Goal: Task Accomplishment & Management: Complete application form

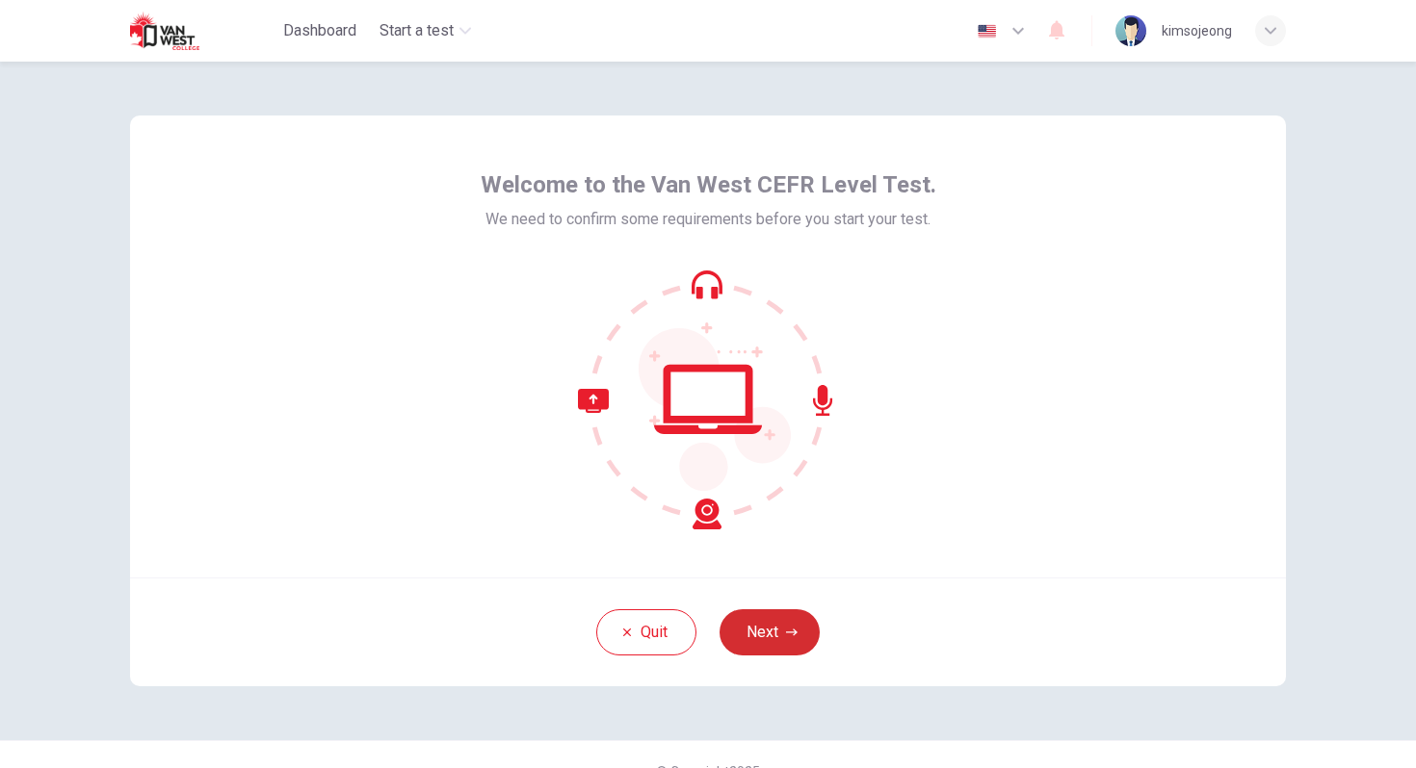
click at [740, 617] on button "Next" at bounding box center [769, 633] width 100 height 46
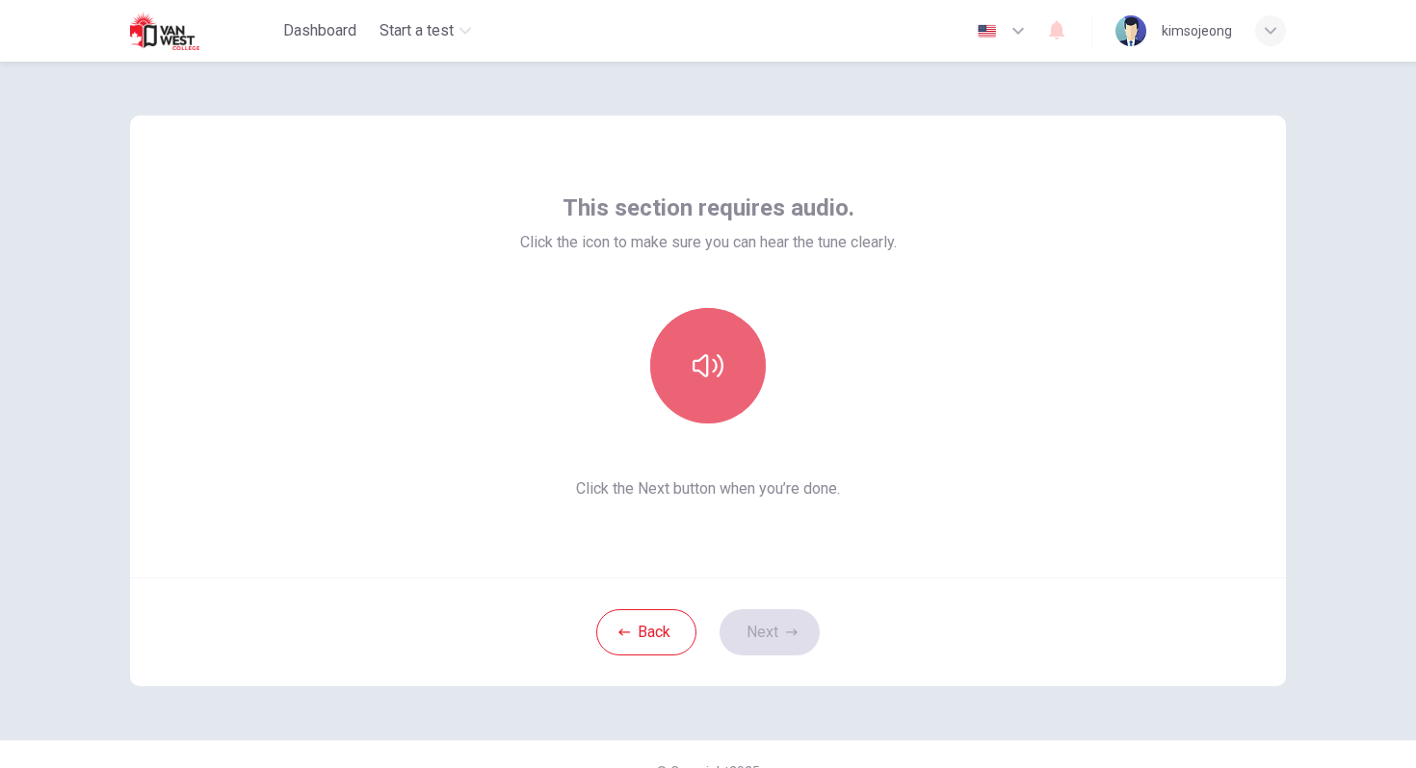
click at [695, 370] on icon "button" at bounding box center [707, 365] width 31 height 23
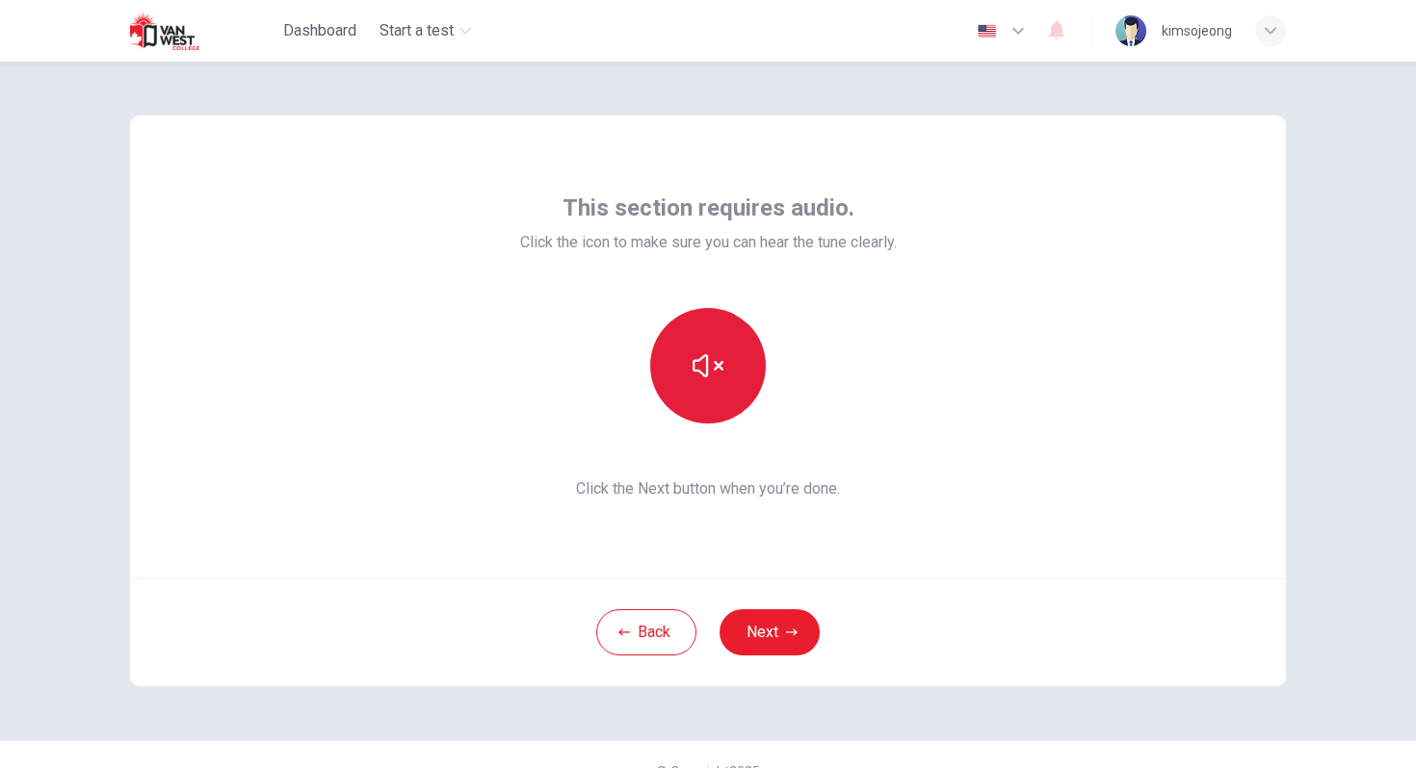
click at [859, 357] on div at bounding box center [708, 366] width 377 height 116
click at [690, 366] on button "button" at bounding box center [708, 366] width 116 height 116
click at [727, 361] on button "button" at bounding box center [708, 366] width 116 height 116
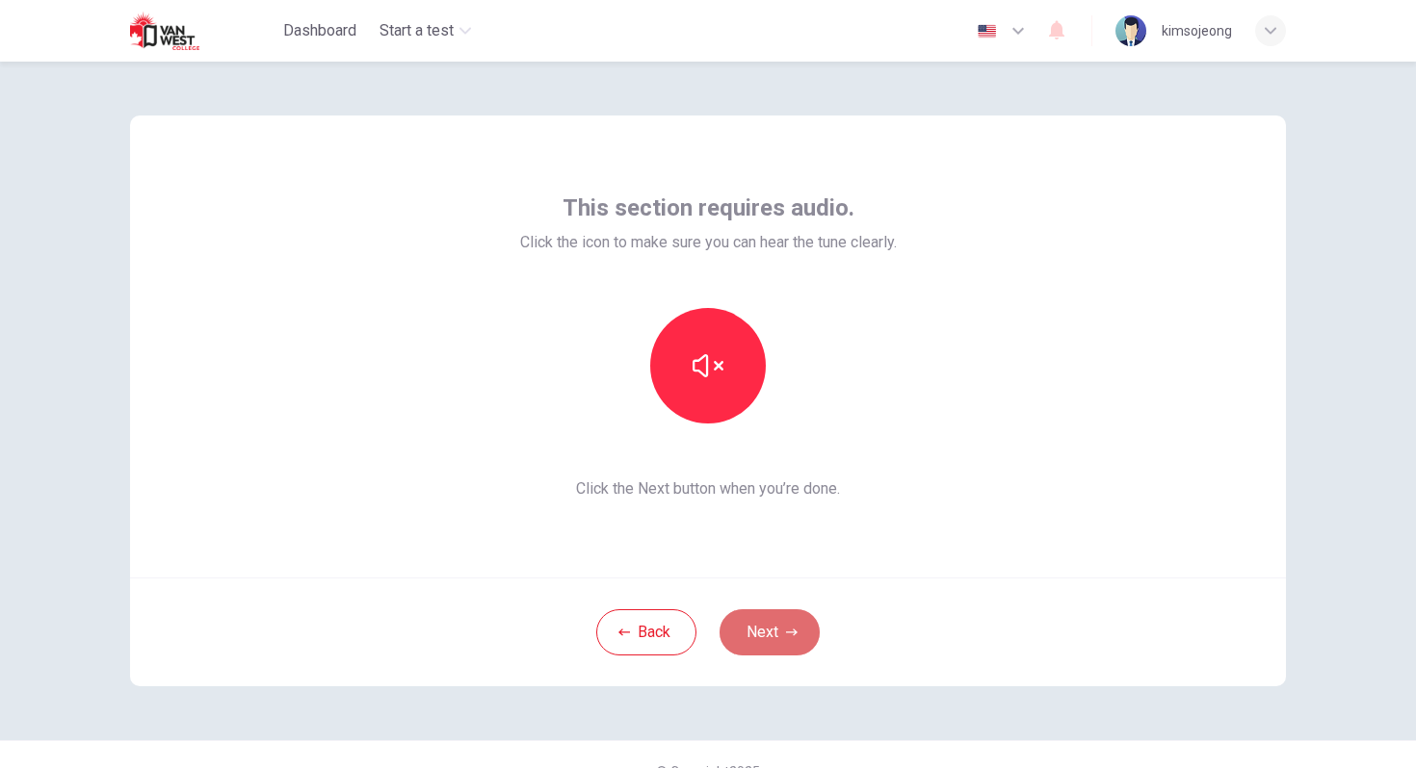
click at [774, 629] on button "Next" at bounding box center [769, 633] width 100 height 46
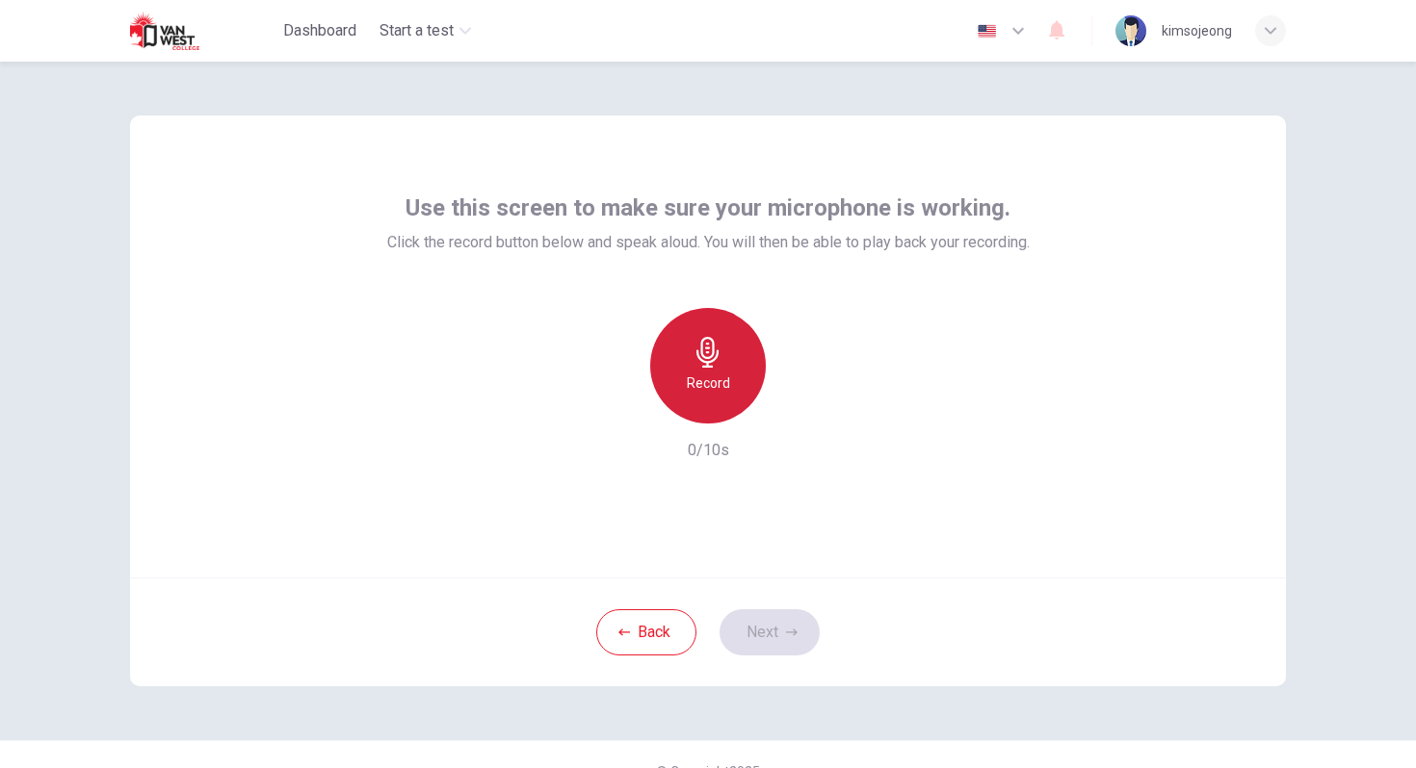
click at [698, 378] on h6 "Record" at bounding box center [708, 383] width 43 height 23
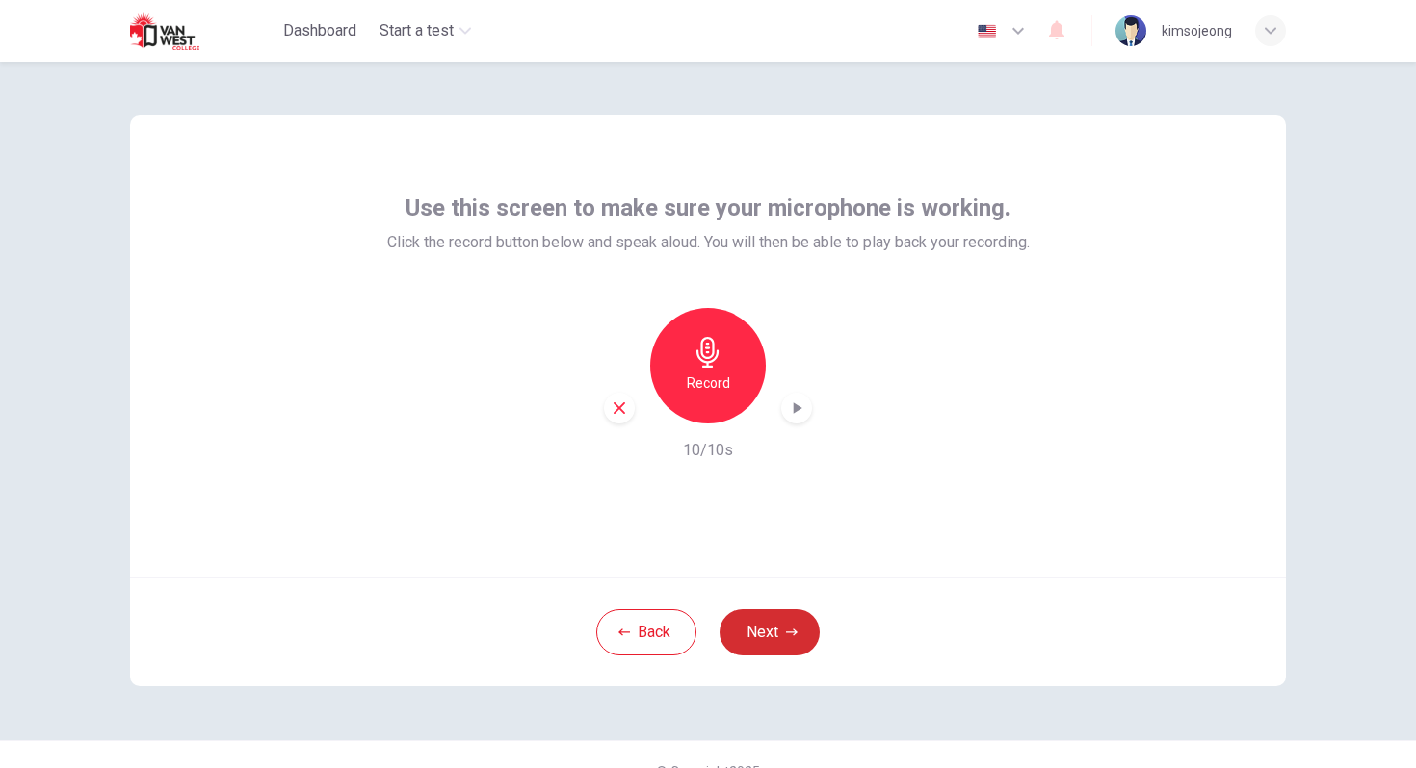
click at [793, 638] on icon "button" at bounding box center [792, 633] width 12 height 12
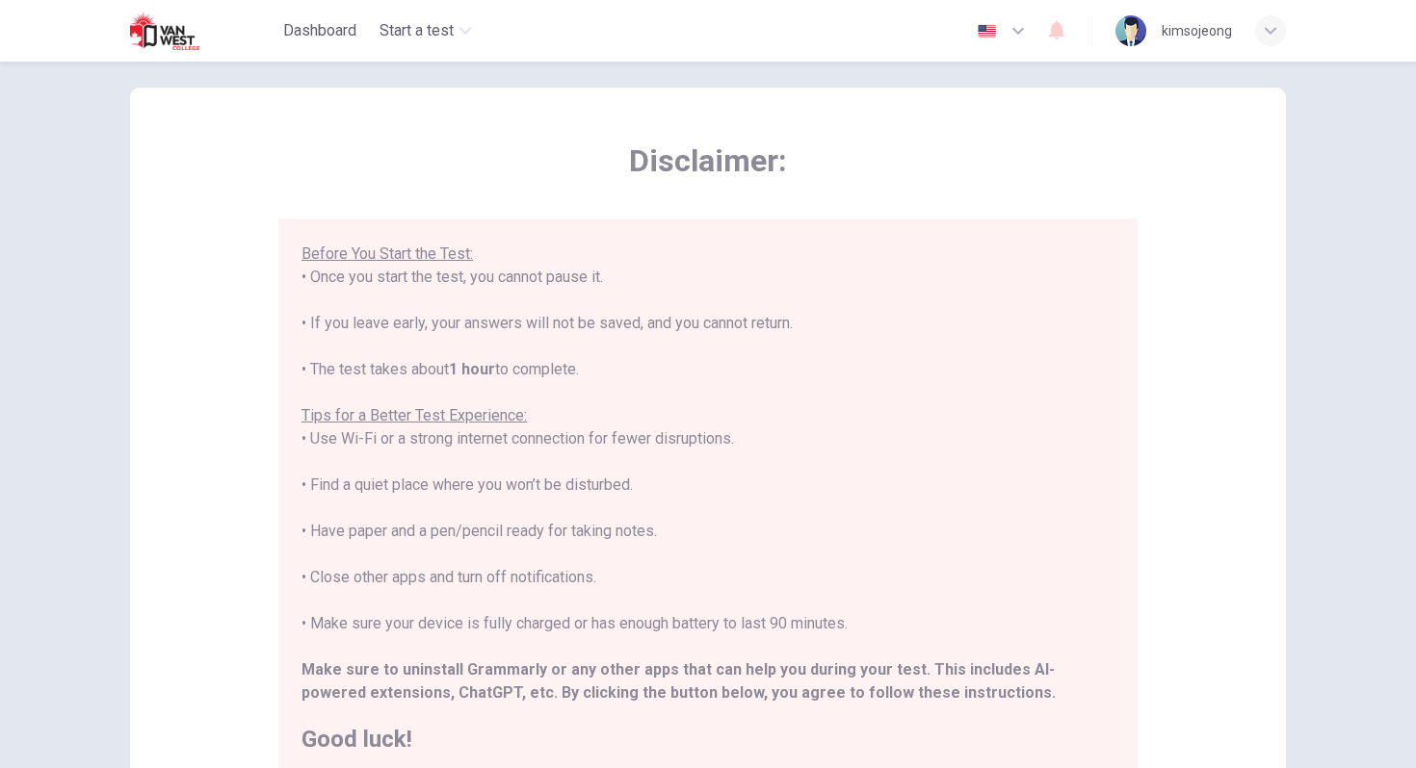
scroll to position [202, 0]
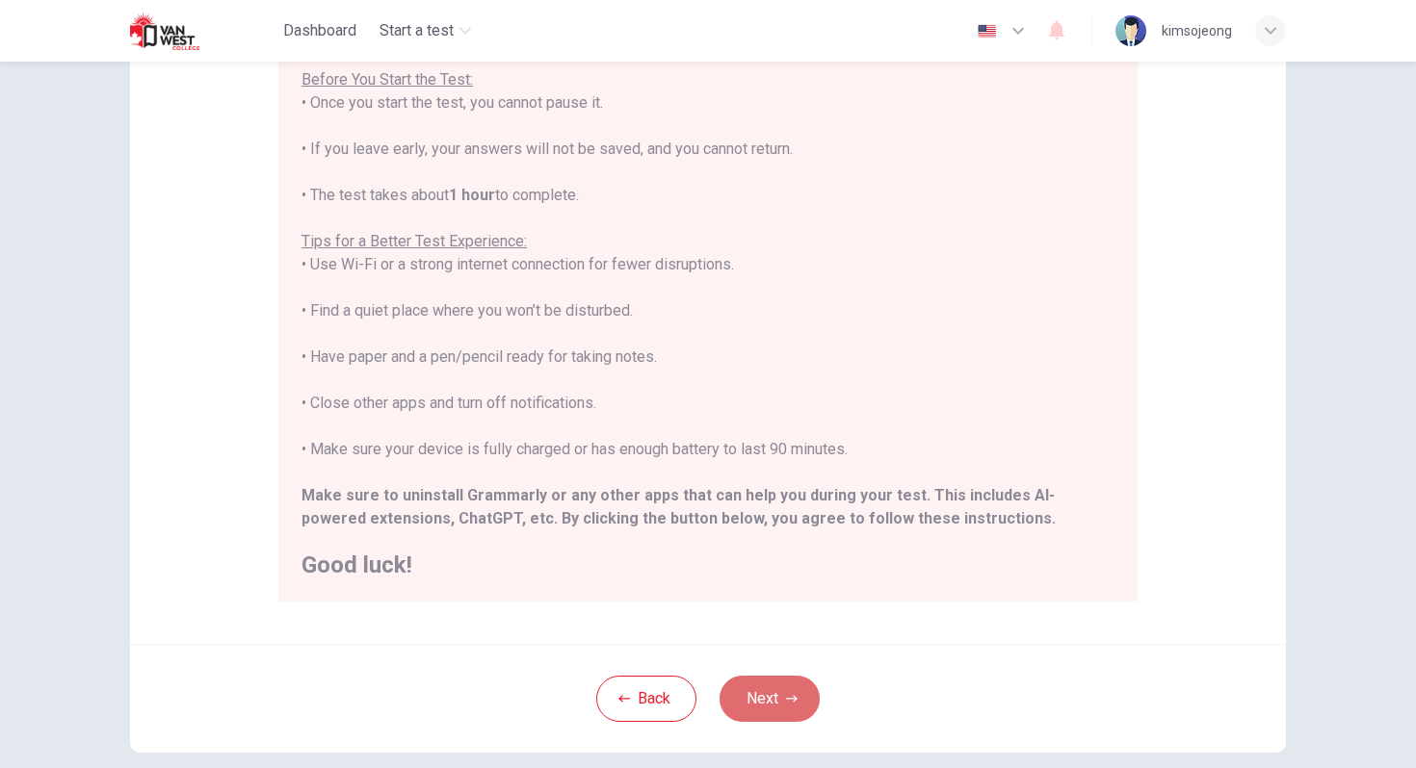
click at [755, 700] on button "Next" at bounding box center [769, 699] width 100 height 46
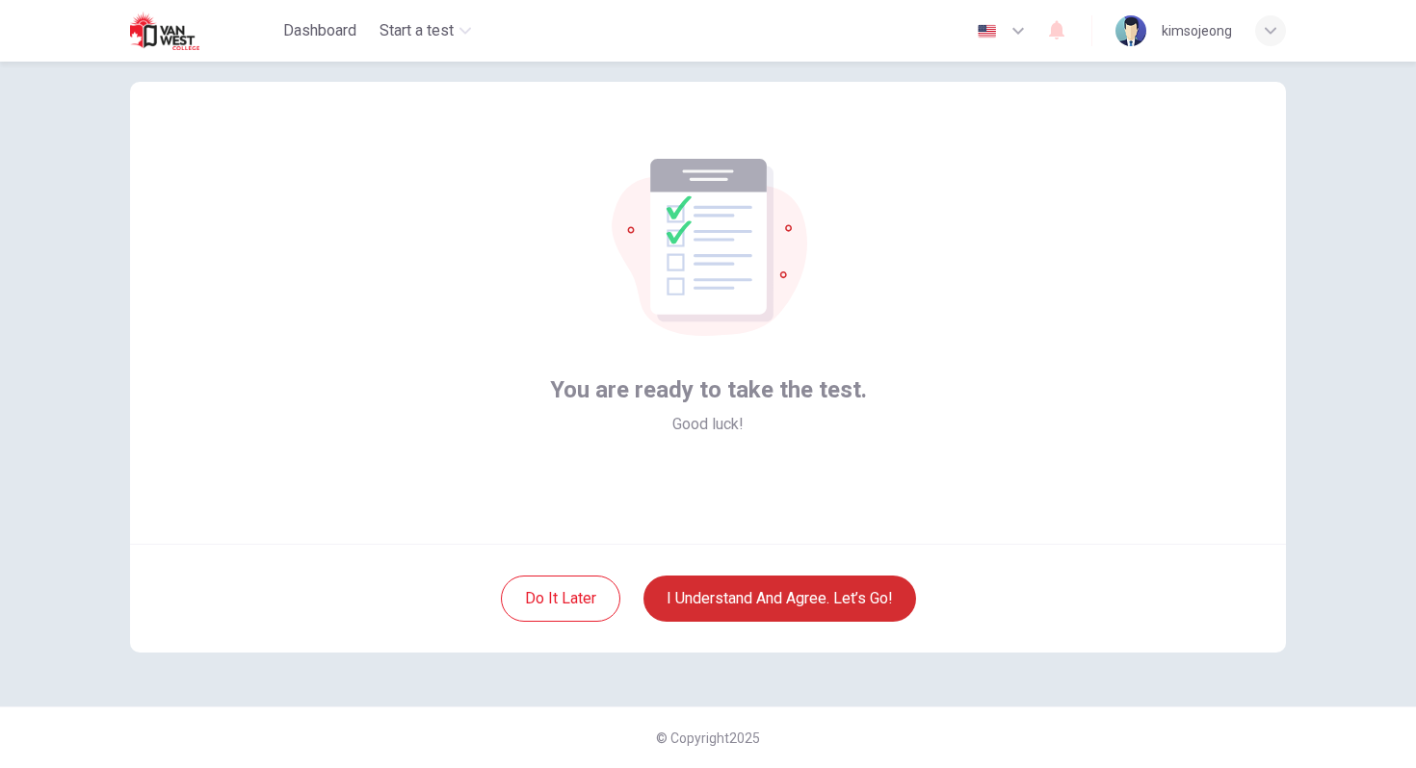
scroll to position [34, 0]
click at [752, 611] on button "I understand and agree. Let’s go!" at bounding box center [779, 599] width 273 height 46
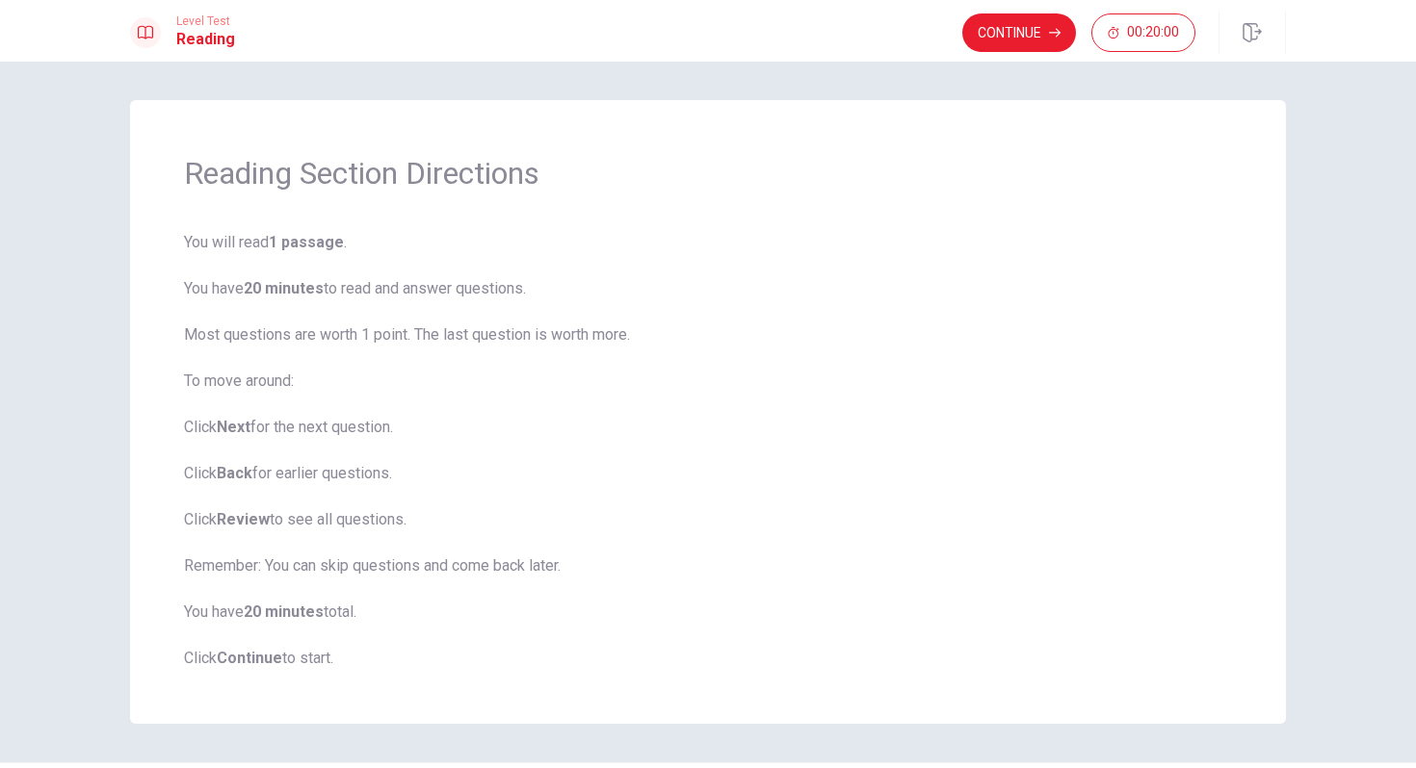
scroll to position [56, 0]
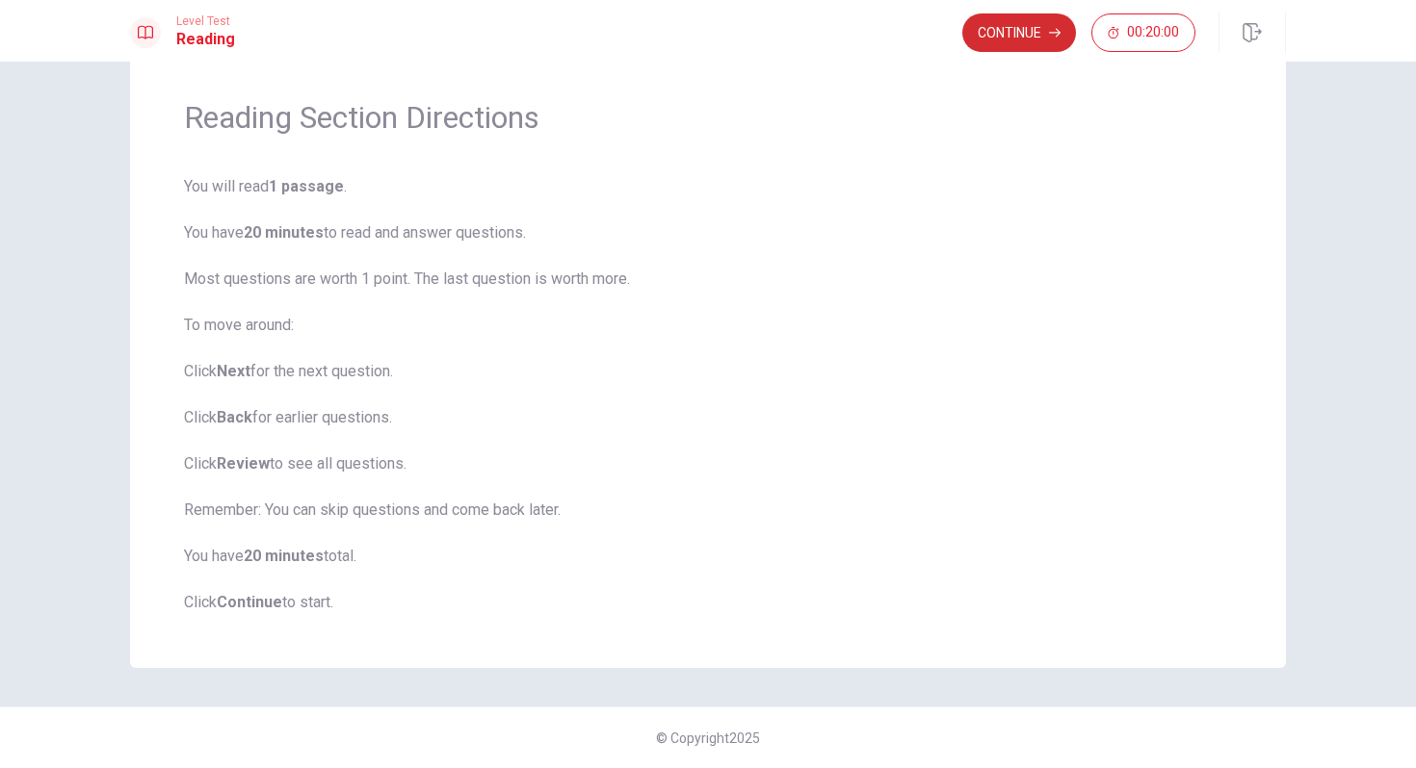
click at [1031, 40] on button "Continue" at bounding box center [1019, 32] width 114 height 39
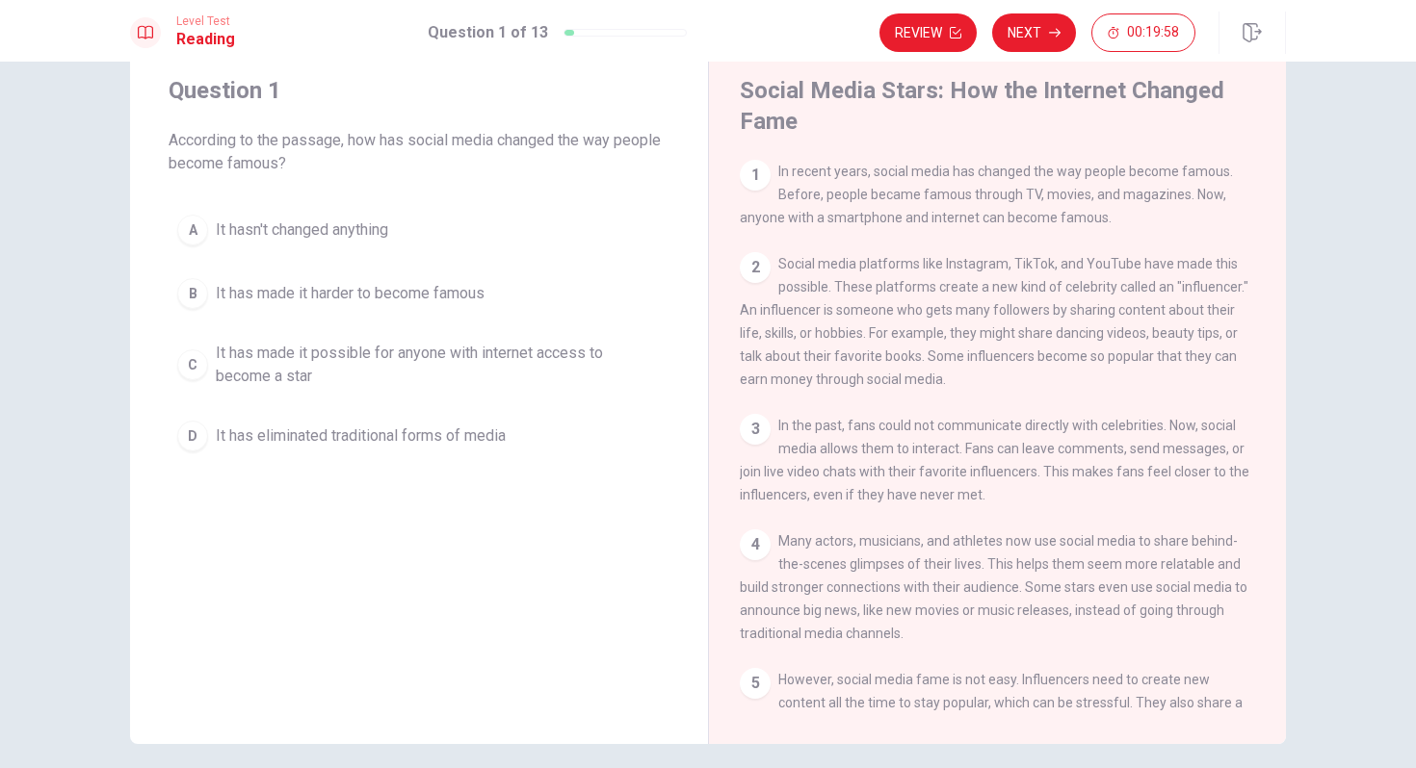
scroll to position [0, 0]
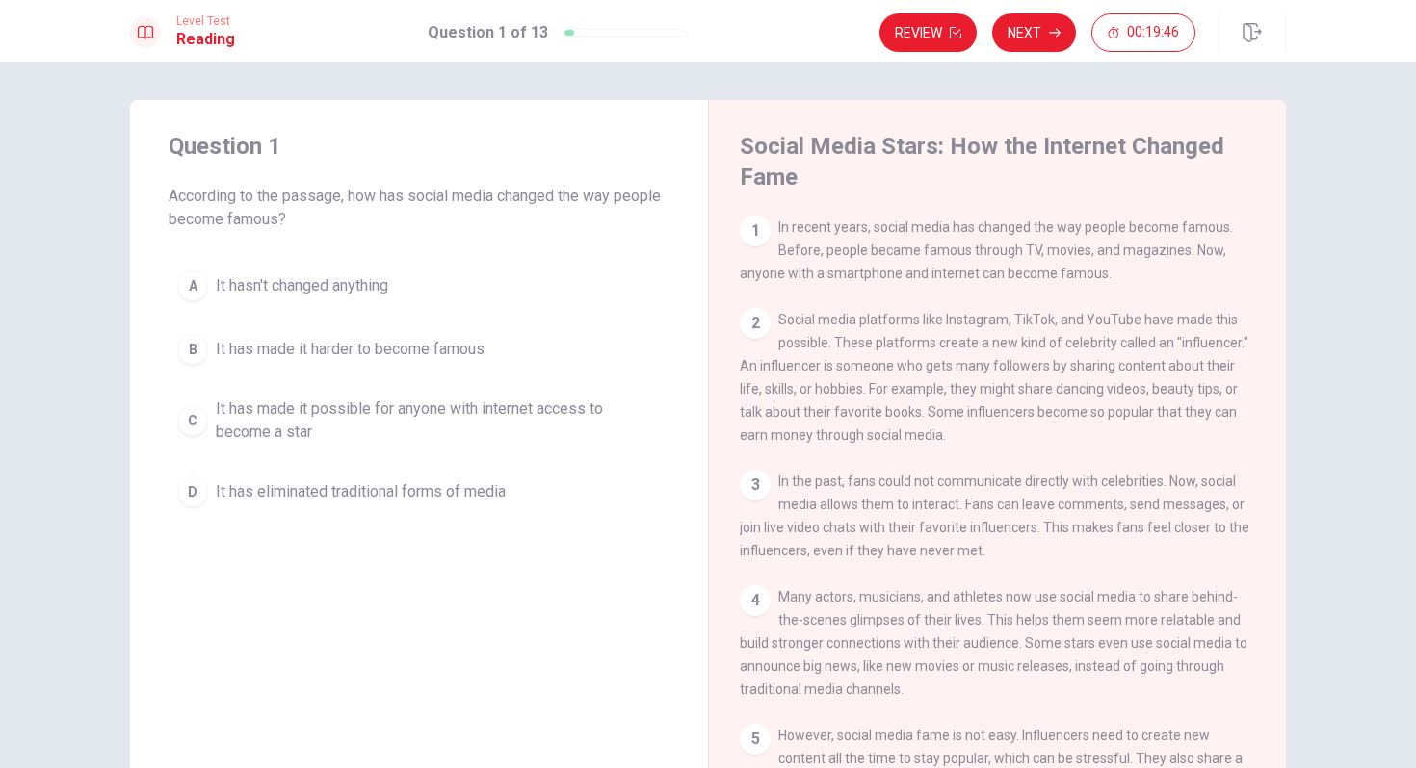
drag, startPoint x: 510, startPoint y: 196, endPoint x: 550, endPoint y: 196, distance: 39.5
click at [550, 196] on span "According to the passage, how has social media changed the way people become fa…" at bounding box center [419, 208] width 501 height 46
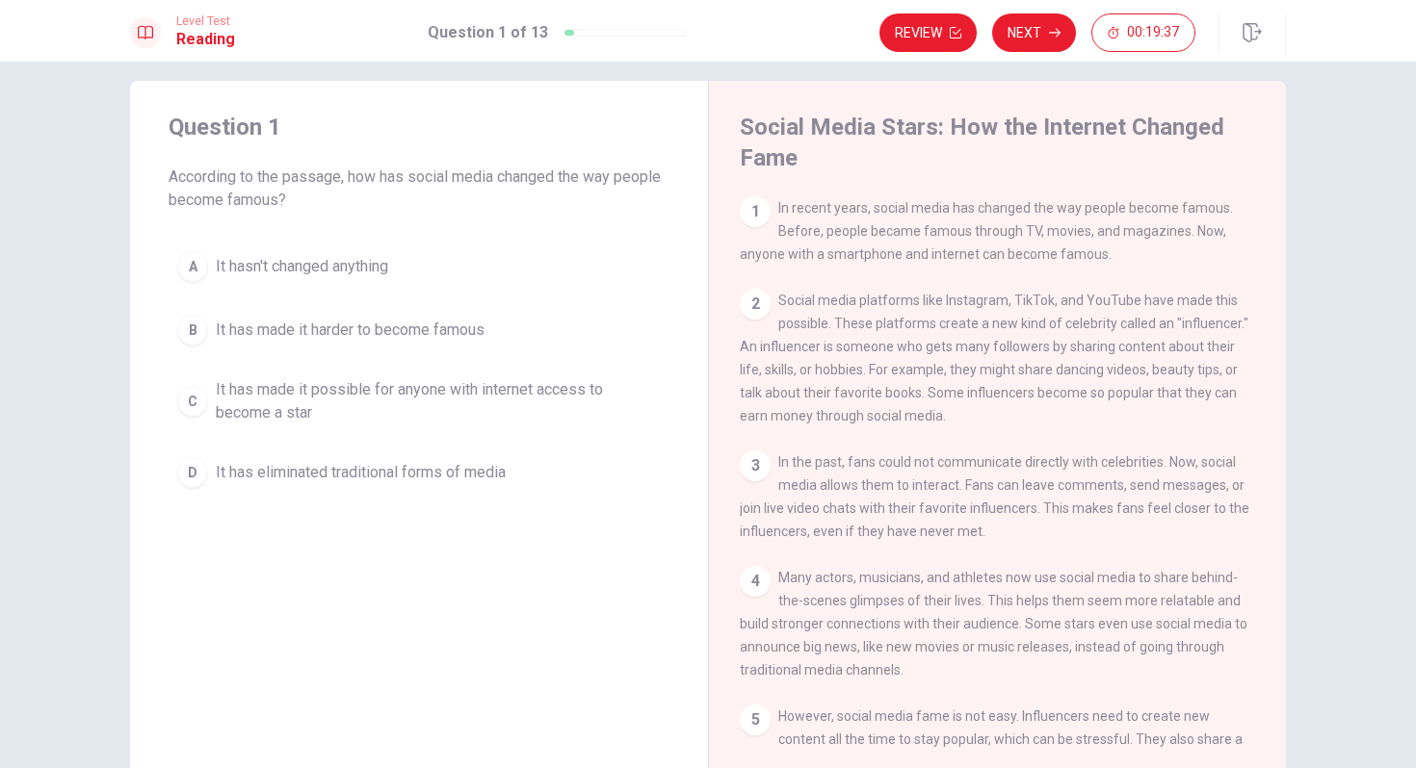
scroll to position [12, 0]
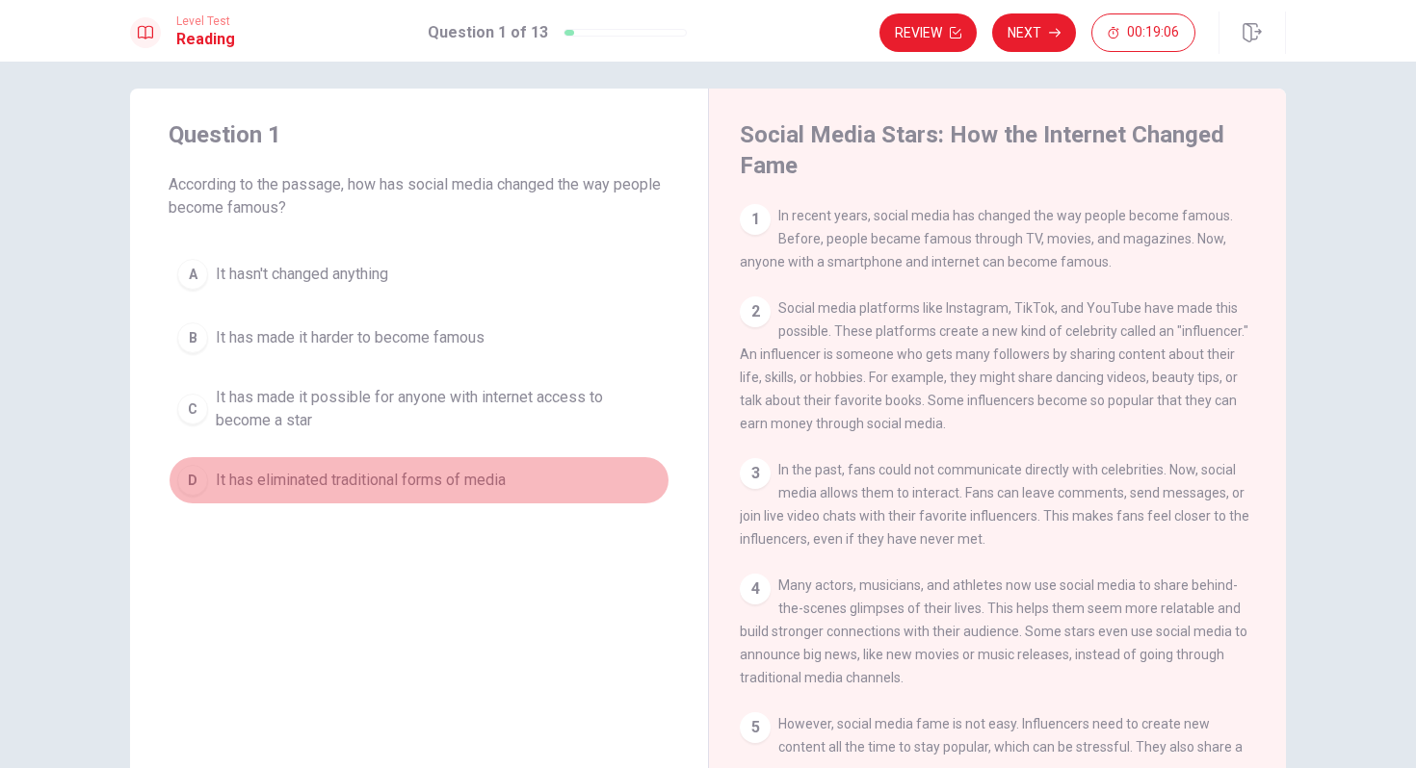
click at [196, 487] on div "D" at bounding box center [192, 480] width 31 height 31
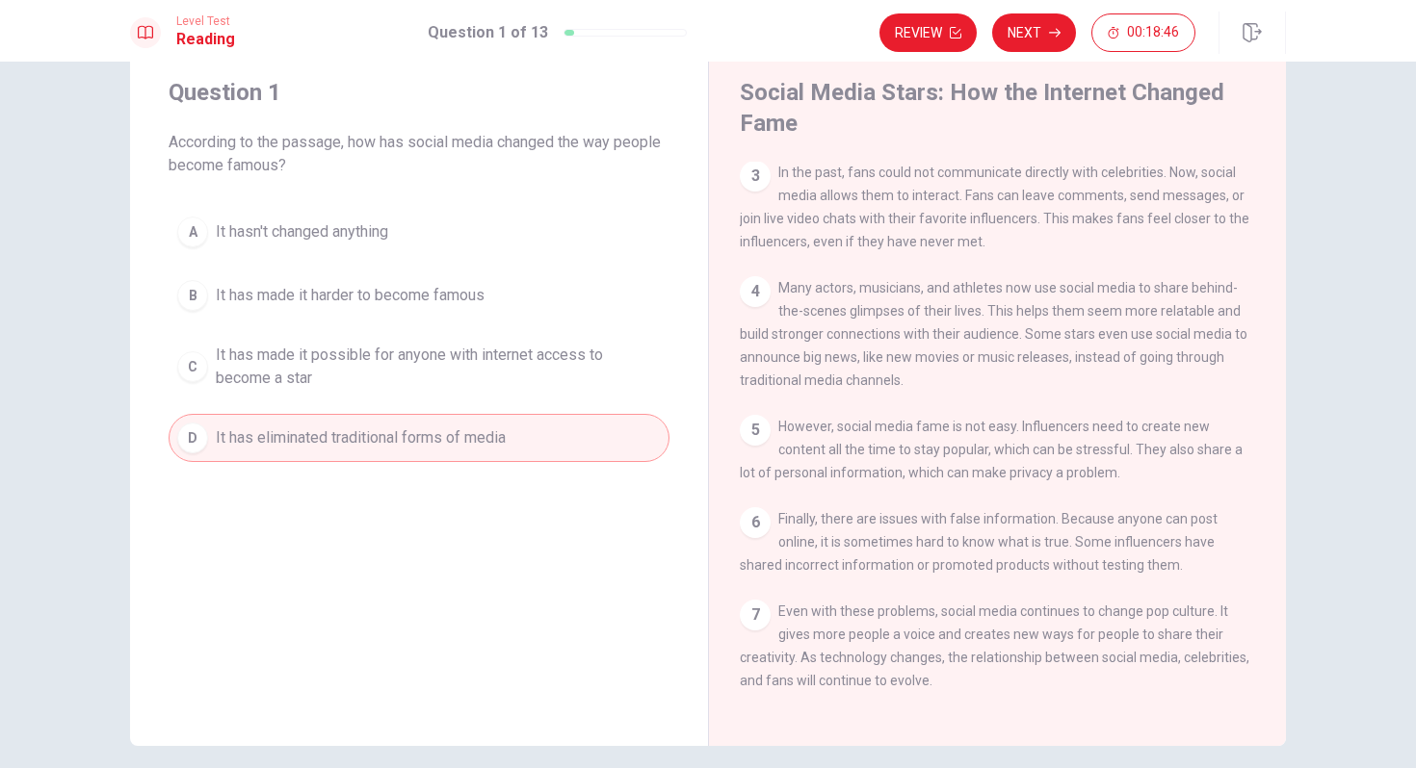
scroll to position [61, 0]
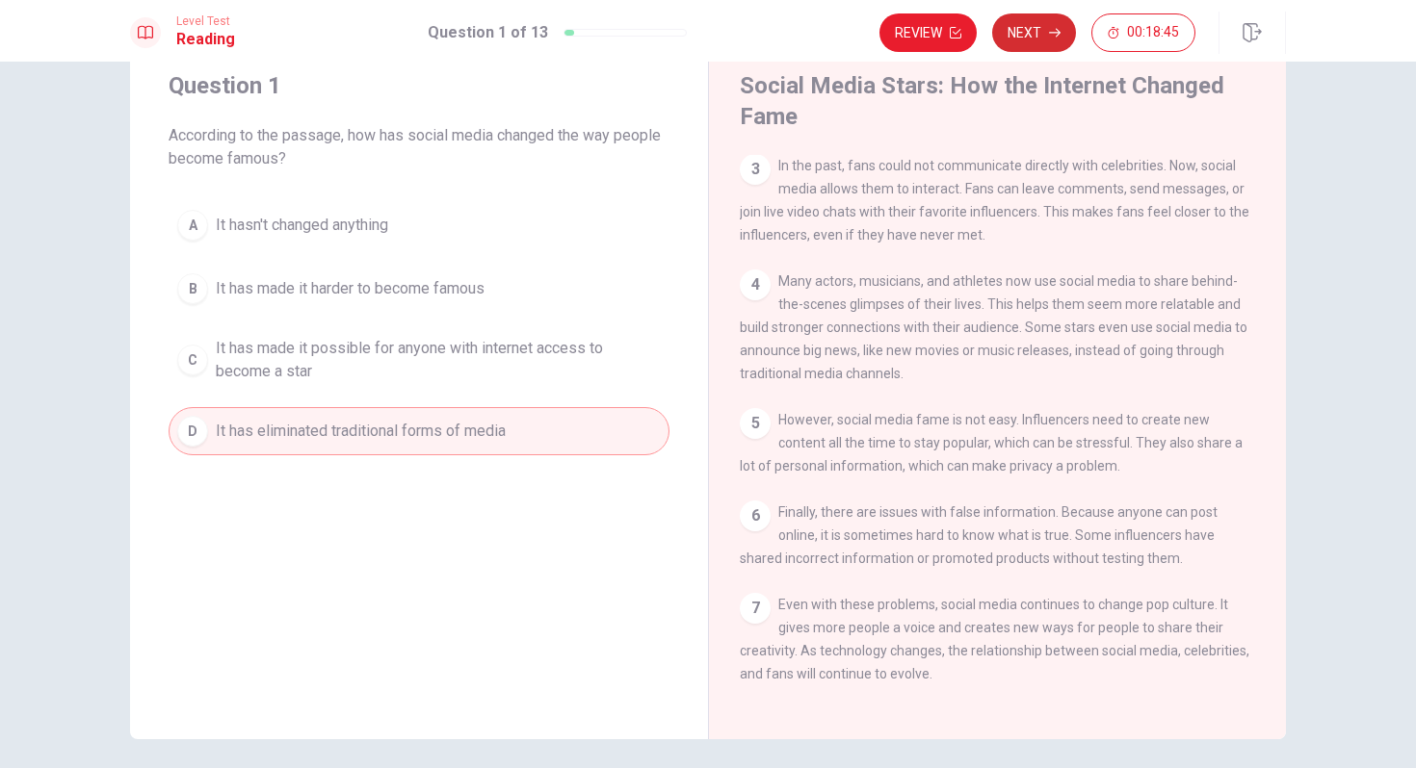
click at [1044, 29] on button "Next" at bounding box center [1034, 32] width 84 height 39
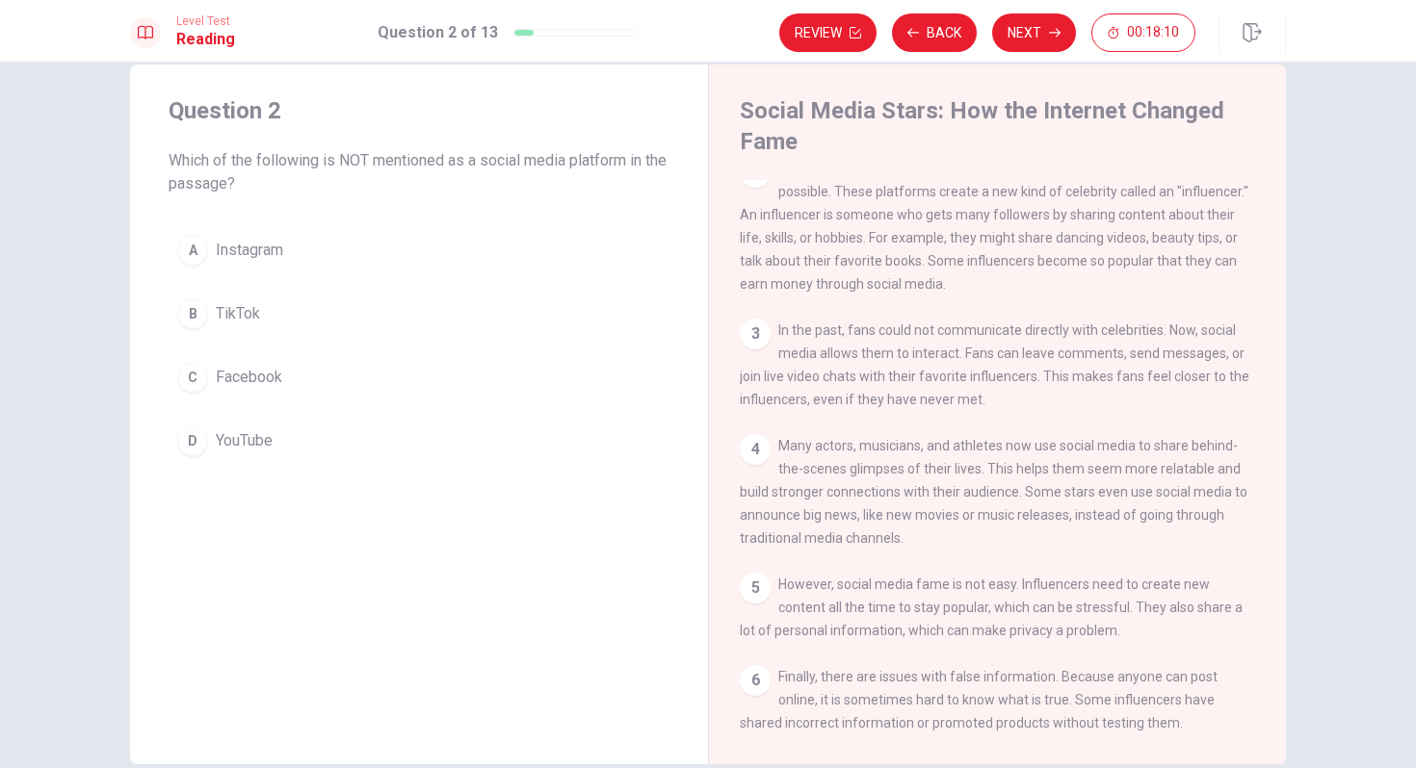
scroll to position [0, 0]
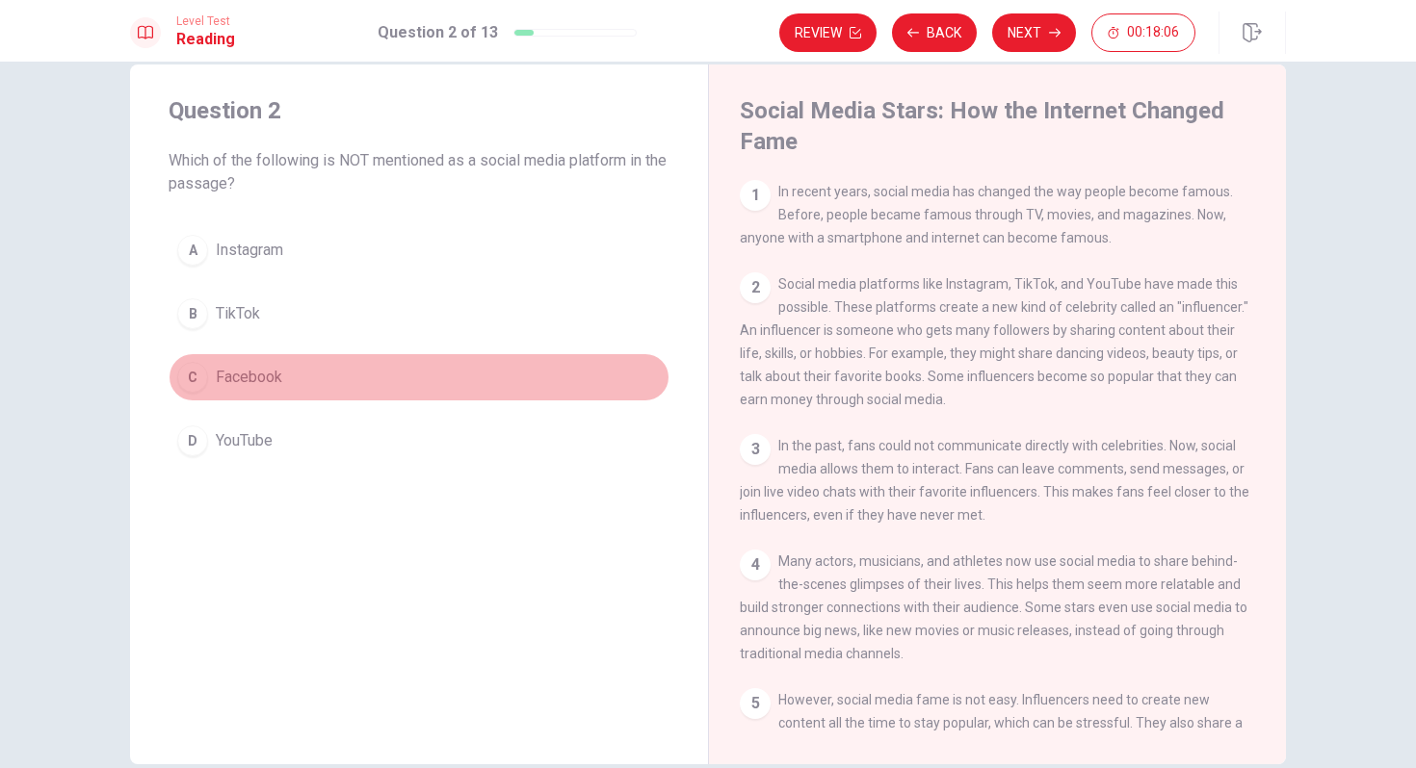
click at [237, 386] on span "Facebook" at bounding box center [249, 377] width 66 height 23
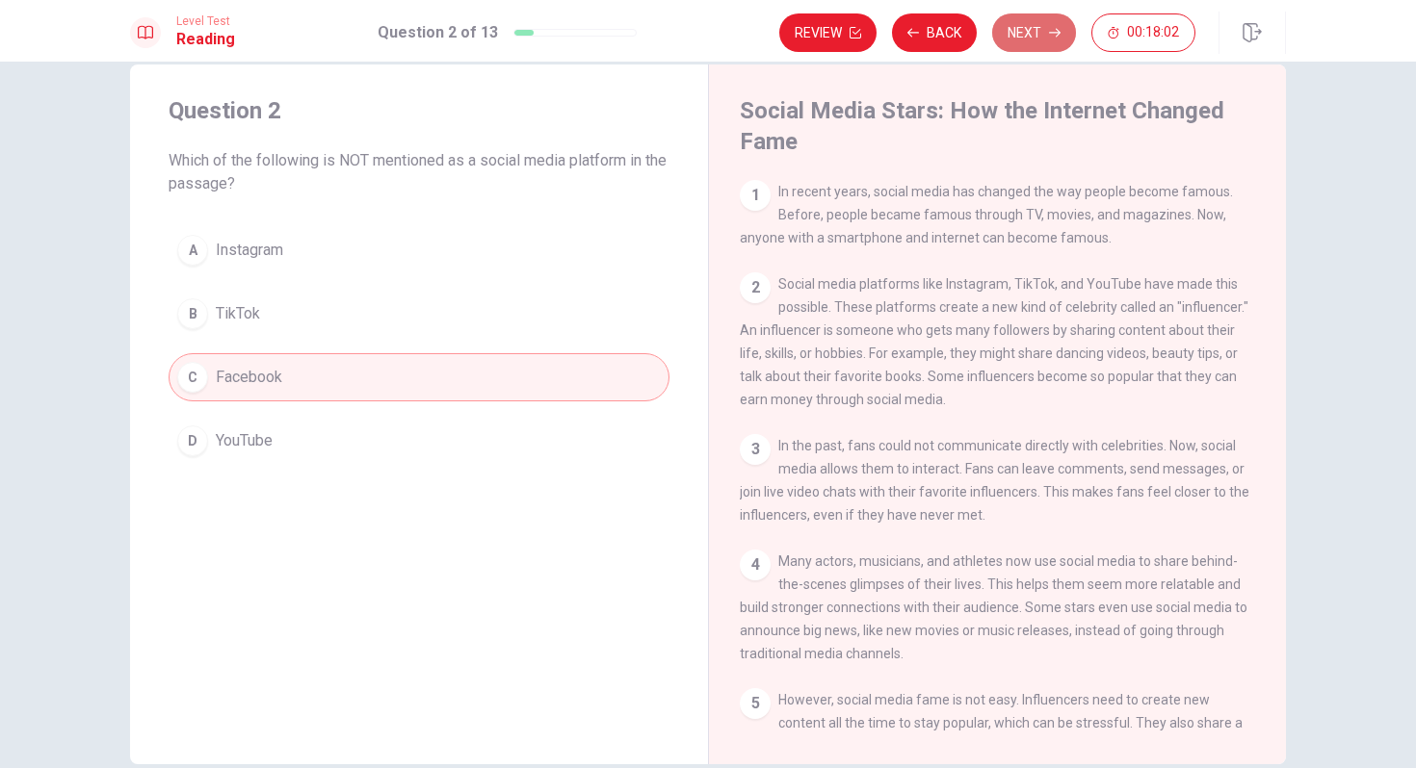
click at [1034, 29] on button "Next" at bounding box center [1034, 32] width 84 height 39
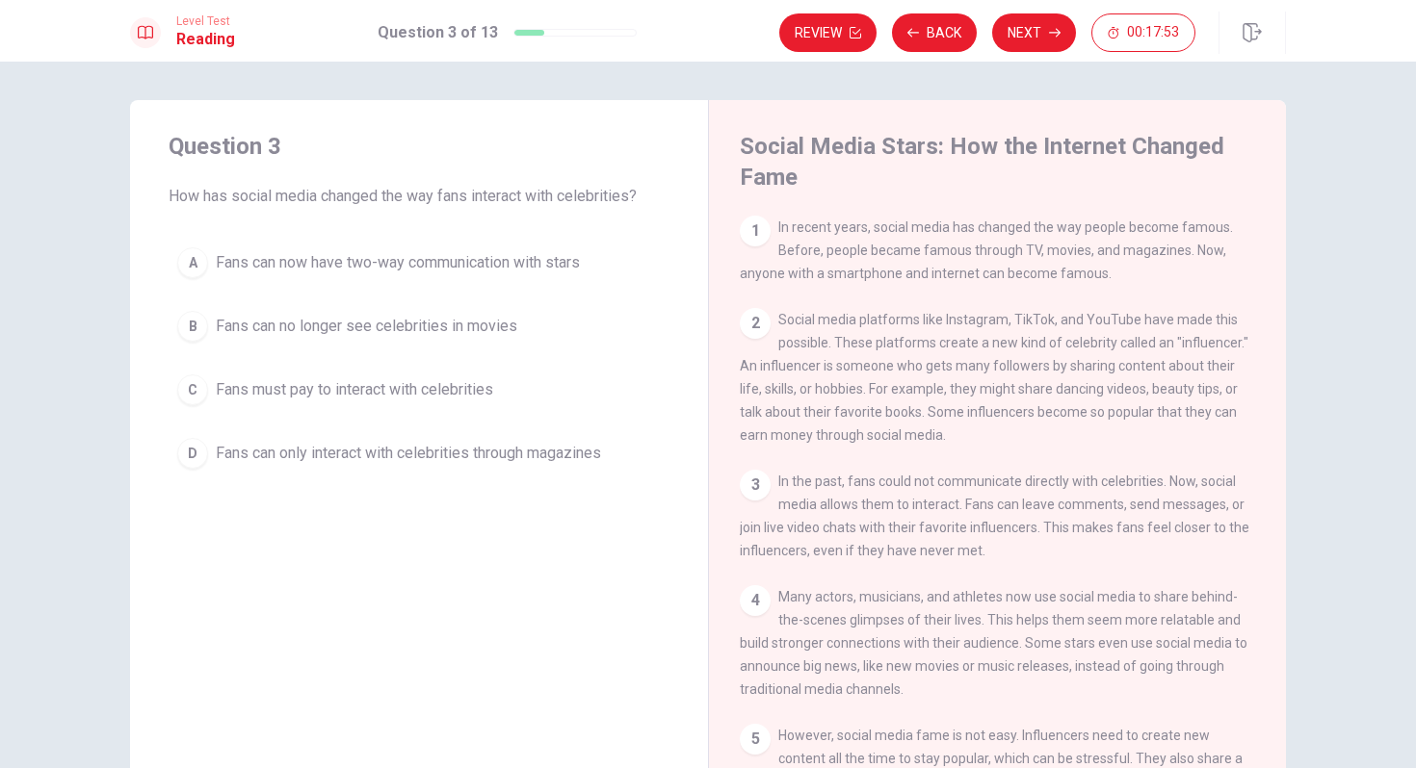
drag, startPoint x: 478, startPoint y: 198, endPoint x: 630, endPoint y: 195, distance: 152.2
click at [631, 197] on span "How has social media changed the way fans interact with celebrities?" at bounding box center [419, 196] width 501 height 23
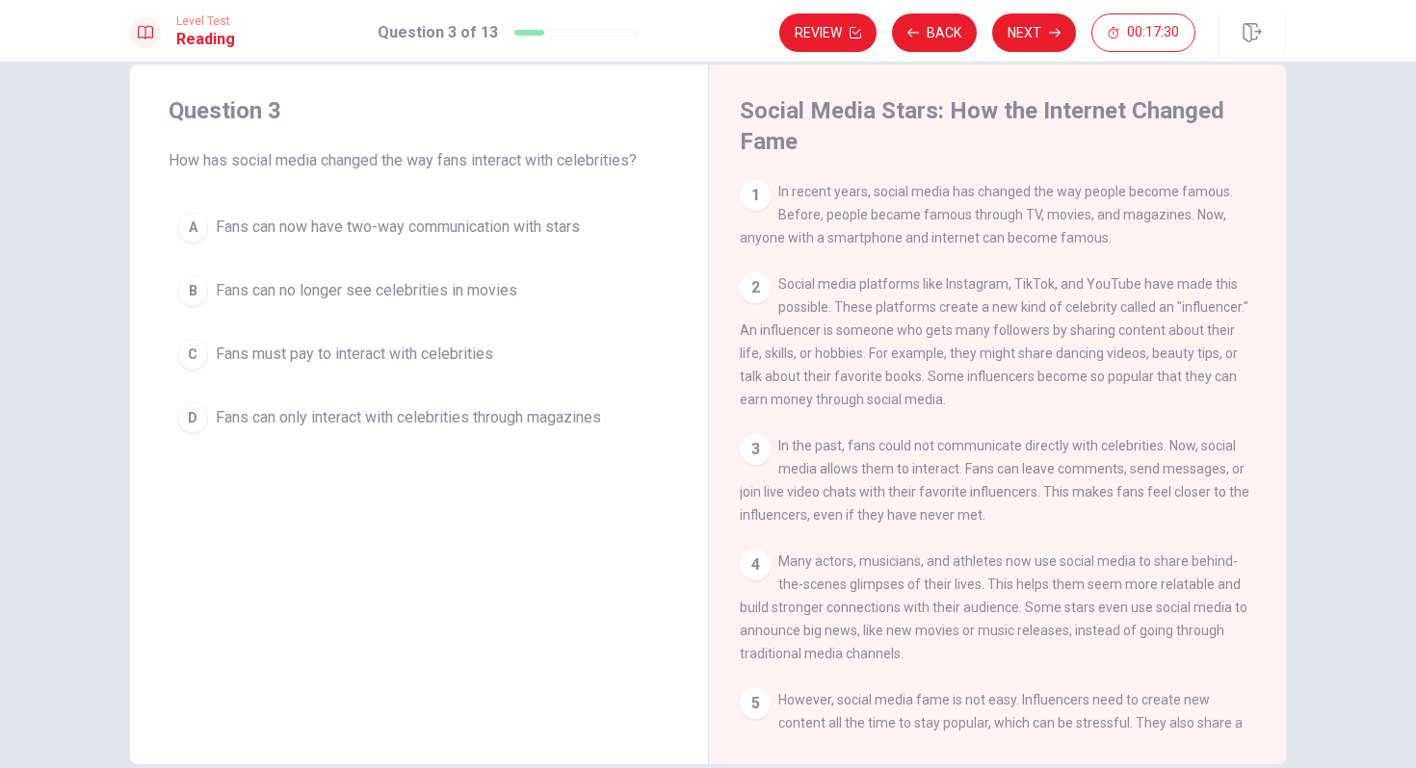
scroll to position [29, 0]
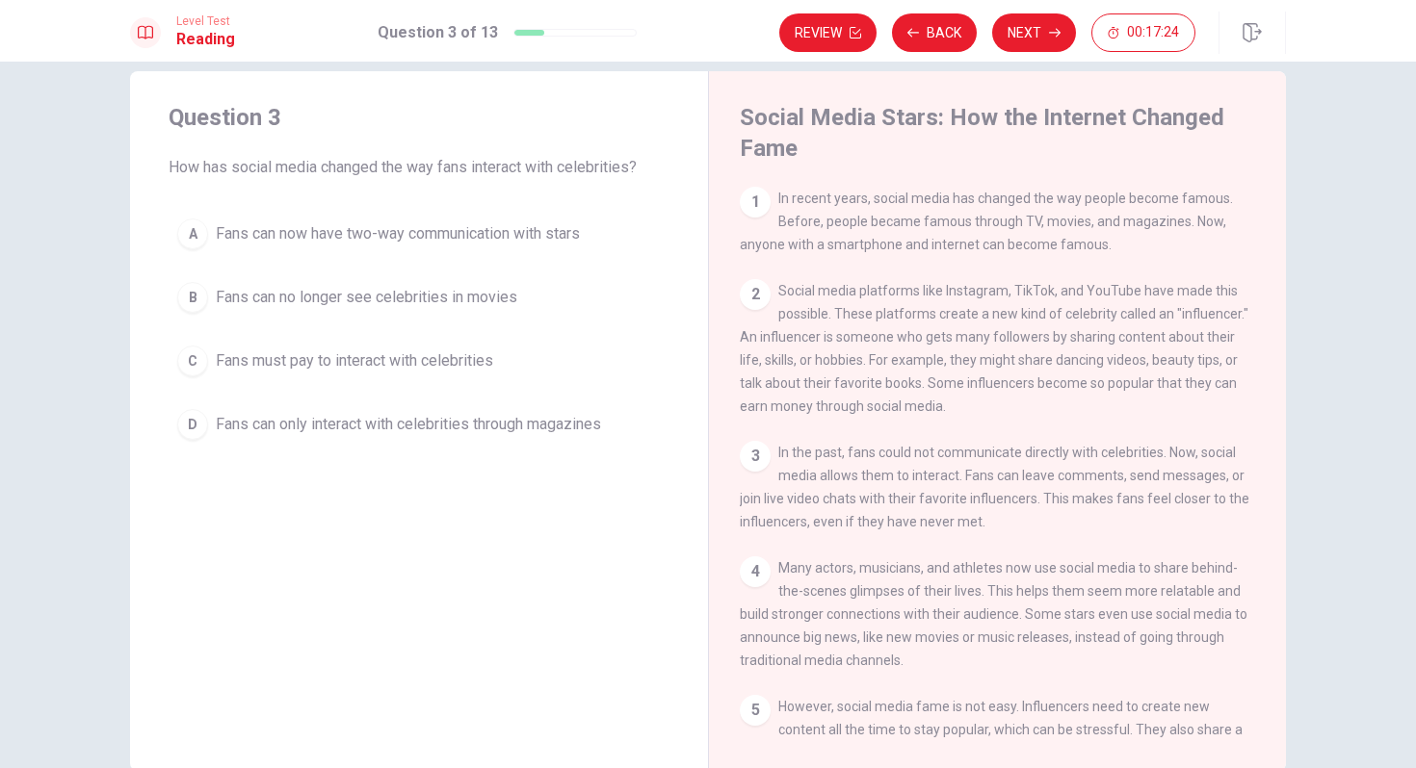
drag, startPoint x: 170, startPoint y: 169, endPoint x: 641, endPoint y: 161, distance: 471.0
click at [642, 164] on span "How has social media changed the way fans interact with celebrities?" at bounding box center [419, 167] width 501 height 23
drag, startPoint x: 643, startPoint y: 165, endPoint x: 310, endPoint y: 161, distance: 333.2
click at [311, 163] on span "How has social media changed the way fans interact with celebrities?" at bounding box center [419, 167] width 501 height 23
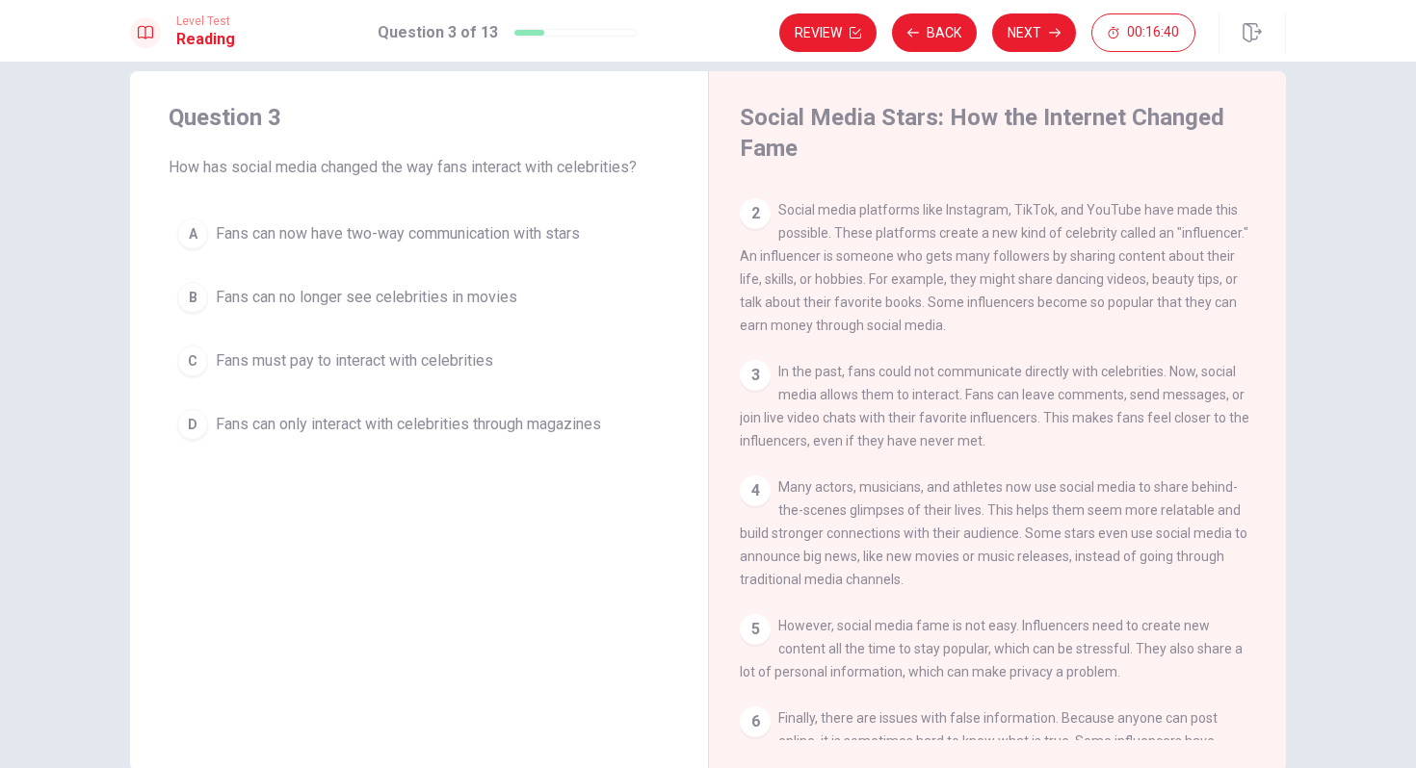
scroll to position [89, 0]
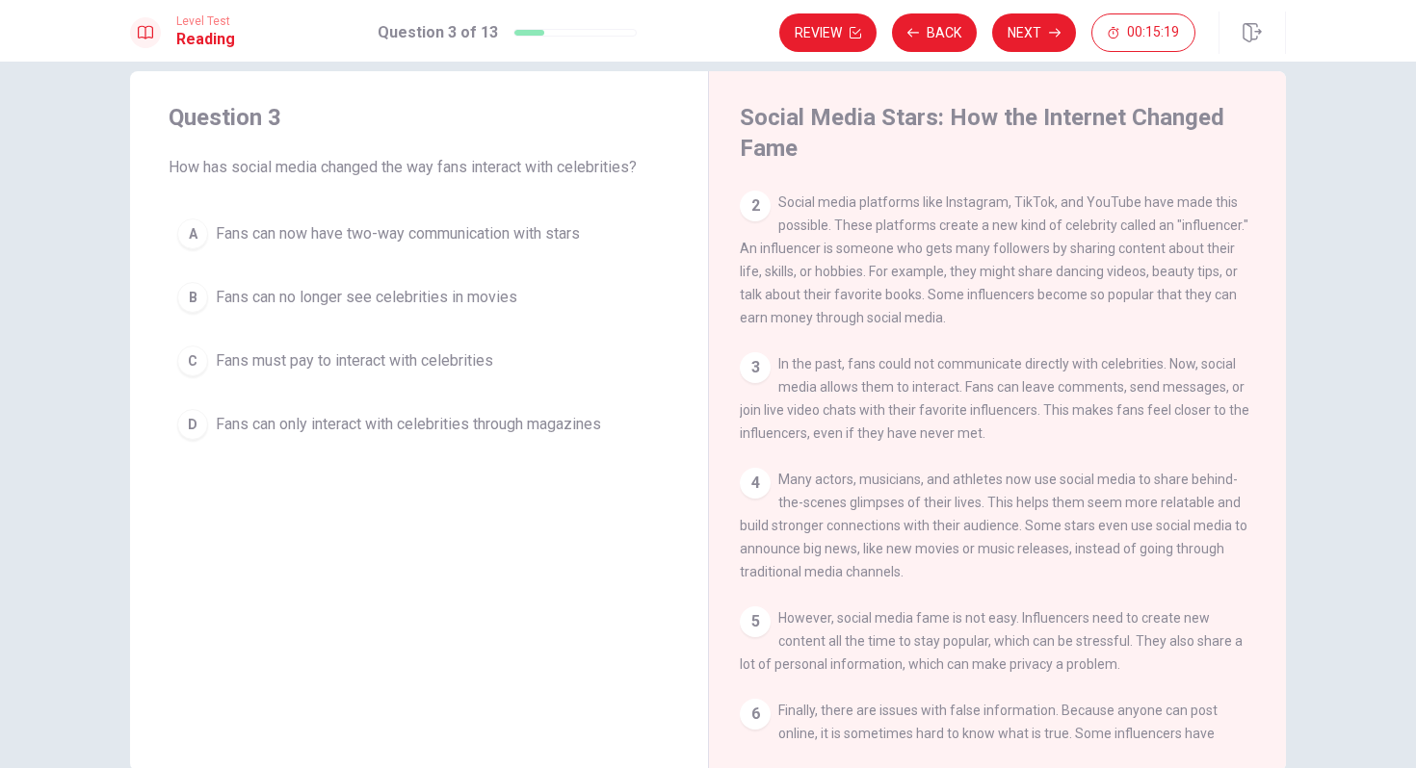
click at [399, 300] on span "Fans can no longer see celebrities in movies" at bounding box center [366, 297] width 301 height 23
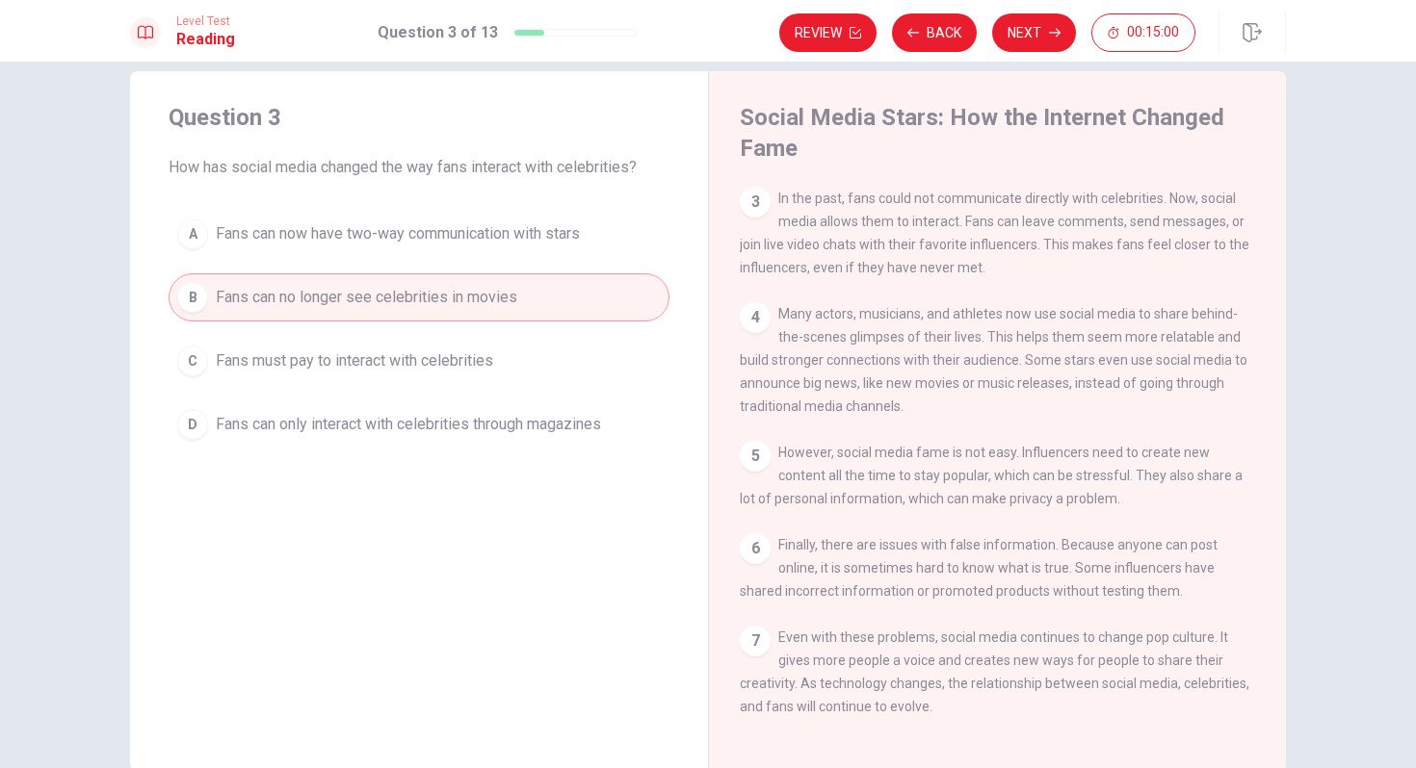
scroll to position [282, 0]
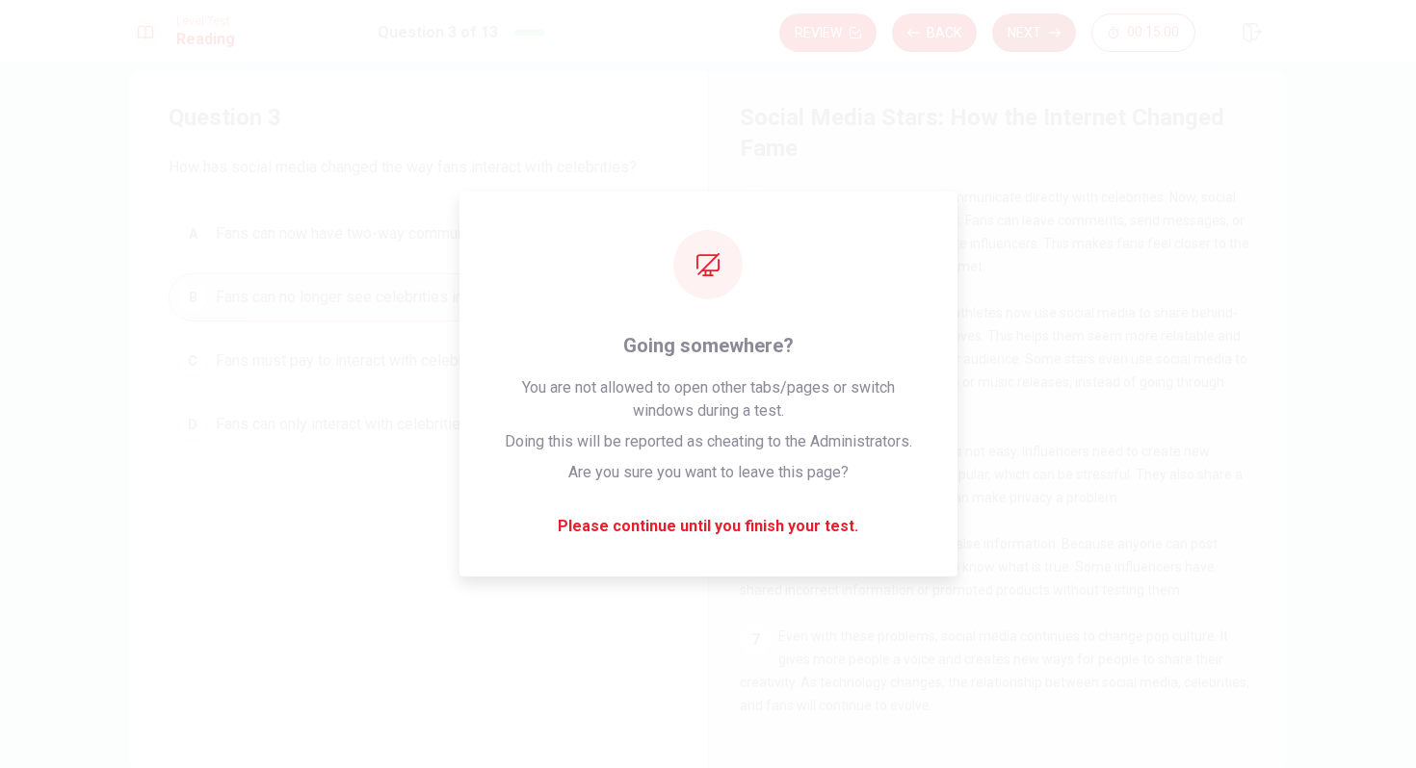
click at [1017, 44] on button "Next" at bounding box center [1034, 32] width 84 height 39
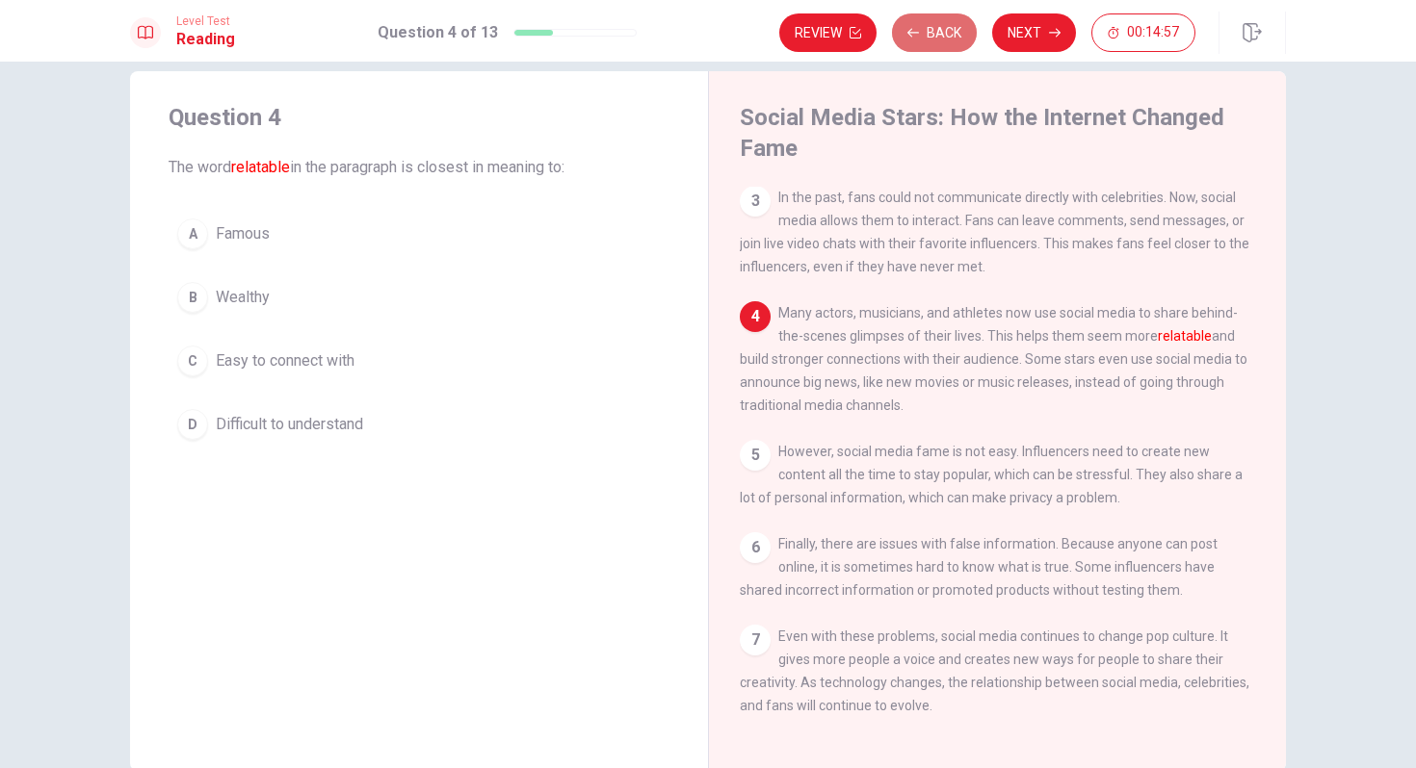
click at [951, 28] on button "Back" at bounding box center [934, 32] width 85 height 39
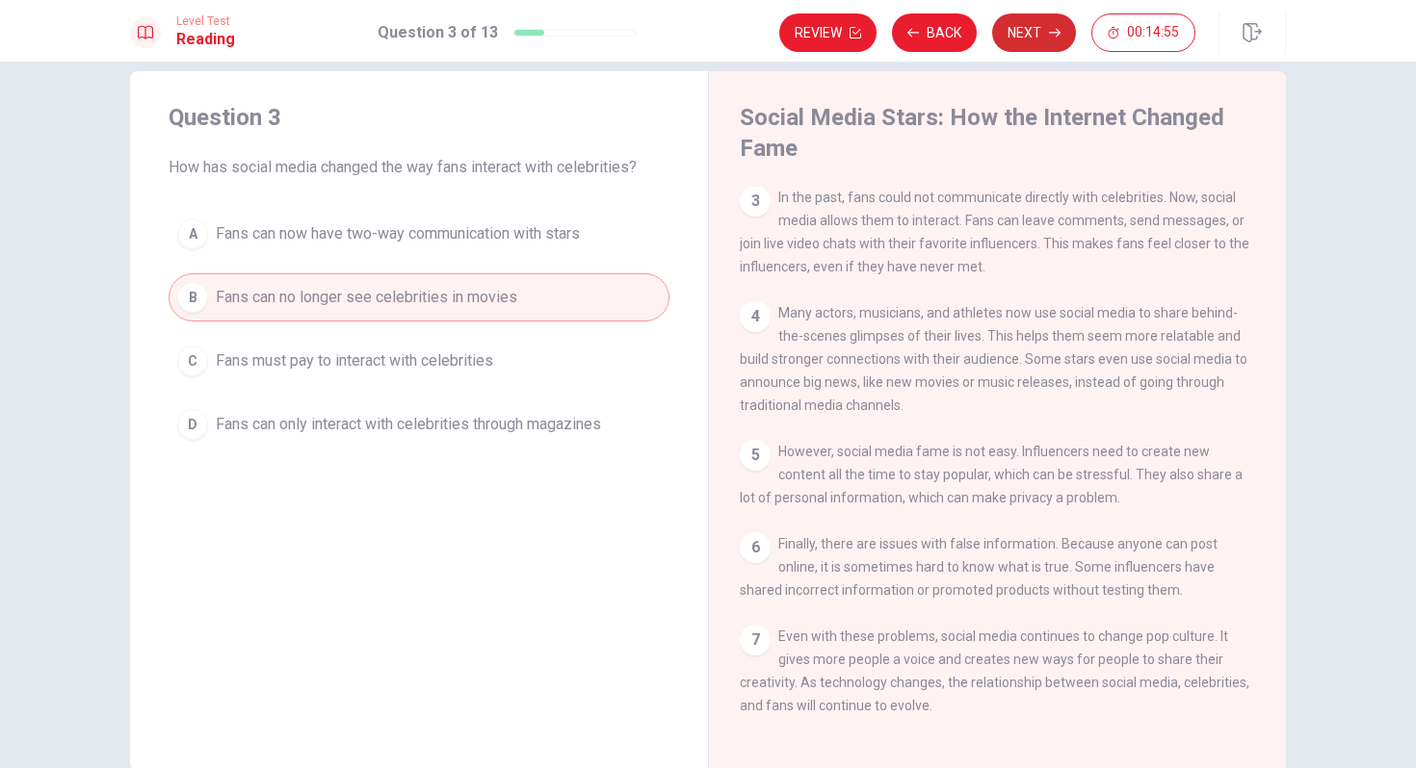
click at [1040, 35] on button "Next" at bounding box center [1034, 32] width 84 height 39
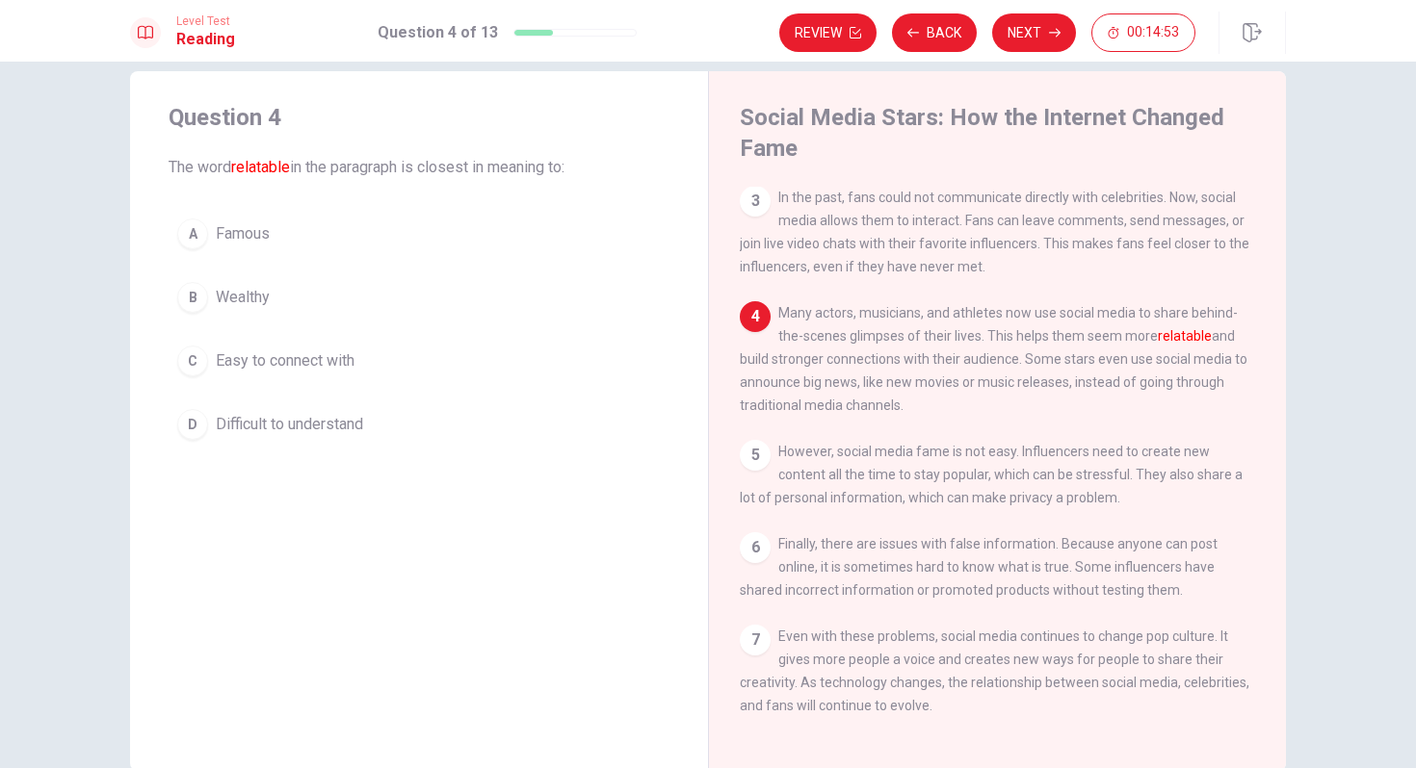
drag, startPoint x: 240, startPoint y: 171, endPoint x: 276, endPoint y: 171, distance: 36.6
click at [267, 171] on font "relatable" at bounding box center [260, 167] width 59 height 18
click at [314, 364] on span "Easy to connect with" at bounding box center [285, 361] width 139 height 23
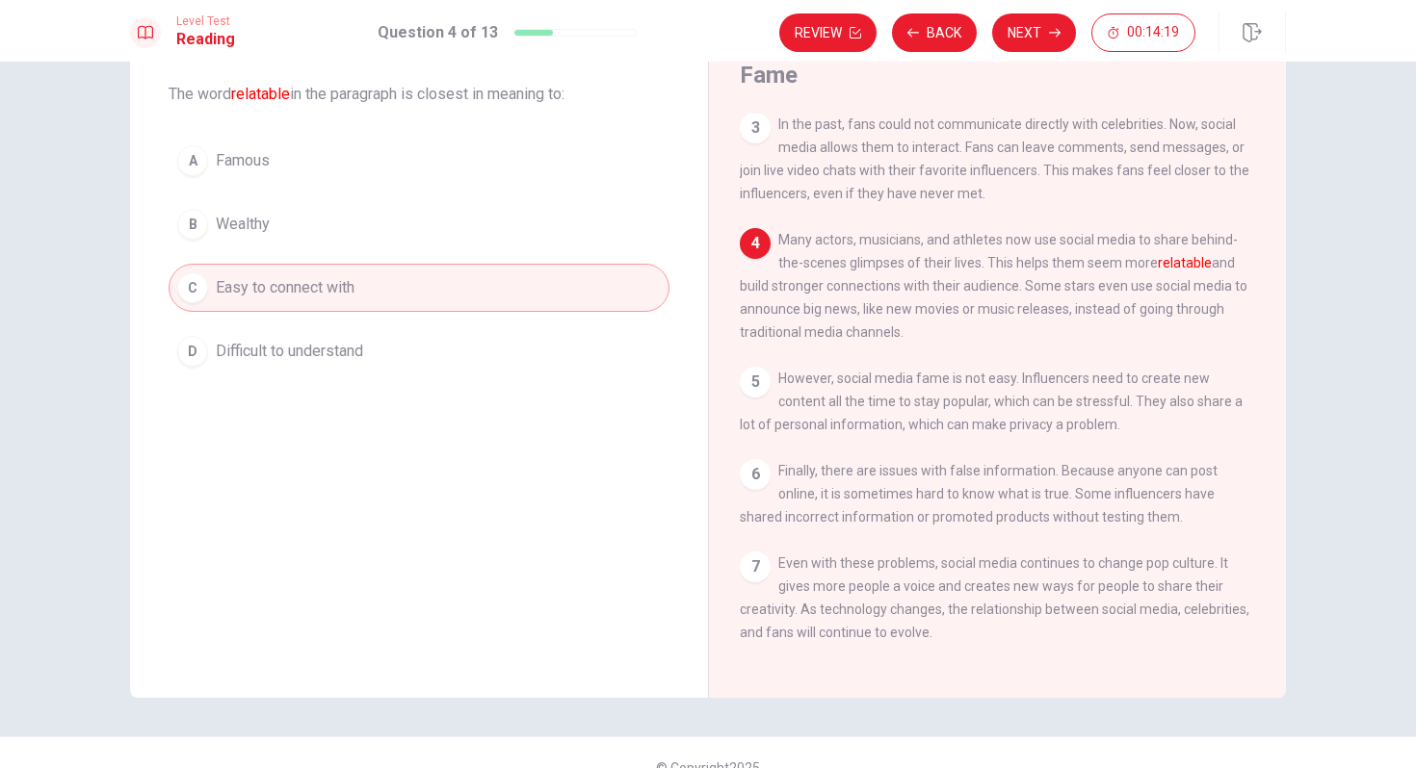
scroll to position [257, 0]
click at [1022, 43] on button "Next" at bounding box center [1034, 32] width 84 height 39
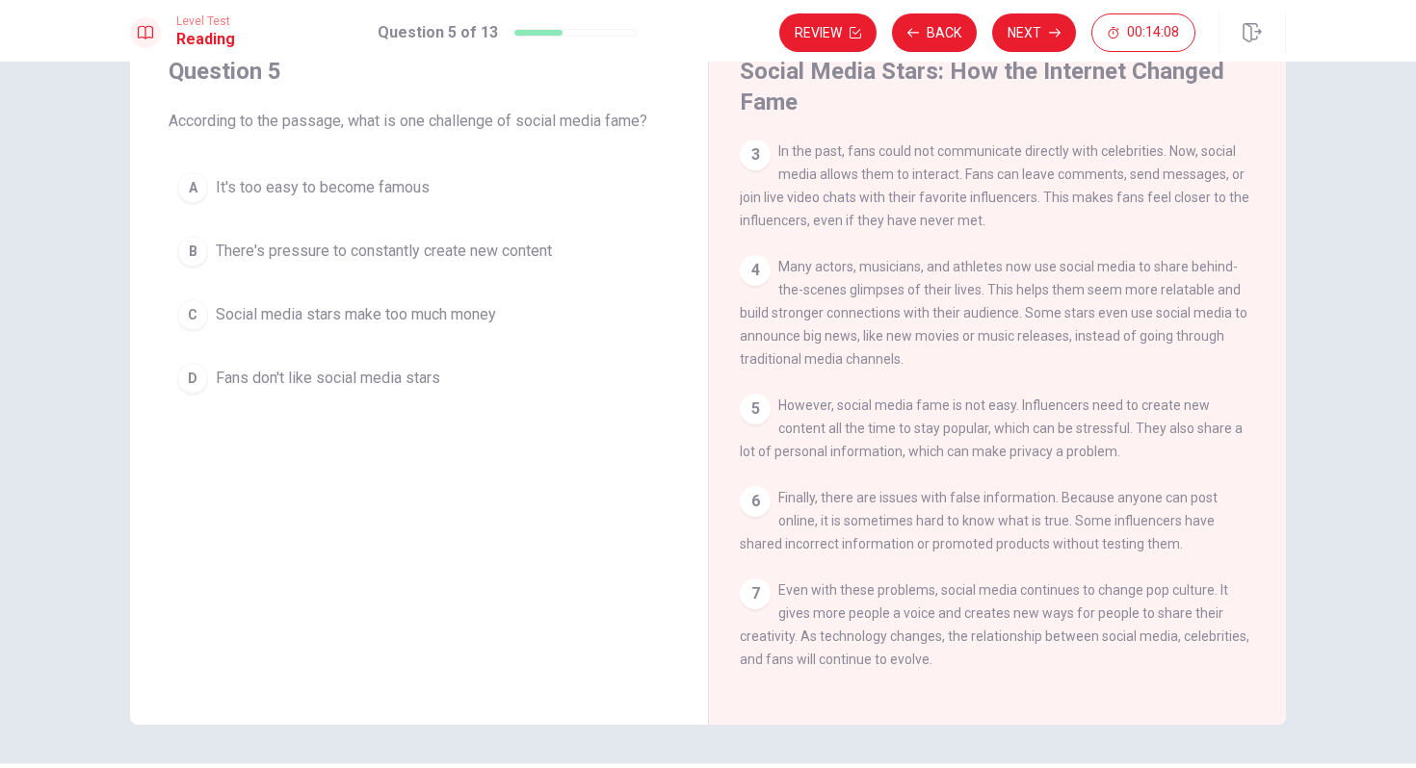
scroll to position [81, 0]
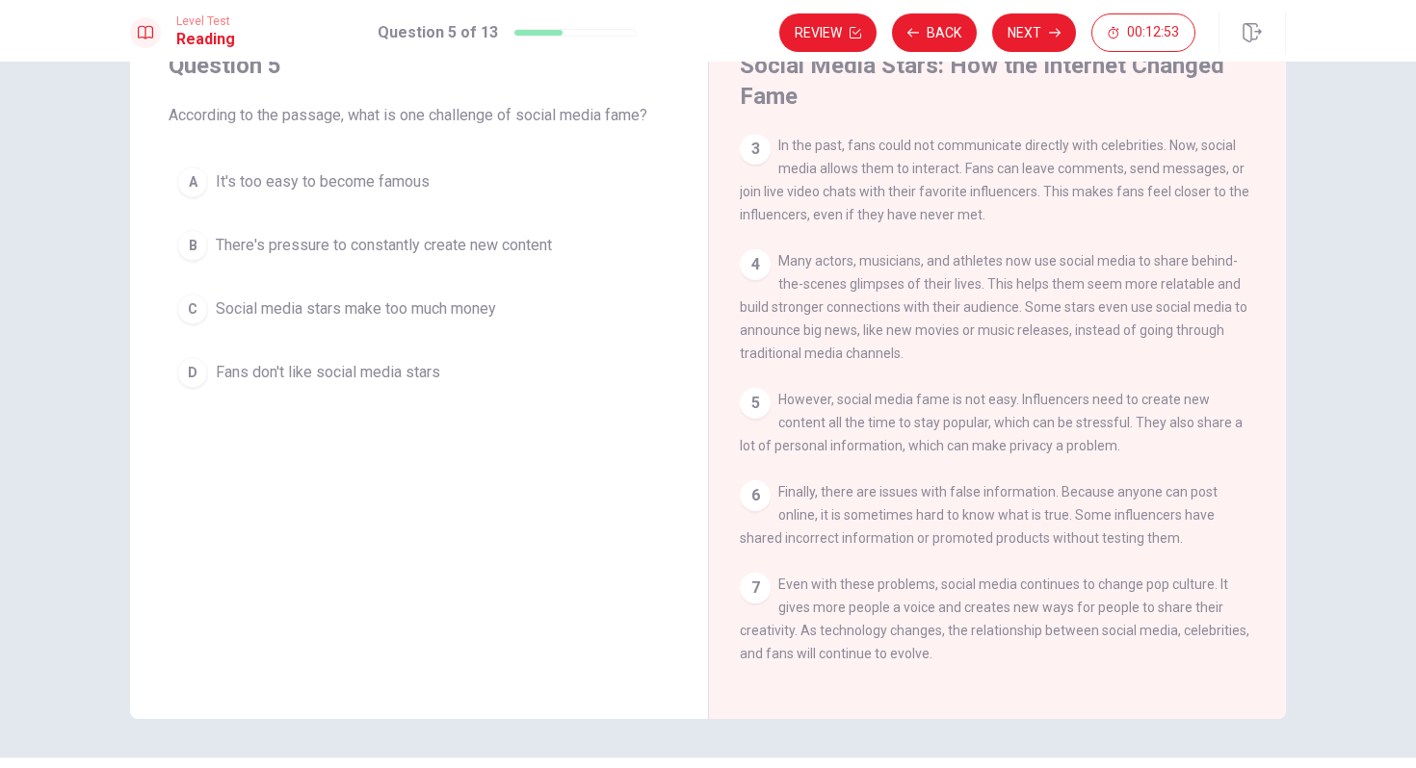
click at [334, 177] on span "It's too easy to become famous" at bounding box center [323, 181] width 214 height 23
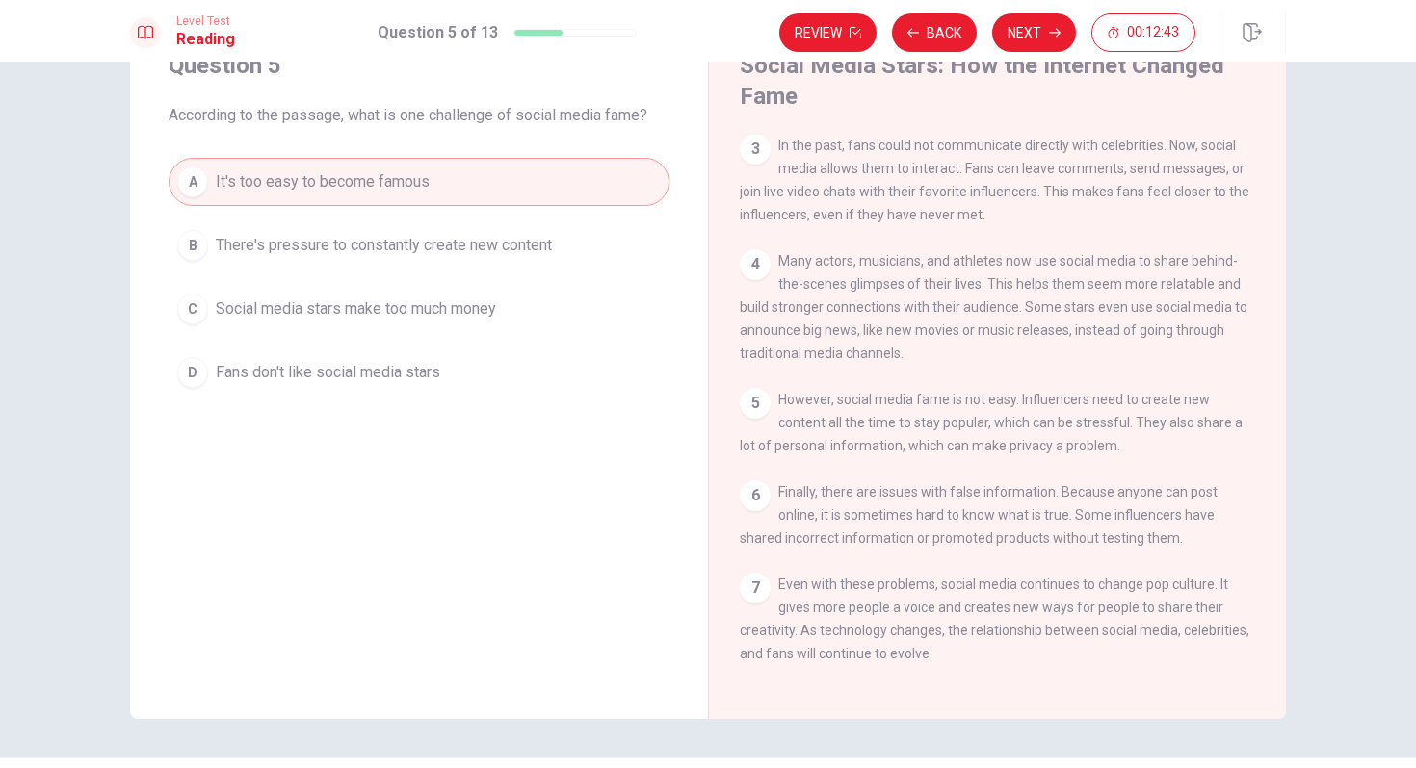
click at [380, 261] on button "B There's pressure to constantly create new content" at bounding box center [419, 245] width 501 height 48
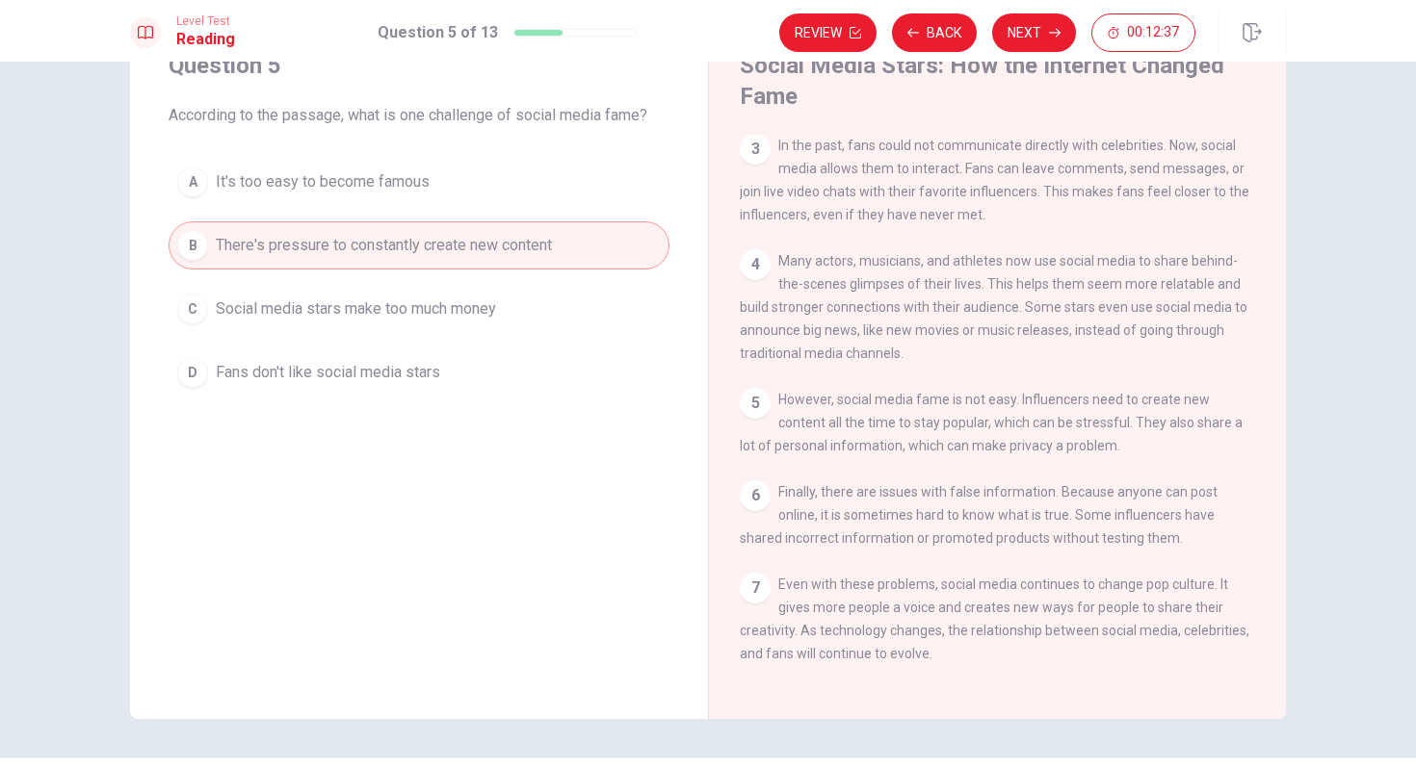
scroll to position [282, 0]
click at [1049, 35] on icon "button" at bounding box center [1055, 33] width 12 height 12
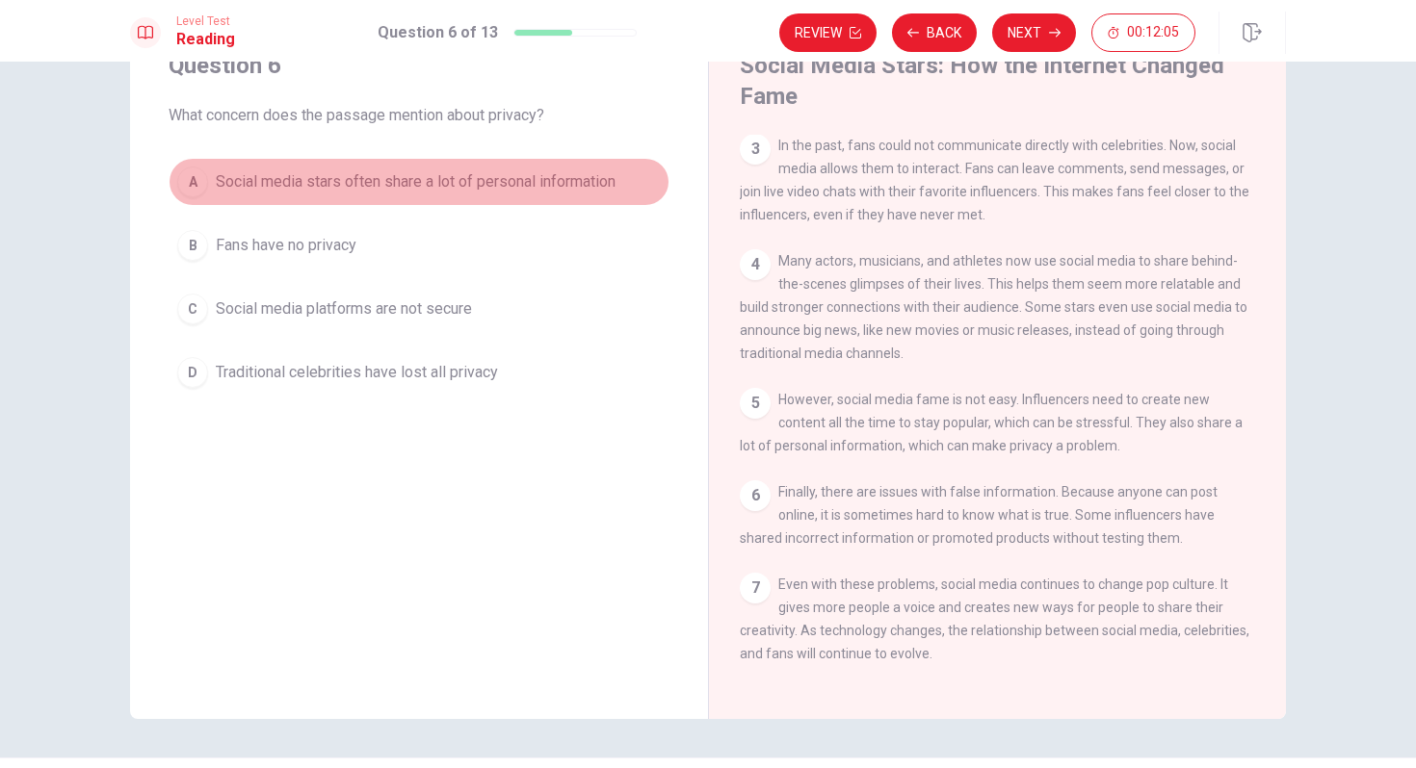
click at [480, 184] on span "Social media stars often share a lot of personal information" at bounding box center [416, 181] width 400 height 23
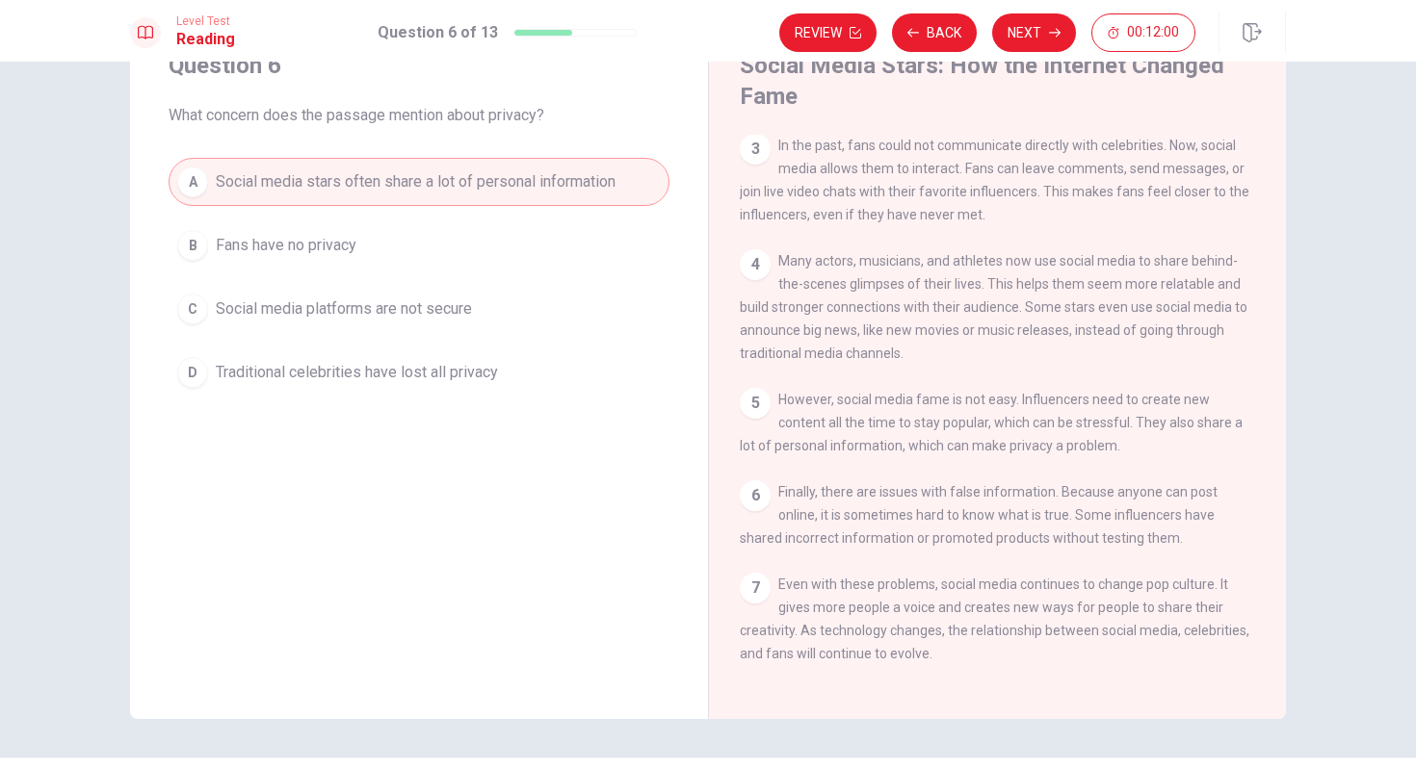
scroll to position [132, 0]
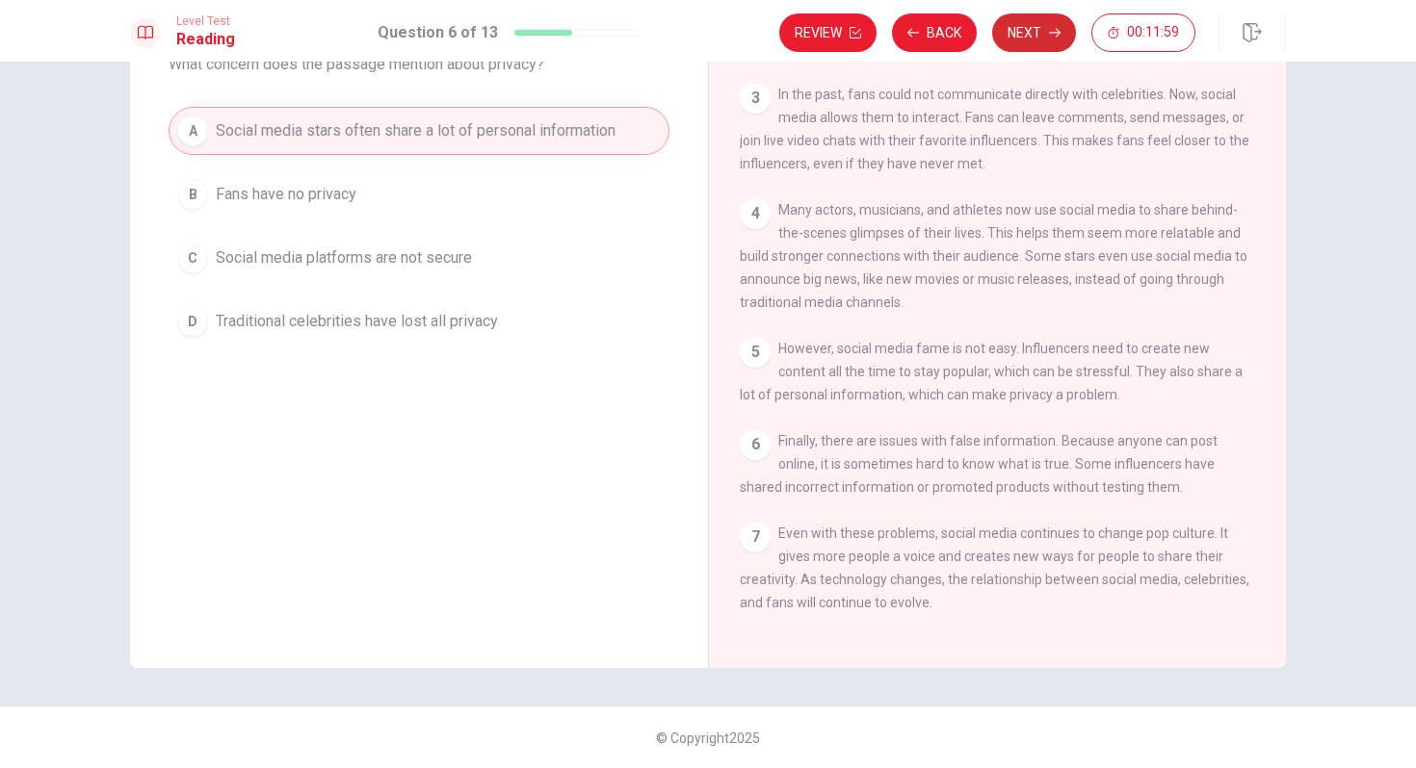
click at [1040, 41] on button "Next" at bounding box center [1034, 32] width 84 height 39
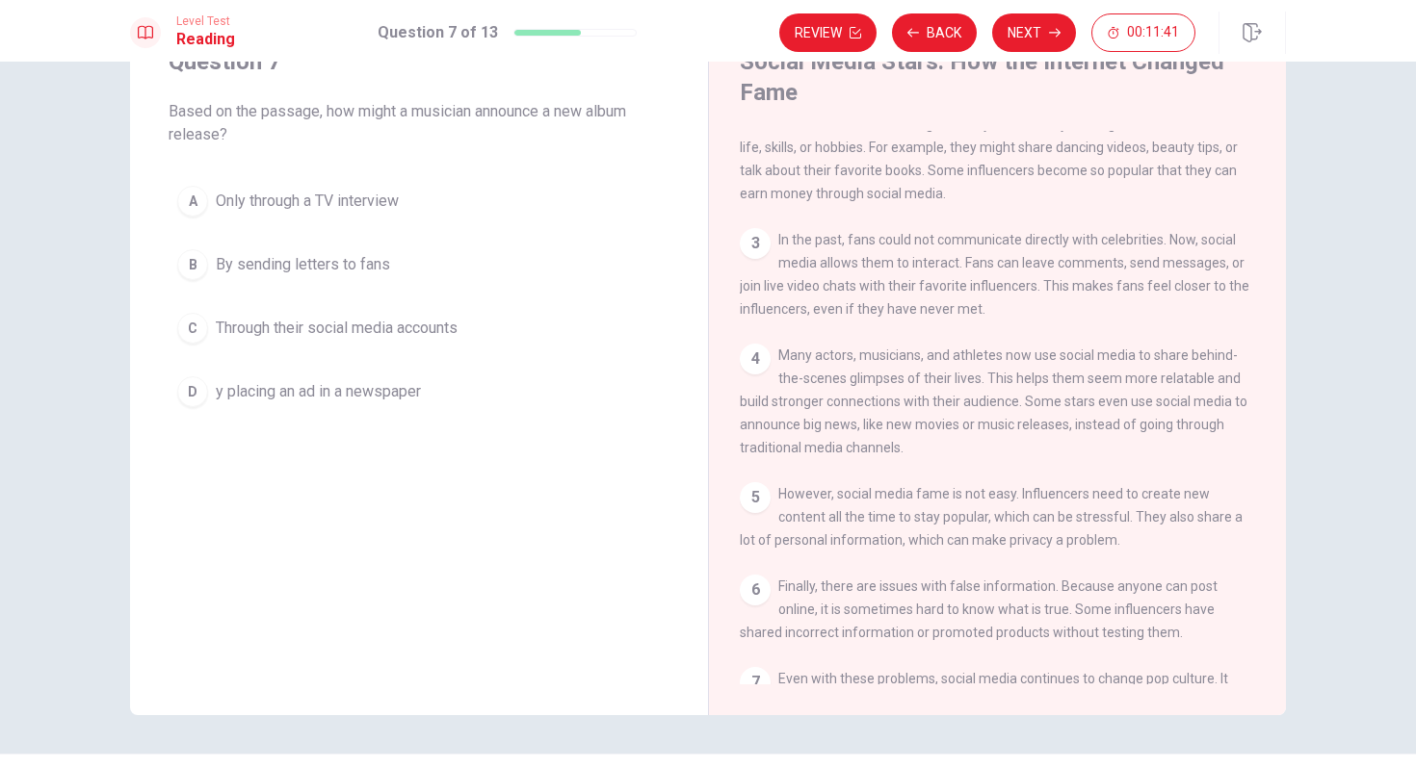
scroll to position [158, 0]
click at [323, 322] on span "Through their social media accounts" at bounding box center [337, 328] width 242 height 23
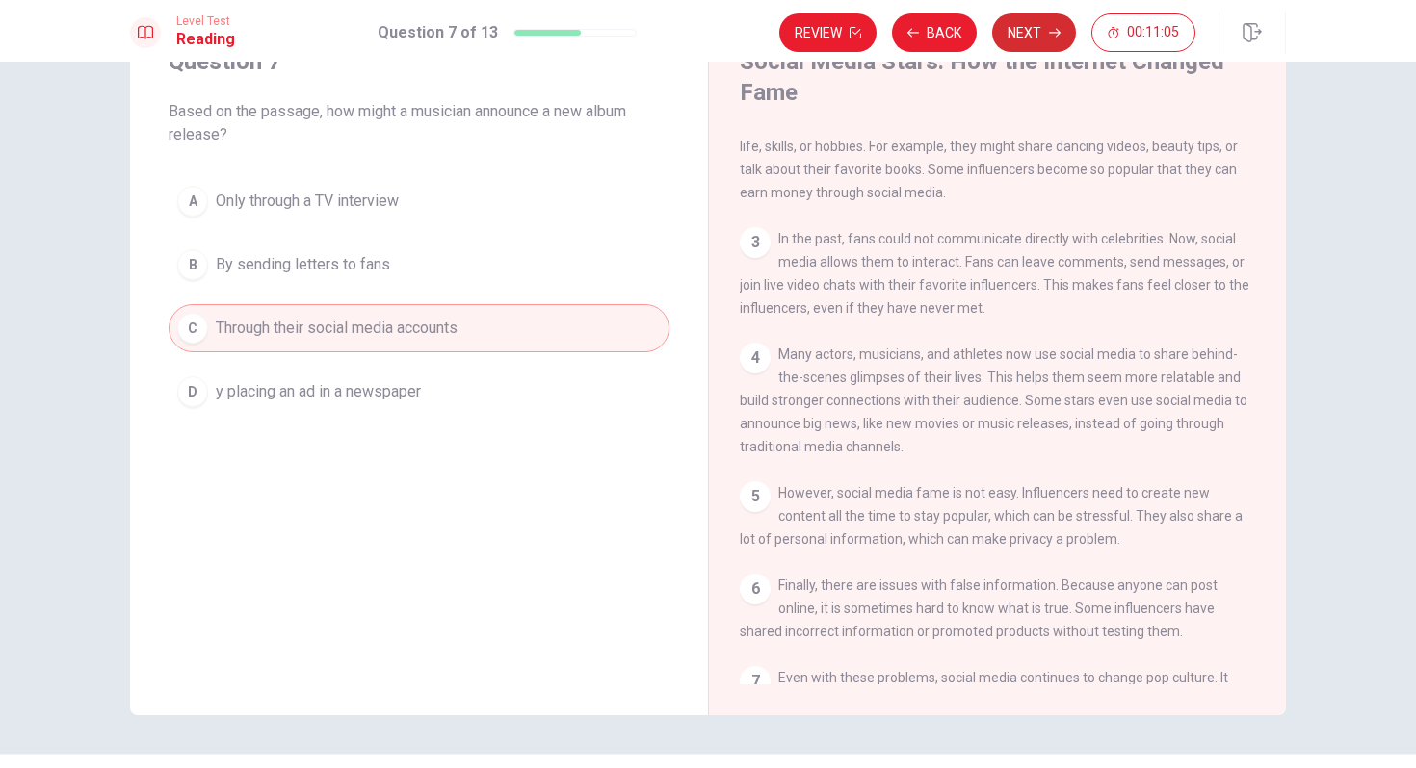
click at [1034, 32] on button "Next" at bounding box center [1034, 32] width 84 height 39
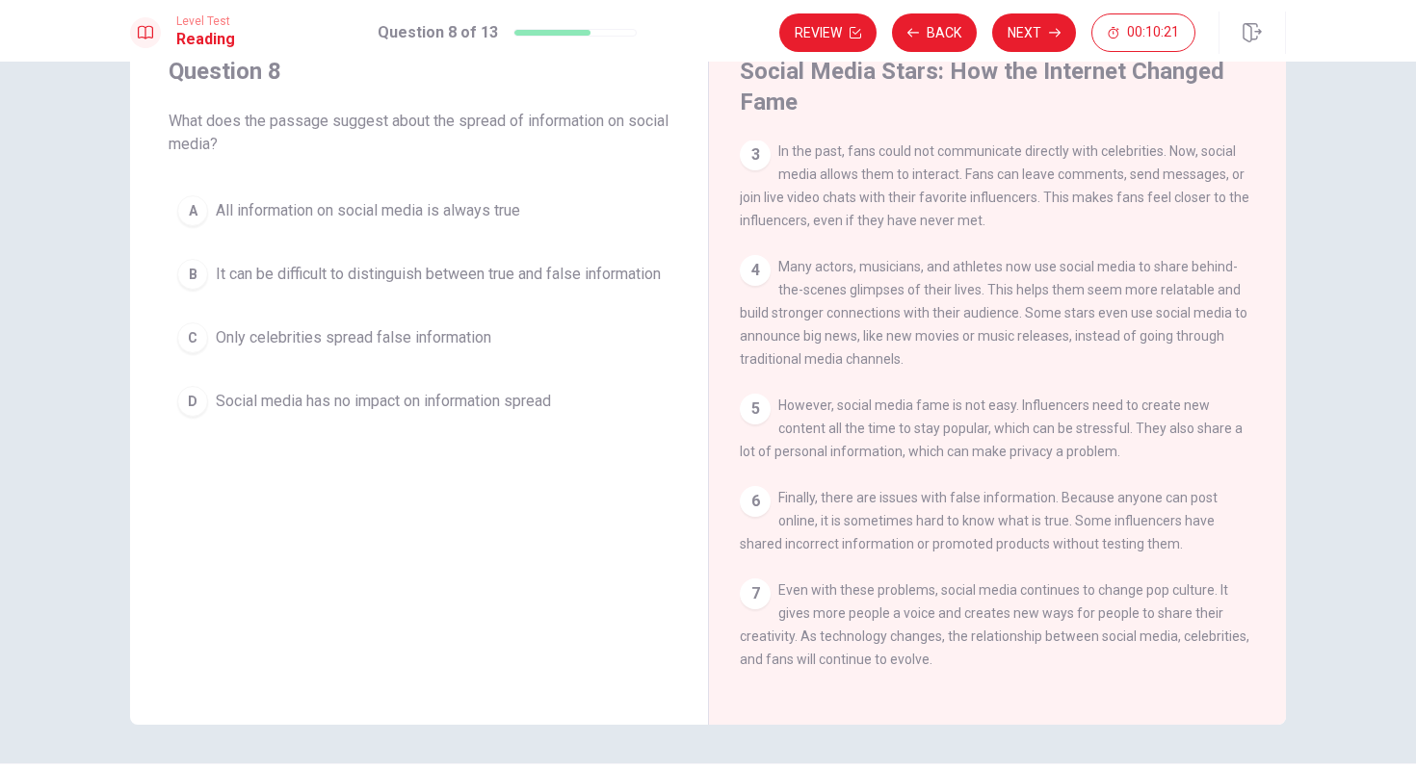
scroll to position [67, 0]
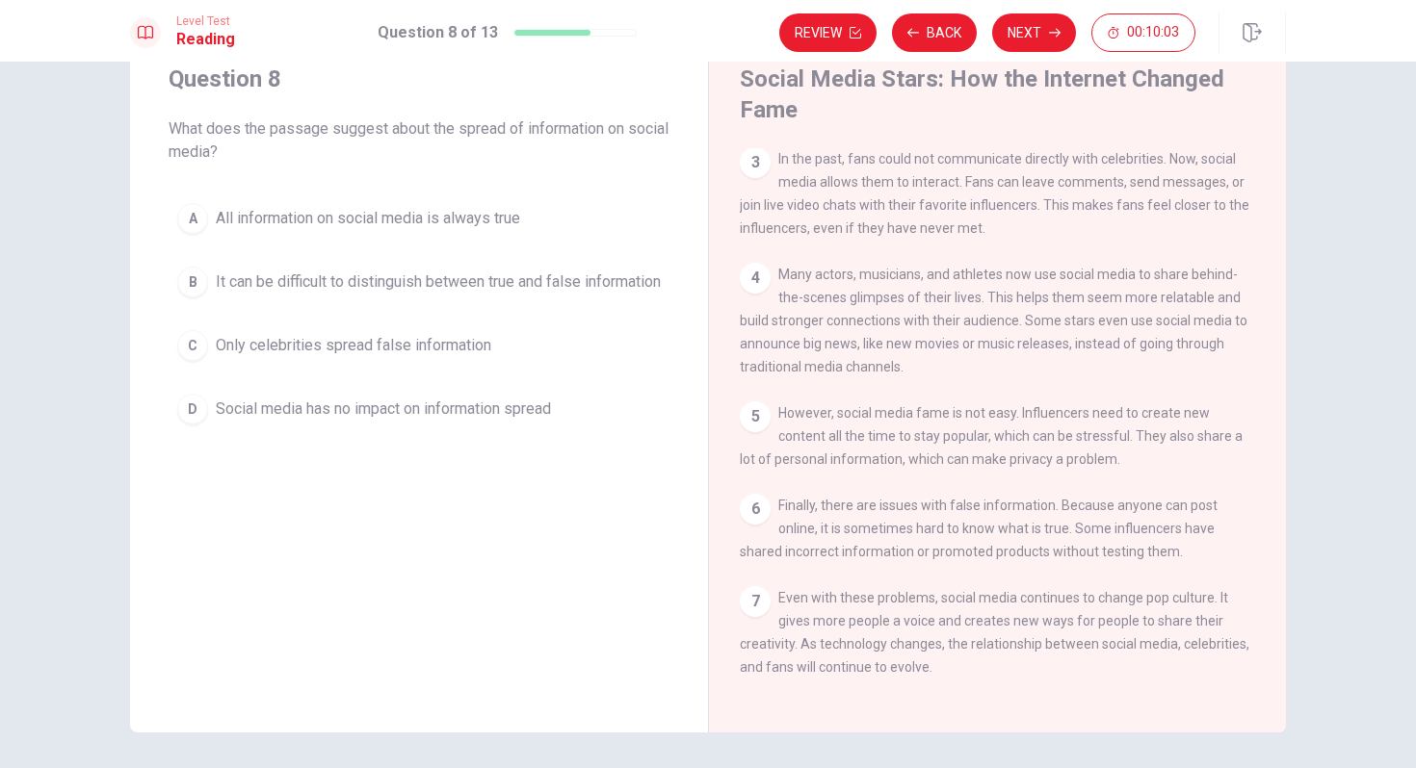
drag, startPoint x: 940, startPoint y: 598, endPoint x: 1049, endPoint y: 598, distance: 108.8
click at [1049, 598] on span "Even with these problems, social media continues to change pop culture. It give…" at bounding box center [994, 632] width 509 height 85
click at [374, 291] on span "It can be difficult to distinguish between true and false information" at bounding box center [438, 282] width 445 height 23
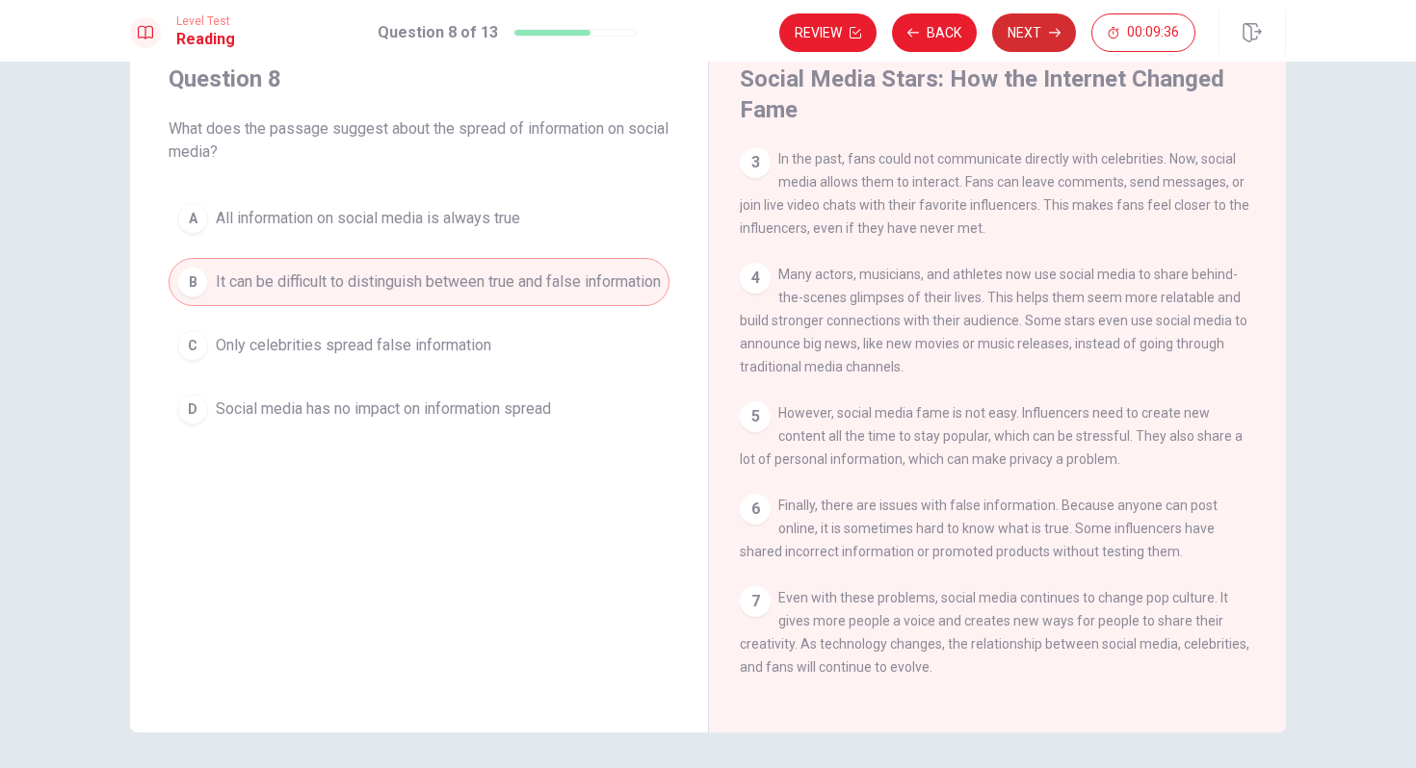
click at [1041, 40] on button "Next" at bounding box center [1034, 32] width 84 height 39
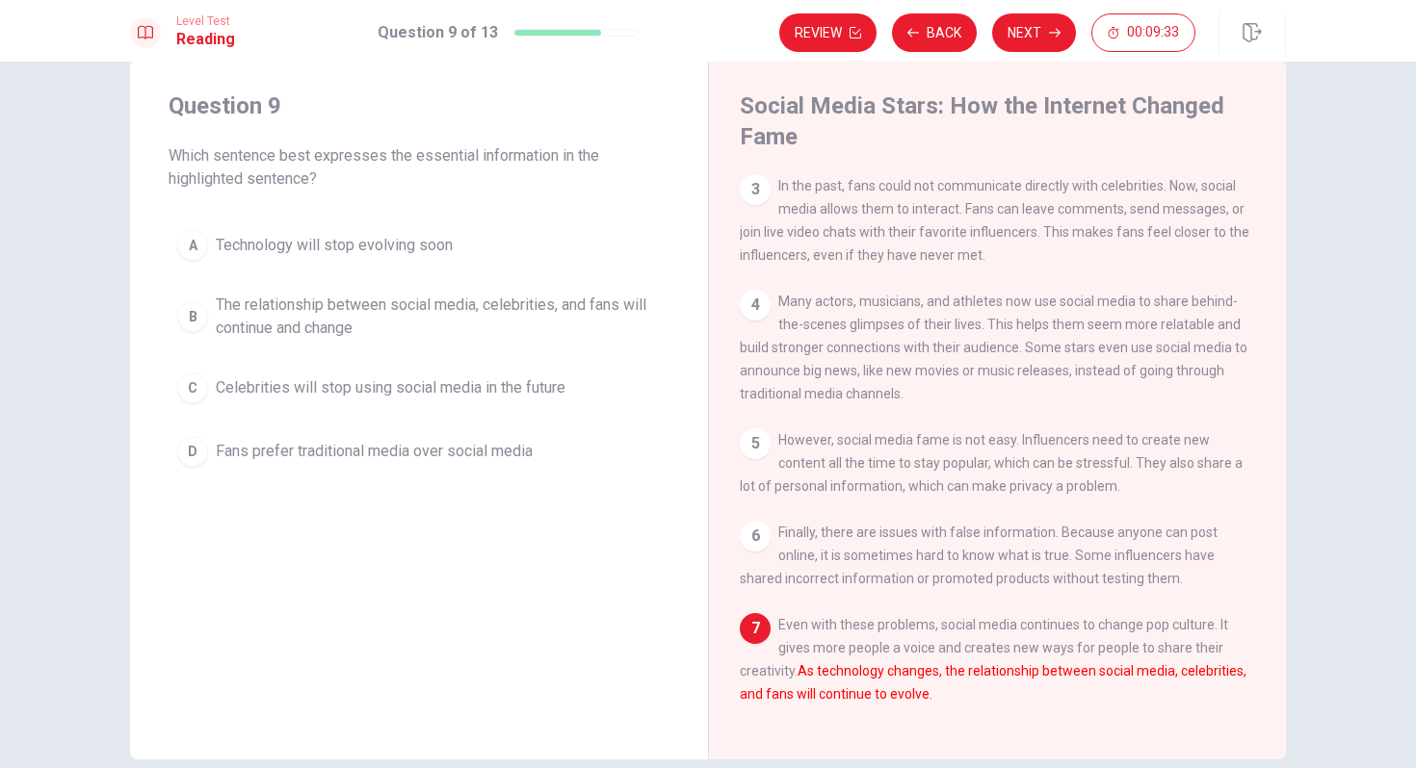
scroll to position [55, 0]
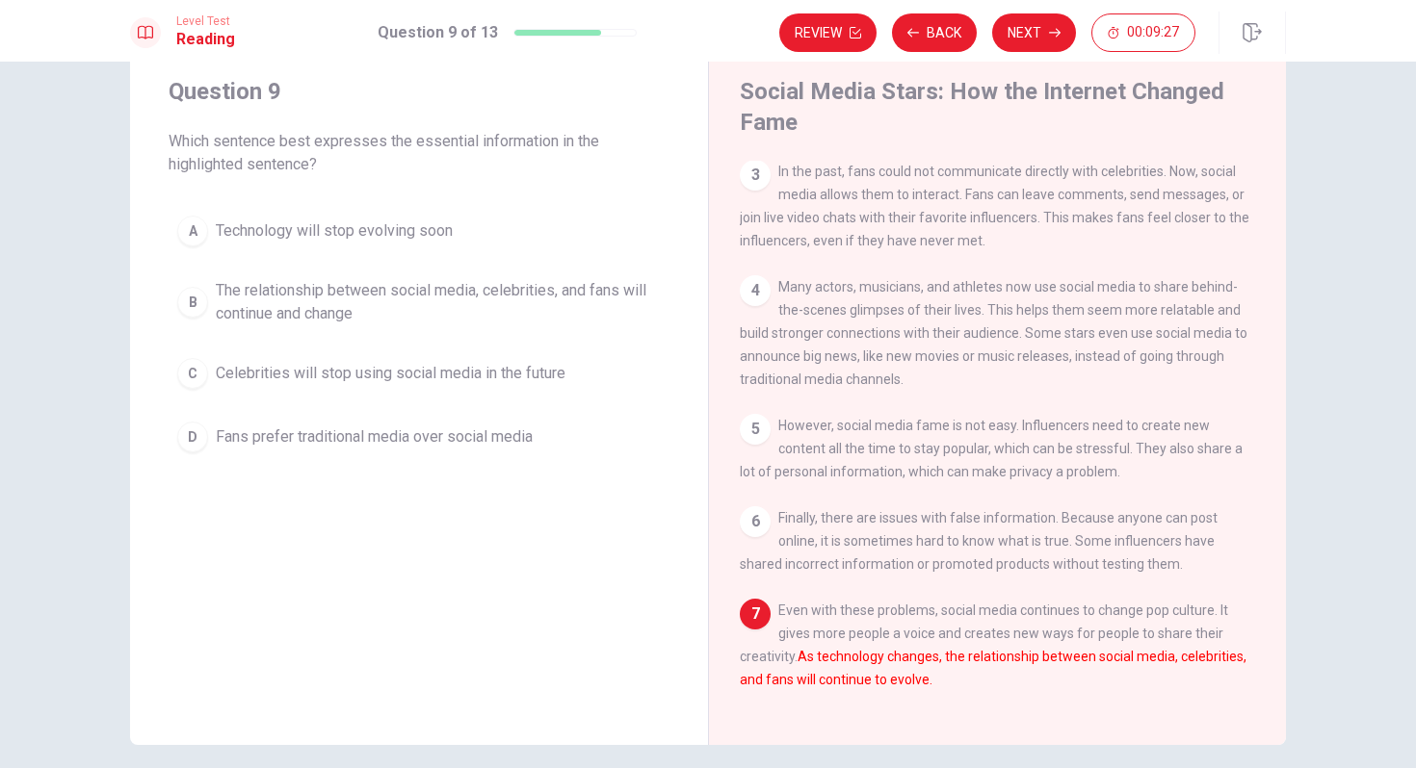
drag, startPoint x: 172, startPoint y: 166, endPoint x: 303, endPoint y: 167, distance: 131.0
click at [303, 167] on span "Which sentence best expresses the essential information in the highlighted sent…" at bounding box center [419, 153] width 501 height 46
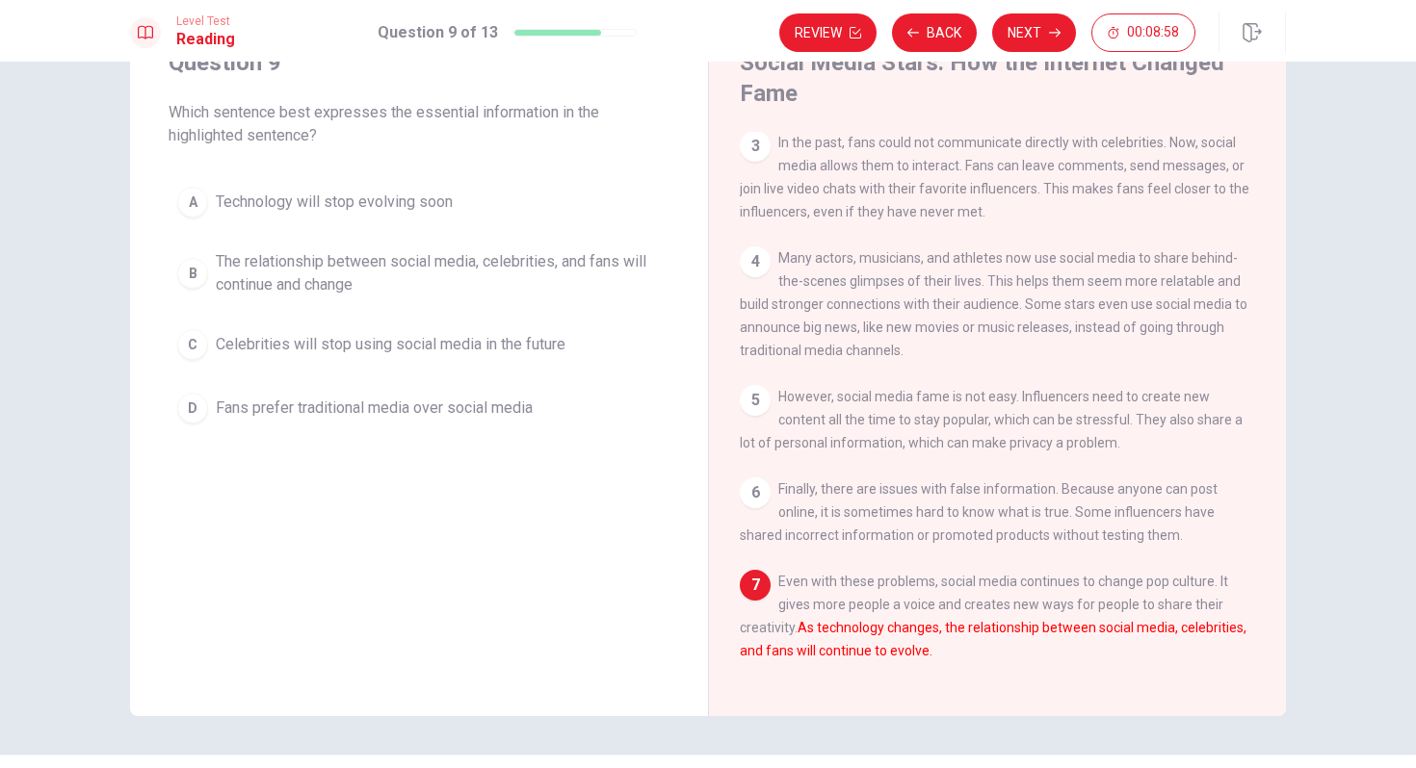
scroll to position [73, 0]
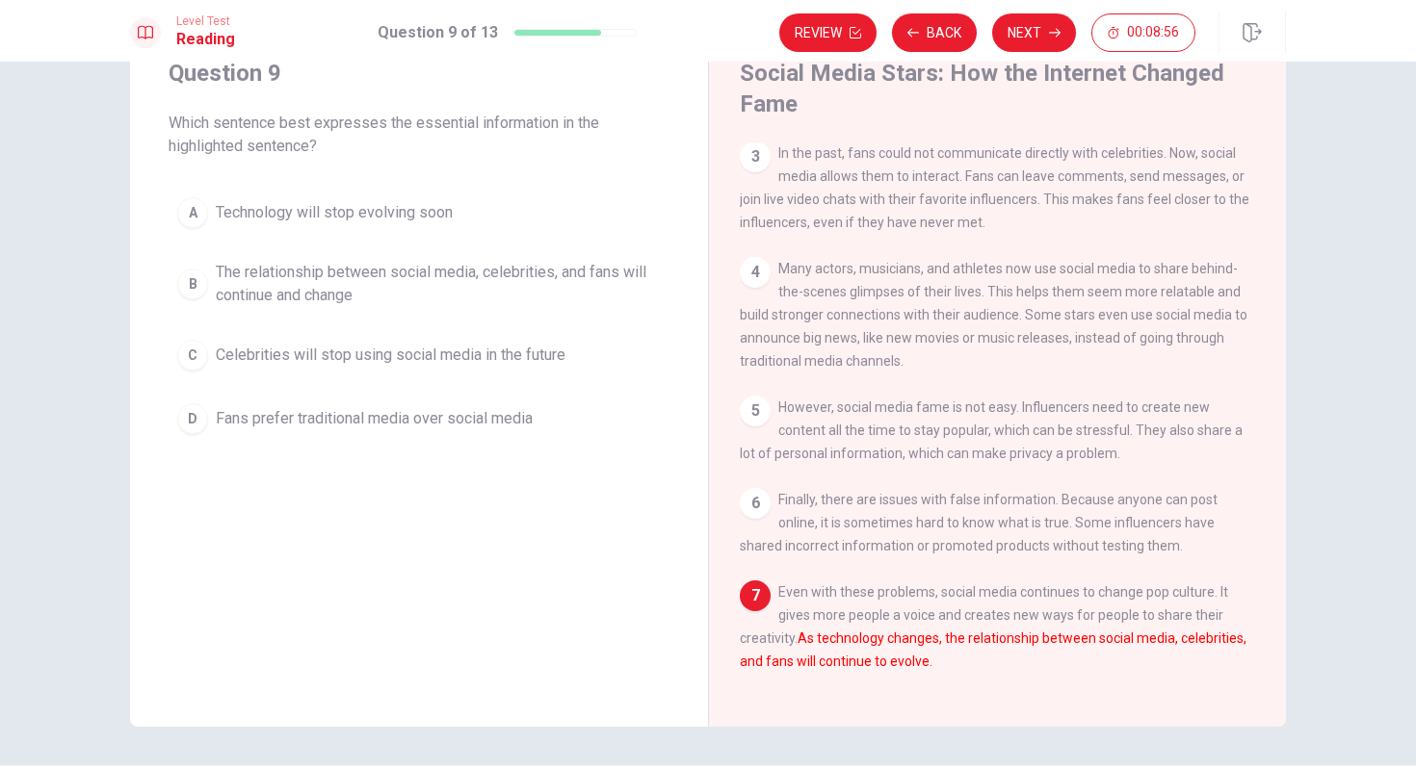
click at [364, 223] on span "Technology will stop evolving soon" at bounding box center [334, 212] width 237 height 23
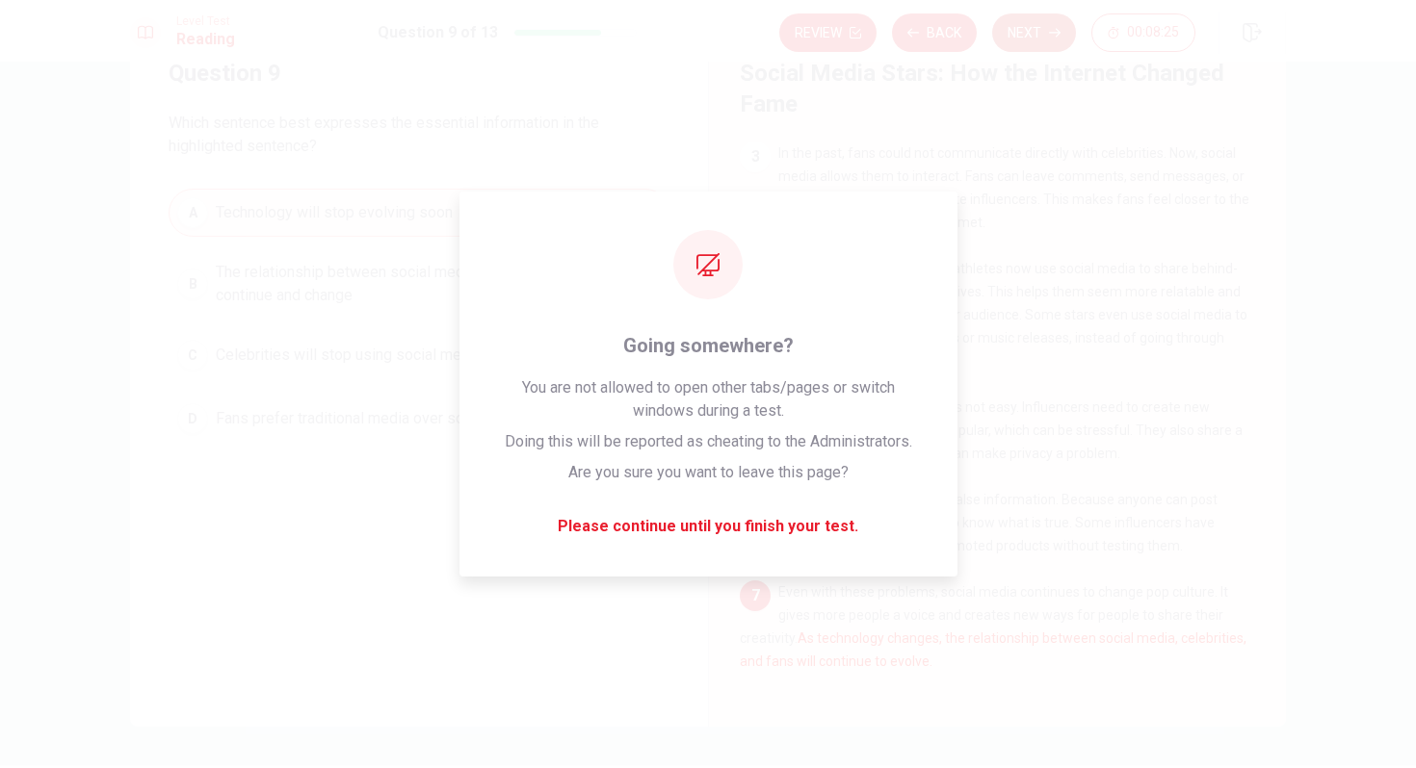
click at [1035, 27] on button "Next" at bounding box center [1034, 32] width 84 height 39
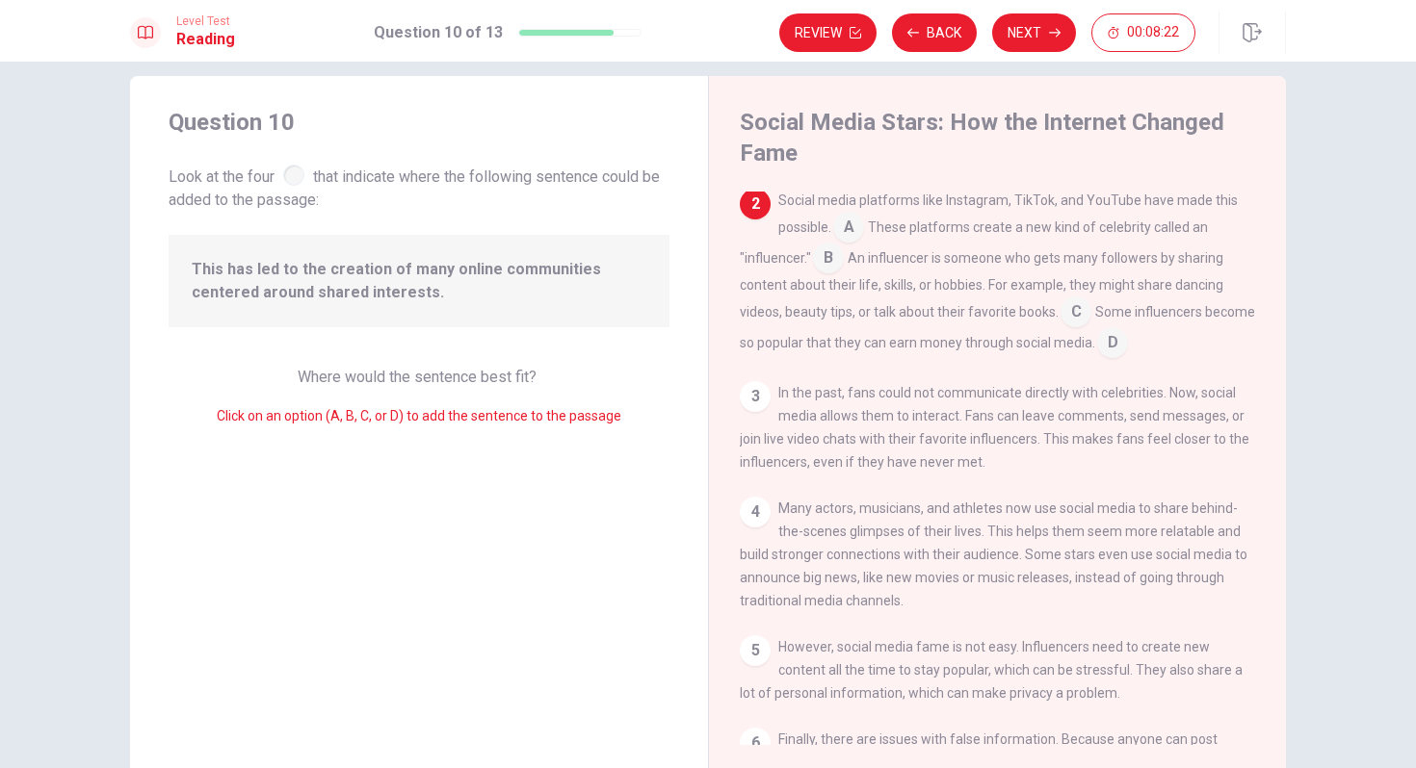
scroll to position [30, 0]
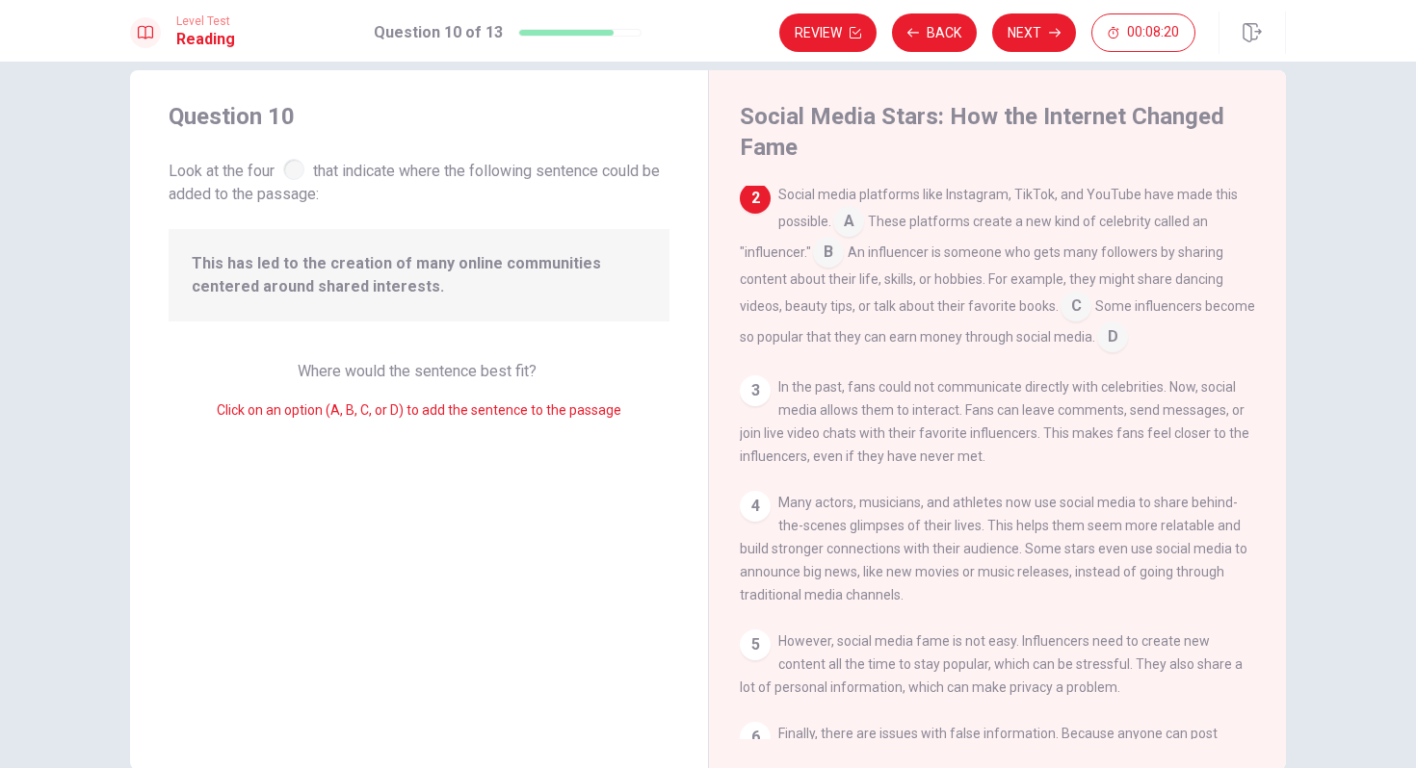
drag, startPoint x: 172, startPoint y: 175, endPoint x: 264, endPoint y: 168, distance: 91.8
click at [267, 172] on span "Look at the four that indicate where the following sentence could be added to t…" at bounding box center [419, 180] width 501 height 51
drag, startPoint x: 195, startPoint y: 263, endPoint x: 279, endPoint y: 257, distance: 84.9
click at [281, 261] on span "This has led to the creation of many online communities centered around shared …" at bounding box center [419, 275] width 455 height 46
drag, startPoint x: 338, startPoint y: 266, endPoint x: 369, endPoint y: 266, distance: 30.8
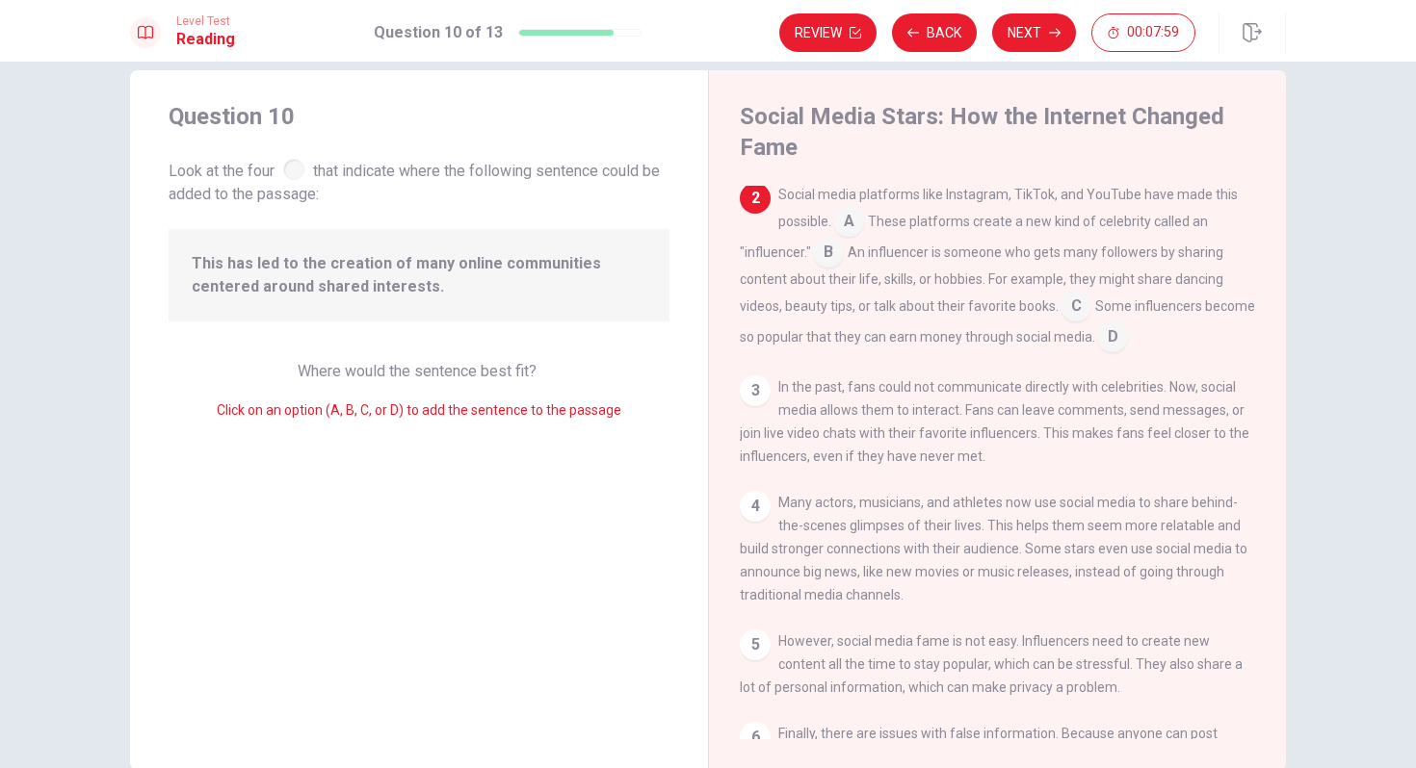
click at [369, 266] on span "This has led to the creation of many online communities centered around shared …" at bounding box center [419, 275] width 455 height 46
click at [860, 227] on input at bounding box center [848, 223] width 31 height 31
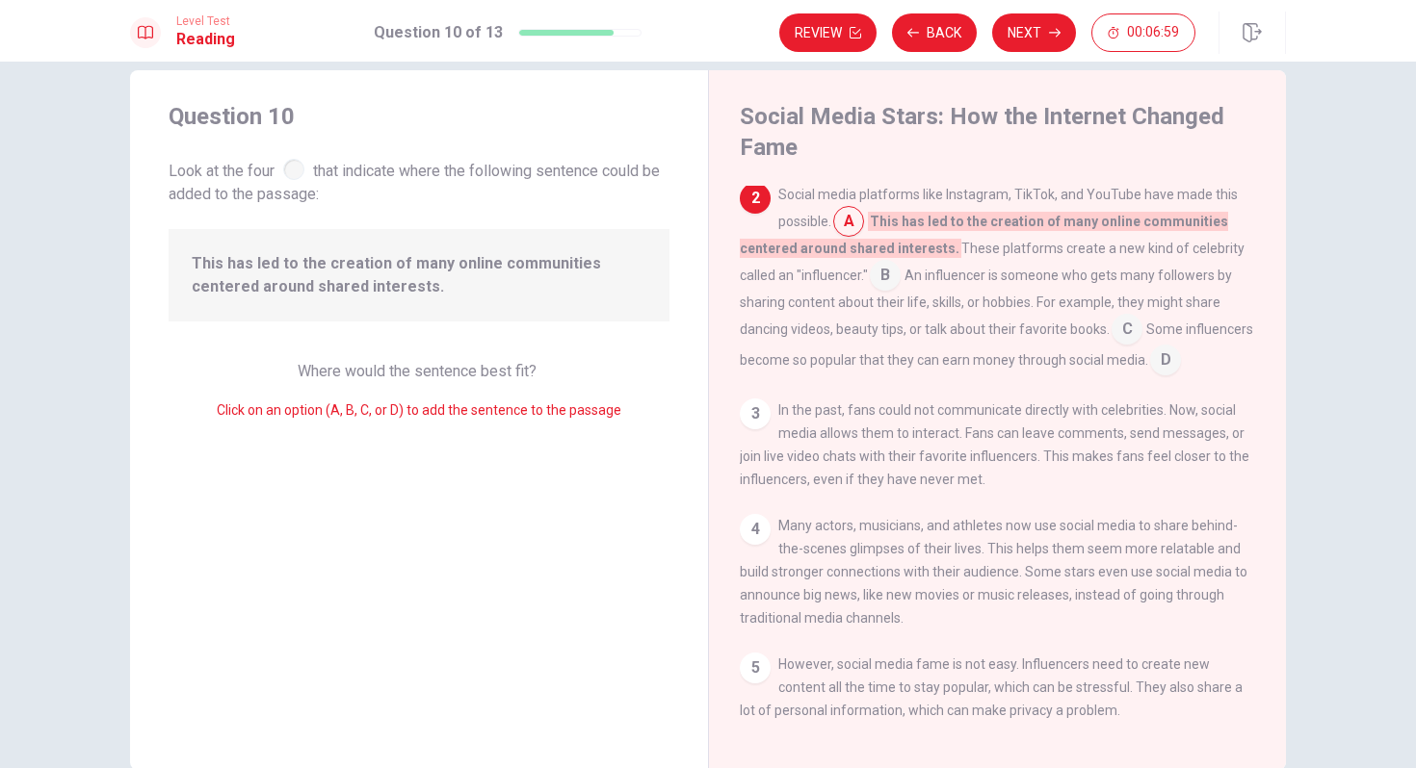
click at [1114, 336] on input at bounding box center [1126, 331] width 31 height 31
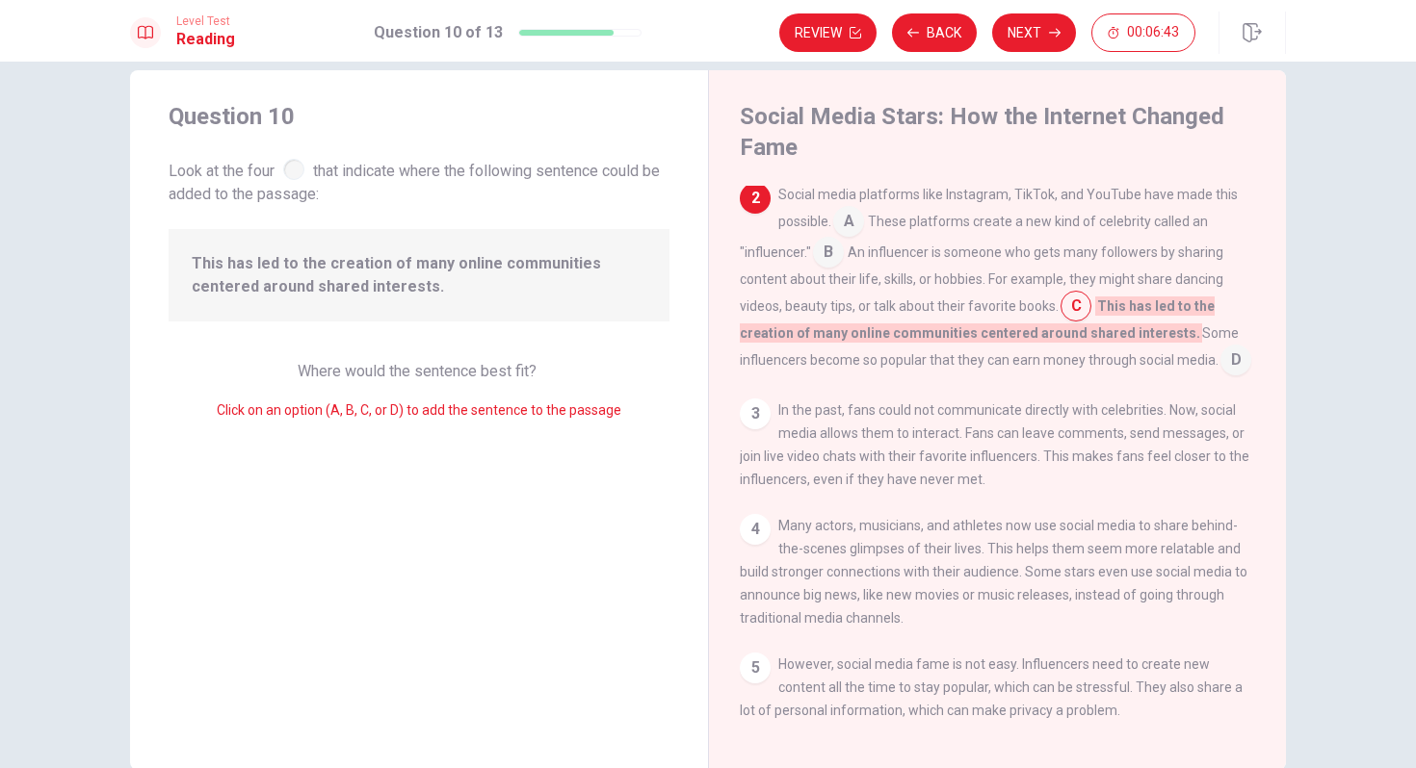
click at [1081, 318] on input at bounding box center [1075, 308] width 31 height 31
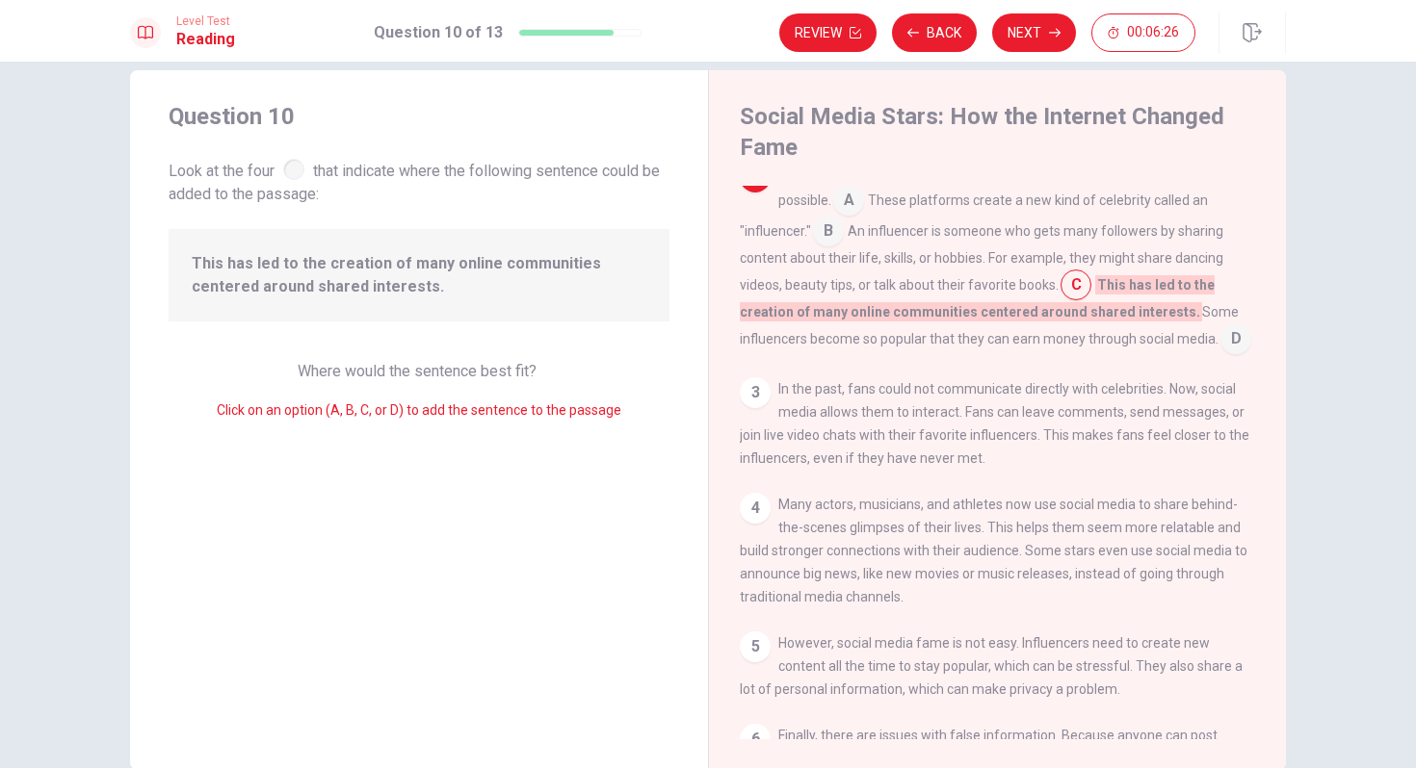
scroll to position [120, 0]
click at [1231, 336] on input at bounding box center [1235, 337] width 31 height 31
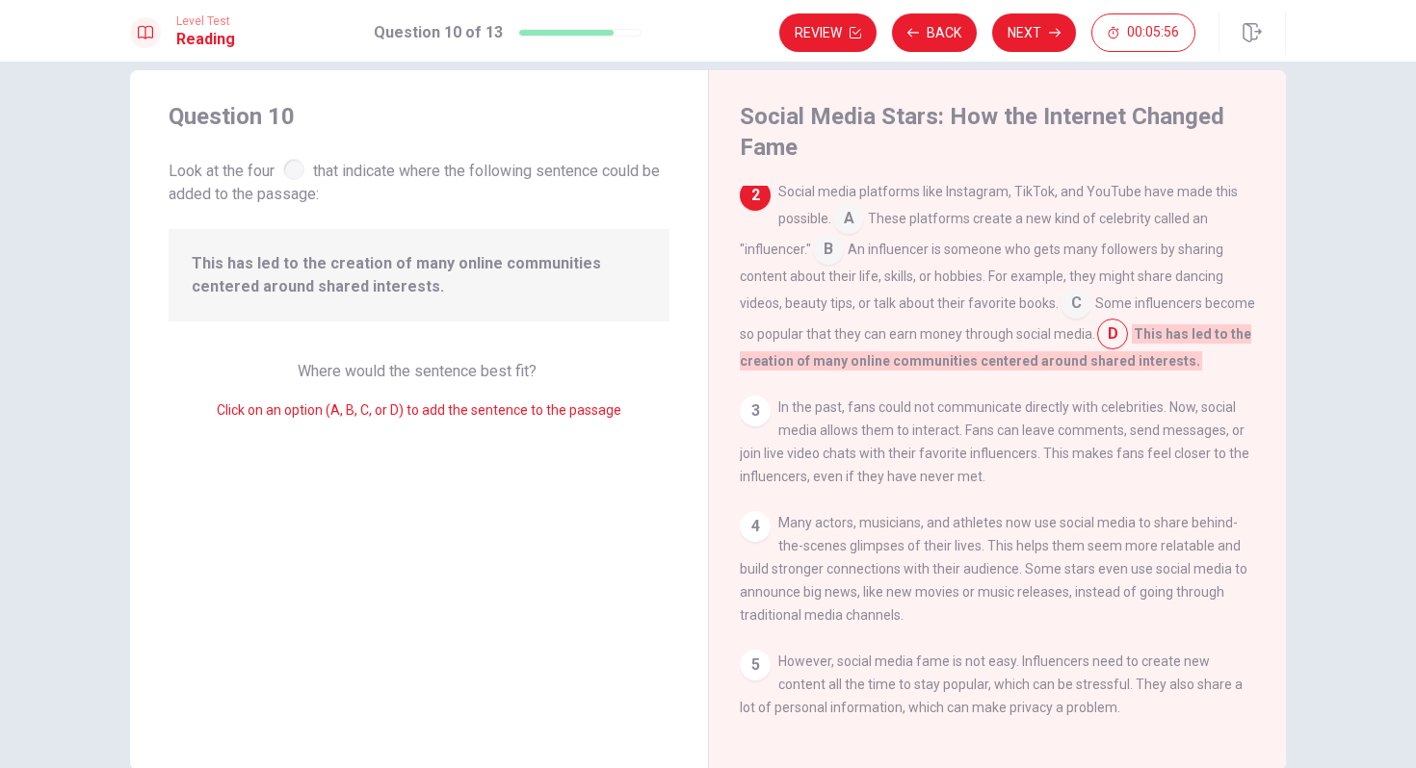
scroll to position [0, 0]
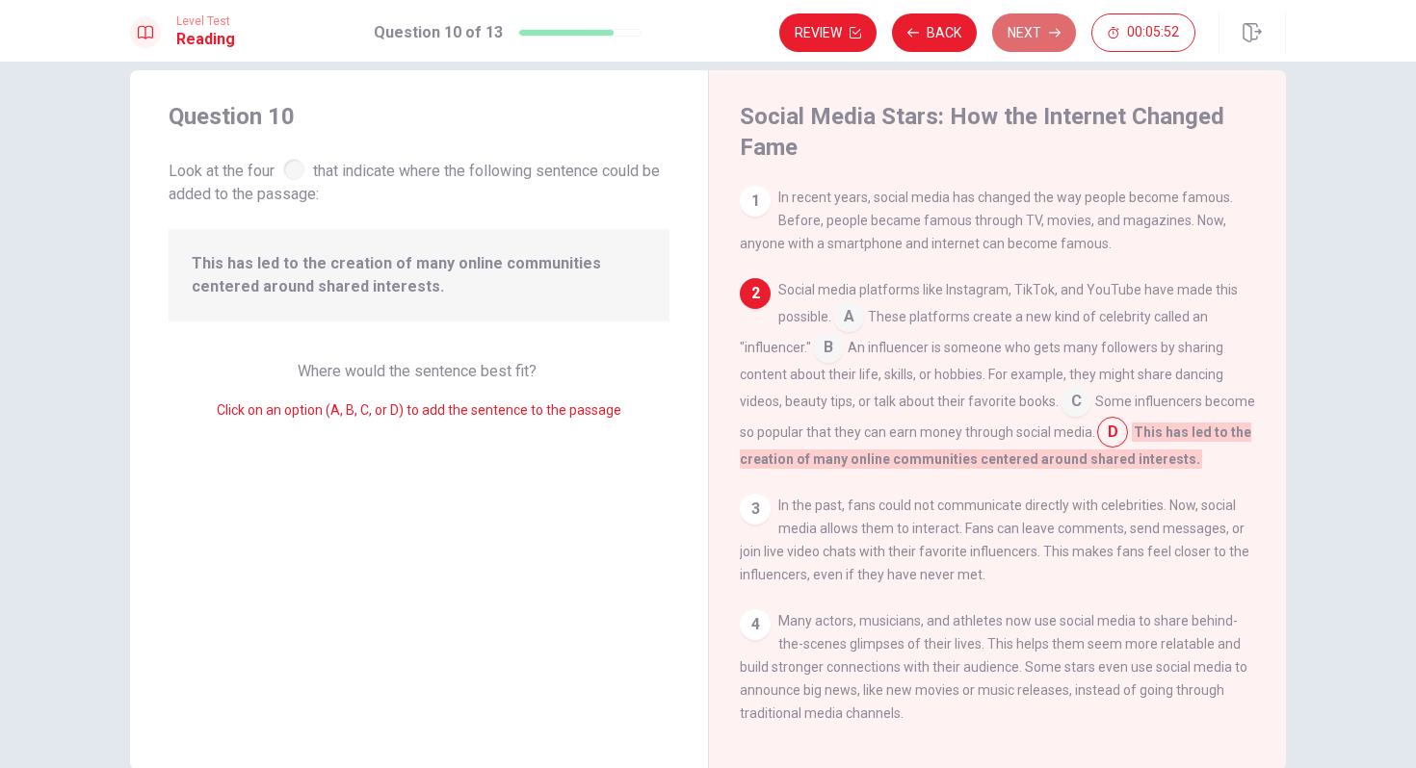
click at [1041, 36] on button "Next" at bounding box center [1034, 32] width 84 height 39
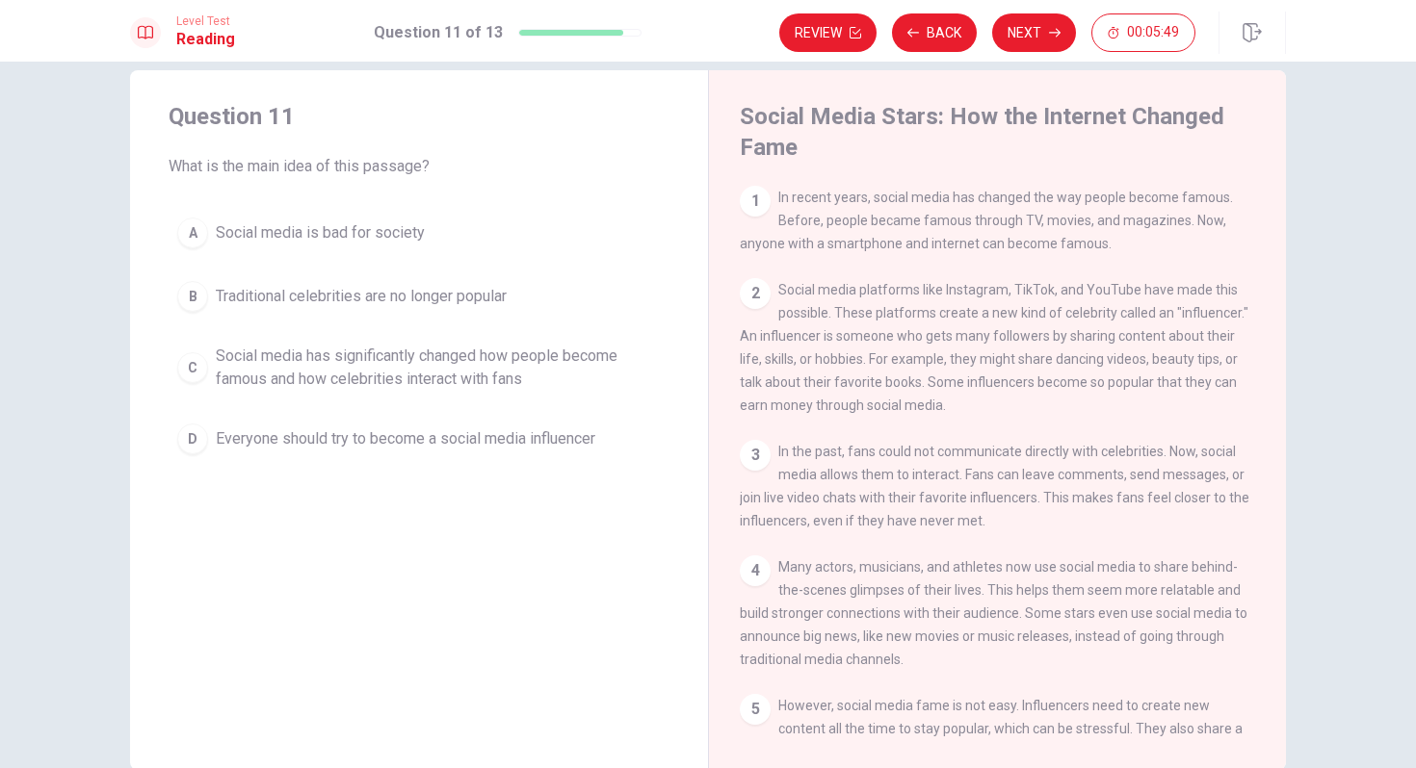
drag, startPoint x: 248, startPoint y: 162, endPoint x: 412, endPoint y: 156, distance: 163.8
click at [414, 160] on span "What is the main idea of this passage?" at bounding box center [419, 166] width 501 height 23
click at [339, 383] on span "Social media has significantly changed how people become famous and how celebri…" at bounding box center [438, 368] width 445 height 46
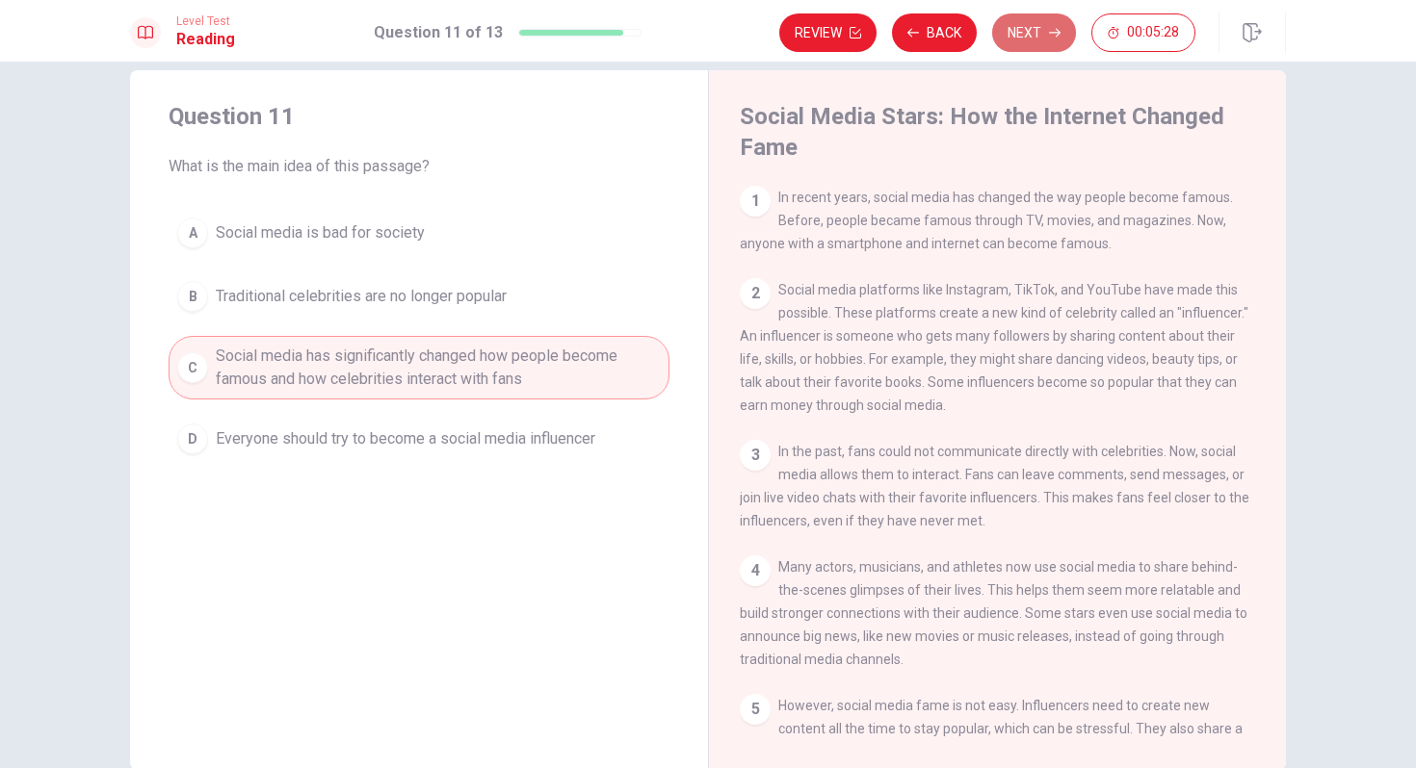
click at [1031, 38] on button "Next" at bounding box center [1034, 32] width 84 height 39
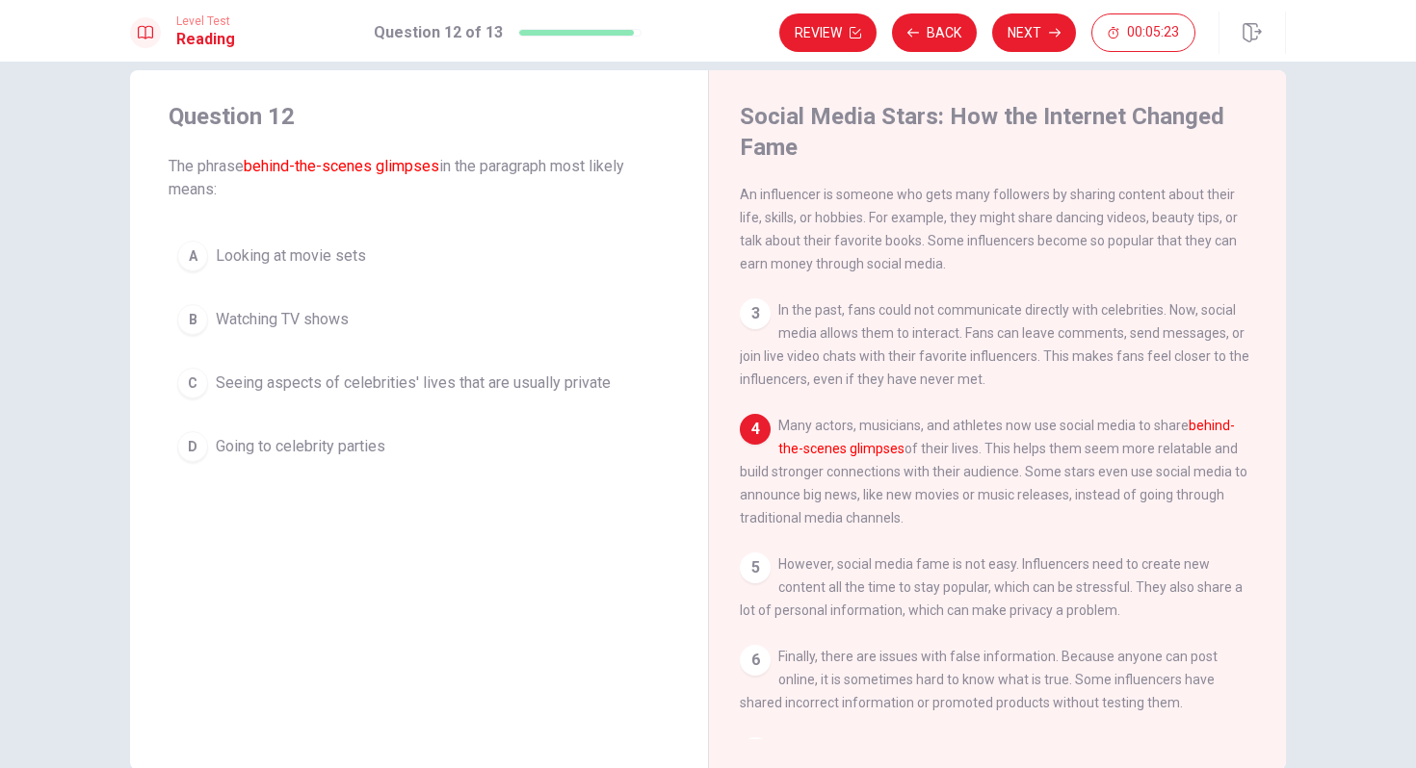
scroll to position [182, 0]
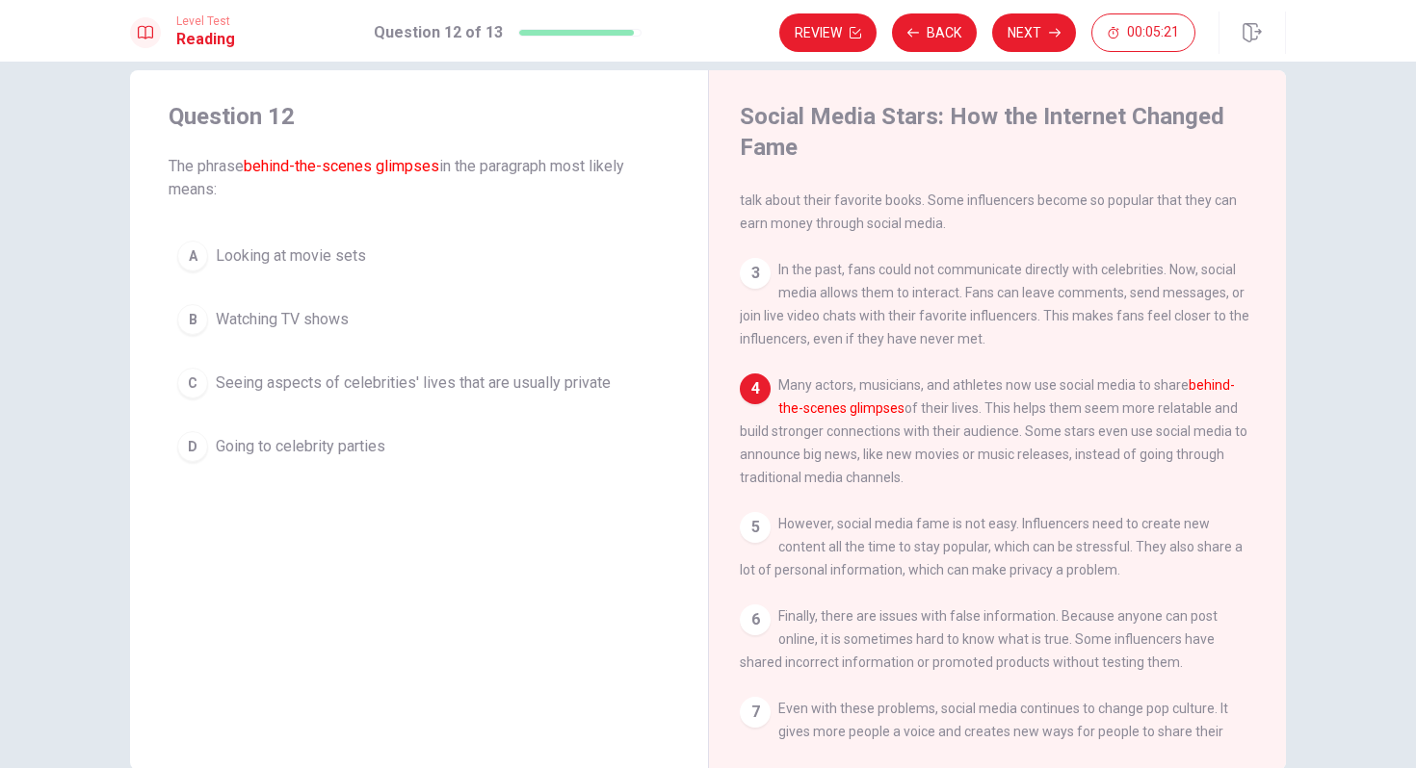
drag, startPoint x: 792, startPoint y: 400, endPoint x: 841, endPoint y: 400, distance: 49.1
click at [841, 400] on span "Many actors, musicians, and athletes now use social media to share behind-the-s…" at bounding box center [994, 432] width 508 height 108
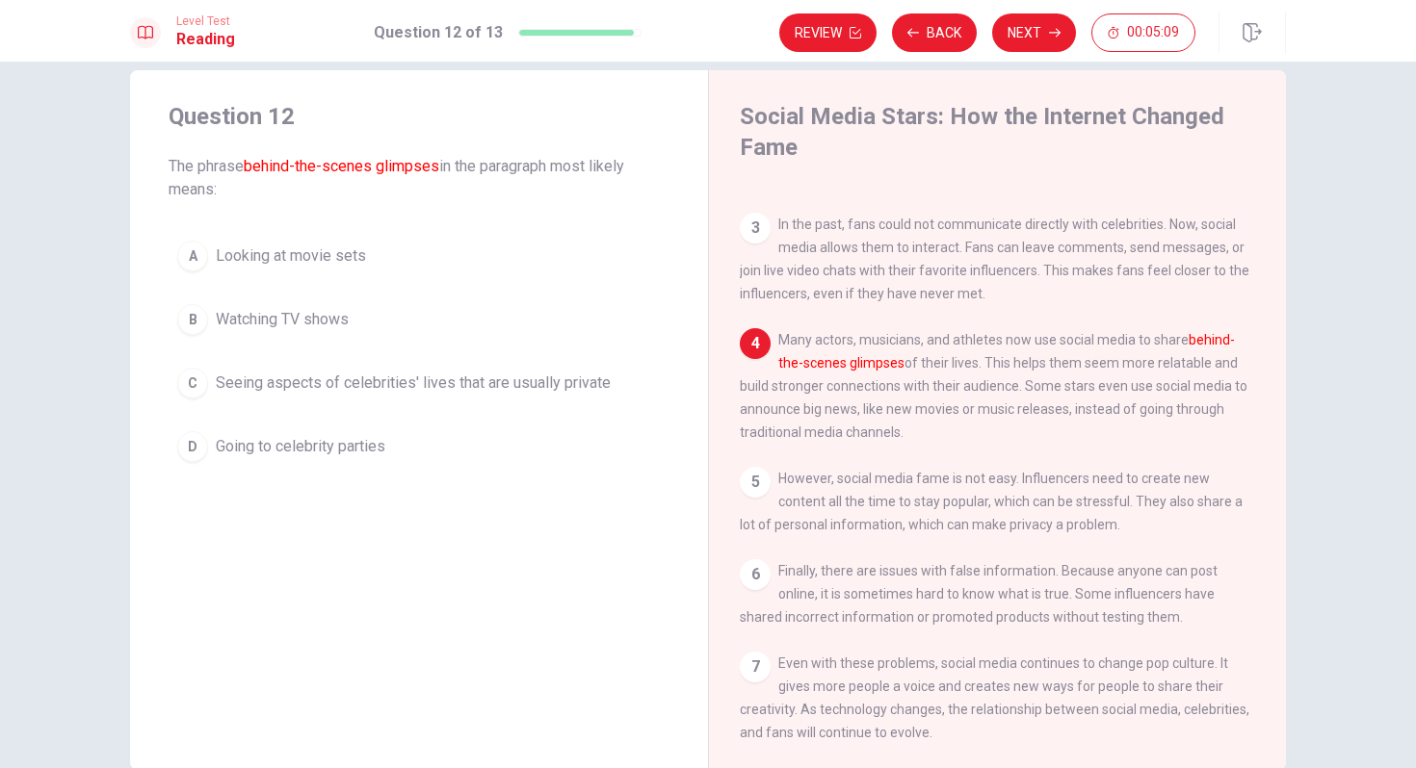
drag, startPoint x: 1030, startPoint y: 354, endPoint x: 1095, endPoint y: 354, distance: 64.5
click at [1095, 354] on span "Many actors, musicians, and athletes now use social media to share behind-the-s…" at bounding box center [994, 386] width 508 height 108
click at [307, 387] on span "Seeing aspects of celebrities' lives that are usually private" at bounding box center [413, 383] width 395 height 23
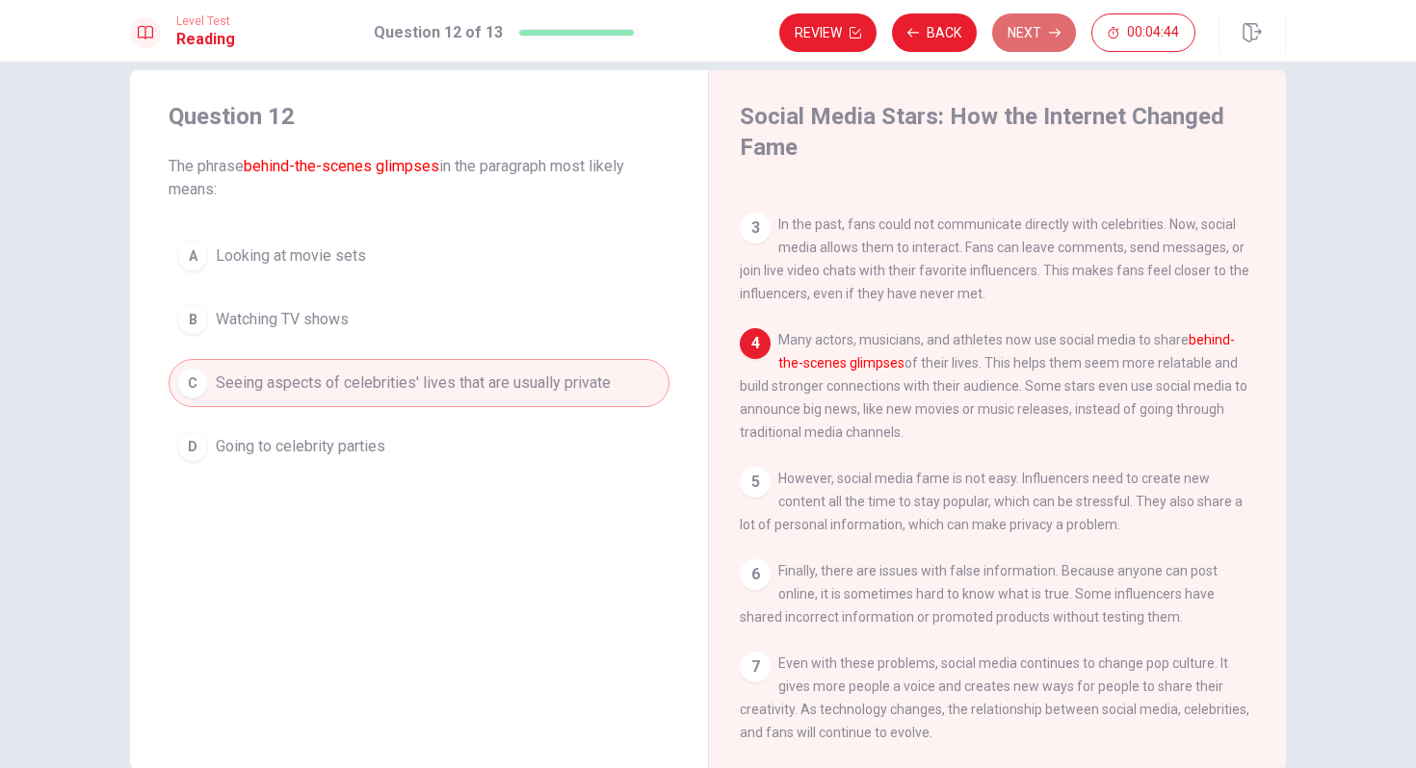
click at [1055, 18] on button "Next" at bounding box center [1034, 32] width 84 height 39
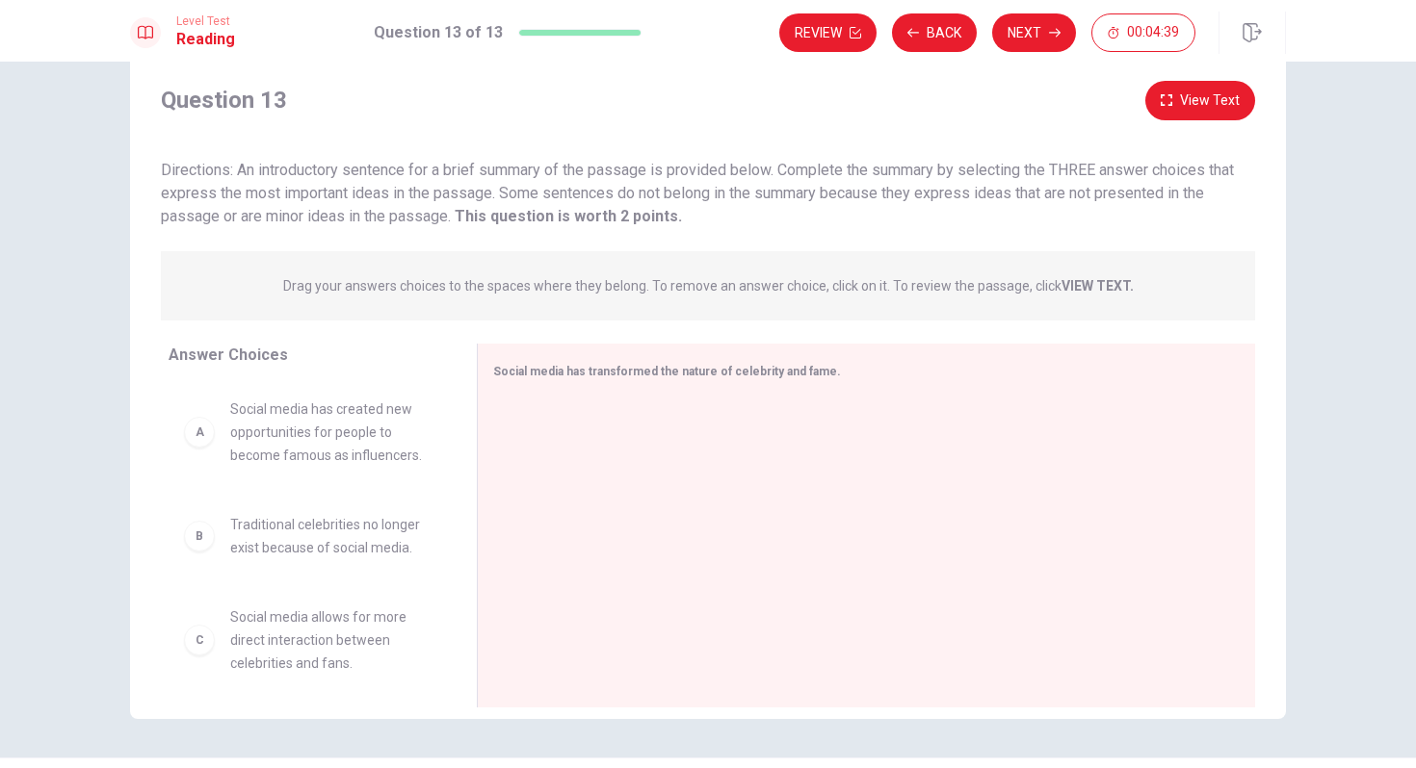
scroll to position [15, 0]
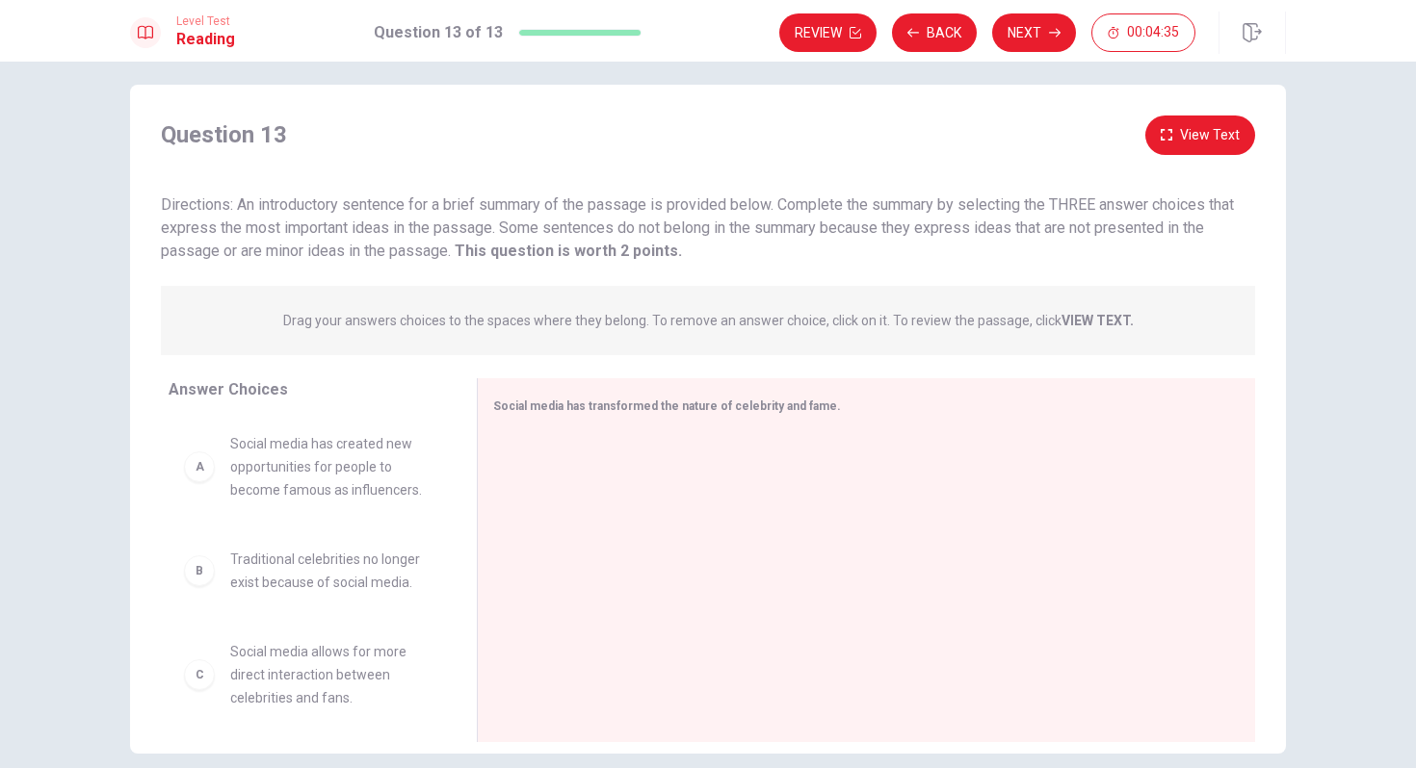
click at [1194, 128] on button "View Text" at bounding box center [1200, 135] width 110 height 39
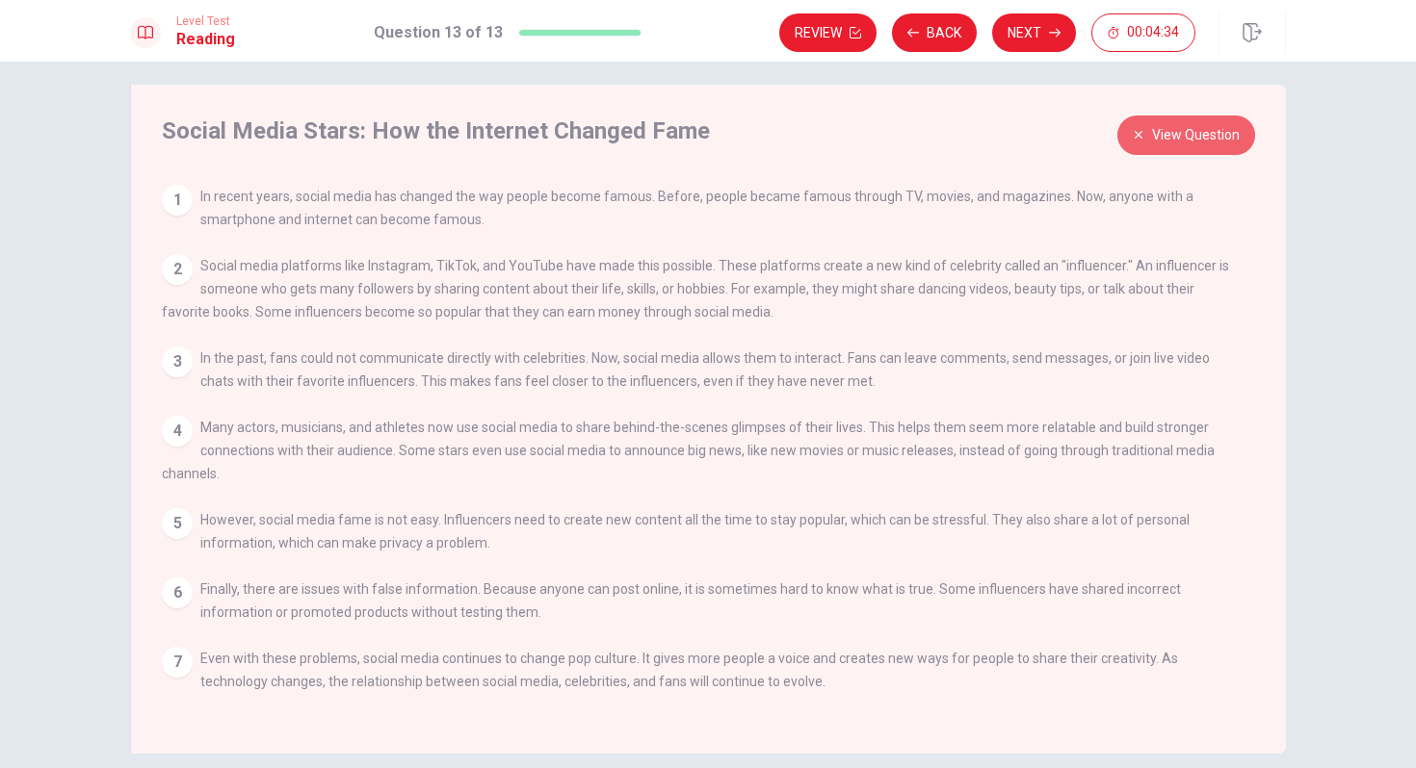
click at [1194, 128] on button "View Question" at bounding box center [1186, 135] width 138 height 39
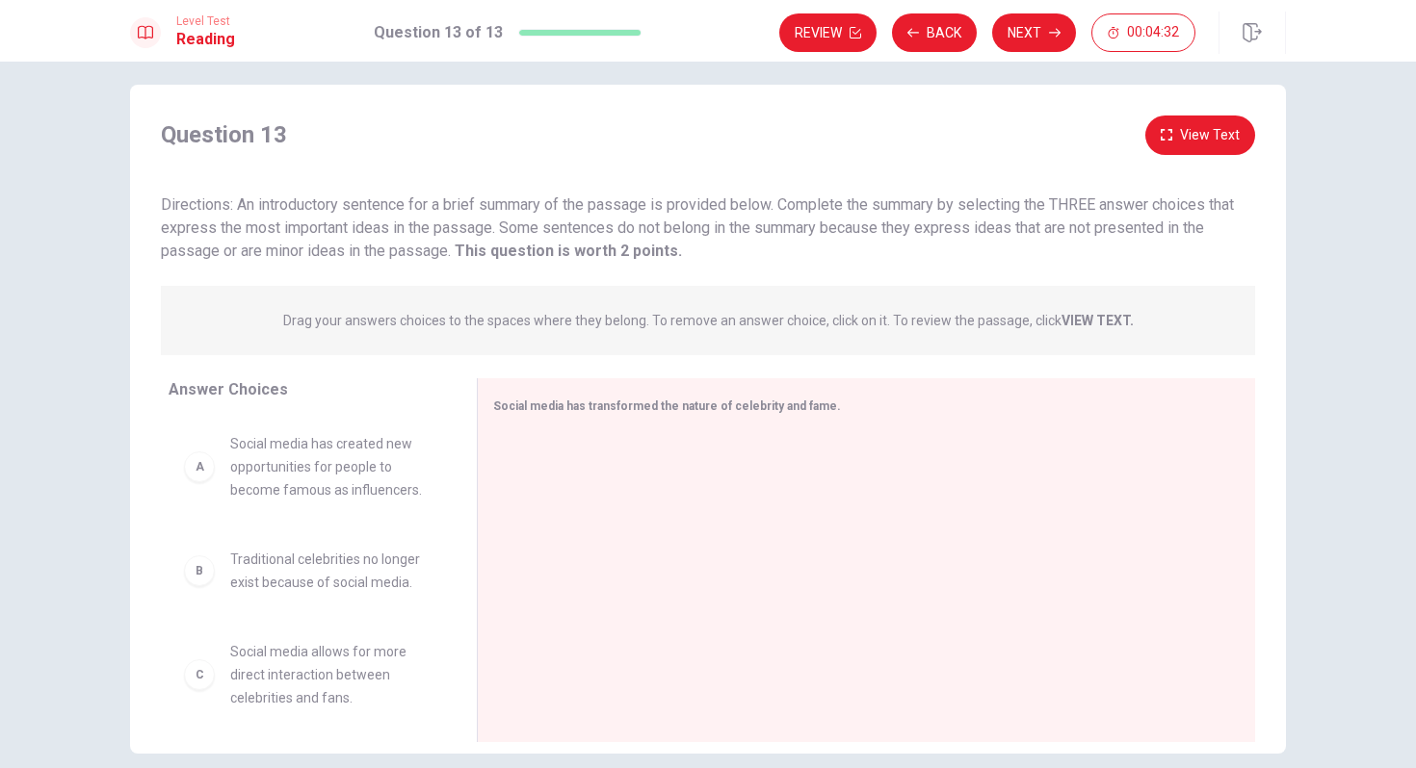
drag, startPoint x: 247, startPoint y: 209, endPoint x: 279, endPoint y: 209, distance: 32.7
click at [279, 209] on span "Directions: An introductory sentence for a brief summary of the passage is prov…" at bounding box center [697, 227] width 1073 height 65
drag, startPoint x: 236, startPoint y: 207, endPoint x: 414, endPoint y: 201, distance: 178.3
click at [415, 203] on span "Directions: An introductory sentence for a brief summary of the passage is prov…" at bounding box center [697, 227] width 1073 height 65
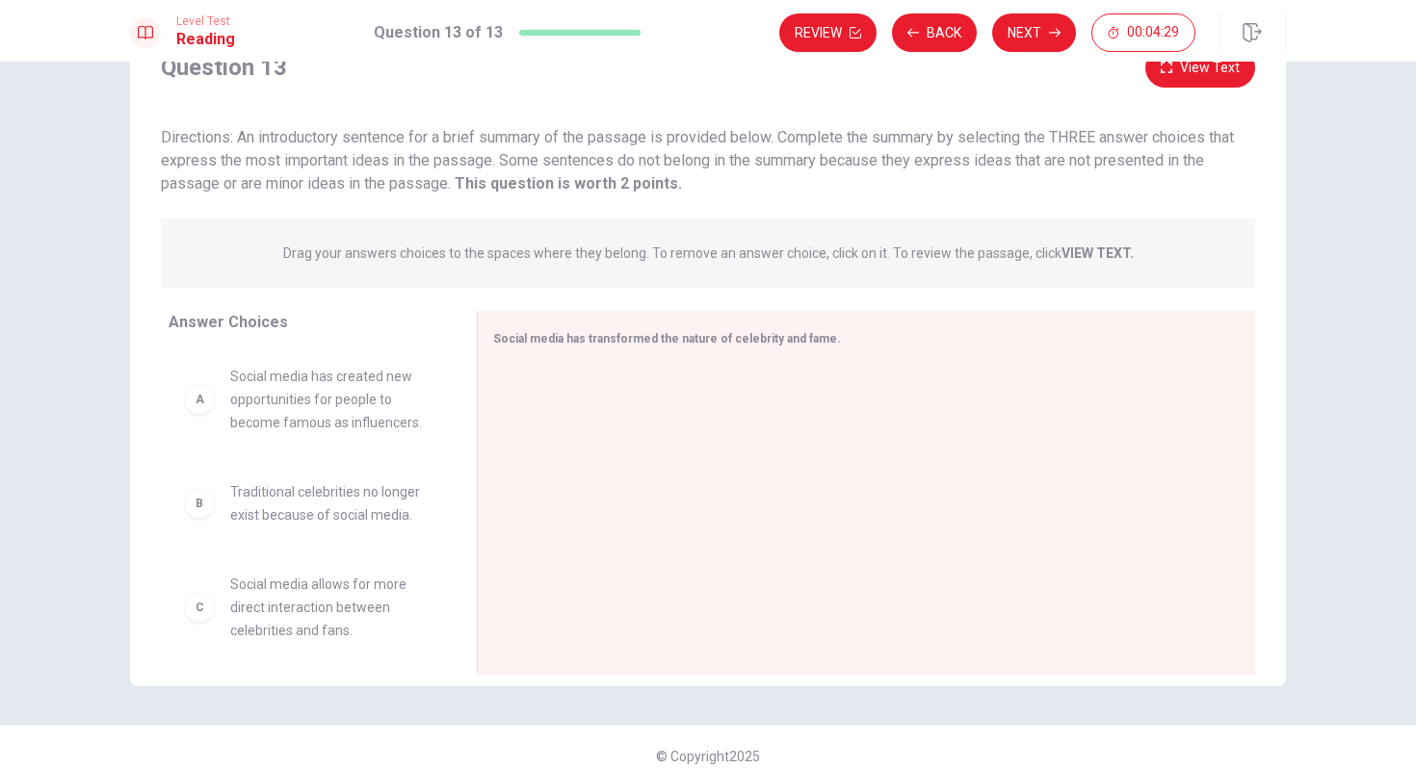
scroll to position [101, 0]
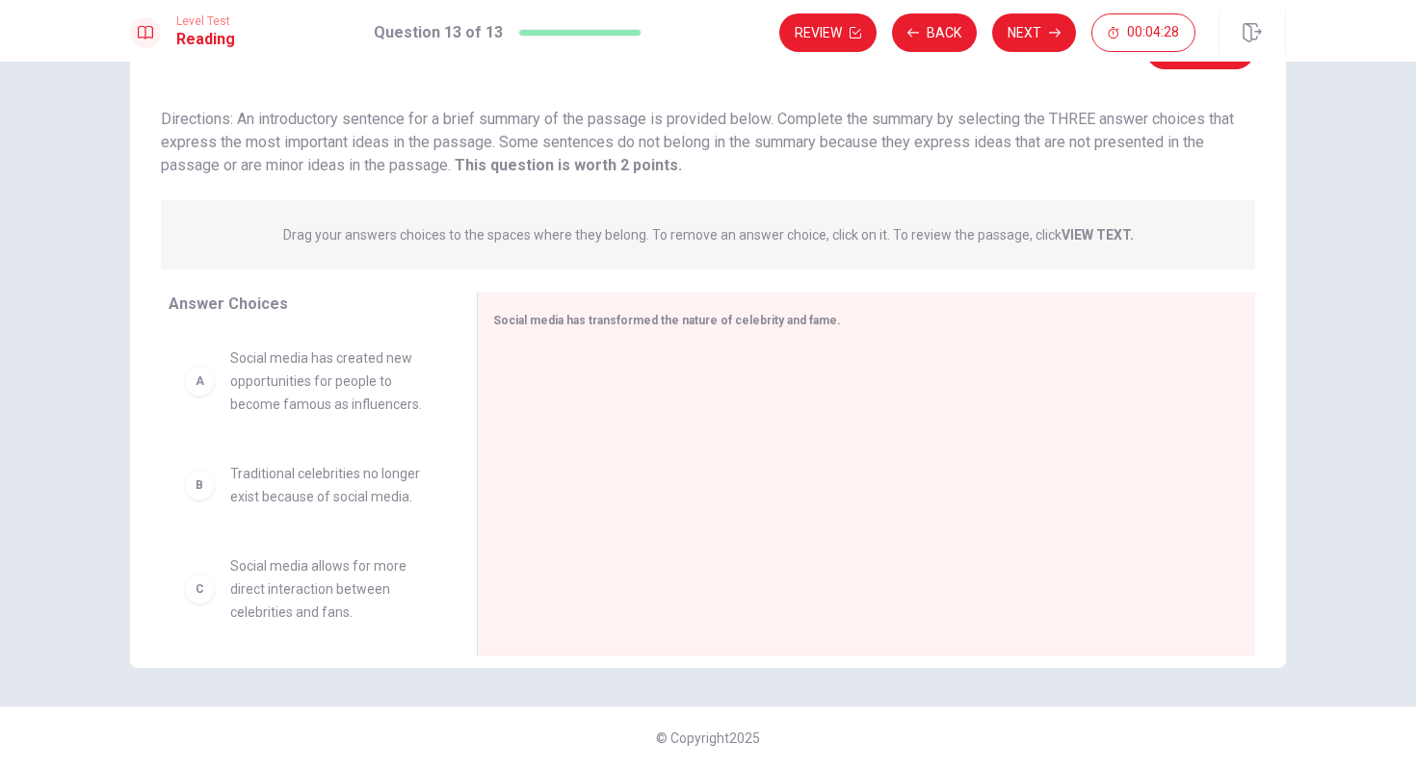
drag, startPoint x: 246, startPoint y: 304, endPoint x: 272, endPoint y: 300, distance: 26.4
click at [274, 302] on span "Answer Choices" at bounding box center [228, 304] width 119 height 18
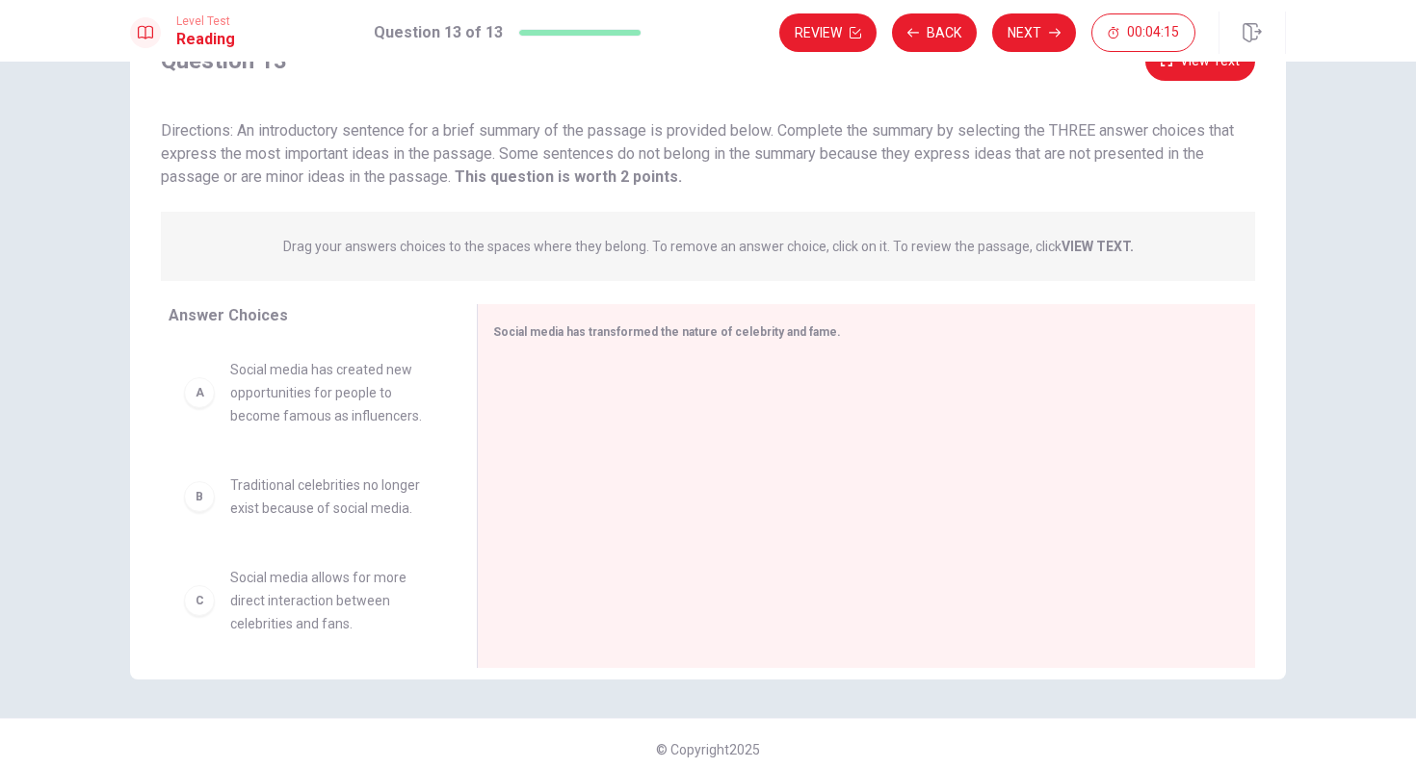
drag, startPoint x: 688, startPoint y: 249, endPoint x: 795, endPoint y: 241, distance: 107.2
click at [795, 244] on p "Drag your answers choices to the spaces where they belong. To remove an answer …" at bounding box center [708, 246] width 850 height 15
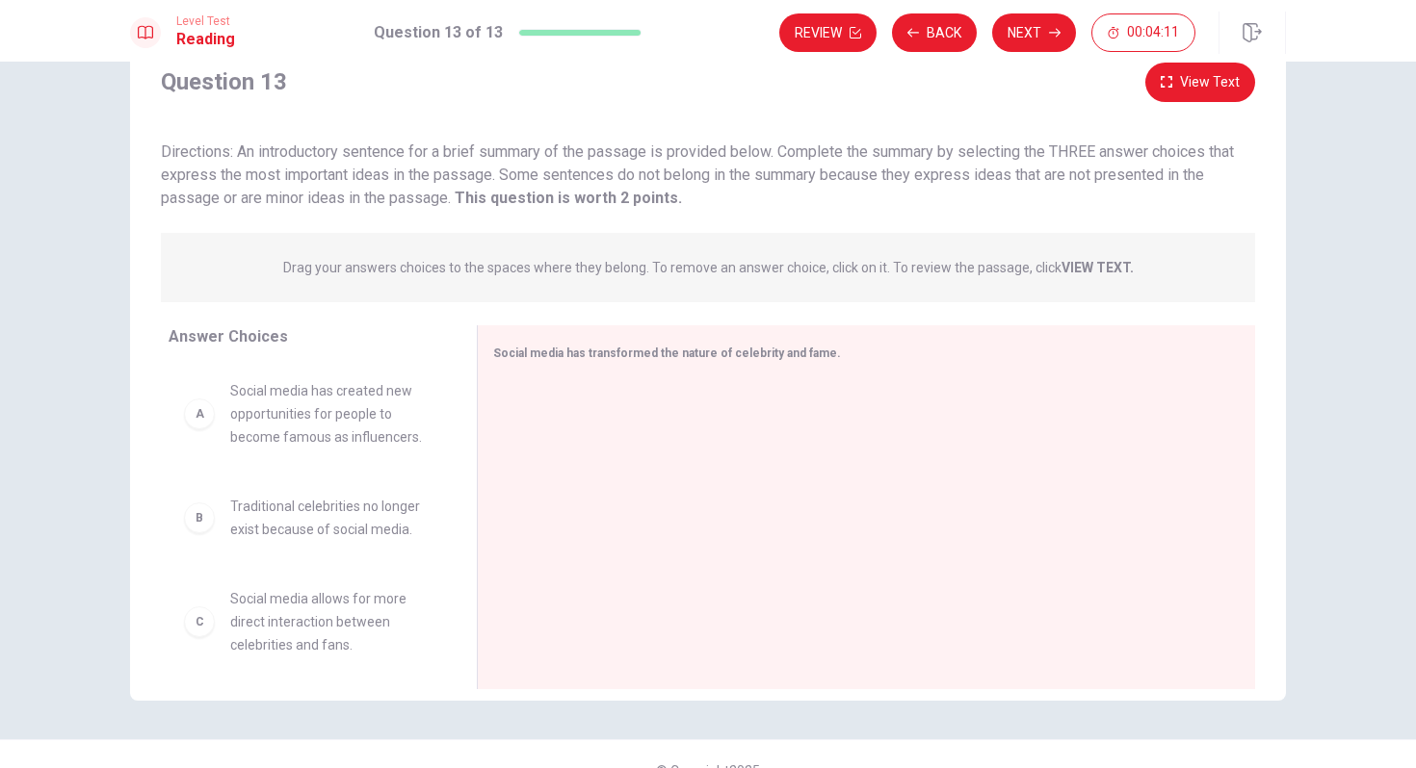
scroll to position [63, 0]
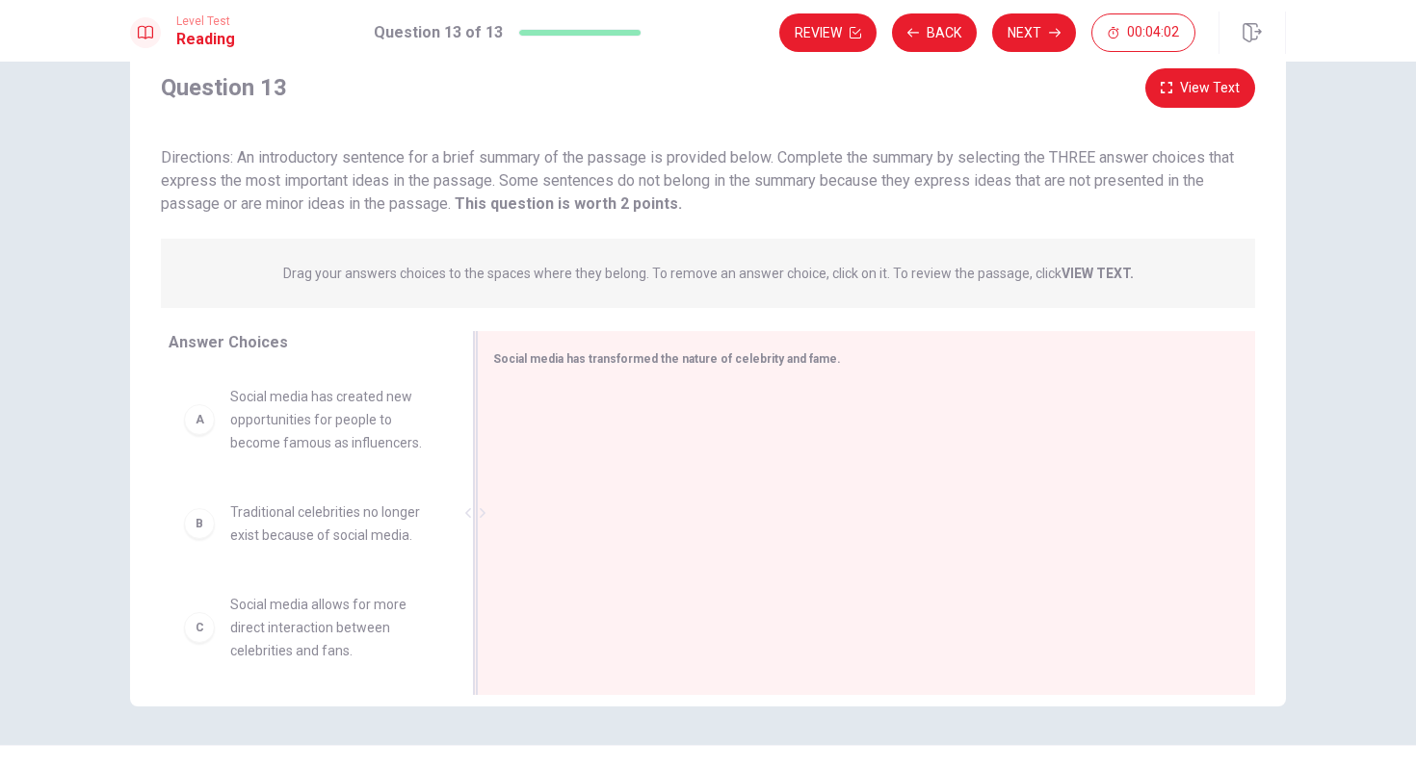
click at [651, 419] on div at bounding box center [858, 515] width 731 height 258
click at [666, 339] on div "Social media has transformed the nature of celebrity and fame." at bounding box center [866, 513] width 778 height 364
click at [666, 352] on span "Social media has transformed the nature of celebrity and fame." at bounding box center [667, 358] width 348 height 13
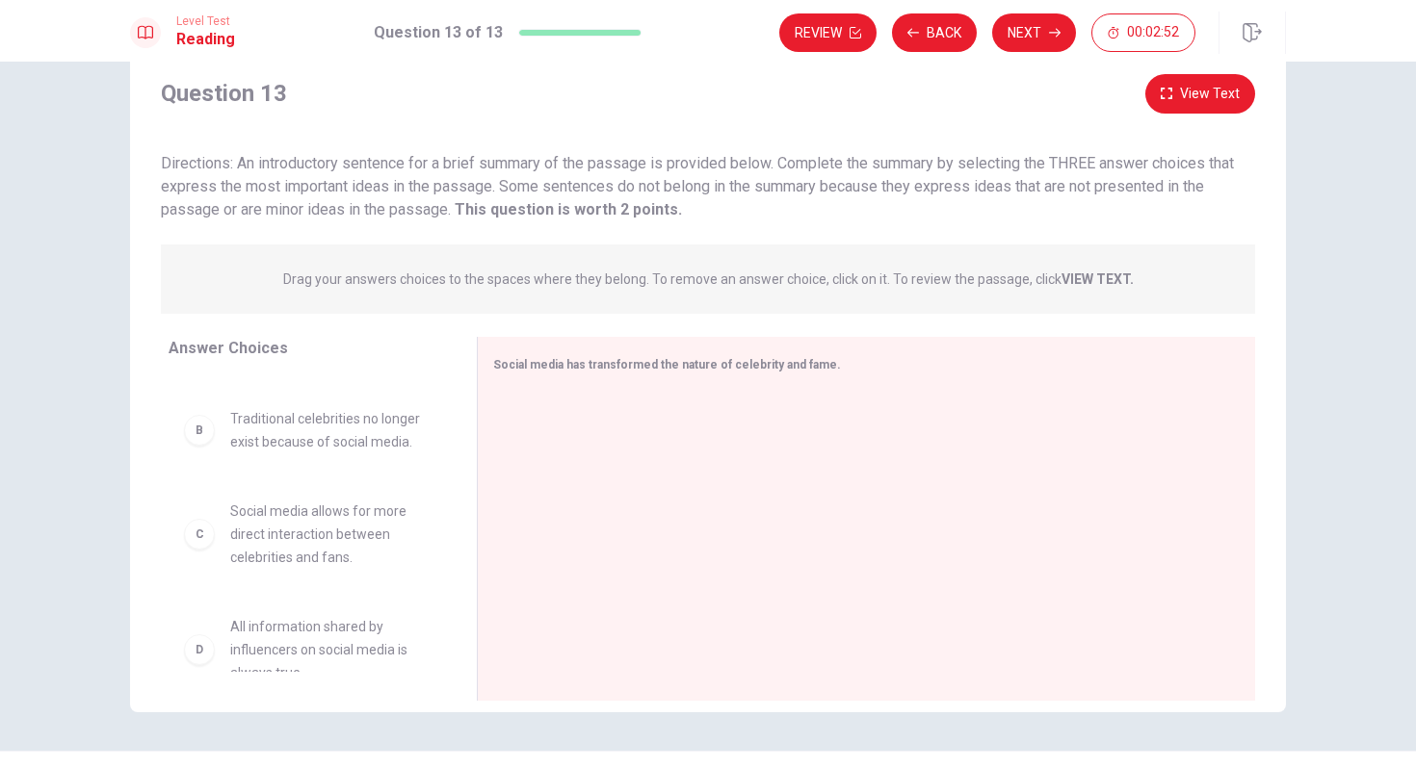
scroll to position [103, 0]
click at [1184, 95] on button "View Text" at bounding box center [1200, 93] width 110 height 39
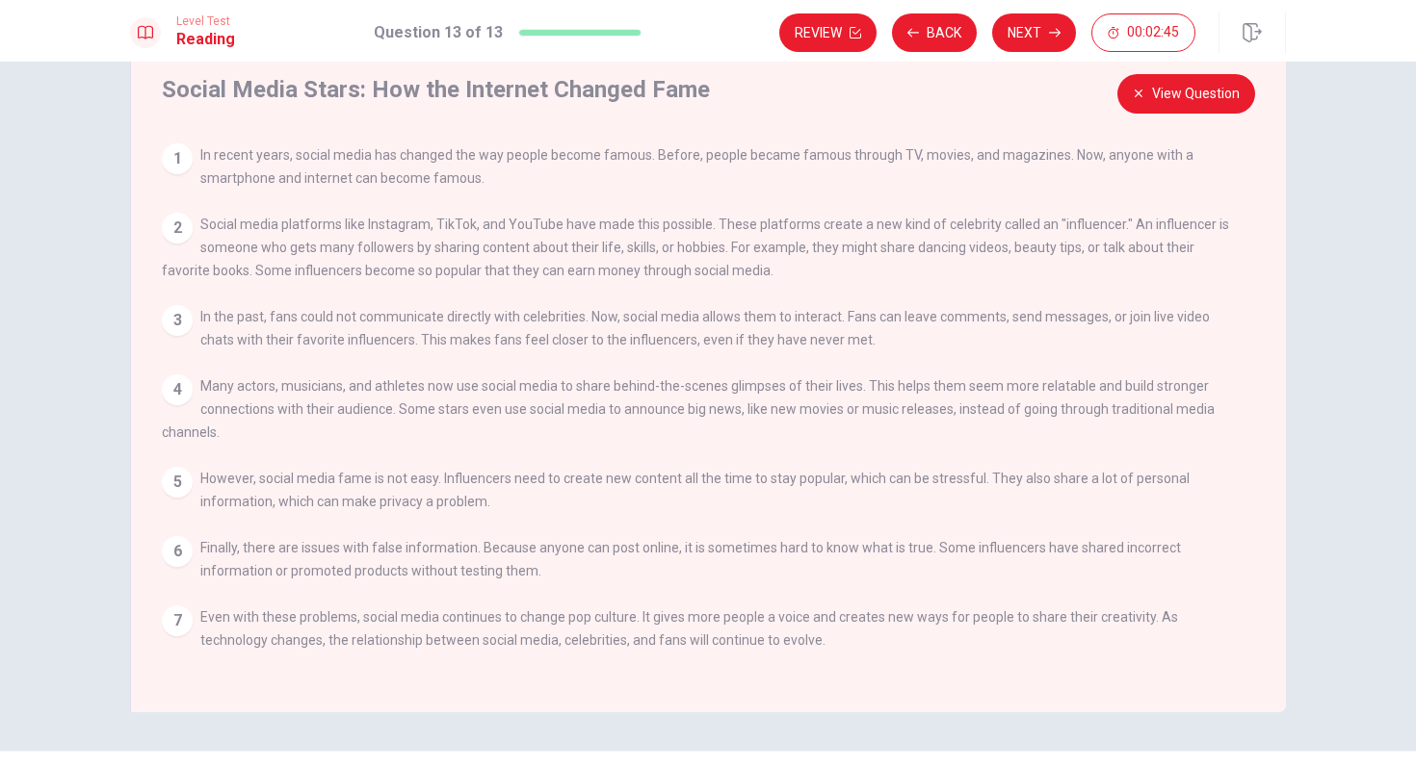
scroll to position [101, 0]
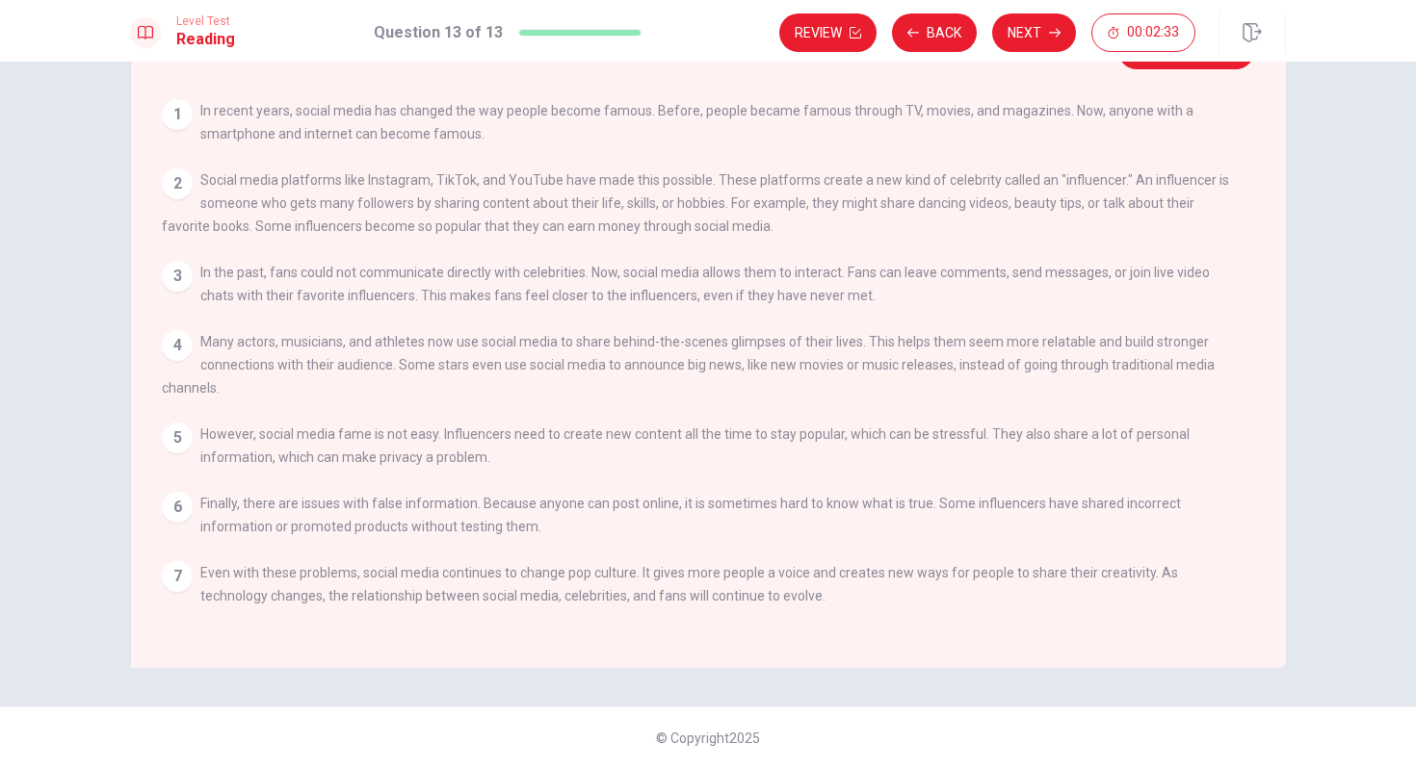
drag, startPoint x: 260, startPoint y: 514, endPoint x: 460, endPoint y: 512, distance: 200.3
click at [460, 514] on span "Finally, there are issues with false information. Because anyone can post onlin…" at bounding box center [690, 515] width 980 height 39
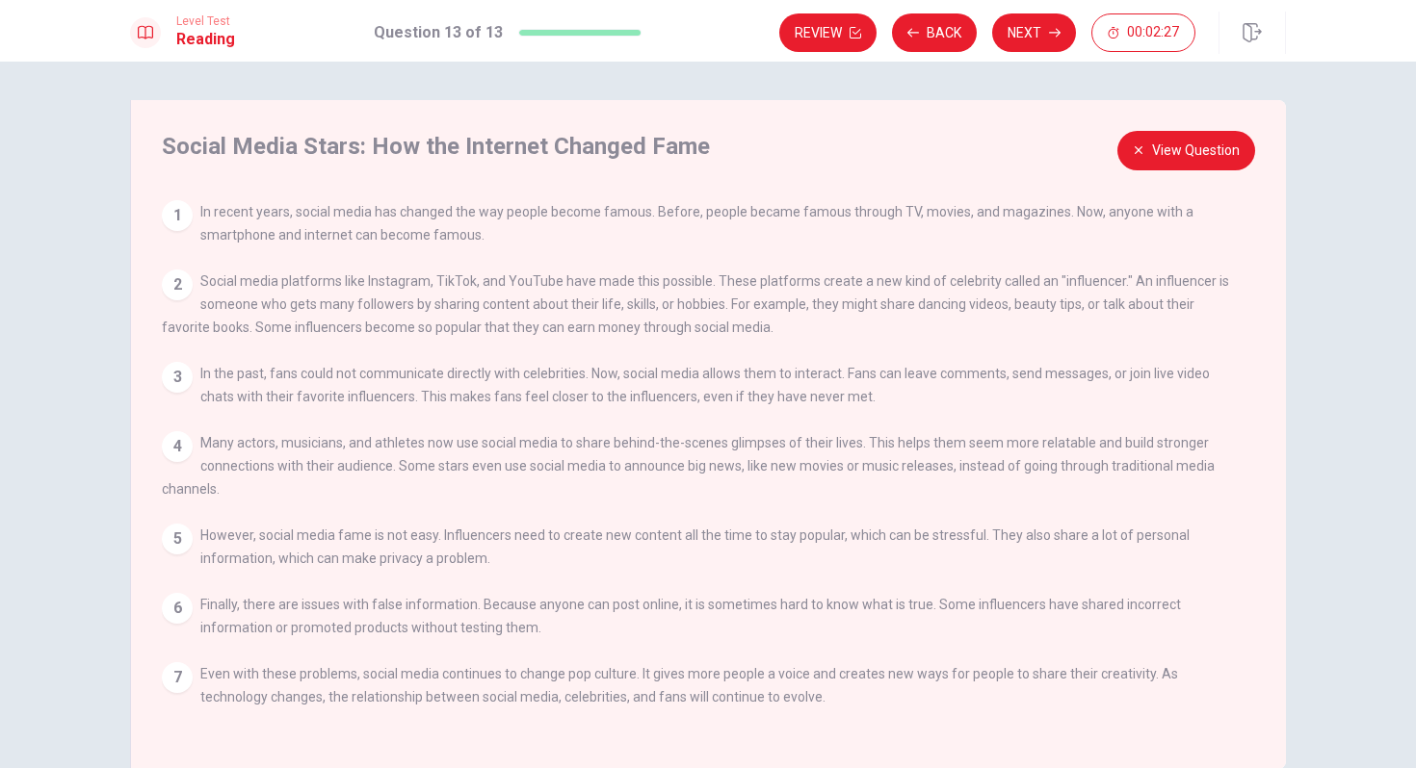
click at [1214, 143] on button "View Question" at bounding box center [1186, 150] width 138 height 39
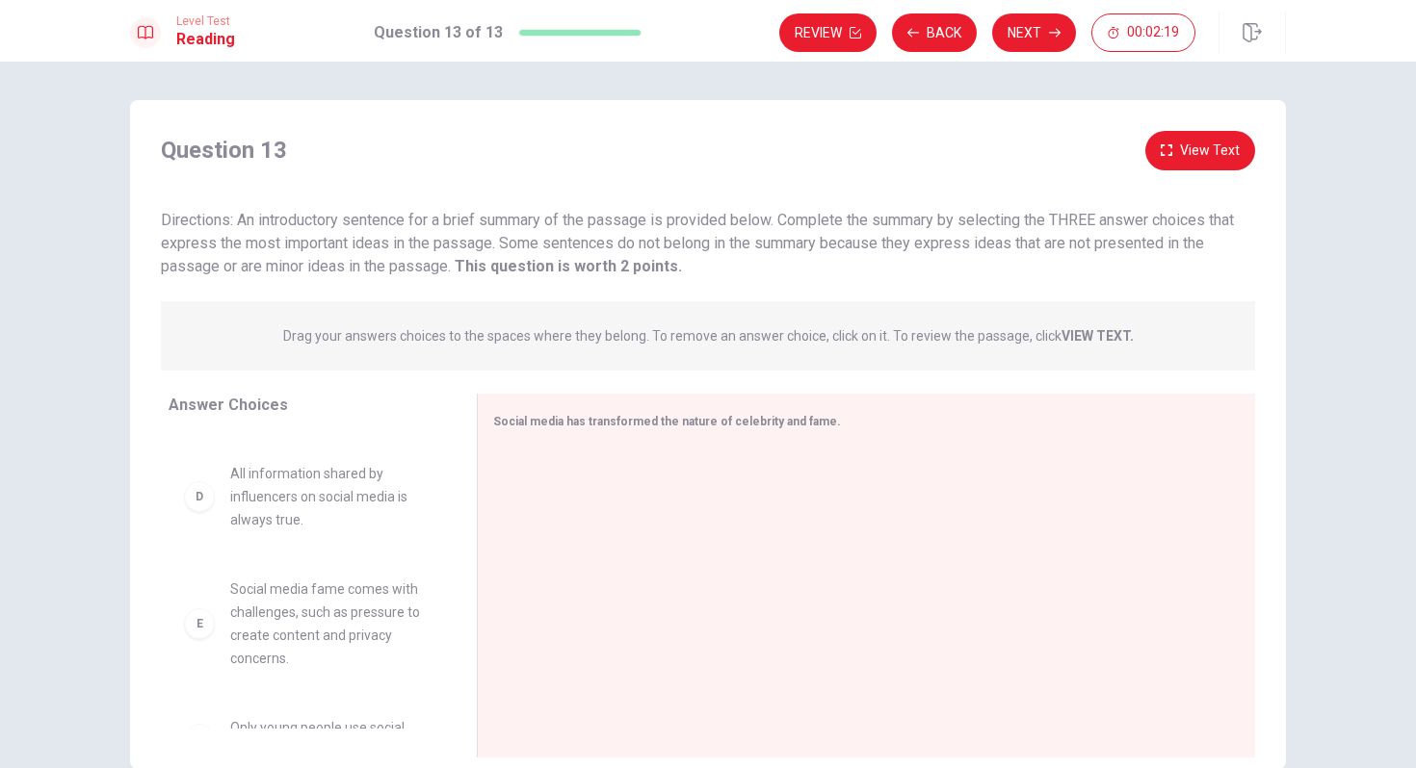
scroll to position [316, 0]
click at [263, 588] on span "Social media fame comes with challenges, such as pressure to create content and…" at bounding box center [330, 617] width 200 height 92
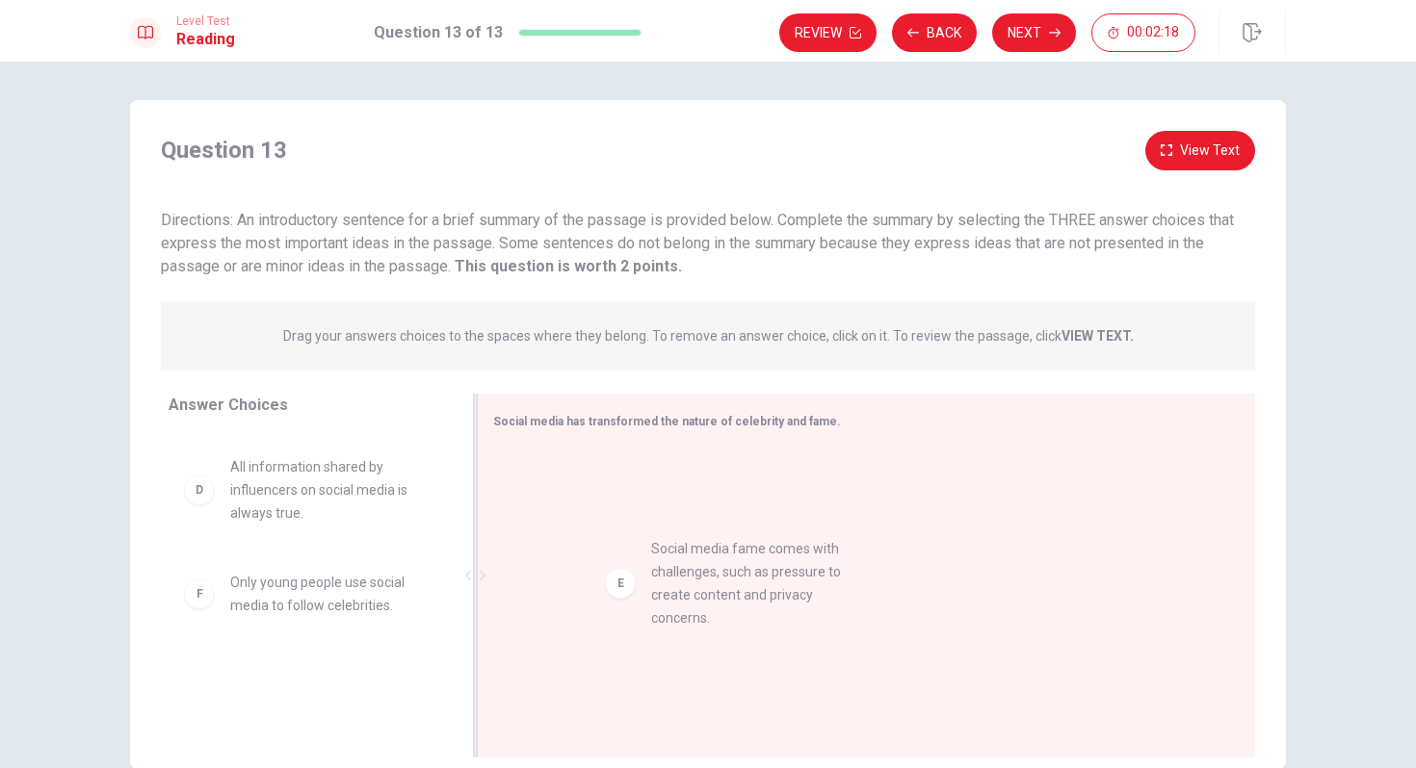
drag, startPoint x: 263, startPoint y: 588, endPoint x: 741, endPoint y: 541, distance: 480.0
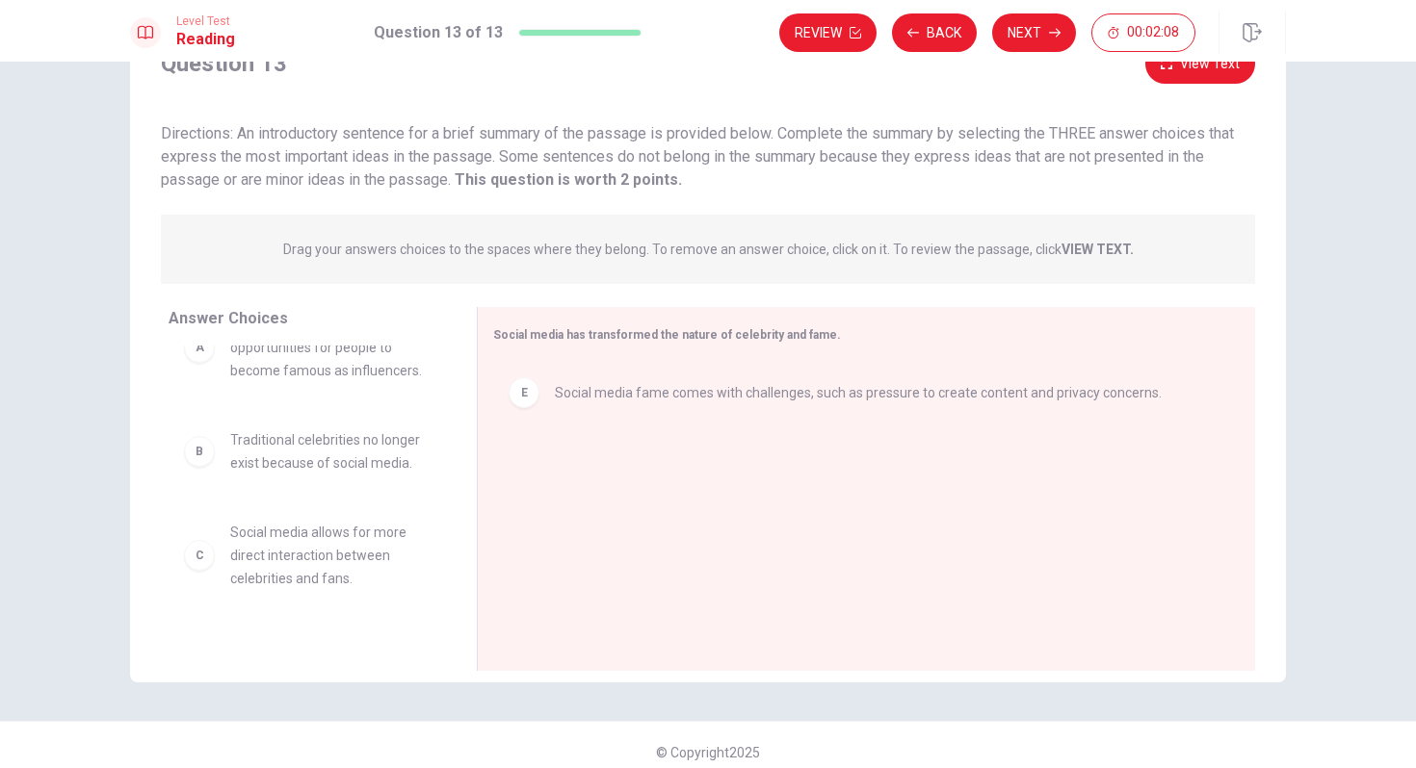
scroll to position [80, 0]
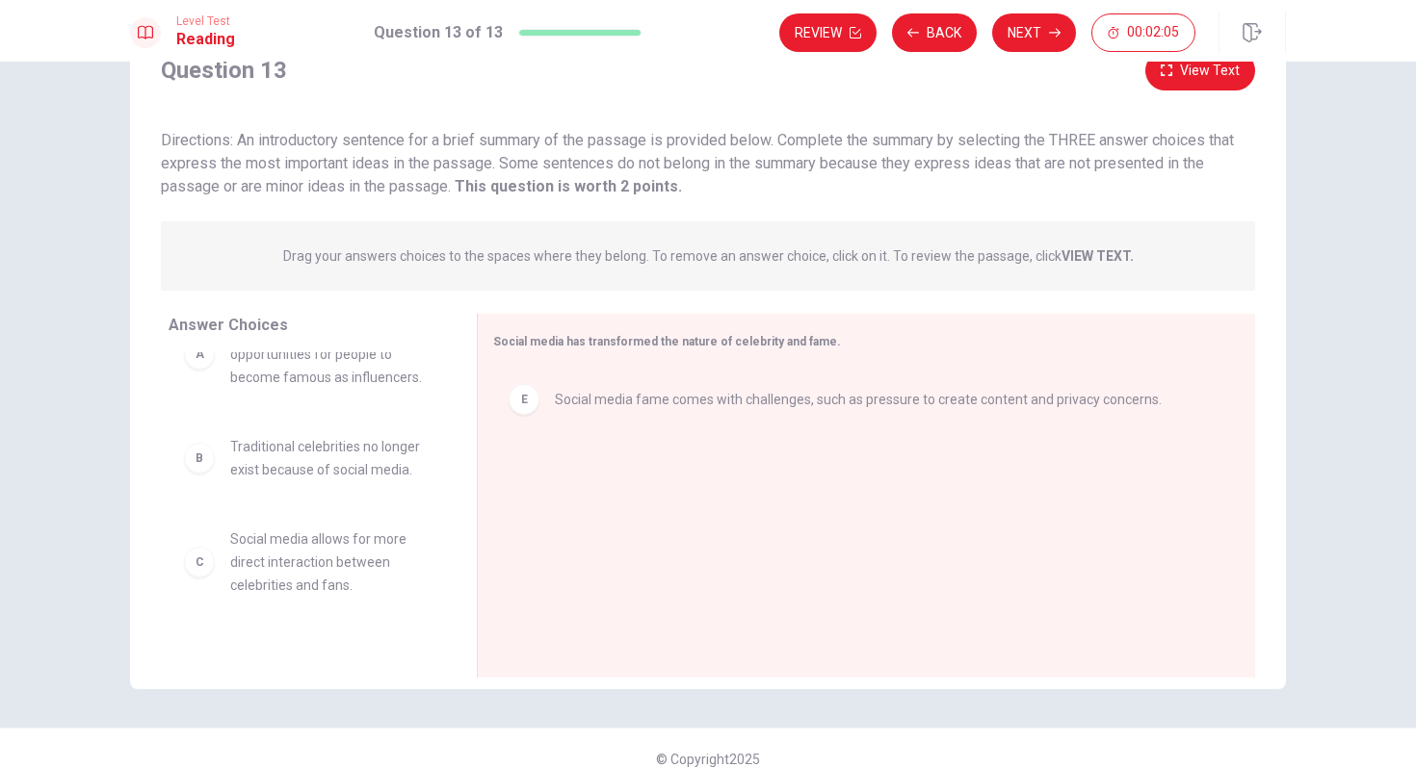
drag, startPoint x: 346, startPoint y: 144, endPoint x: 586, endPoint y: 147, distance: 239.8
click at [586, 148] on span "Directions: An introductory sentence for a brief summary of the passage is prov…" at bounding box center [697, 163] width 1073 height 65
click at [494, 167] on span "Directions: An introductory sentence for a brief summary of the passage is prov…" at bounding box center [697, 163] width 1073 height 65
drag, startPoint x: 318, startPoint y: 566, endPoint x: 835, endPoint y: 512, distance: 520.0
drag, startPoint x: 512, startPoint y: 169, endPoint x: 719, endPoint y: 169, distance: 207.1
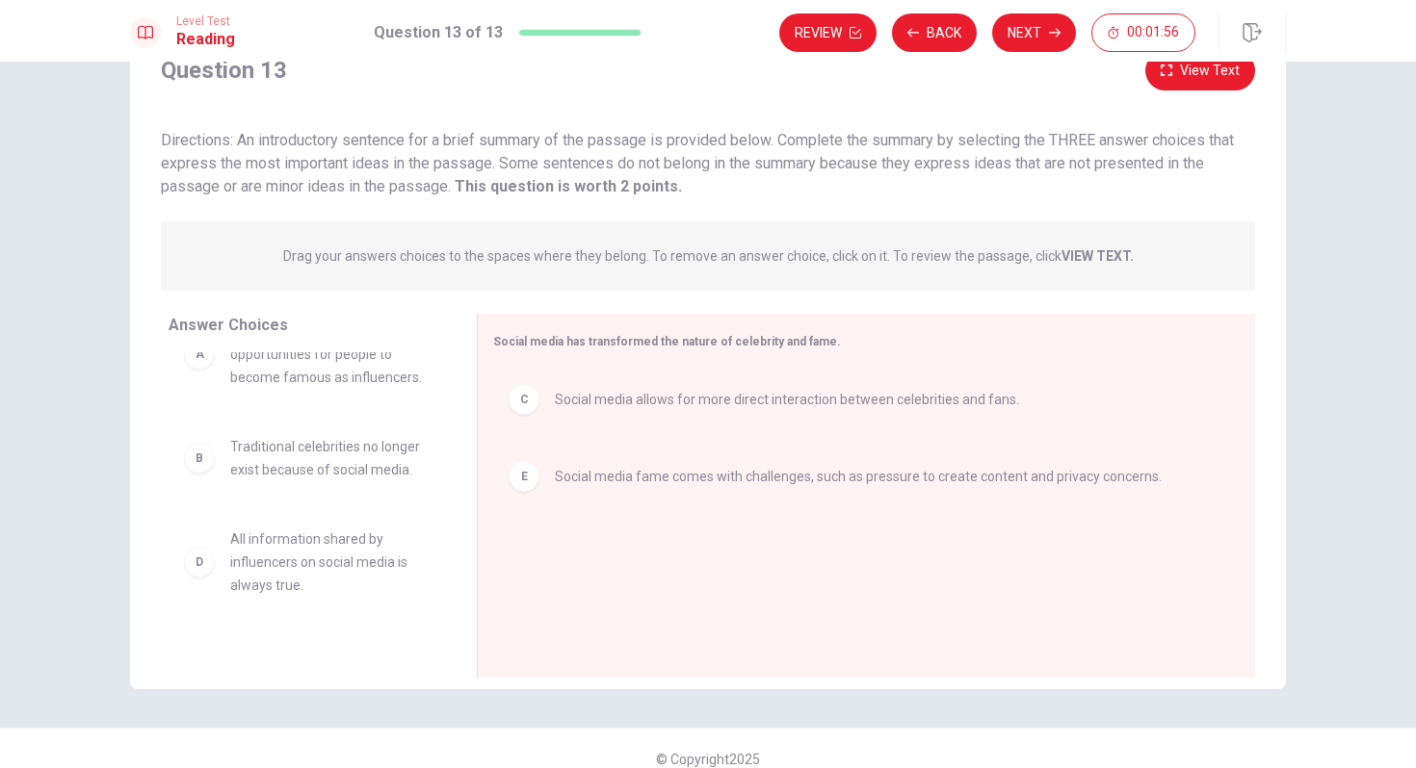
click at [719, 169] on span "Directions: An introductory sentence for a brief summary of the passage is prov…" at bounding box center [697, 163] width 1073 height 65
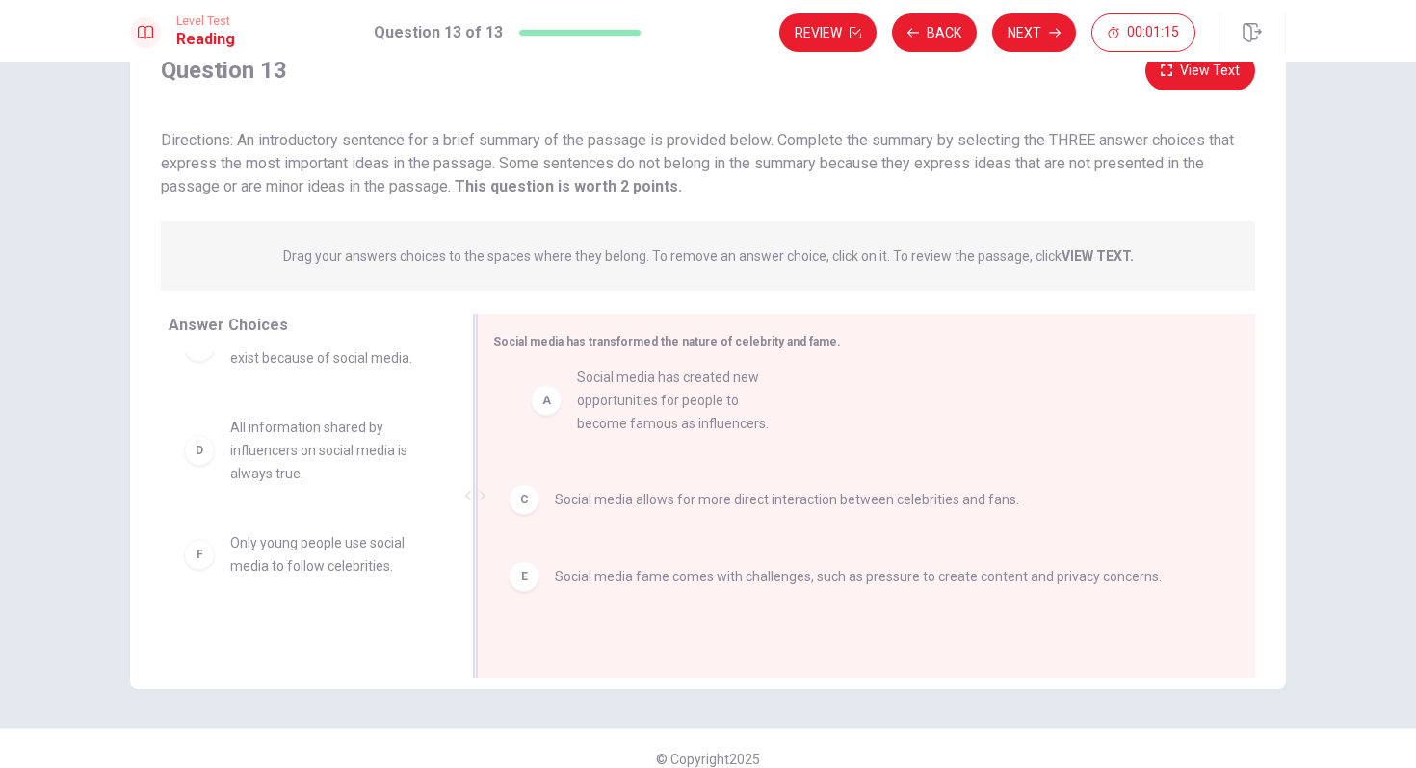
drag, startPoint x: 272, startPoint y: 375, endPoint x: 639, endPoint y: 425, distance: 371.3
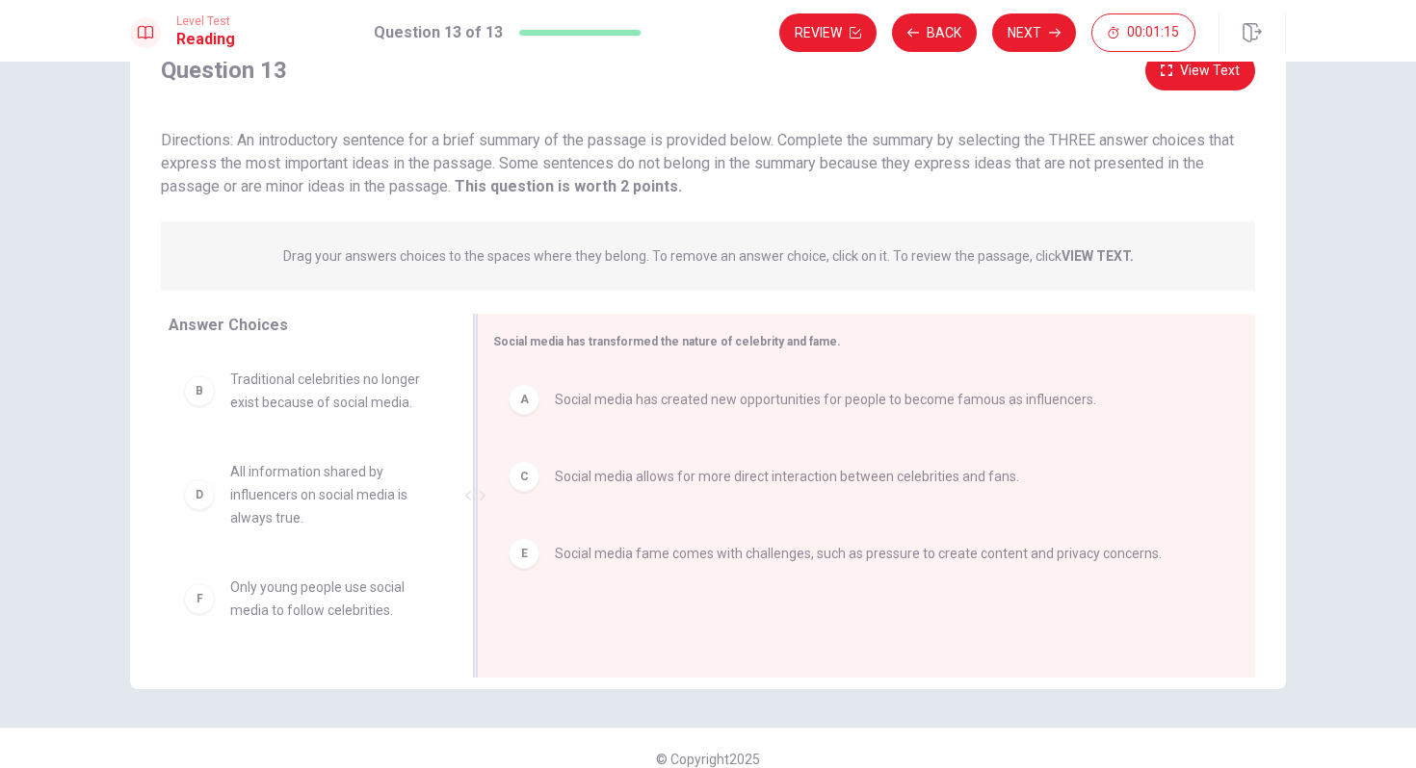
scroll to position [0, 0]
click at [1022, 36] on button "Next" at bounding box center [1034, 32] width 84 height 39
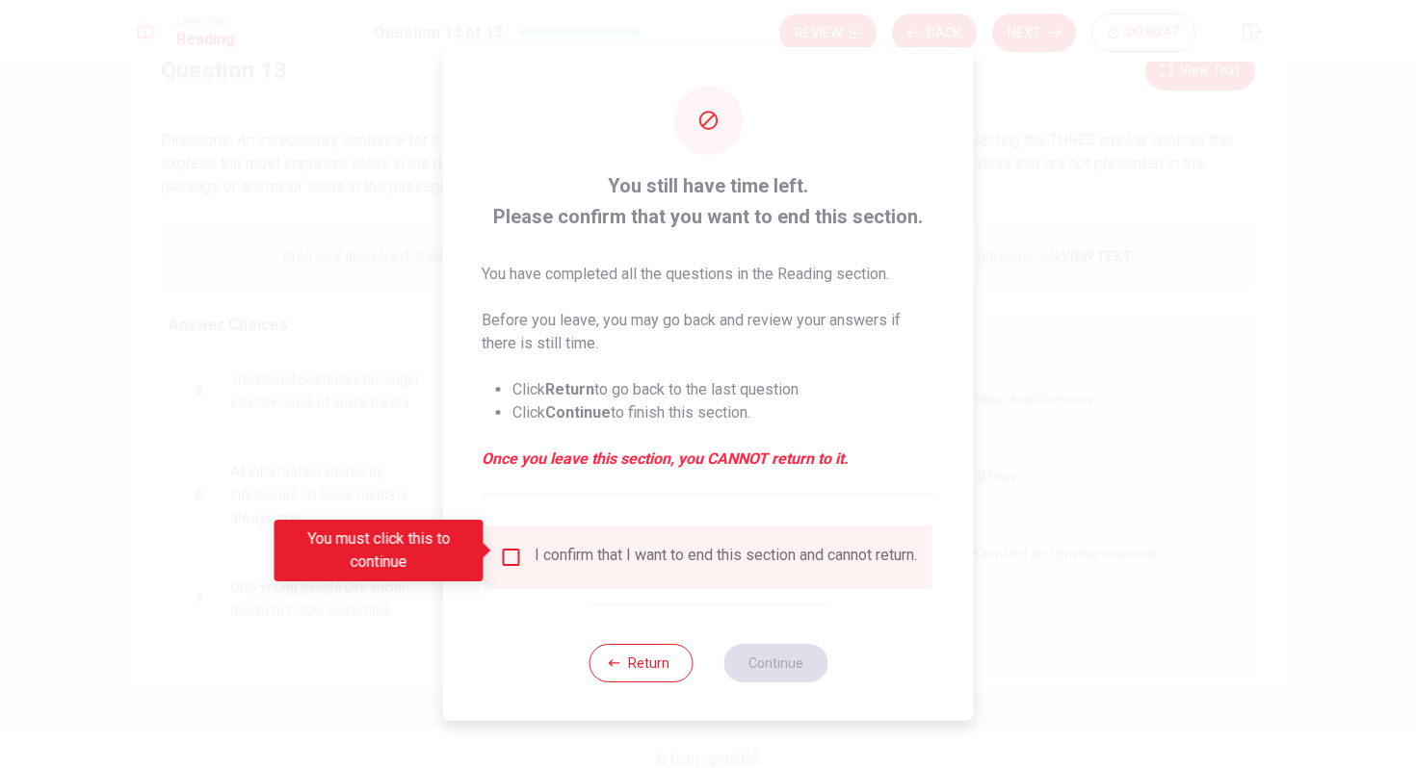
click at [506, 546] on input "You must click this to continue" at bounding box center [511, 557] width 23 height 23
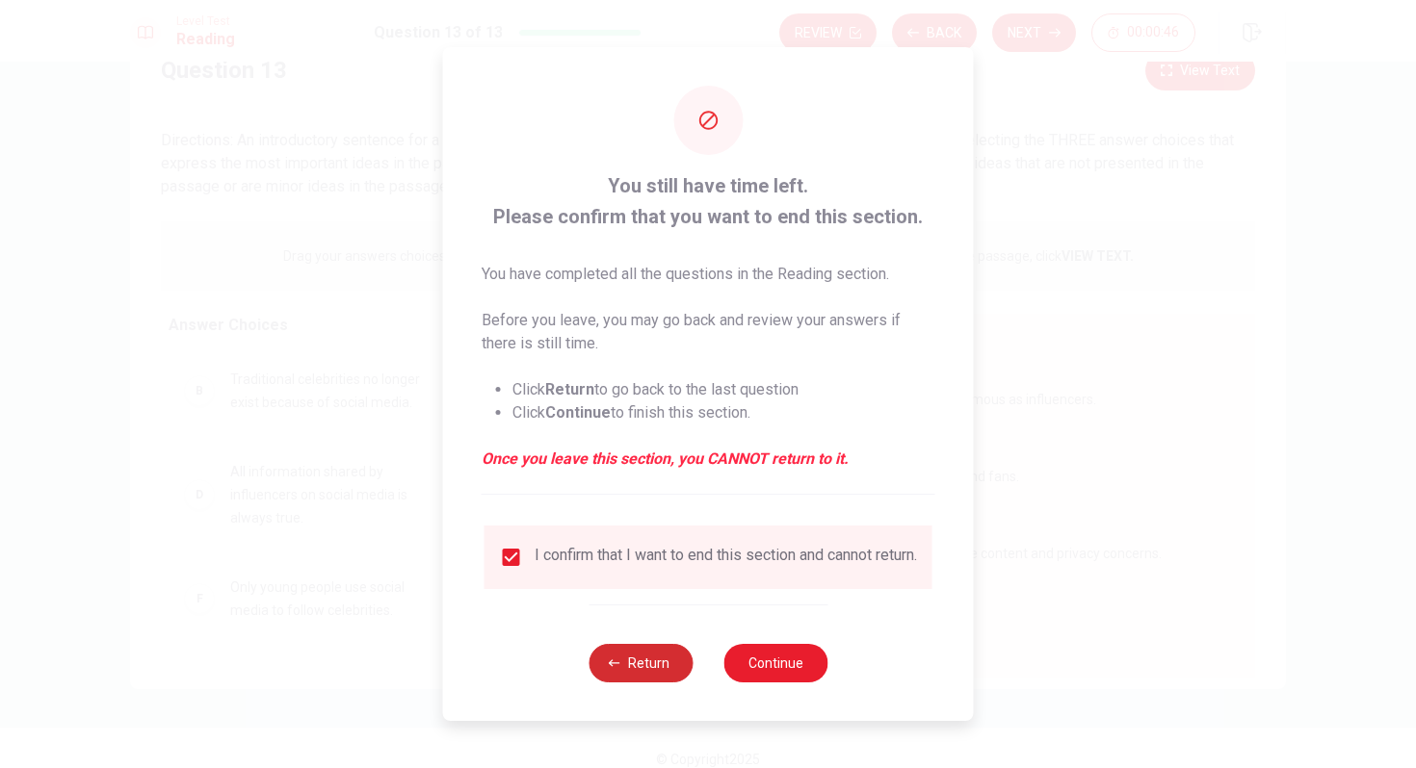
click at [662, 676] on button "Return" at bounding box center [640, 663] width 104 height 39
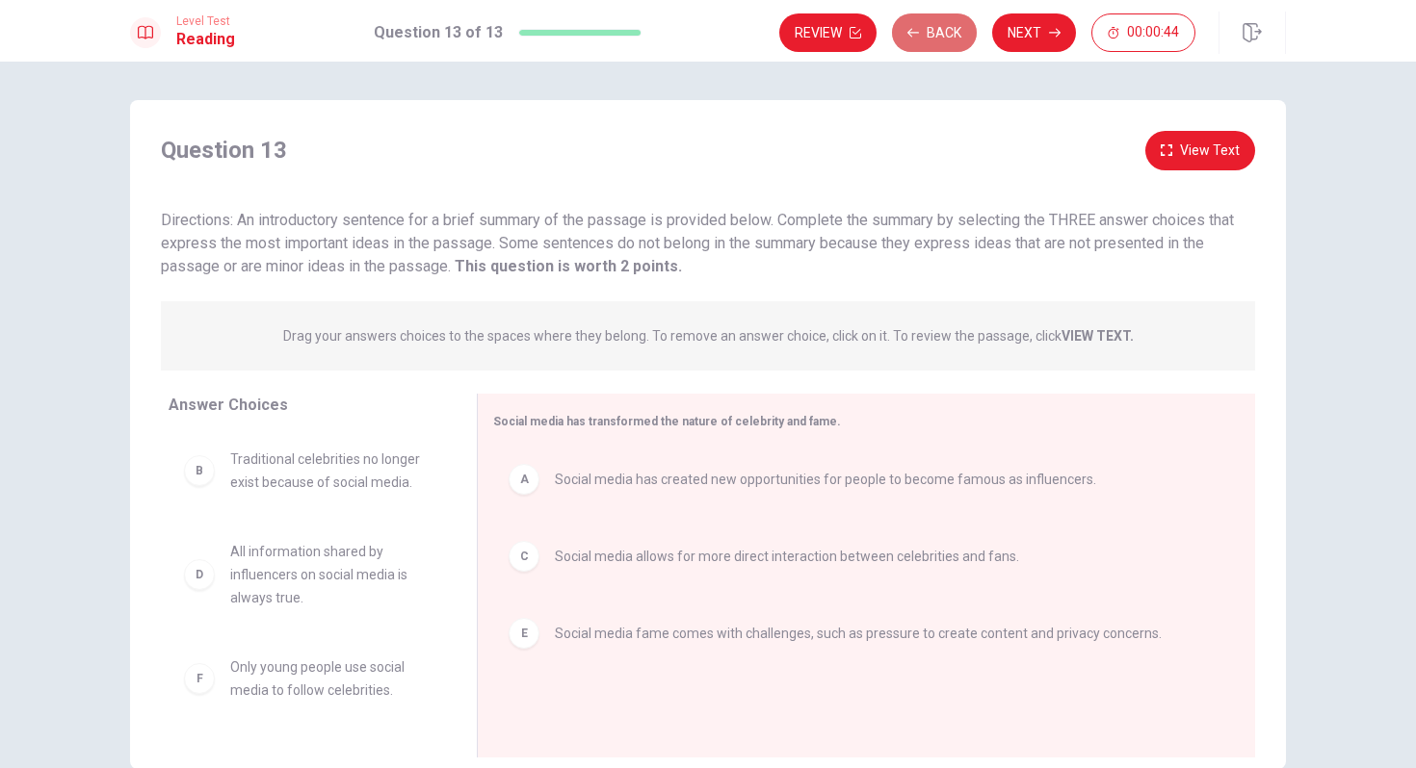
click at [927, 47] on button "Back" at bounding box center [934, 32] width 85 height 39
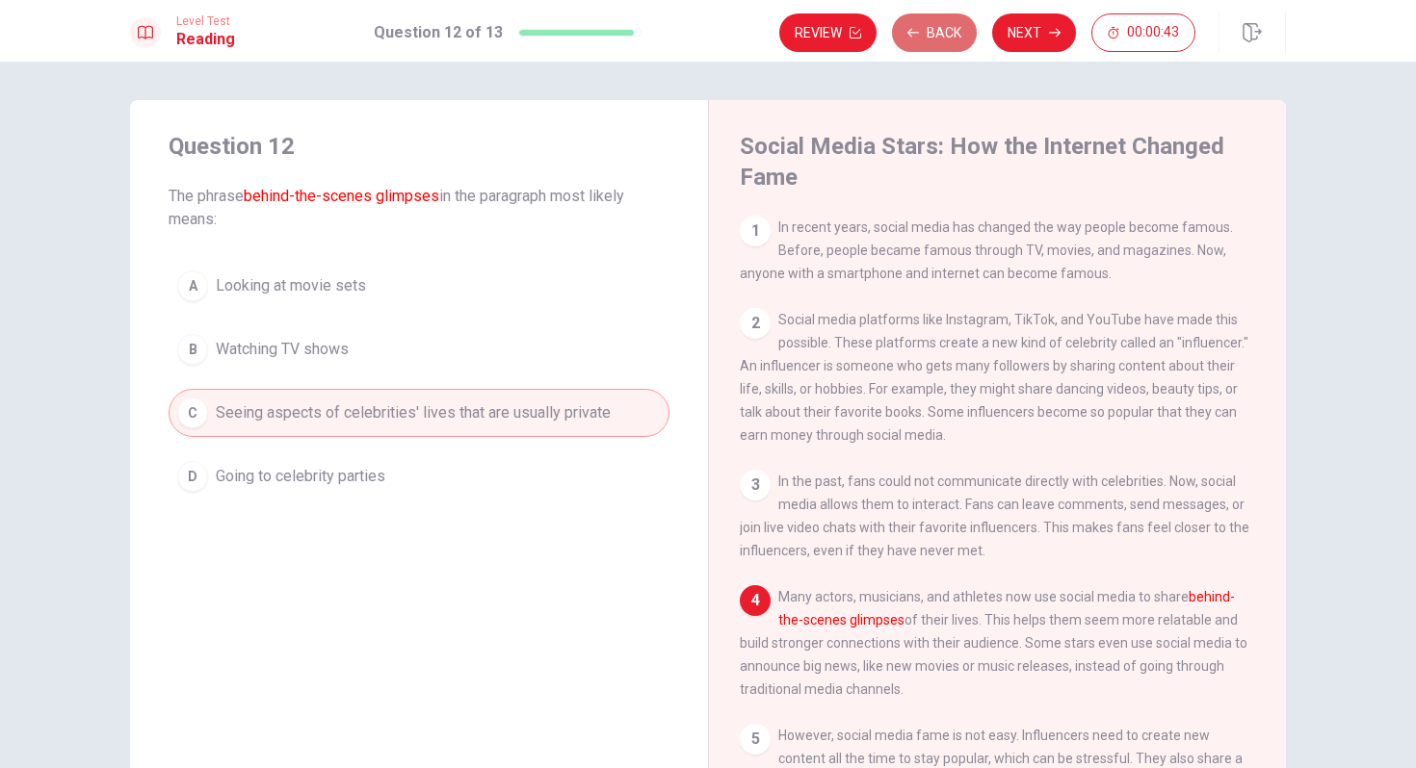
click at [927, 47] on button "Back" at bounding box center [934, 32] width 85 height 39
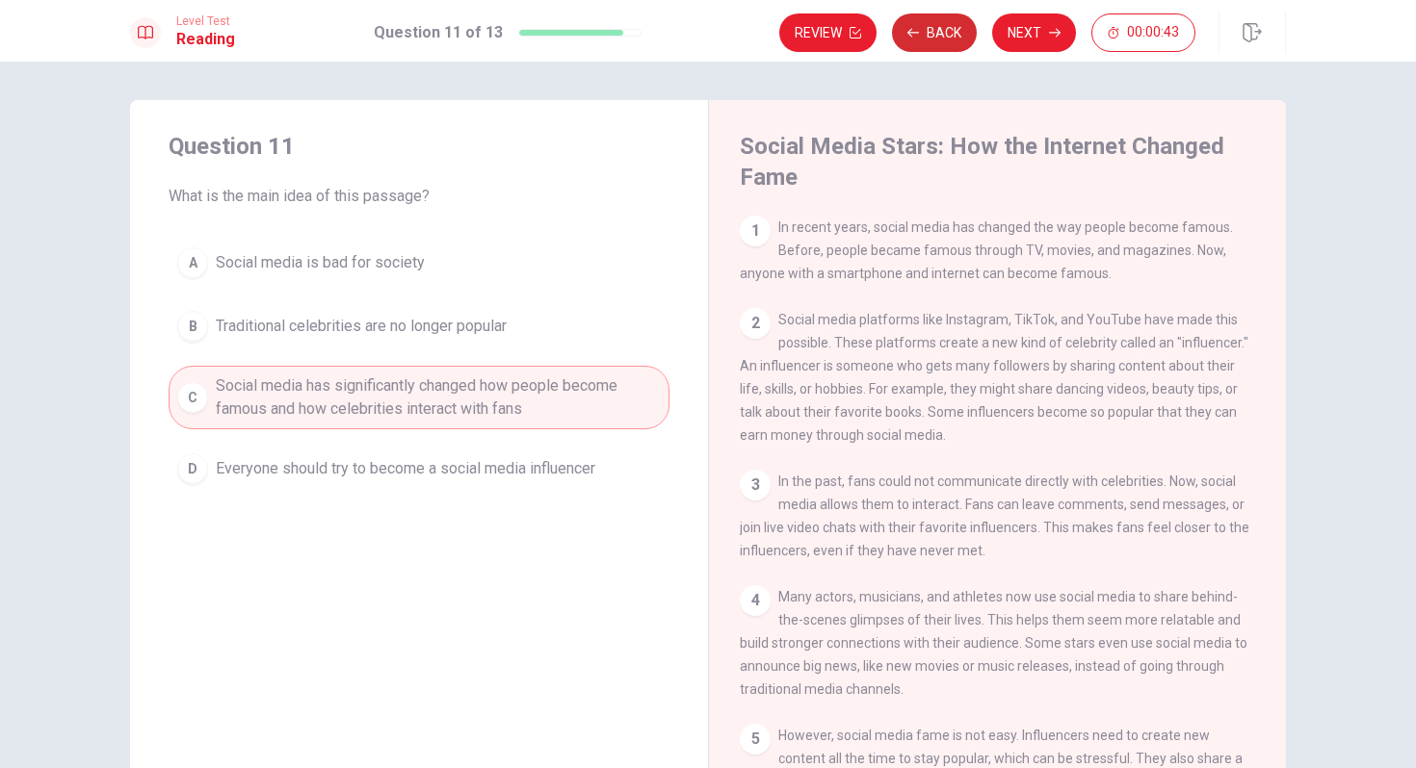
click at [927, 47] on button "Back" at bounding box center [934, 32] width 85 height 39
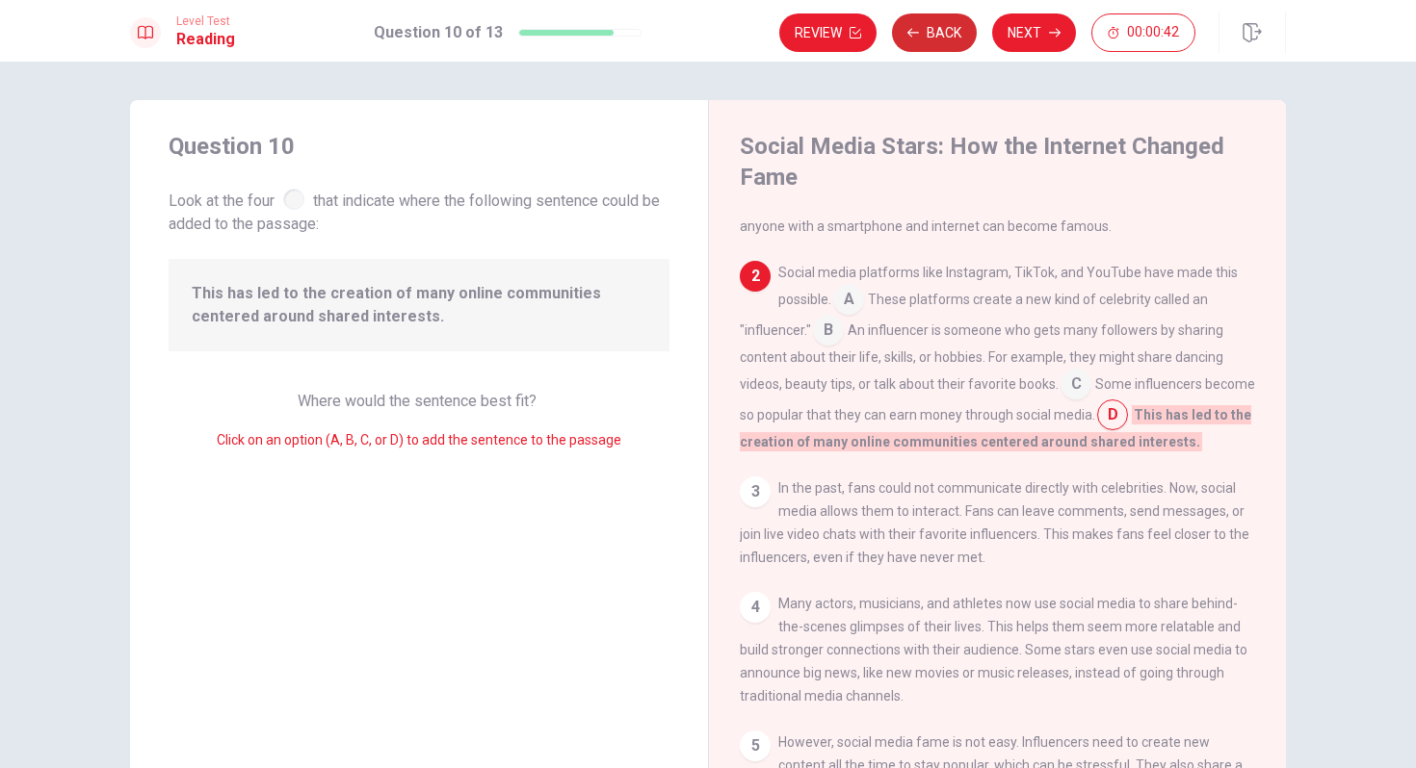
scroll to position [95, 0]
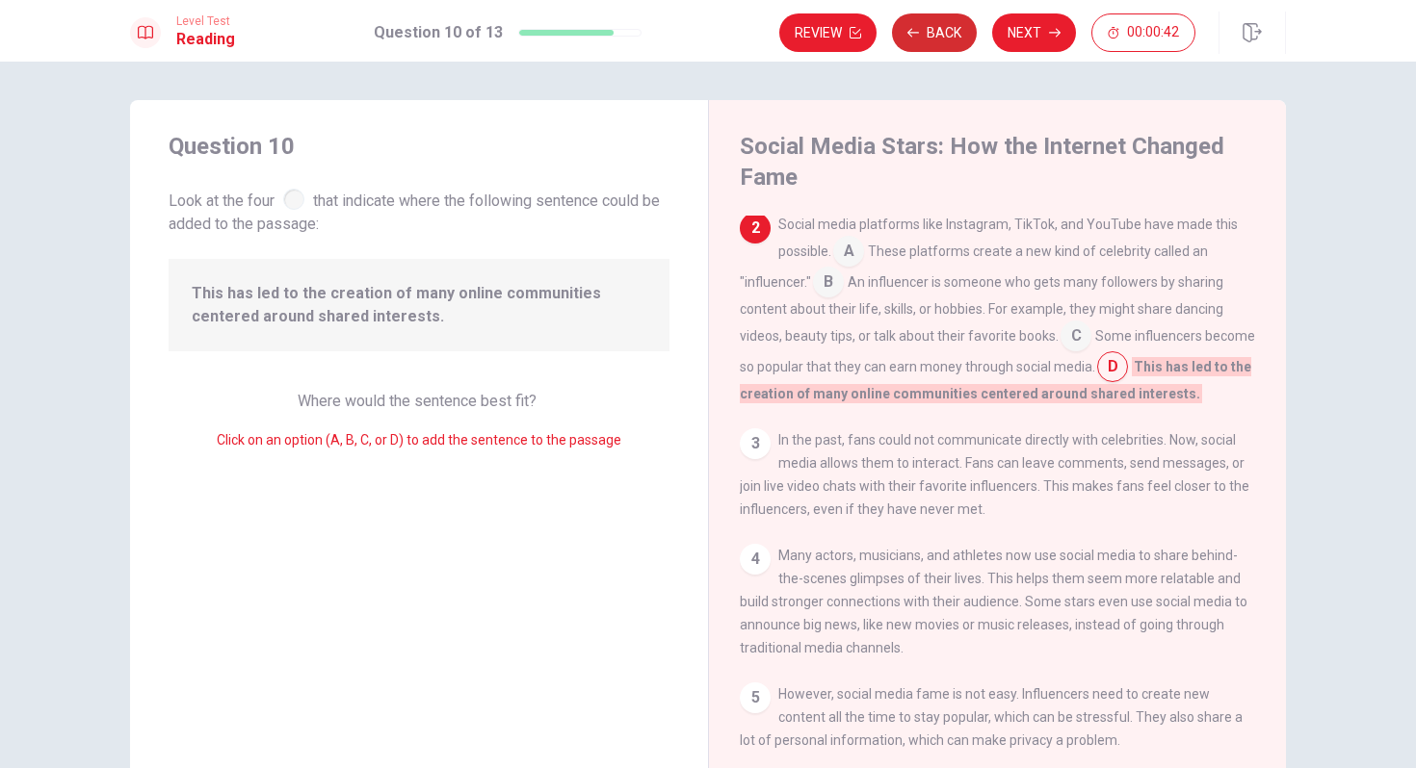
click at [927, 47] on button "Back" at bounding box center [934, 32] width 85 height 39
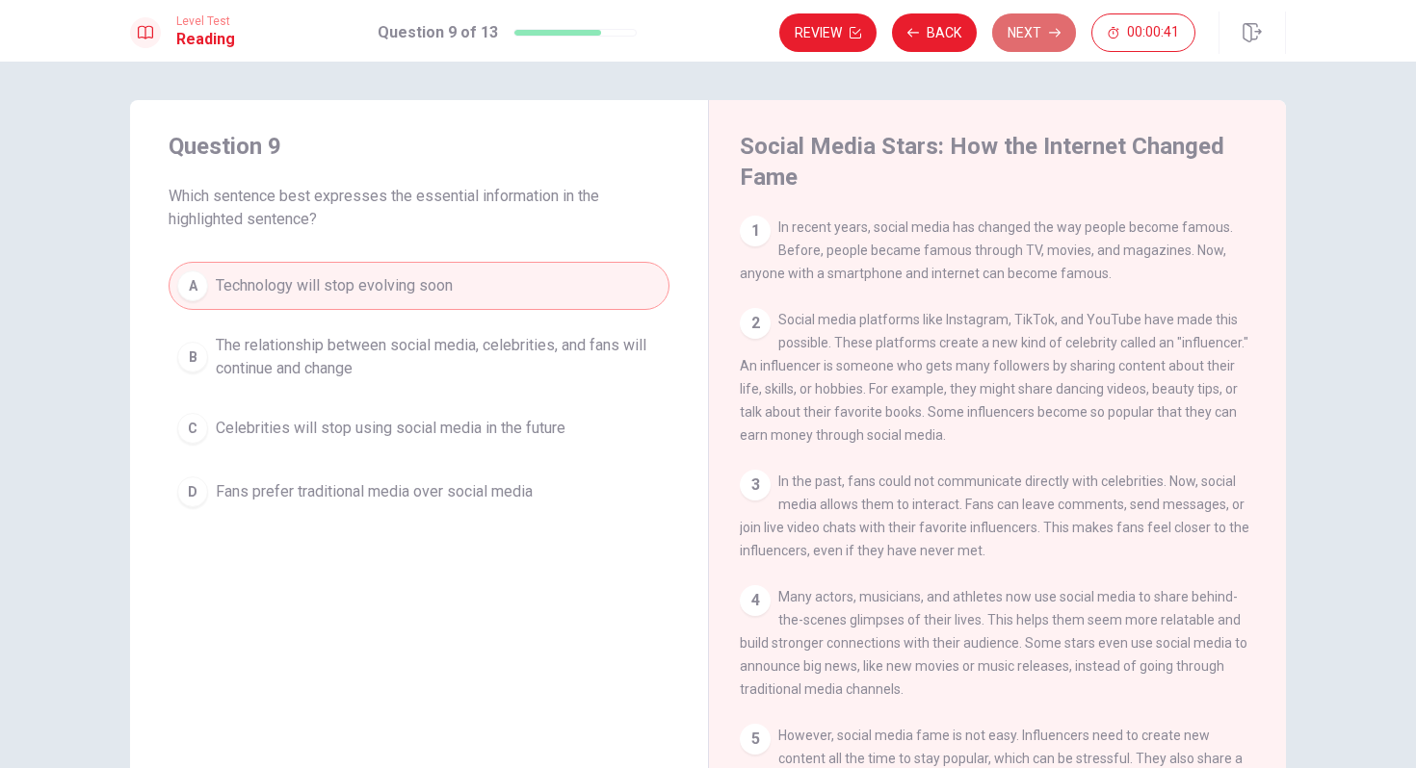
click at [1029, 44] on button "Next" at bounding box center [1034, 32] width 84 height 39
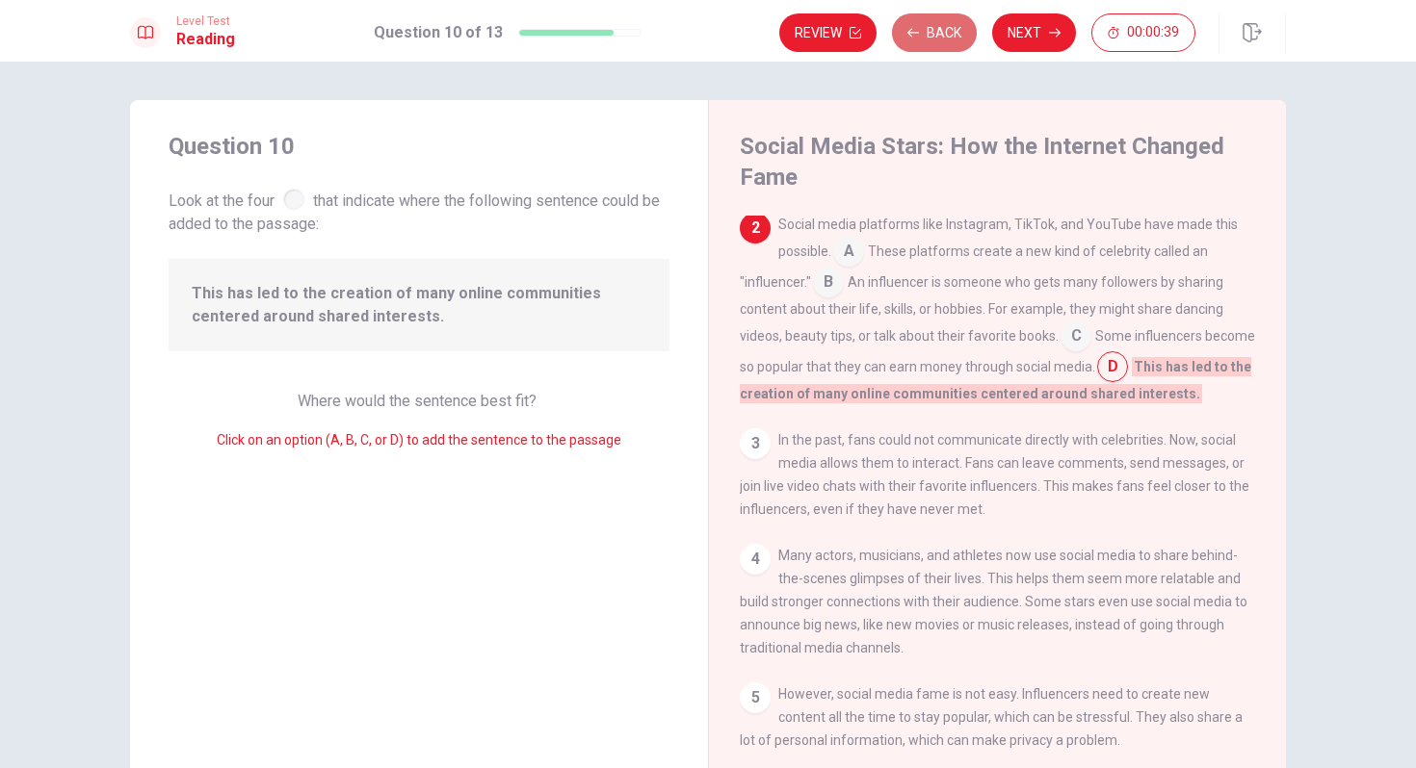
click at [931, 36] on button "Back" at bounding box center [934, 32] width 85 height 39
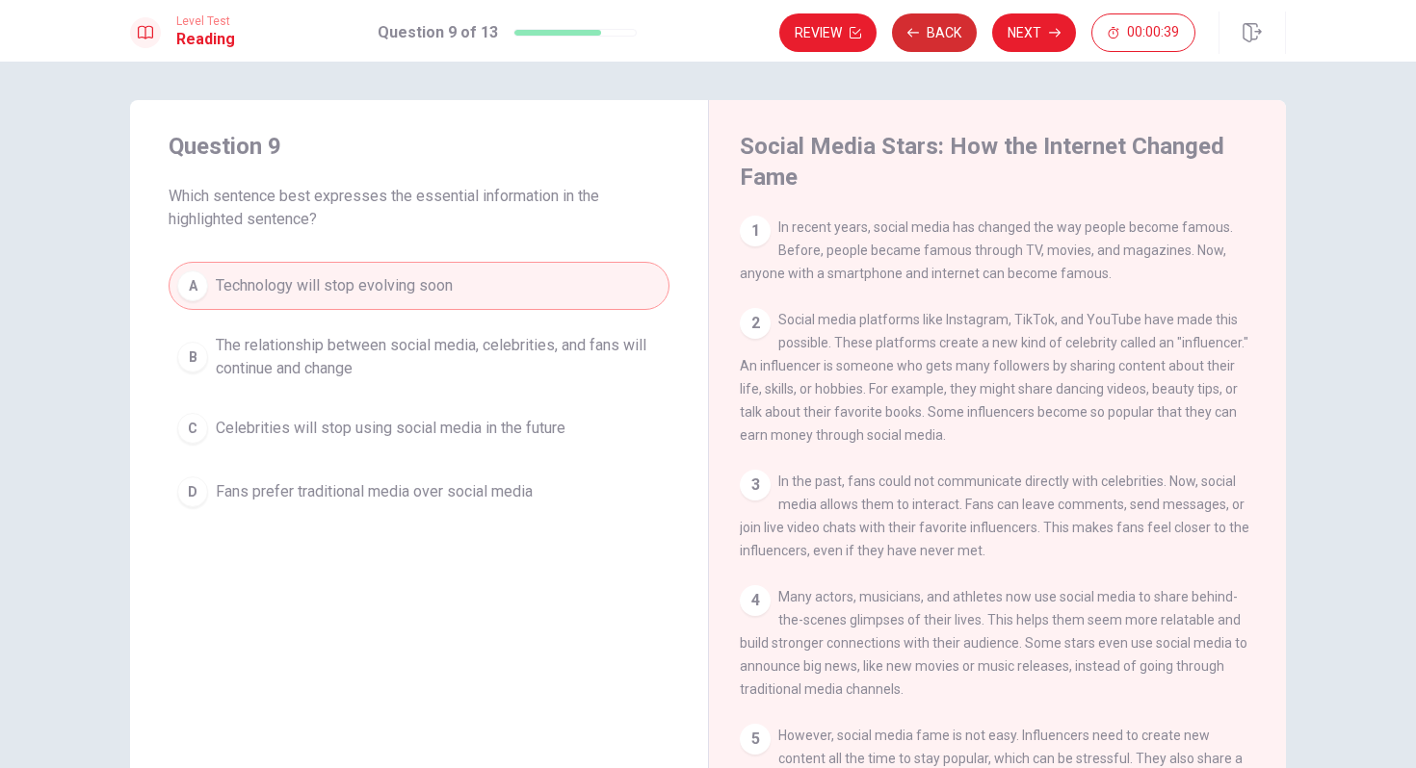
click at [931, 37] on button "Back" at bounding box center [934, 32] width 85 height 39
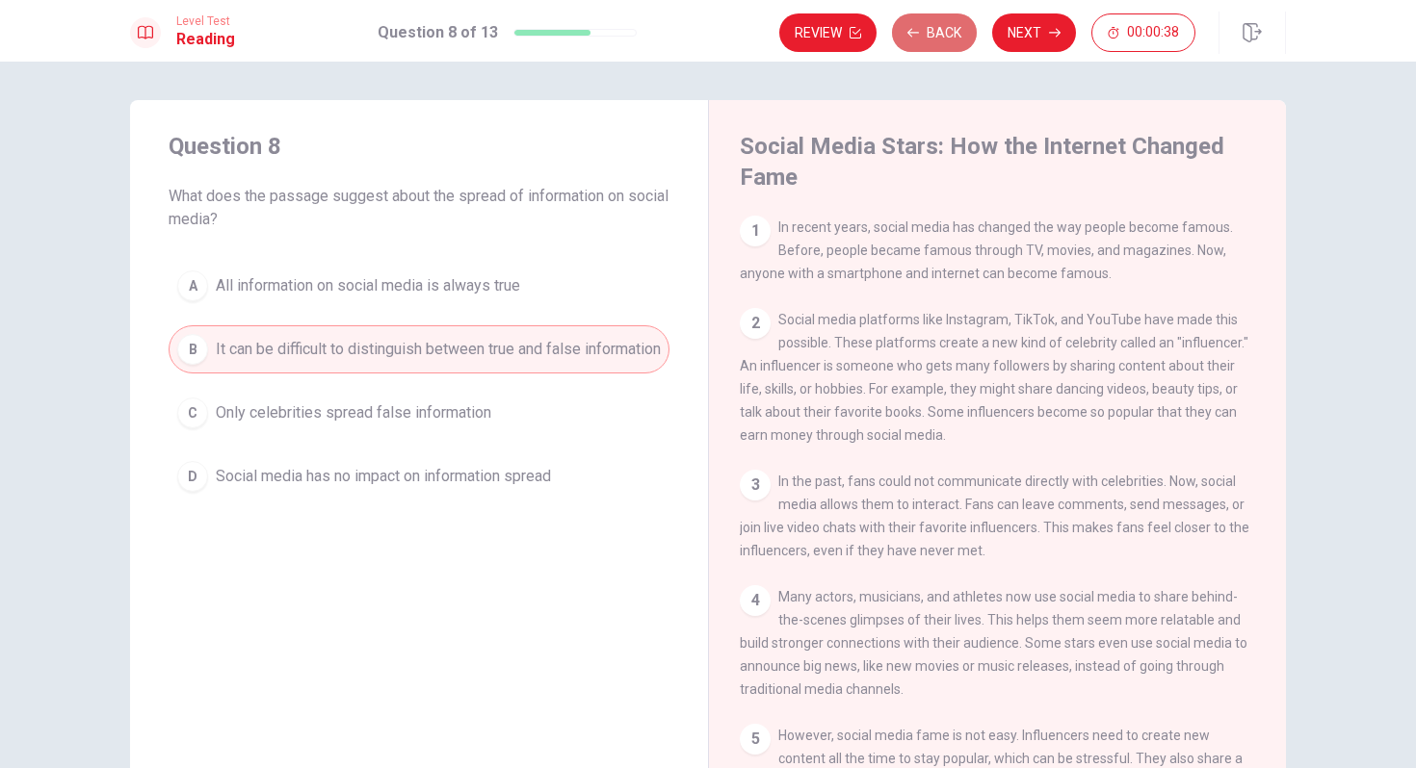
click at [931, 37] on button "Back" at bounding box center [934, 32] width 85 height 39
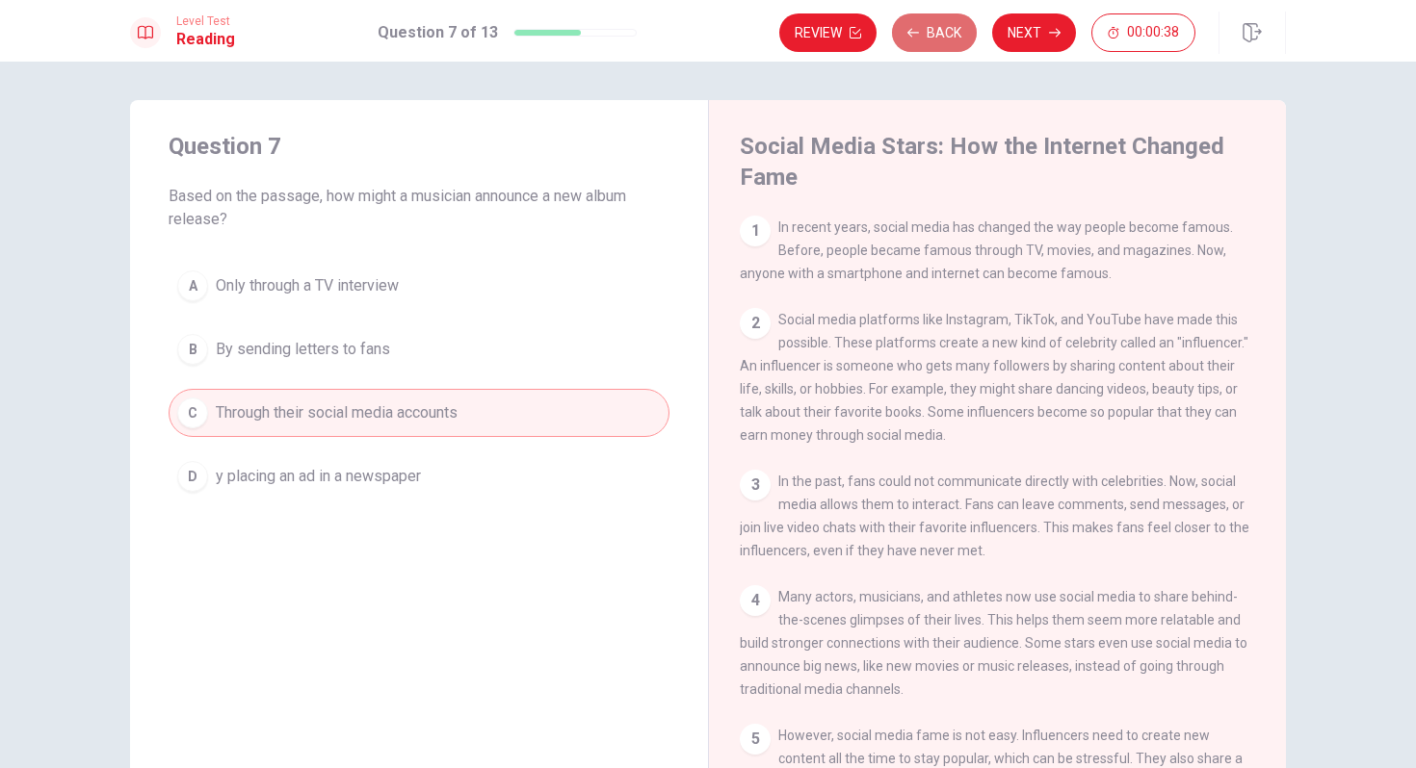
click at [931, 37] on button "Back" at bounding box center [934, 32] width 85 height 39
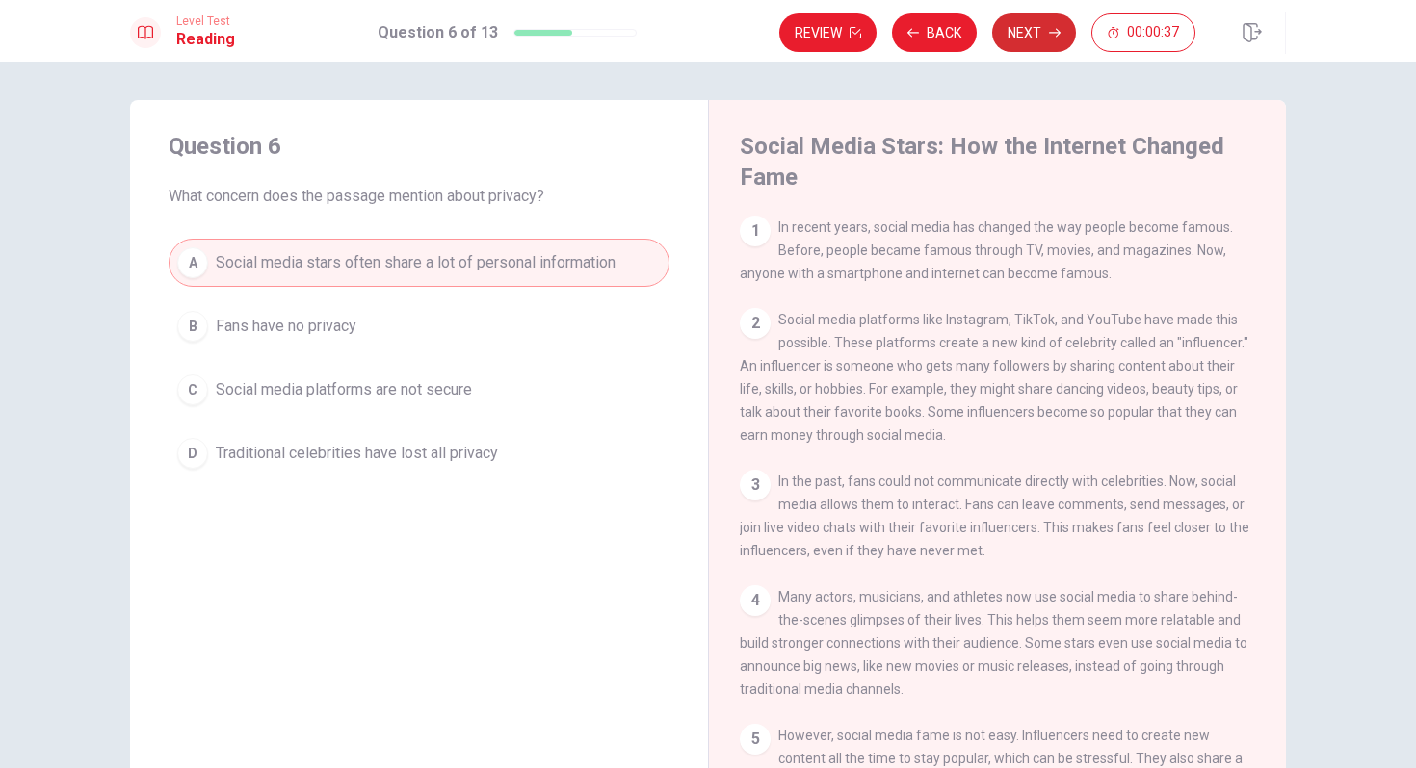
click at [1032, 31] on button "Next" at bounding box center [1034, 32] width 84 height 39
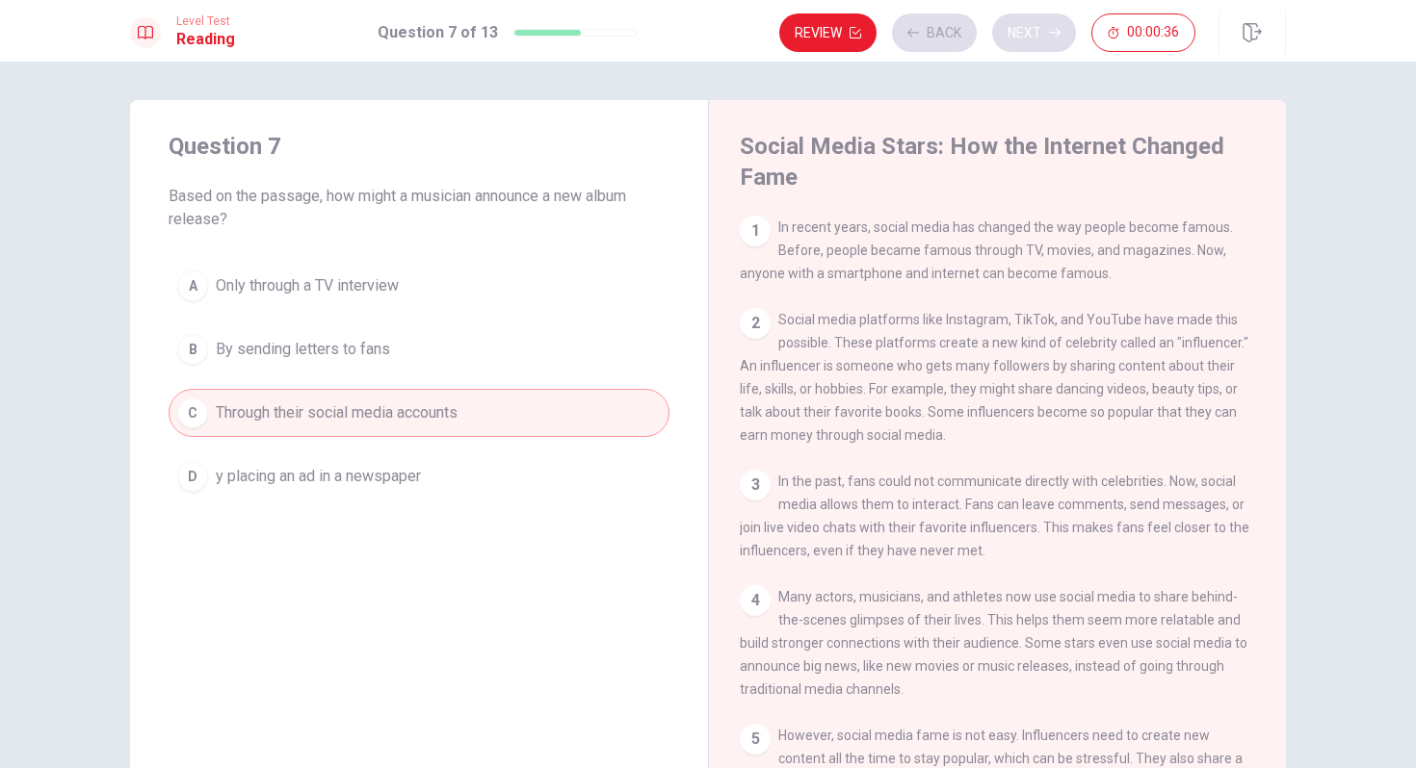
click at [1032, 31] on div "Review Back Next 00:00:36" at bounding box center [987, 32] width 416 height 39
click at [1050, 39] on button "Next" at bounding box center [1034, 32] width 84 height 39
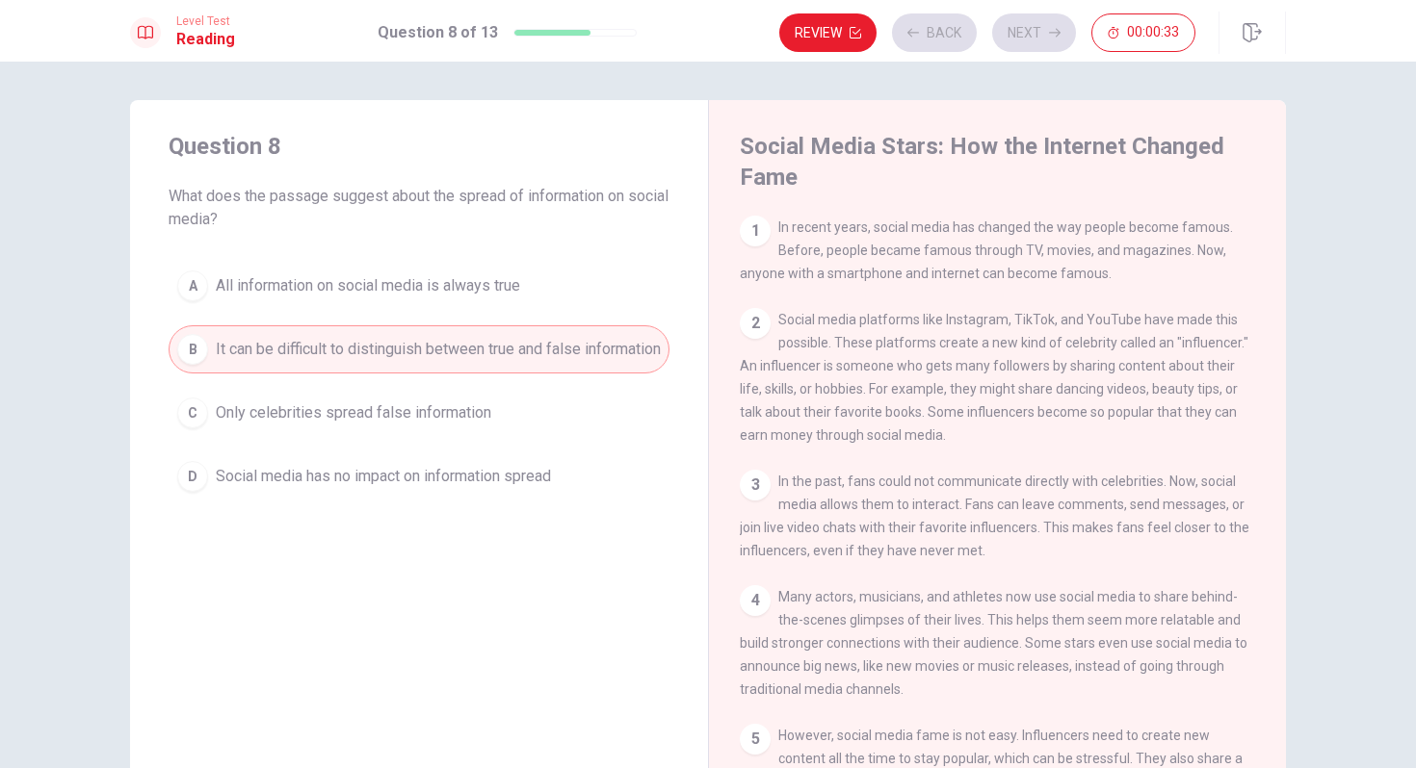
click at [1050, 39] on div "Review Back Next 00:00:33" at bounding box center [987, 32] width 416 height 39
click at [1050, 40] on button "Next" at bounding box center [1034, 32] width 84 height 39
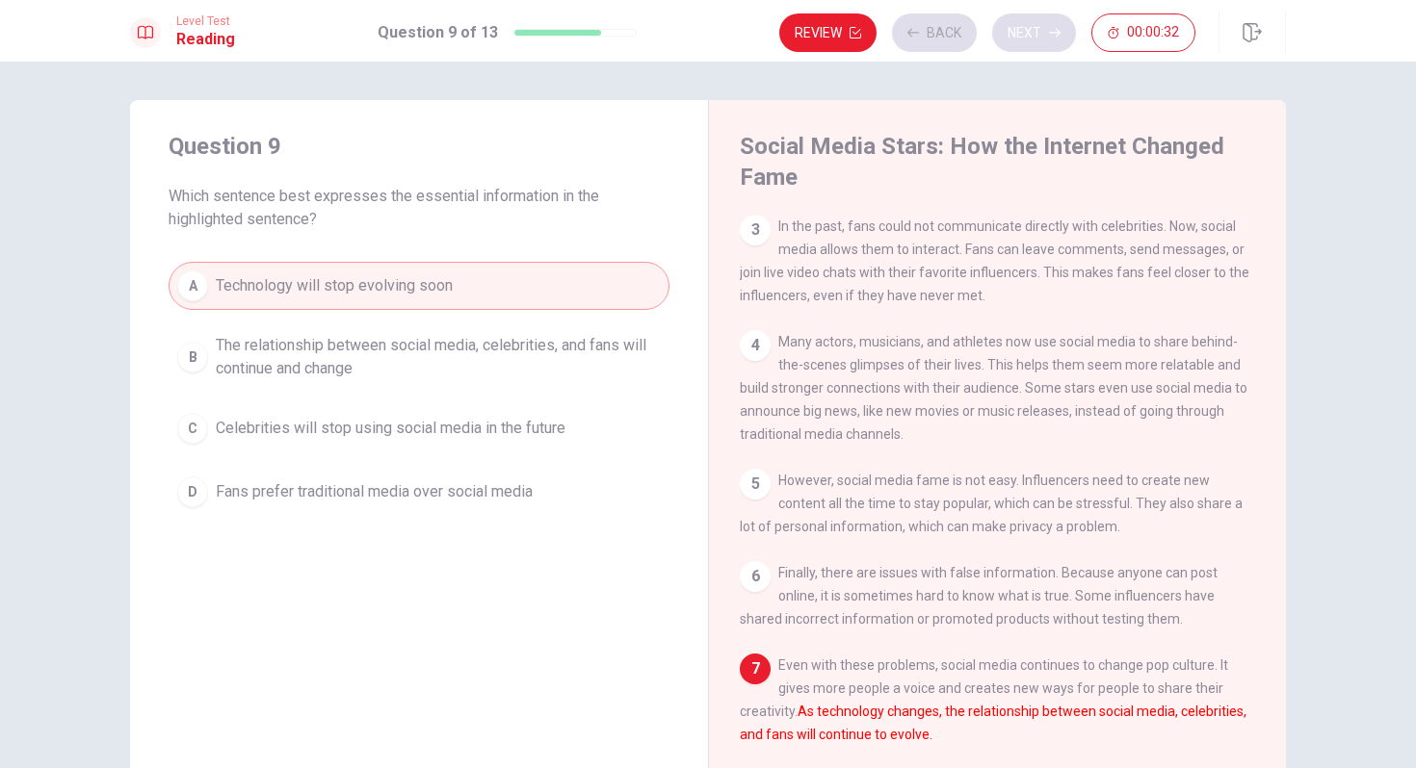
scroll to position [282, 0]
click at [1050, 40] on button "Next" at bounding box center [1034, 32] width 84 height 39
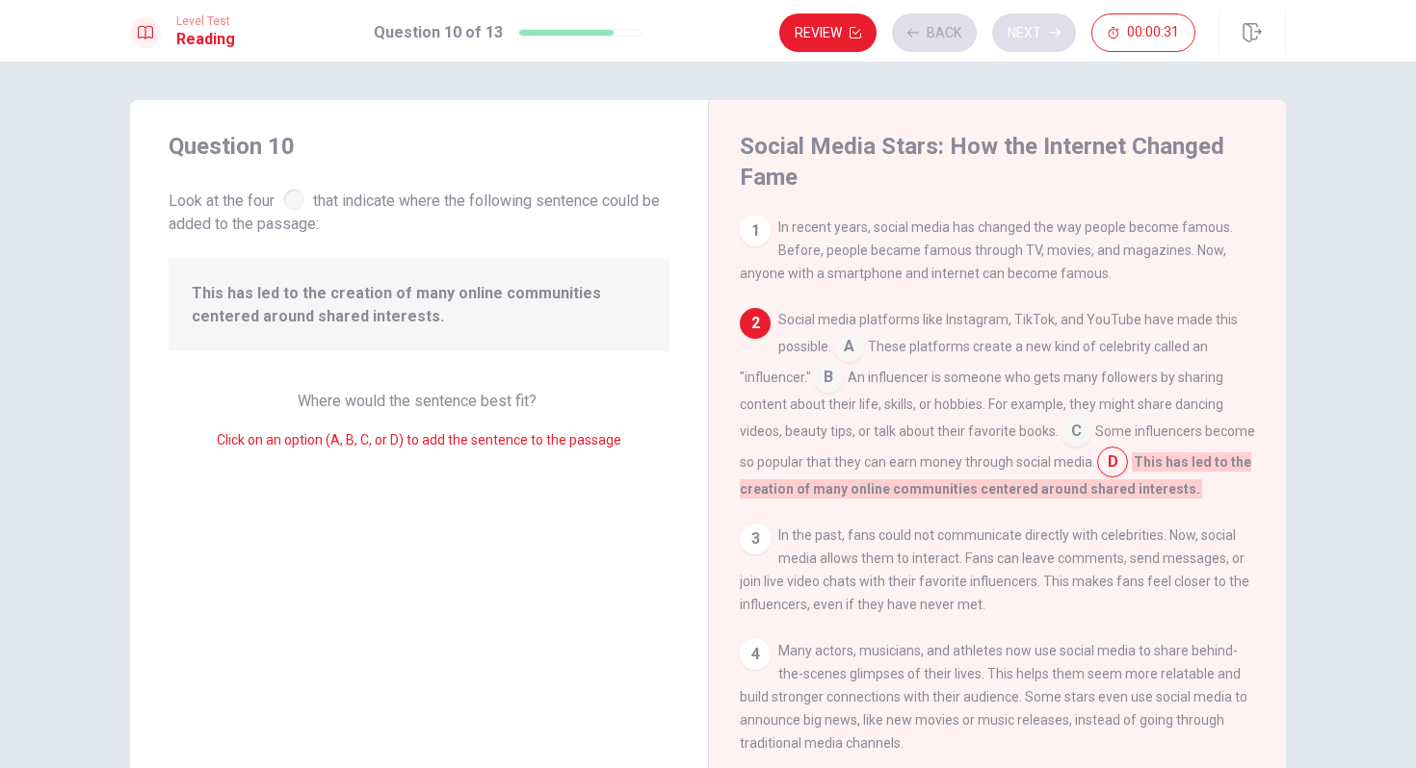
scroll to position [95, 0]
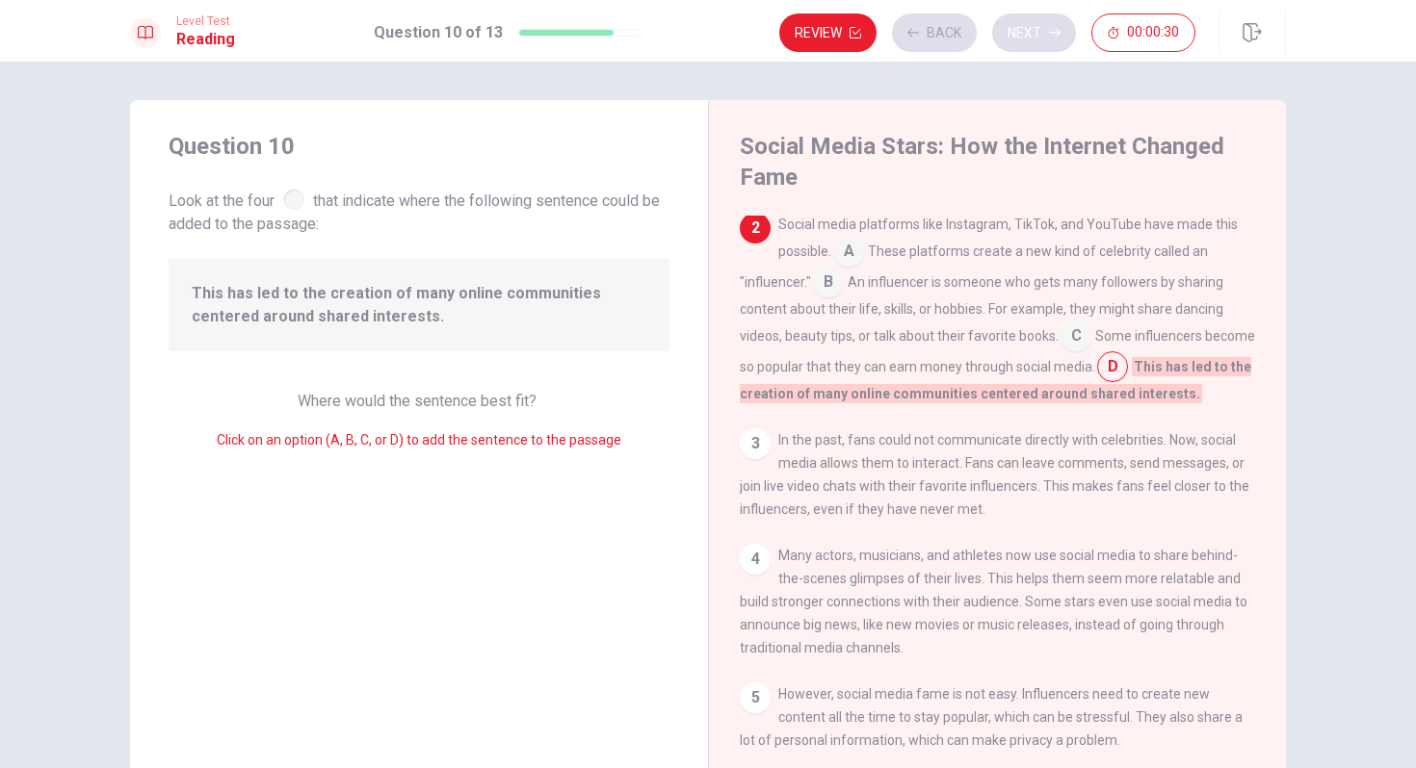
click at [1050, 40] on div "Review Back Next 00:00:30" at bounding box center [987, 32] width 416 height 39
click at [1050, 40] on button "Next" at bounding box center [1034, 32] width 84 height 39
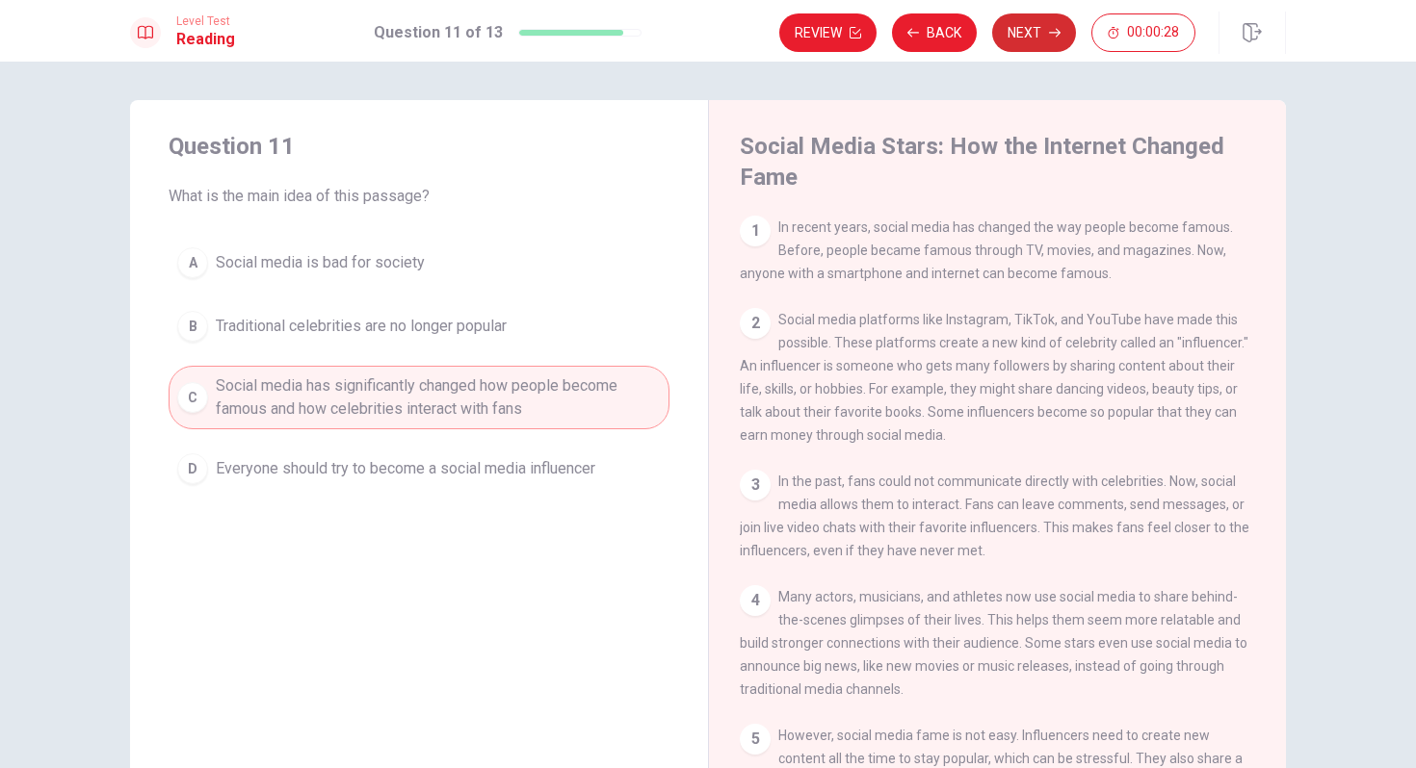
click at [1050, 40] on button "Next" at bounding box center [1034, 32] width 84 height 39
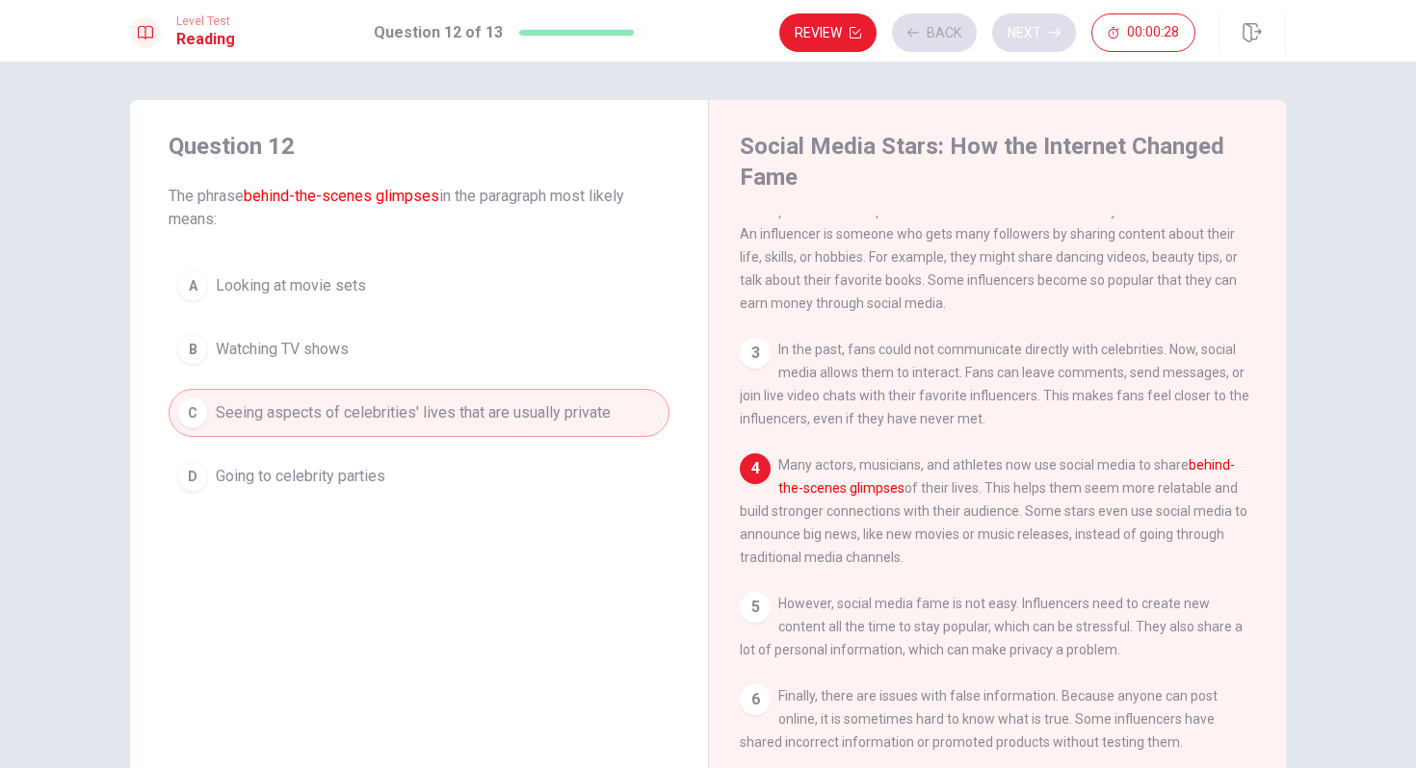
scroll to position [142, 0]
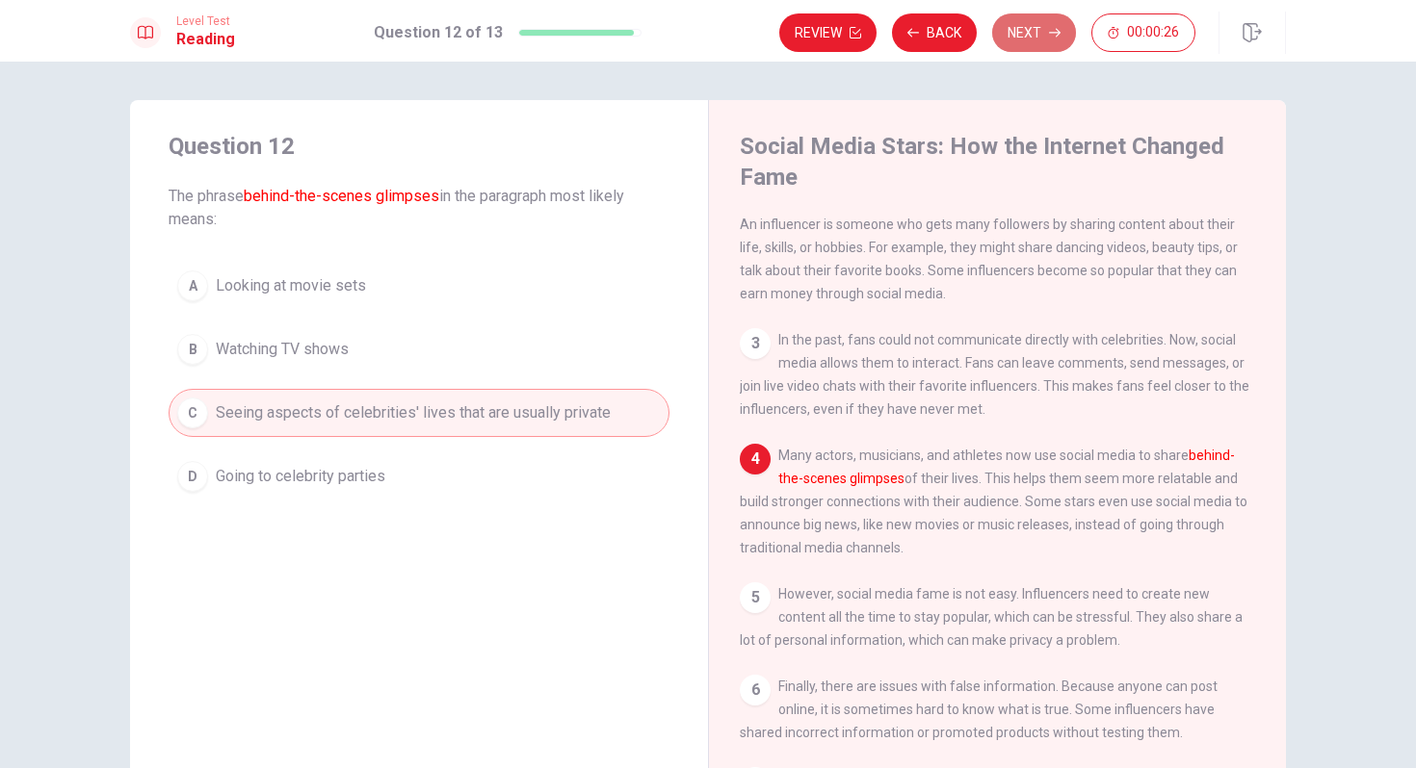
click at [1050, 40] on button "Next" at bounding box center [1034, 32] width 84 height 39
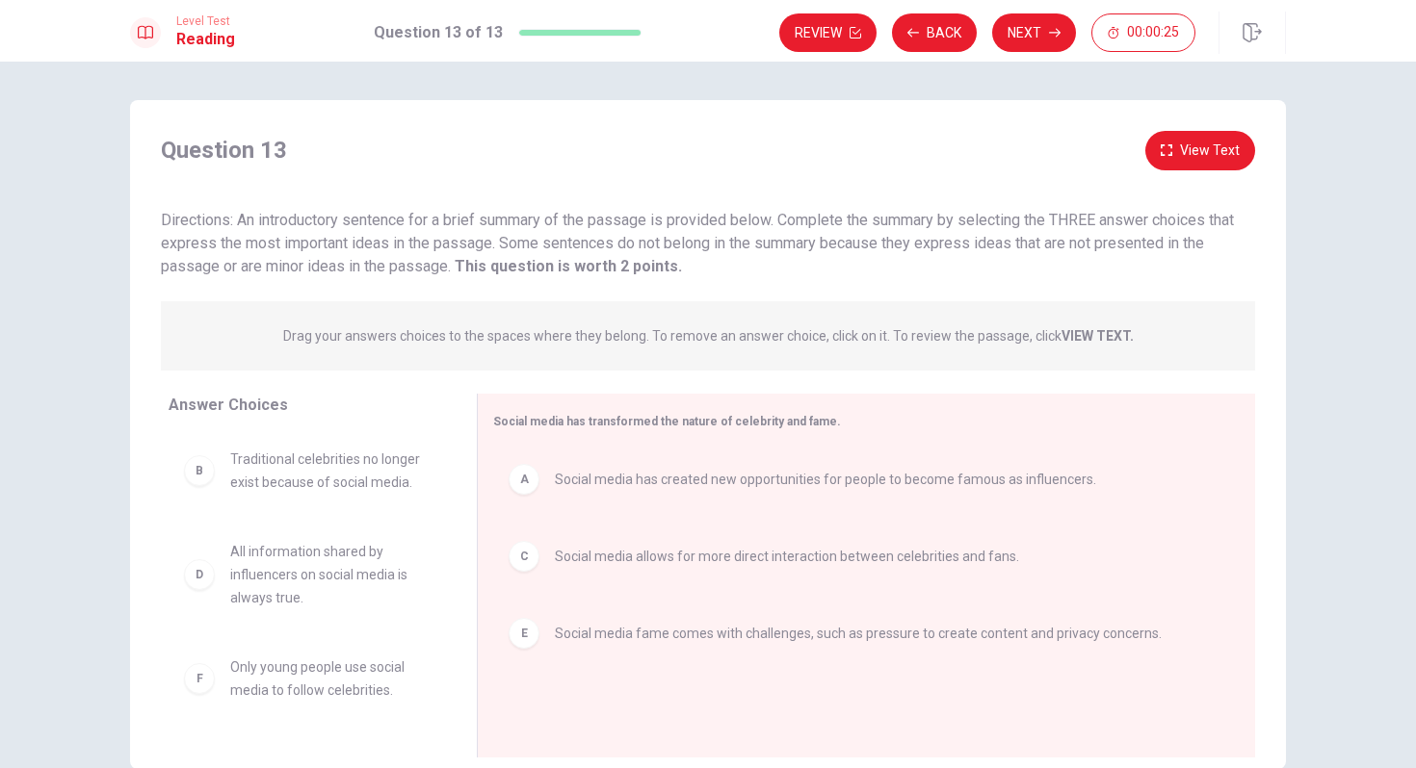
scroll to position [101, 0]
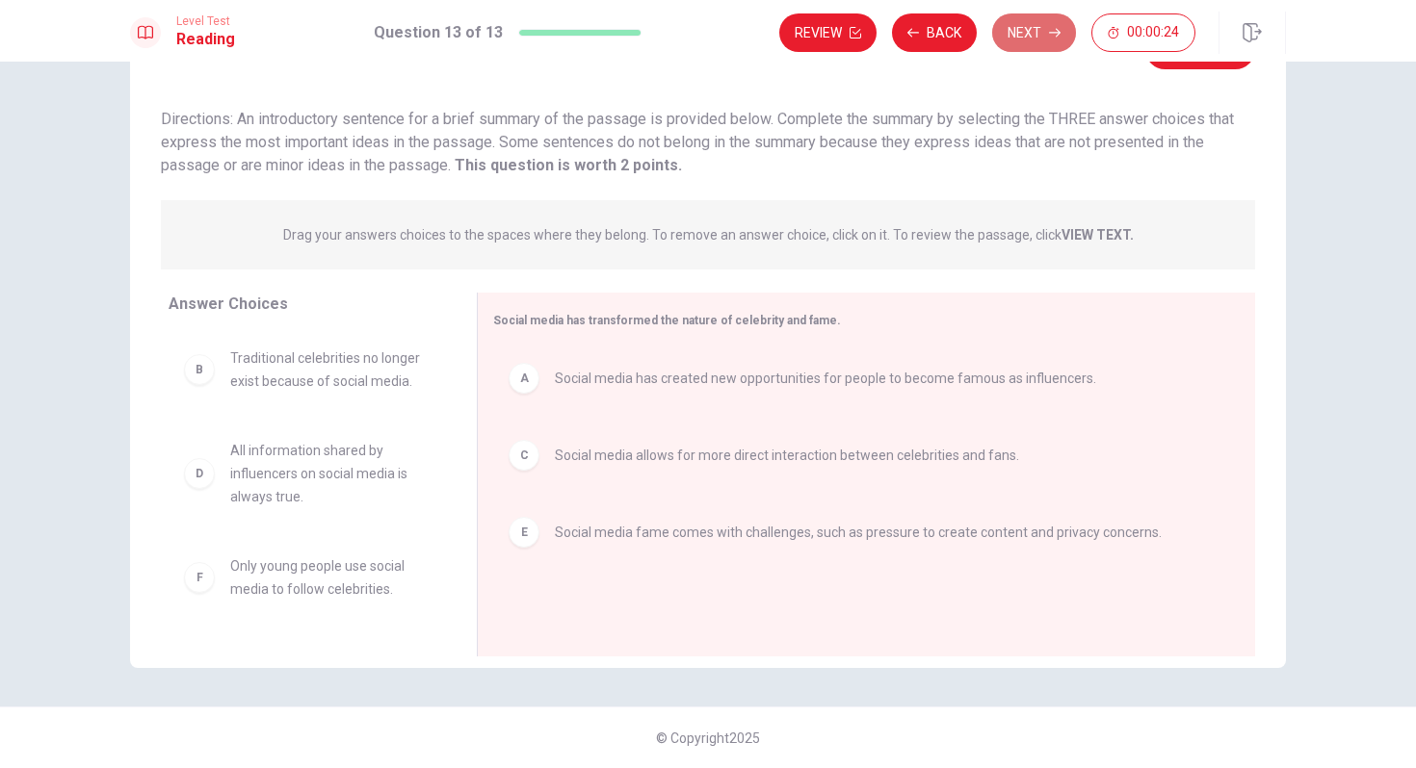
click at [1033, 45] on button "Next" at bounding box center [1034, 32] width 84 height 39
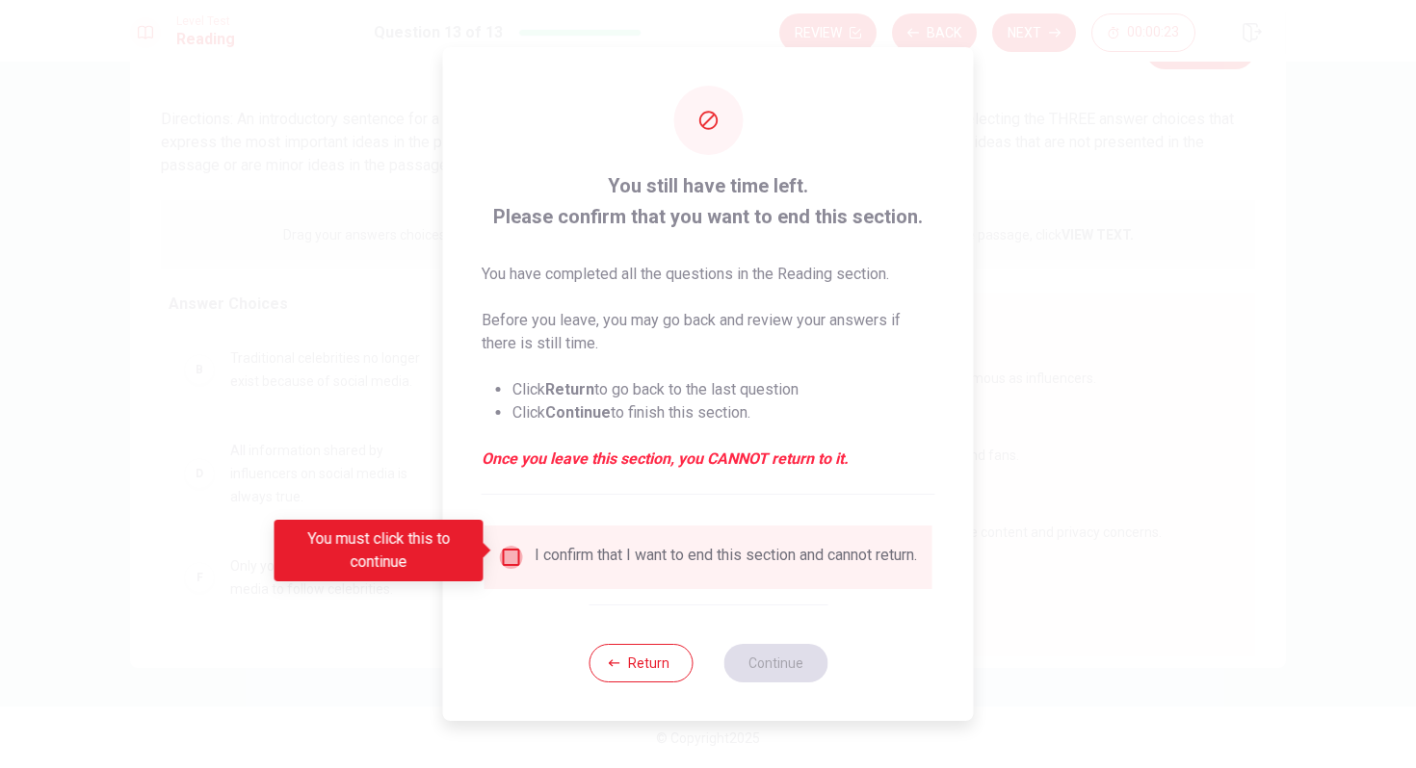
click at [514, 555] on input "You must click this to continue" at bounding box center [511, 557] width 23 height 23
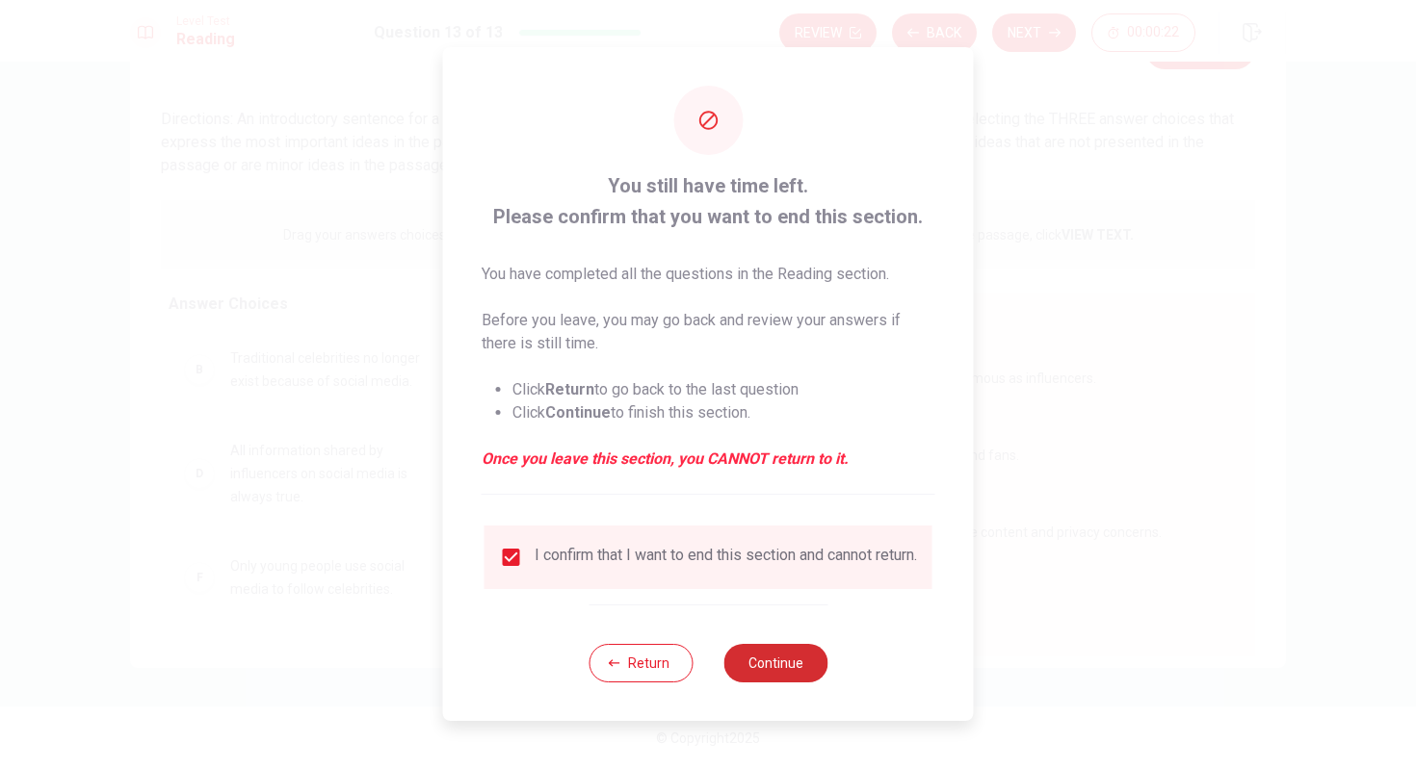
click at [762, 664] on button "Continue" at bounding box center [775, 663] width 104 height 39
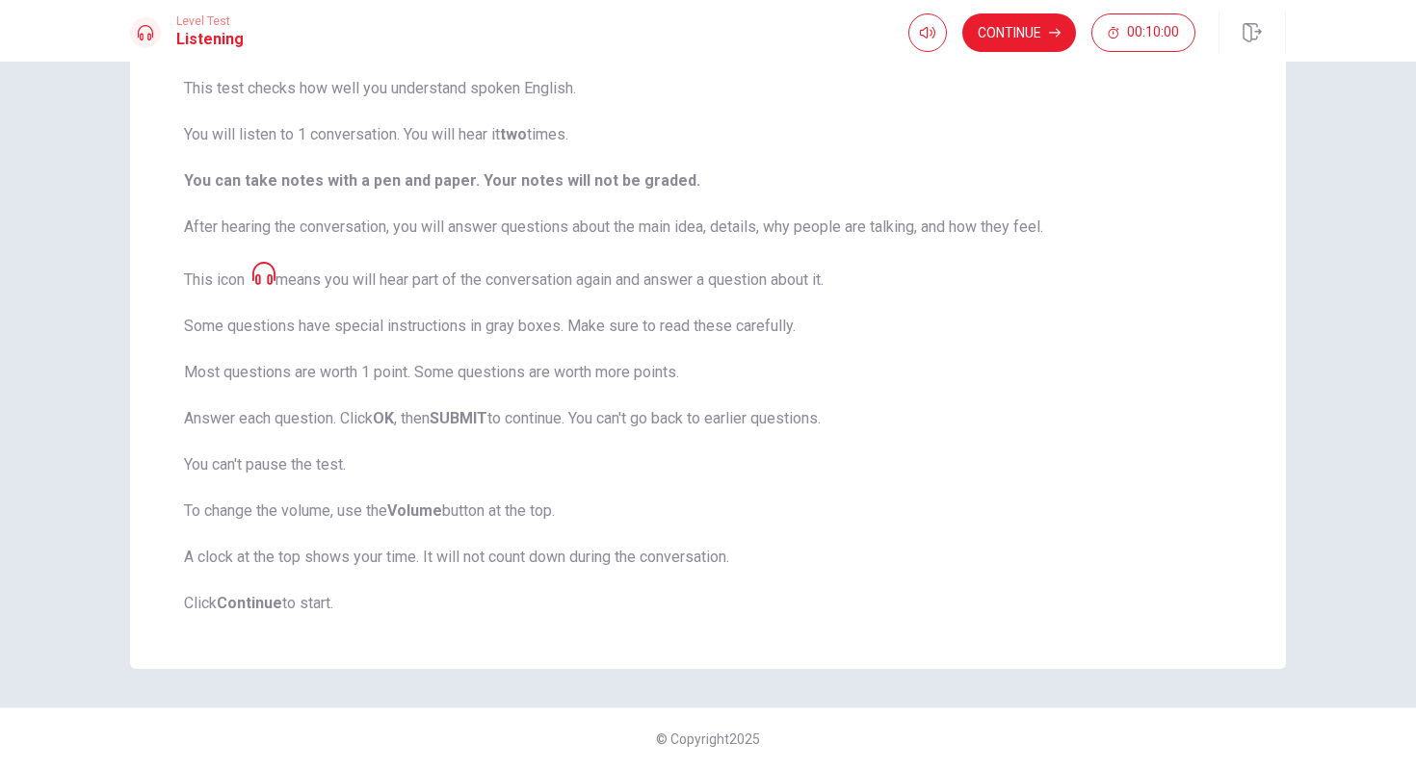
scroll to position [0, 0]
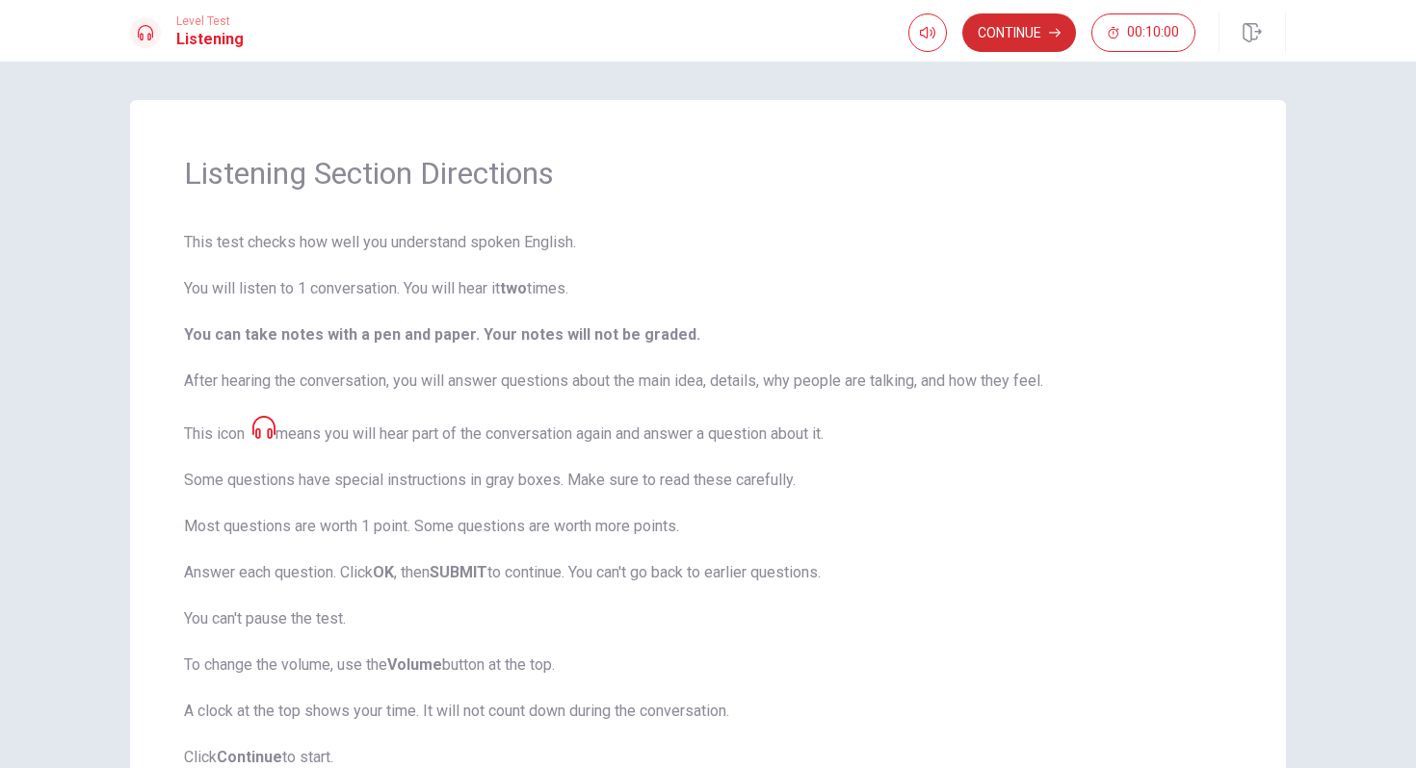
click at [1015, 31] on button "Continue" at bounding box center [1019, 32] width 114 height 39
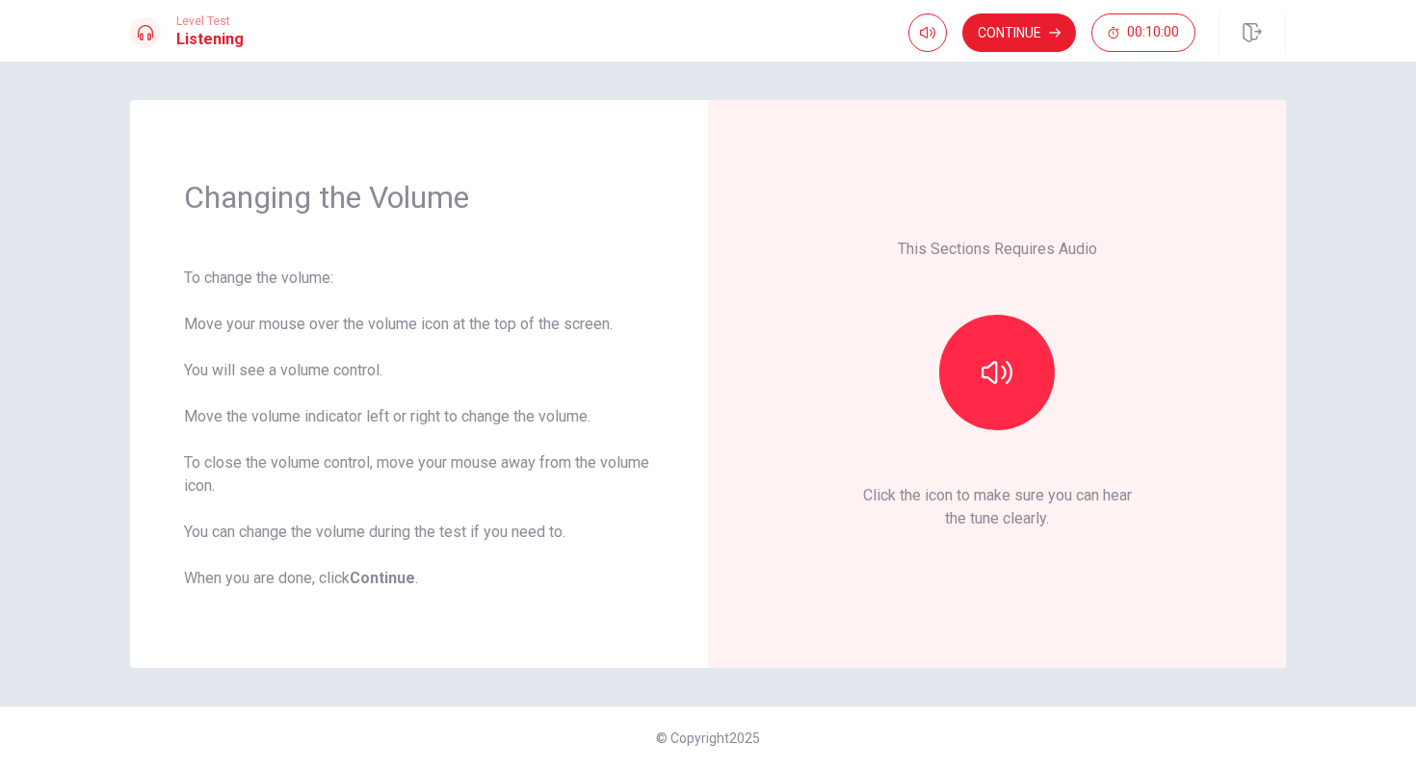
drag, startPoint x: 200, startPoint y: 326, endPoint x: 369, endPoint y: 327, distance: 168.5
click at [369, 327] on div "To change the volume: Move your mouse over the volume icon at the top of the sc…" at bounding box center [419, 429] width 470 height 324
click at [1042, 365] on button "button" at bounding box center [997, 373] width 116 height 116
click at [1013, 27] on button "Continue" at bounding box center [1019, 32] width 114 height 39
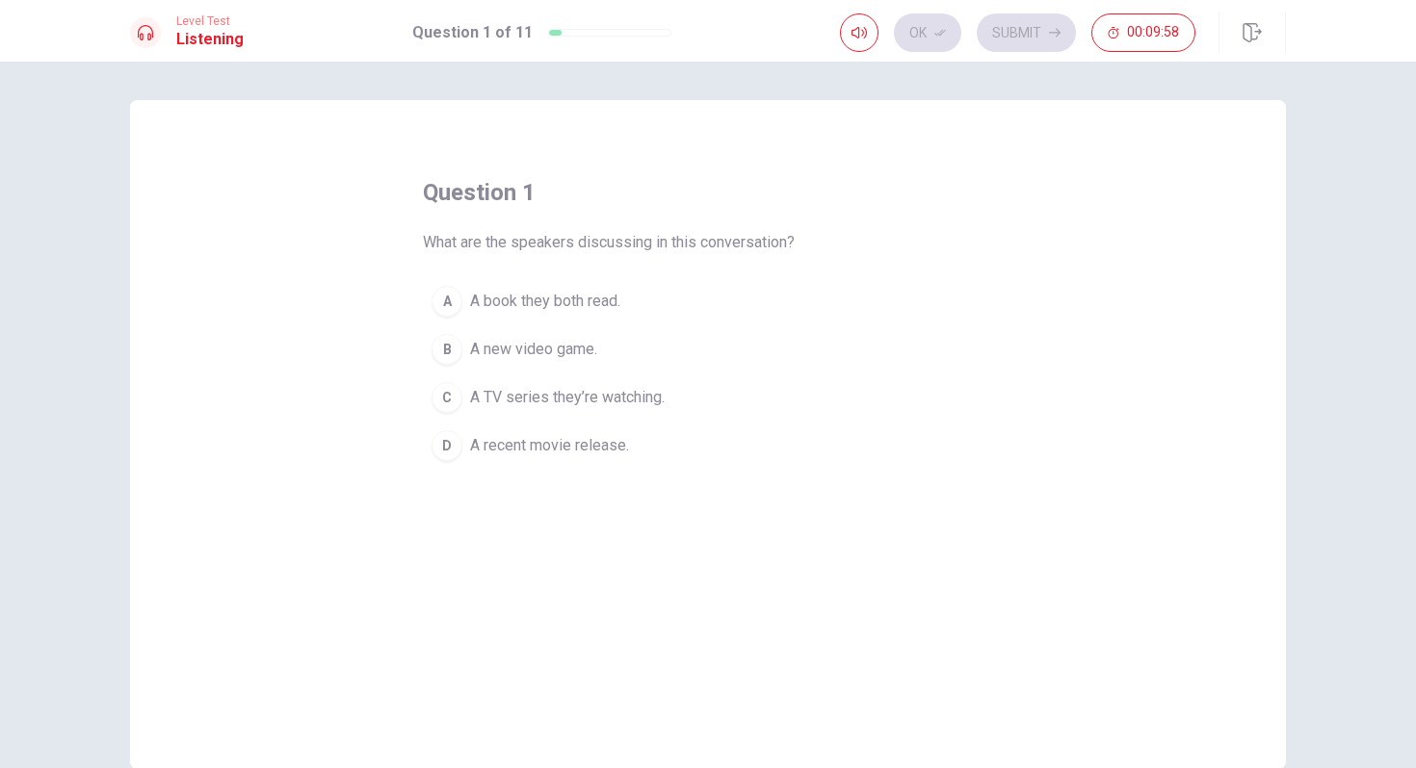
drag, startPoint x: 463, startPoint y: 247, endPoint x: 648, endPoint y: 243, distance: 185.0
click at [650, 245] on span "What are the speakers discussing in this conversation?" at bounding box center [609, 242] width 372 height 23
click at [507, 449] on span "A recent movie release." at bounding box center [549, 445] width 159 height 23
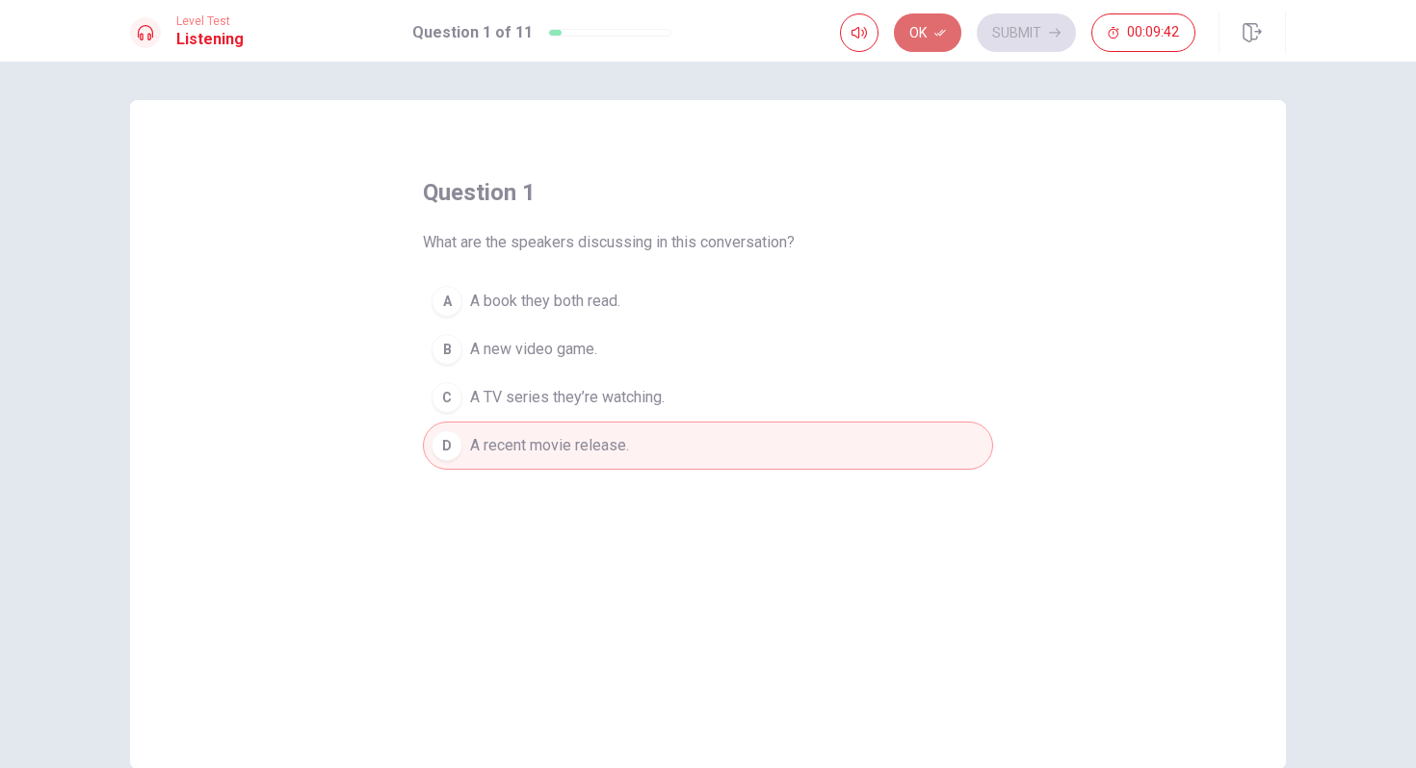
click at [924, 50] on button "Ok" at bounding box center [927, 32] width 67 height 39
click at [1029, 31] on button "Submit" at bounding box center [1026, 32] width 99 height 39
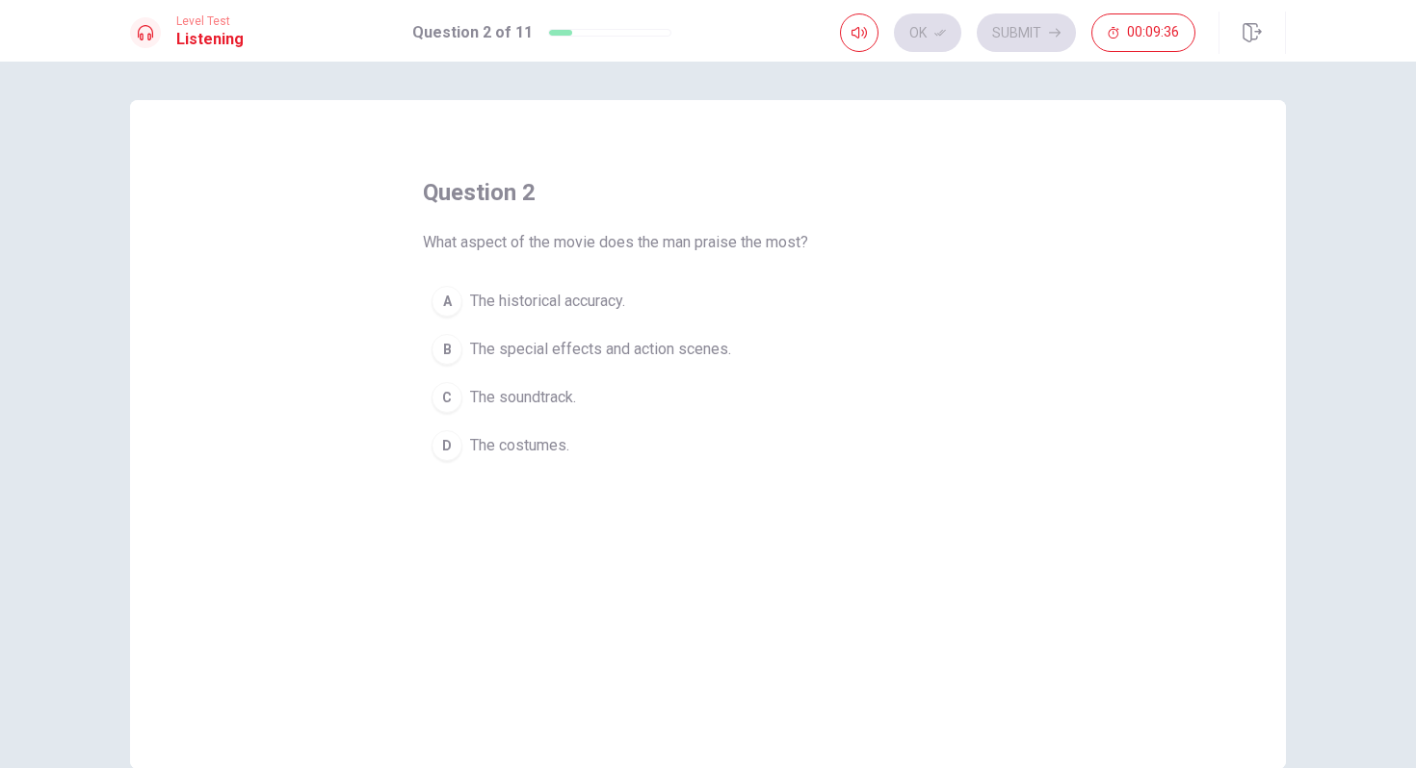
drag, startPoint x: 427, startPoint y: 247, endPoint x: 519, endPoint y: 244, distance: 92.5
click at [520, 245] on span "What aspect of the movie does the man praise the most?" at bounding box center [615, 242] width 385 height 23
click at [860, 38] on icon "button" at bounding box center [858, 32] width 15 height 15
type input "0.6"
drag, startPoint x: 893, startPoint y: 68, endPoint x: 865, endPoint y: 68, distance: 27.9
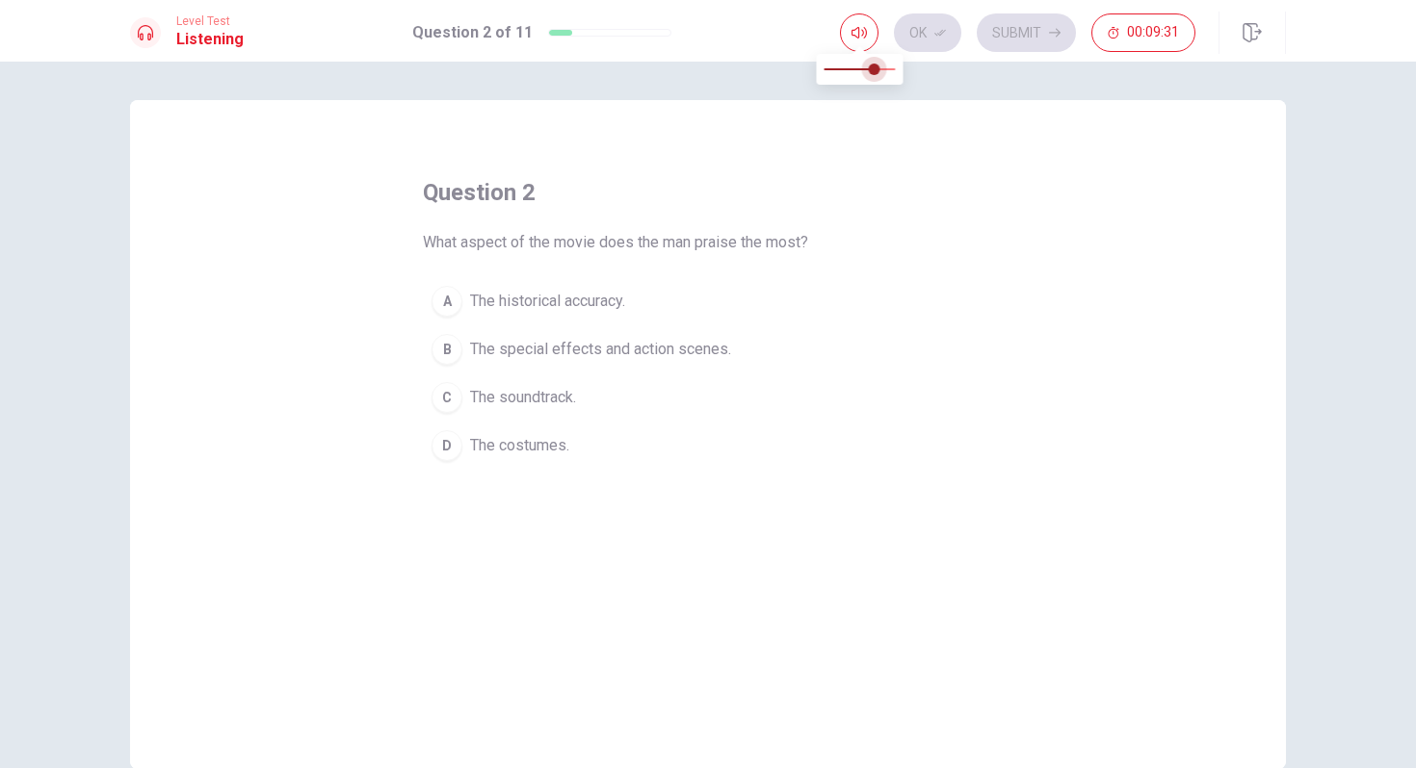
click at [868, 68] on span at bounding box center [874, 70] width 12 height 12
click at [859, 39] on icon "button" at bounding box center [858, 32] width 15 height 15
click at [861, 32] on icon "button" at bounding box center [858, 32] width 15 height 15
type input "0.9"
drag, startPoint x: 863, startPoint y: 69, endPoint x: 887, endPoint y: 66, distance: 24.2
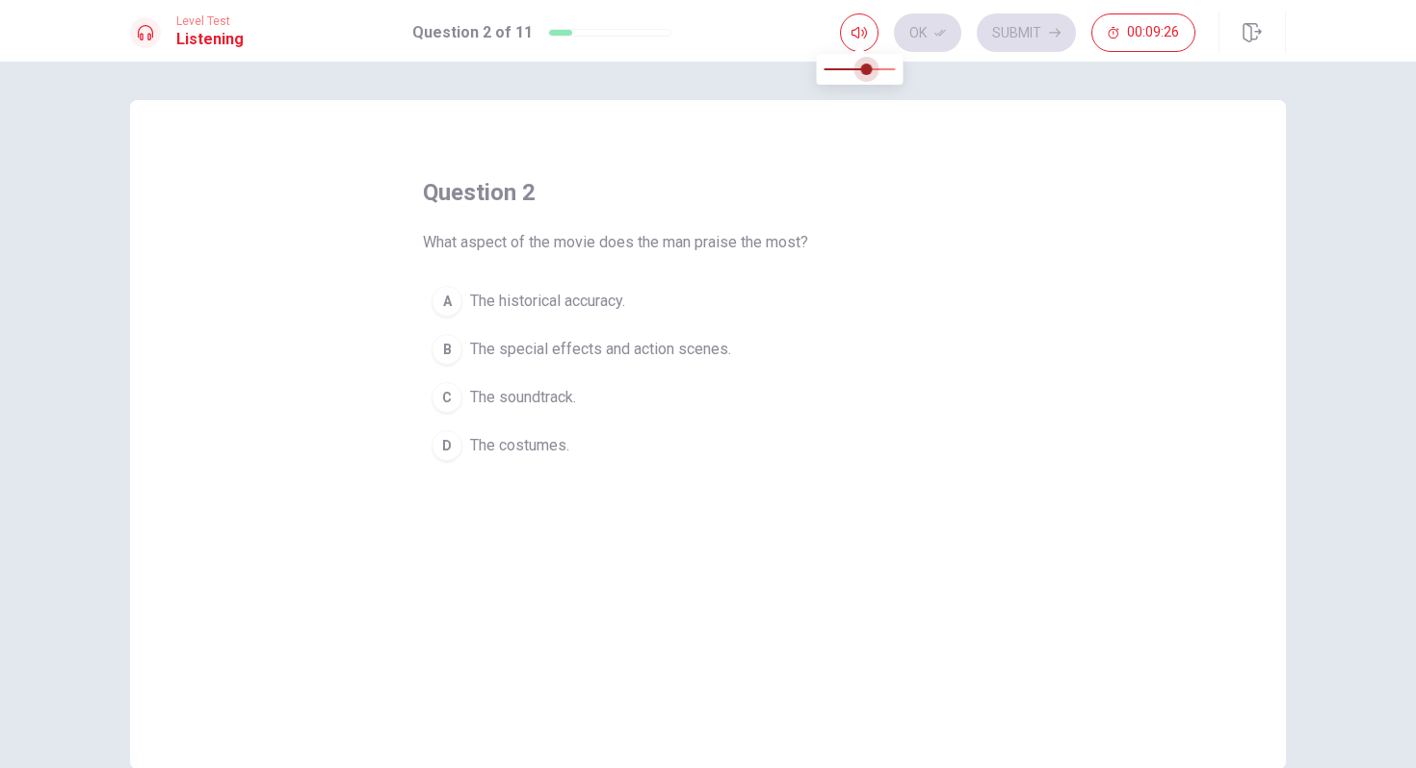
click at [873, 68] on span at bounding box center [867, 70] width 12 height 12
click at [844, 24] on button "button" at bounding box center [859, 32] width 39 height 39
click at [844, 25] on button "button" at bounding box center [859, 32] width 39 height 39
drag, startPoint x: 449, startPoint y: 243, endPoint x: 609, endPoint y: 239, distance: 159.9
click at [610, 240] on span "What aspect of the movie does the man praise the most?" at bounding box center [615, 242] width 385 height 23
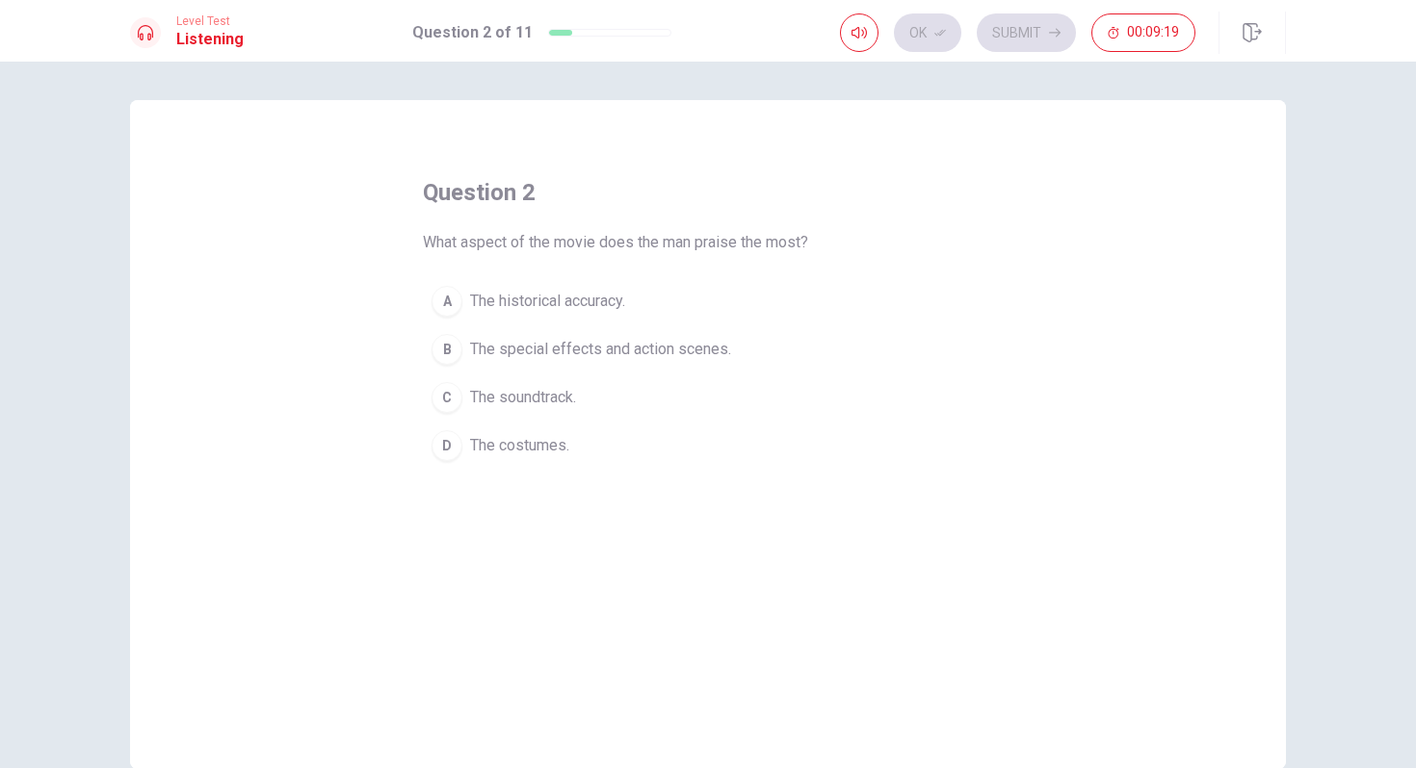
click at [623, 359] on span "The special effects and action scenes." at bounding box center [600, 349] width 261 height 23
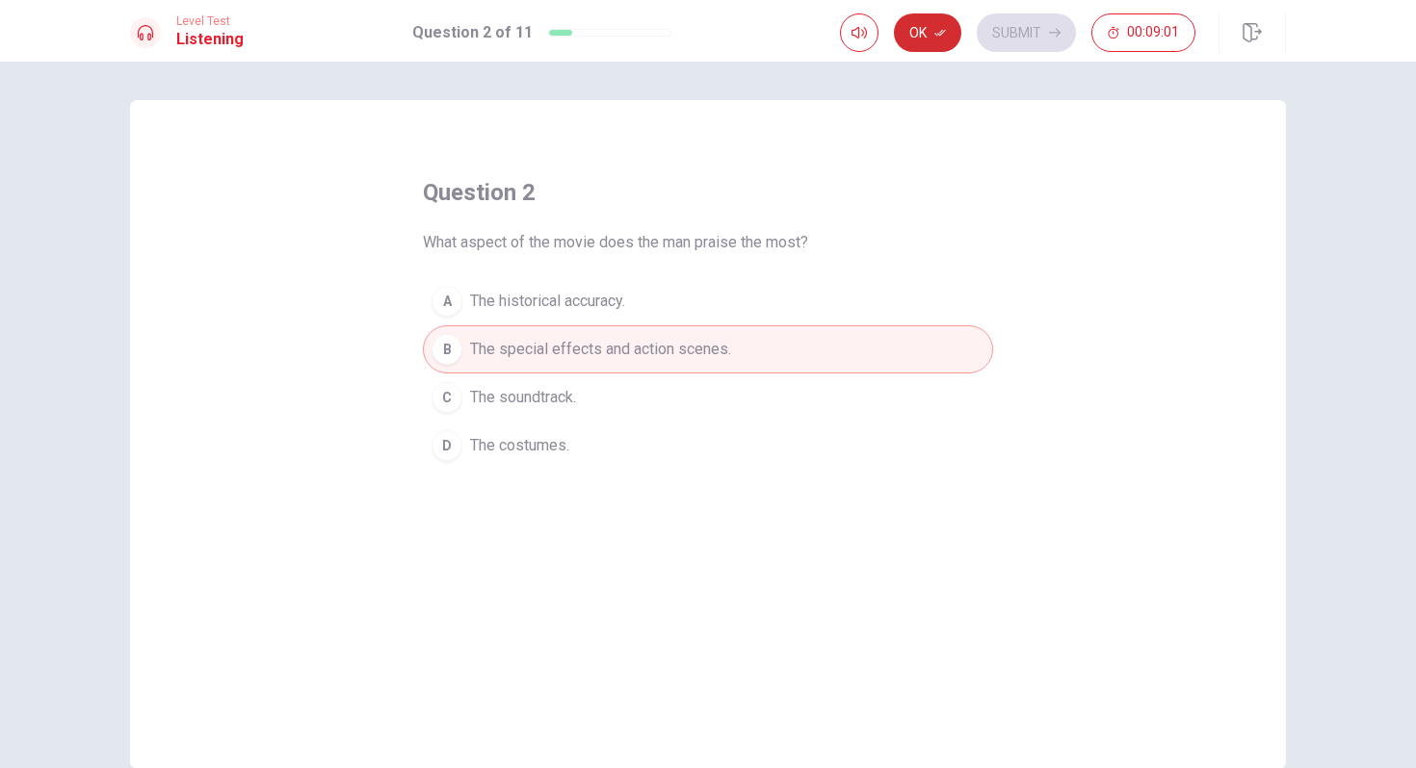
click at [914, 37] on button "Ok" at bounding box center [927, 32] width 67 height 39
click at [1038, 45] on button "Submit" at bounding box center [1026, 32] width 99 height 39
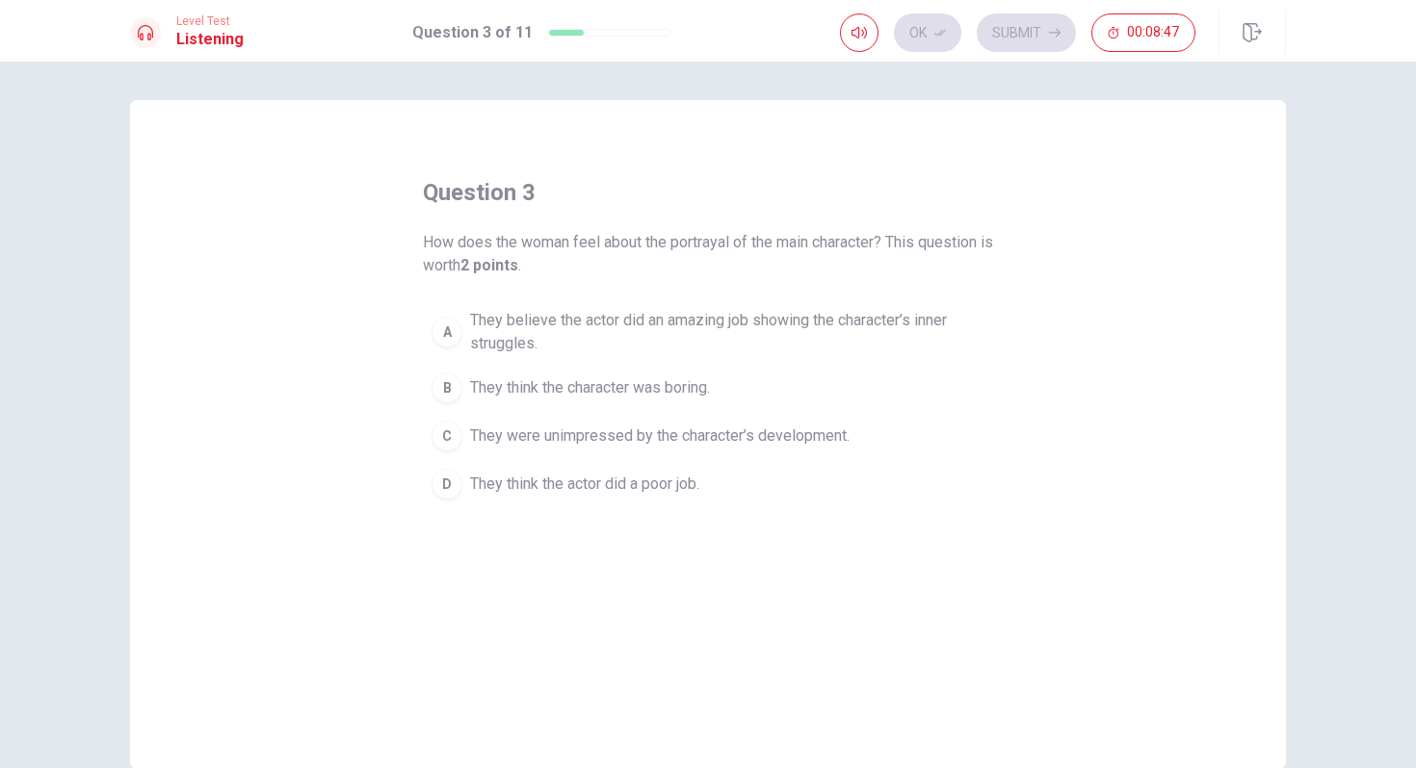
drag, startPoint x: 426, startPoint y: 243, endPoint x: 502, endPoint y: 245, distance: 76.1
click at [502, 245] on span "How does the woman feel about the portrayal of the main character? This questio…" at bounding box center [708, 254] width 570 height 46
drag, startPoint x: 424, startPoint y: 246, endPoint x: 551, endPoint y: 242, distance: 127.2
click at [553, 244] on span "How does the woman feel about the portrayal of the main character? This questio…" at bounding box center [708, 254] width 570 height 46
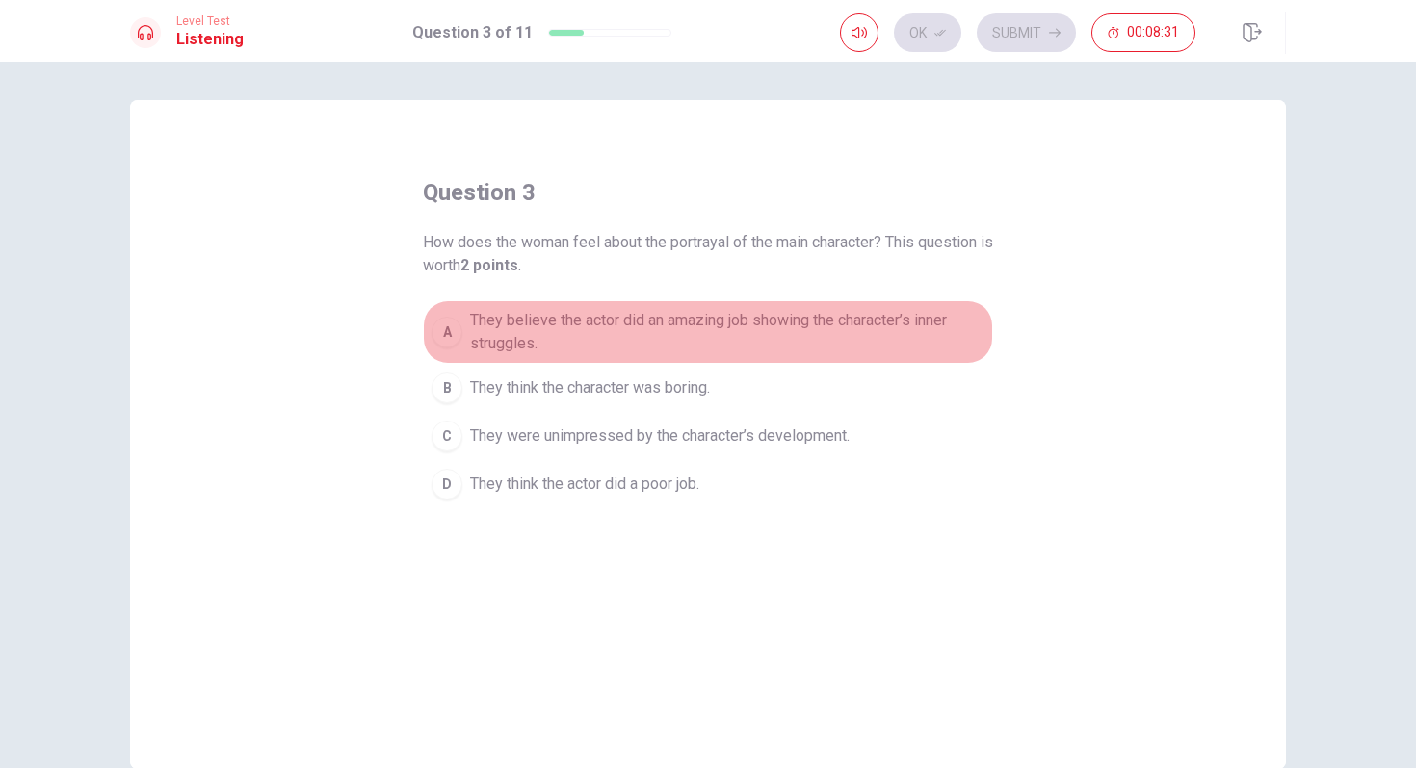
click at [569, 331] on span "They believe the actor did an amazing job showing the character’s inner struggl…" at bounding box center [727, 332] width 514 height 46
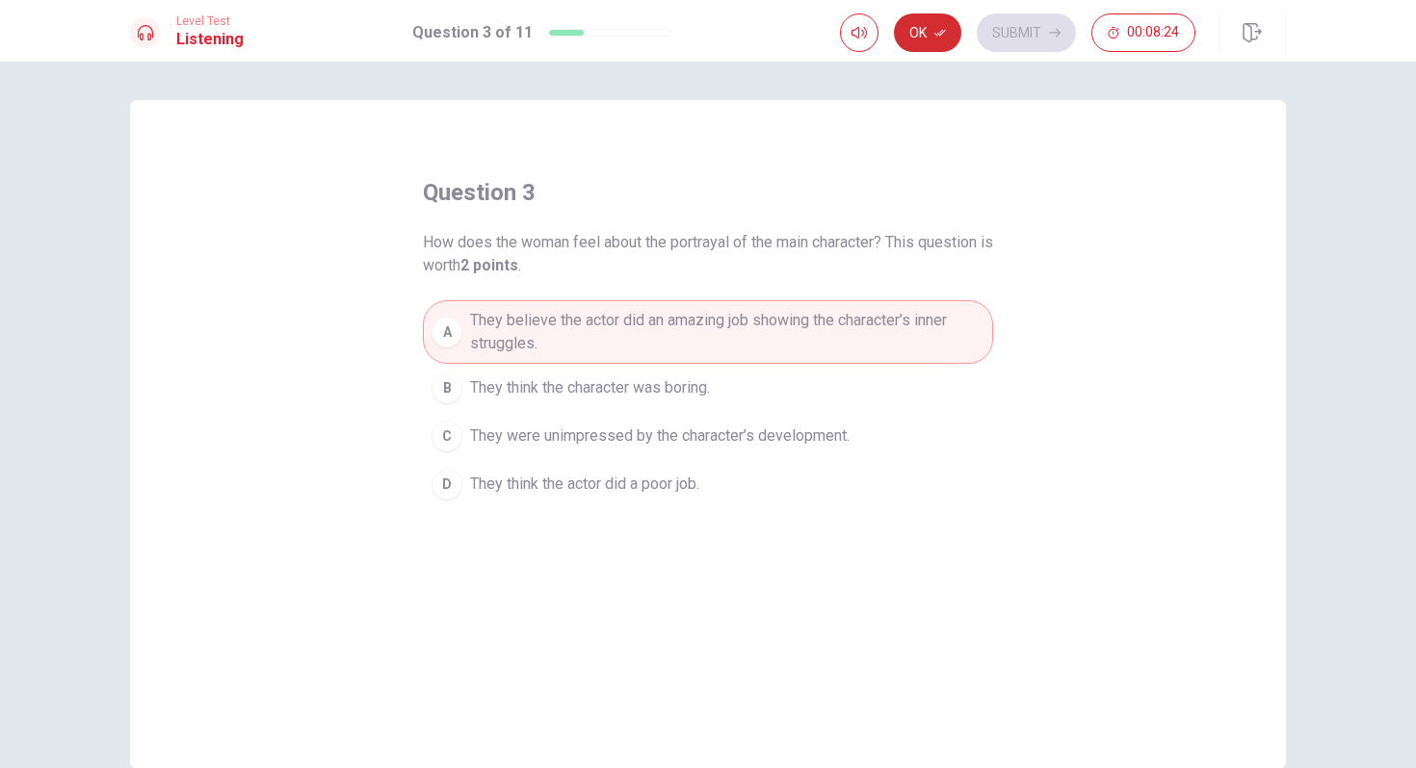
click at [931, 36] on button "Ok" at bounding box center [927, 32] width 67 height 39
click at [1029, 49] on button "Submit" at bounding box center [1026, 32] width 99 height 39
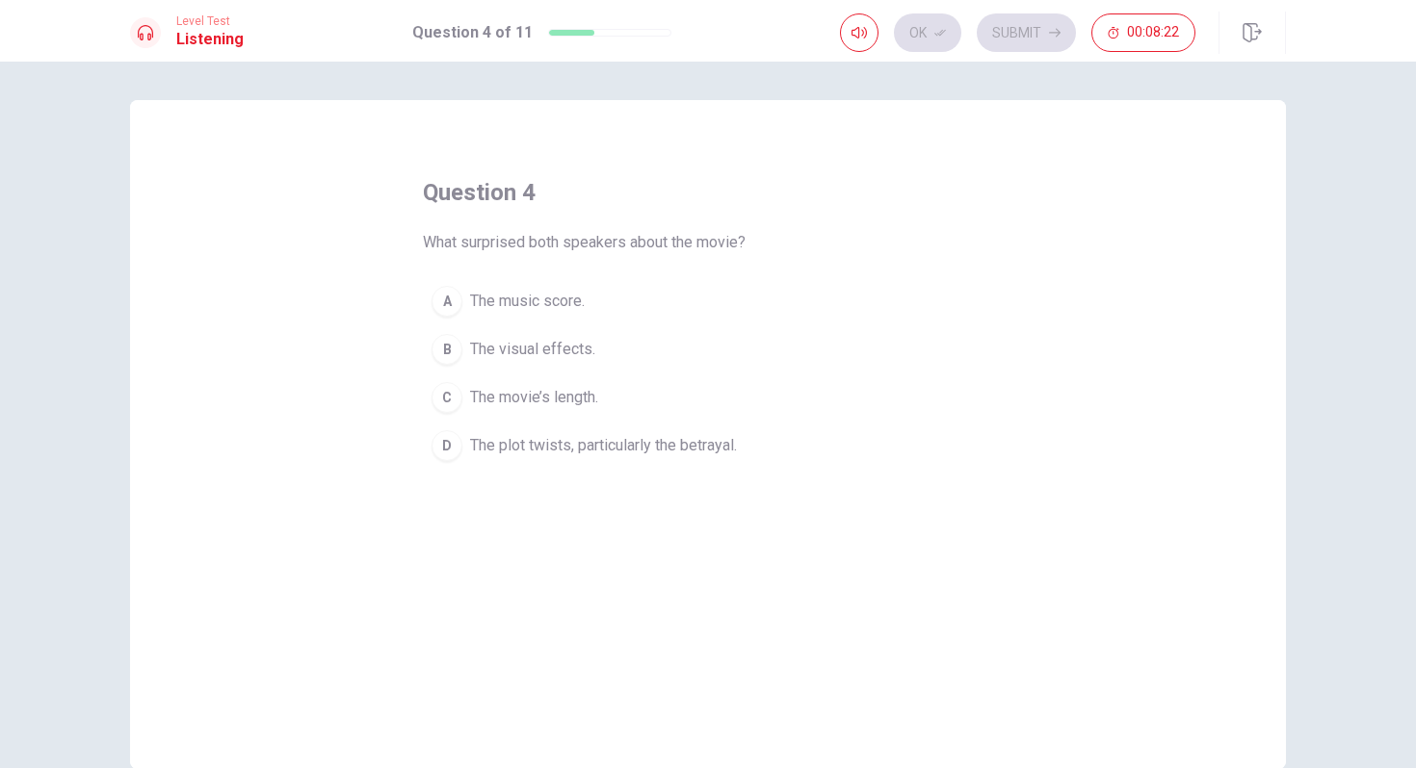
drag, startPoint x: 426, startPoint y: 243, endPoint x: 578, endPoint y: 231, distance: 152.6
click at [584, 242] on span "What surprised both speakers about the movie?" at bounding box center [584, 242] width 323 height 23
click at [563, 352] on span "The visual effects." at bounding box center [532, 349] width 125 height 23
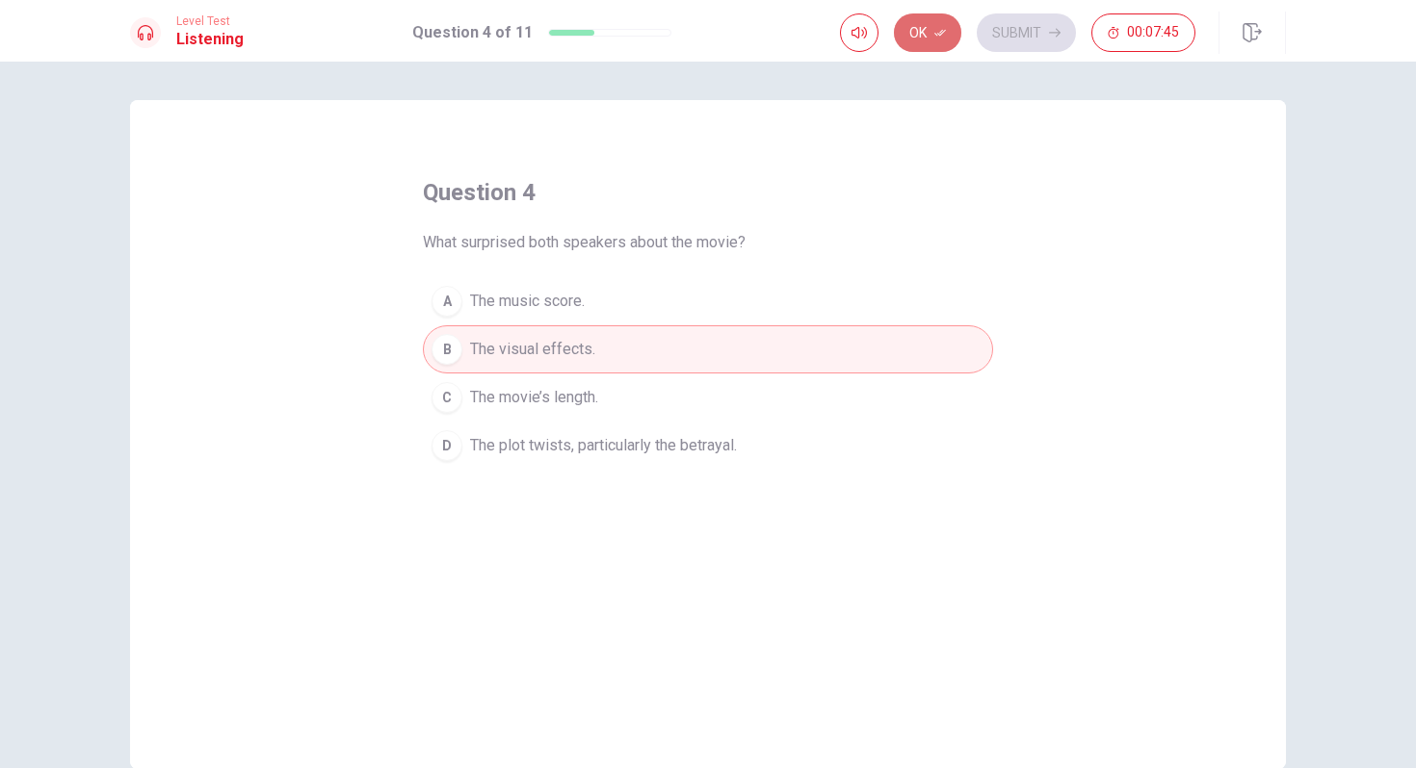
click at [926, 41] on button "Ok" at bounding box center [927, 32] width 67 height 39
click at [1028, 42] on button "Submit" at bounding box center [1026, 32] width 99 height 39
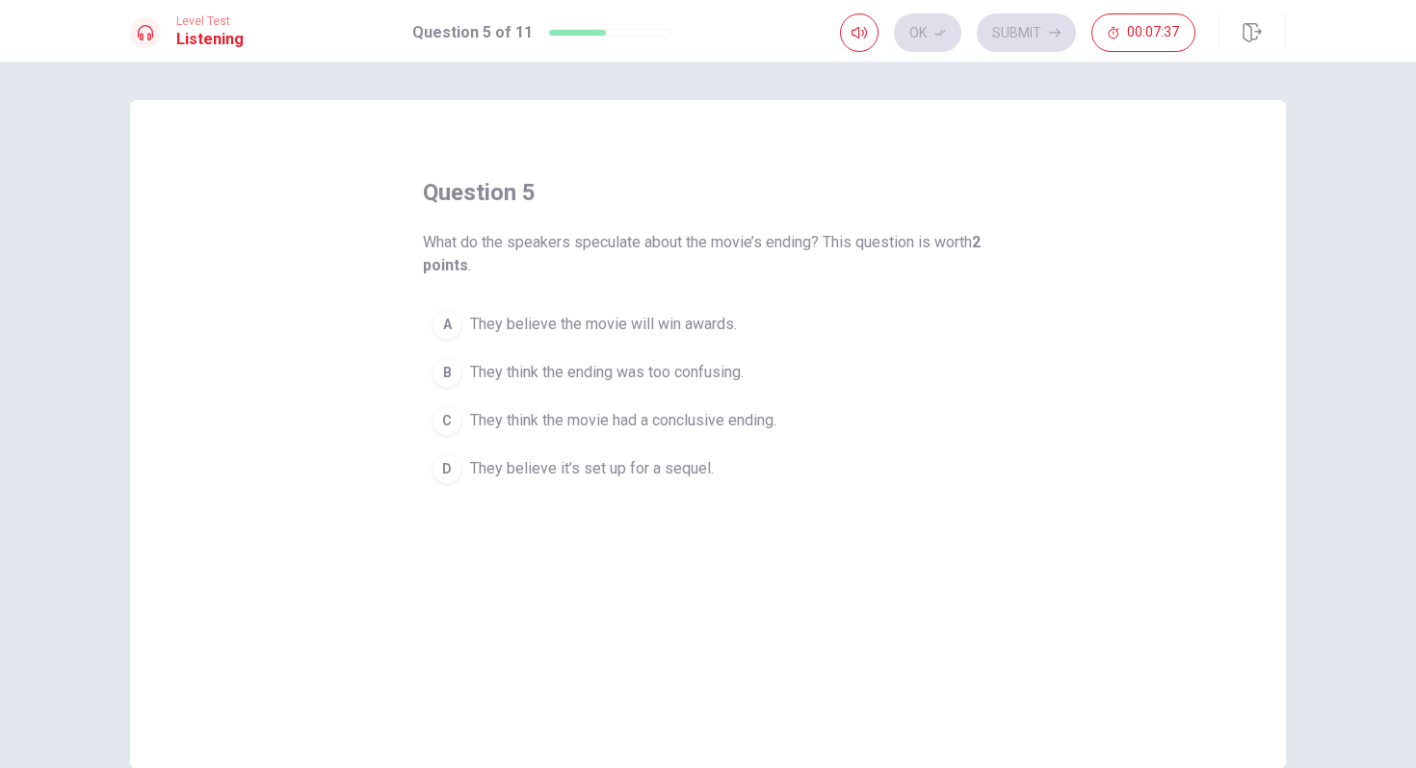
drag, startPoint x: 511, startPoint y: 243, endPoint x: 595, endPoint y: 242, distance: 83.8
click at [596, 244] on span "What do the speakers speculate about the movie’s ending? This question is worth…" at bounding box center [708, 254] width 570 height 46
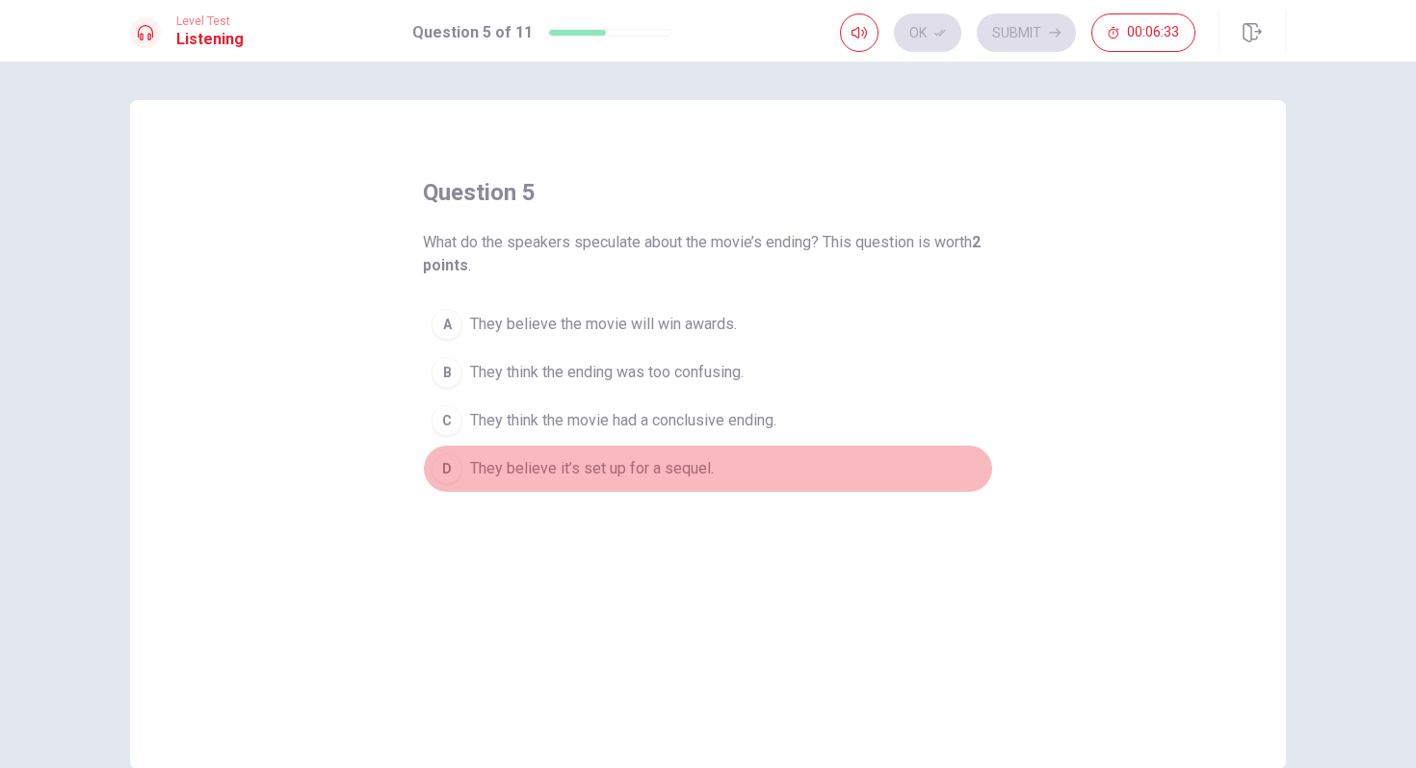
click at [622, 479] on span "They believe it’s set up for a sequel." at bounding box center [592, 468] width 244 height 23
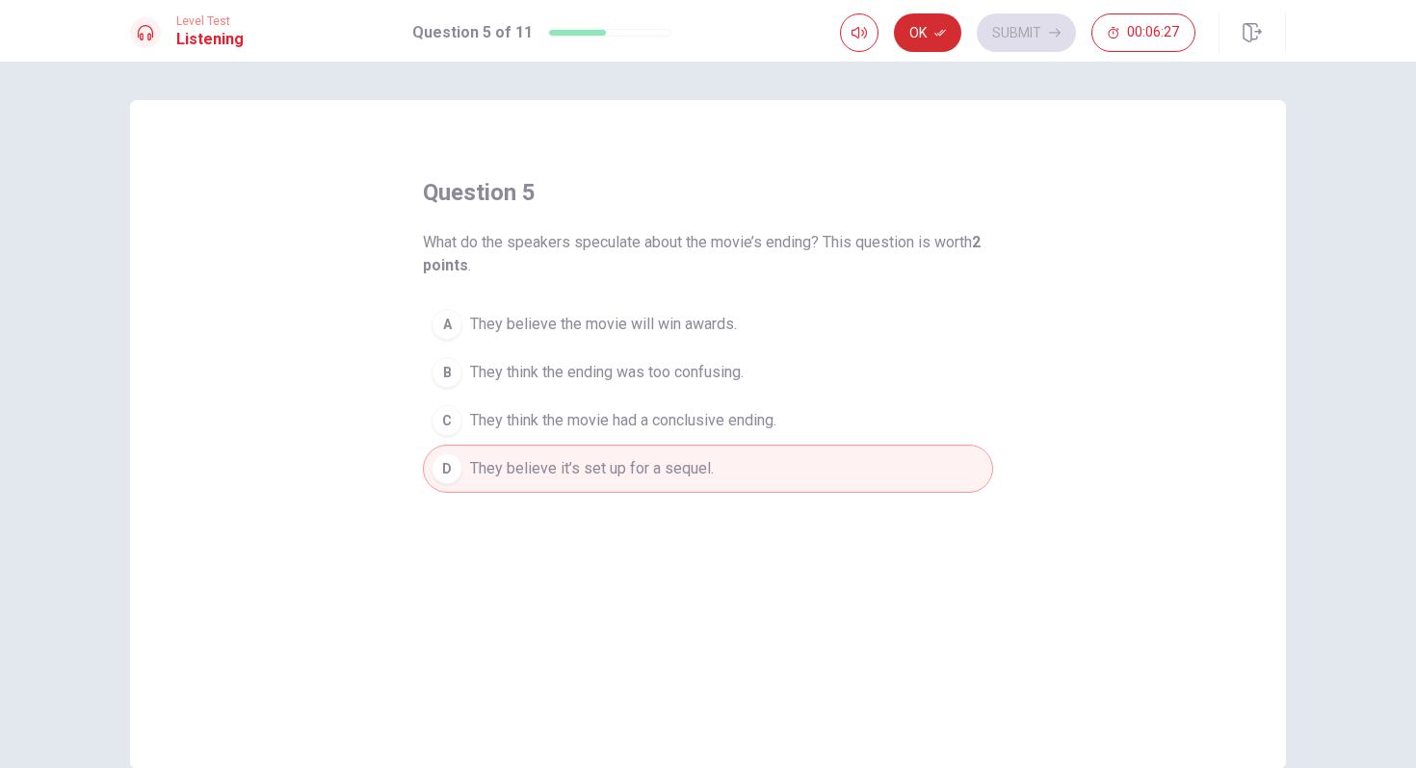
click at [925, 39] on button "Ok" at bounding box center [927, 32] width 67 height 39
click at [1017, 33] on button "Submit" at bounding box center [1026, 32] width 99 height 39
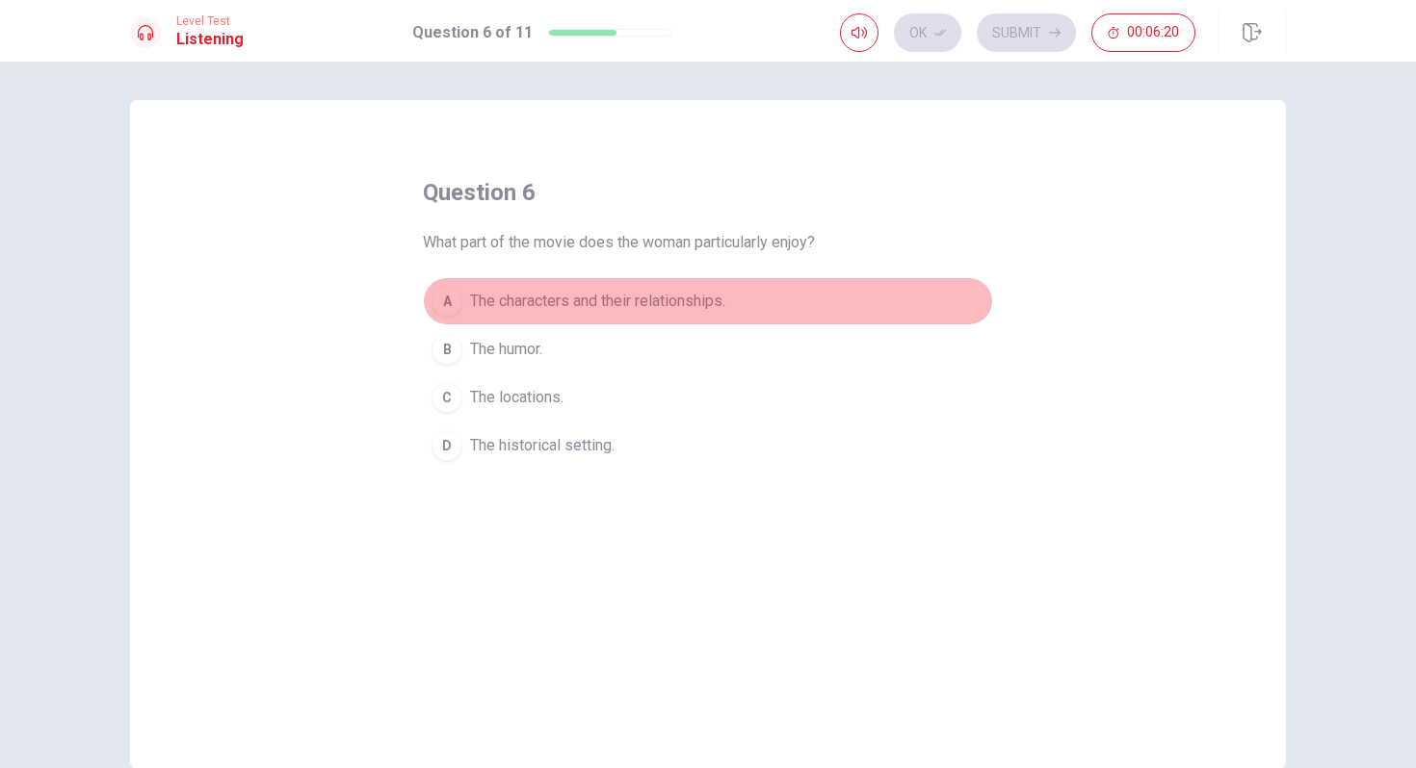
click at [701, 311] on span "The characters and their relationships." at bounding box center [597, 301] width 255 height 23
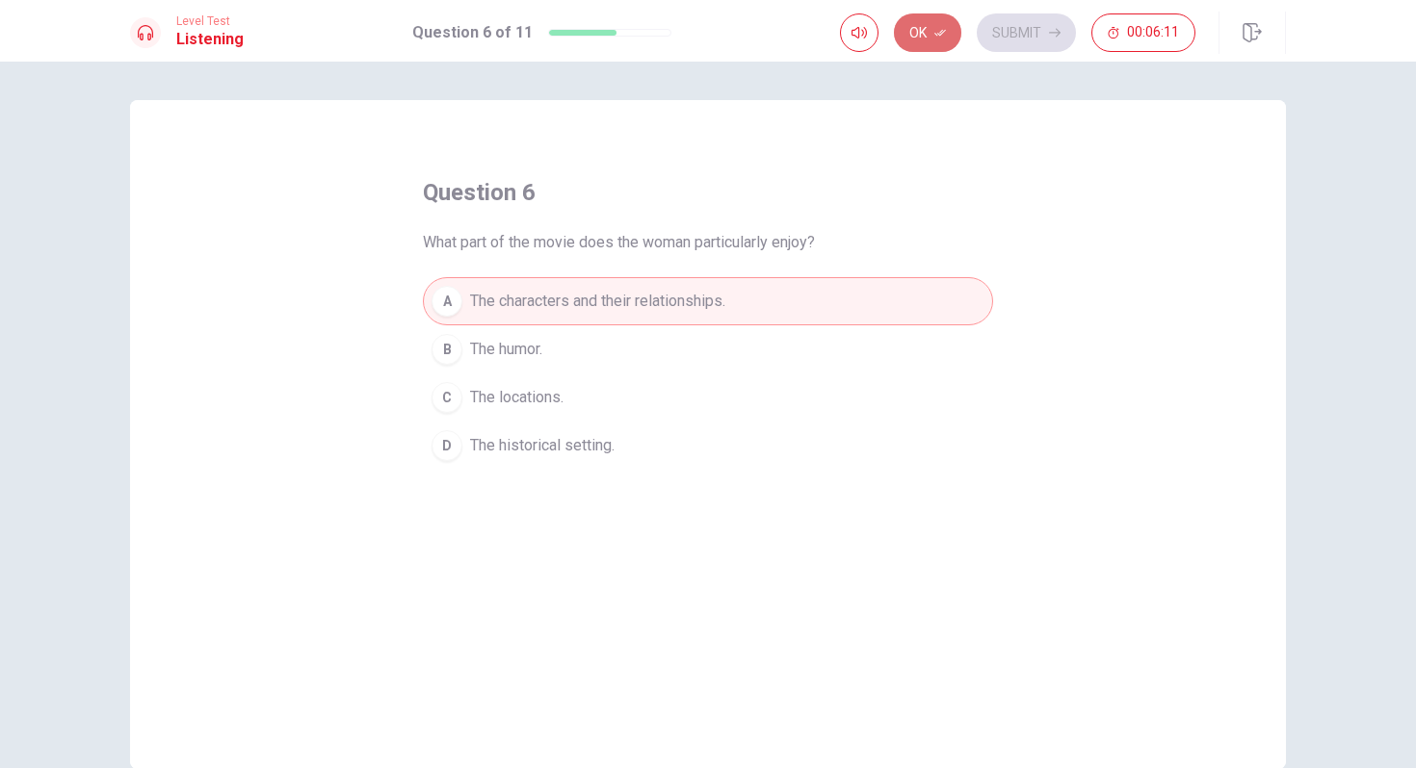
click at [912, 49] on button "Ok" at bounding box center [927, 32] width 67 height 39
click at [1046, 45] on button "Submit" at bounding box center [1026, 32] width 99 height 39
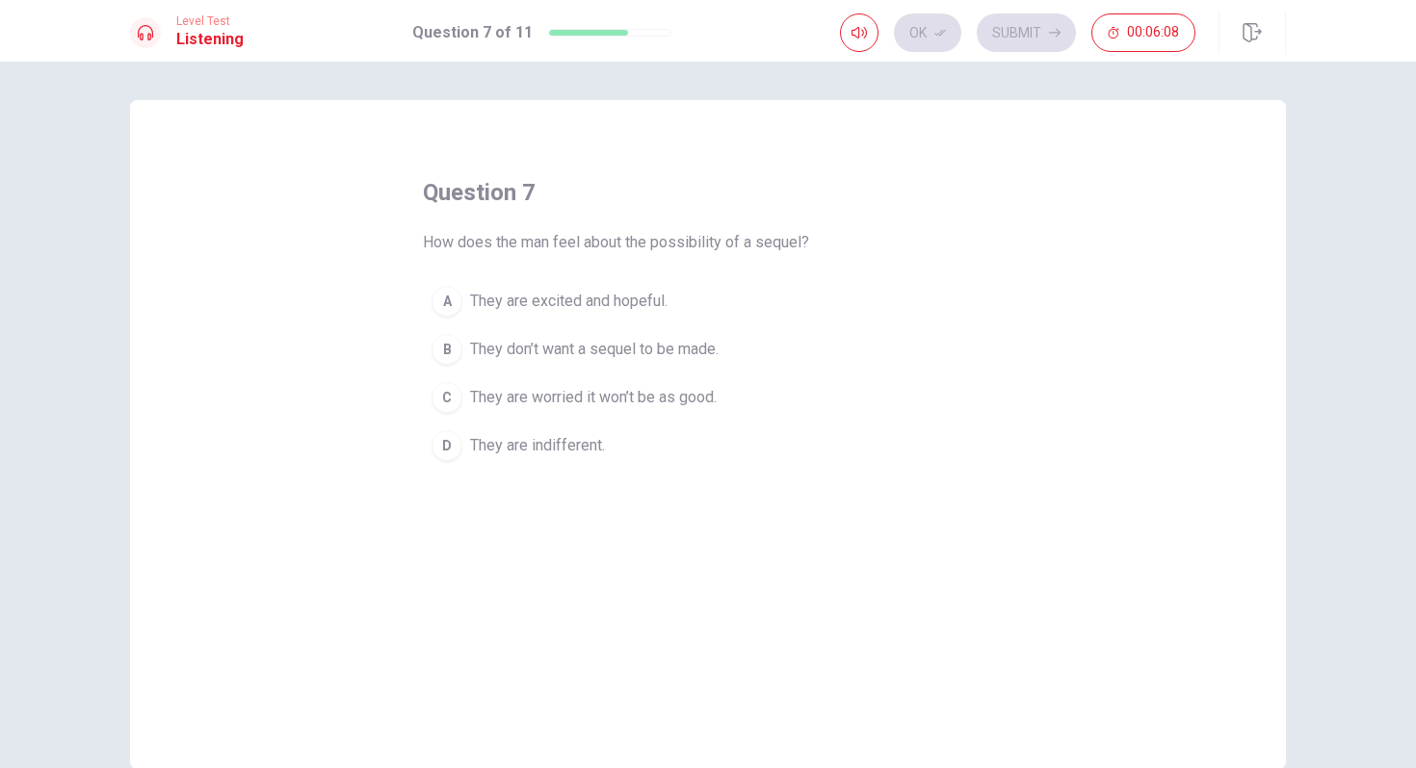
drag, startPoint x: 438, startPoint y: 246, endPoint x: 638, endPoint y: 238, distance: 199.5
click at [638, 240] on span "How does the man feel about the possibility of a sequel?" at bounding box center [616, 242] width 386 height 23
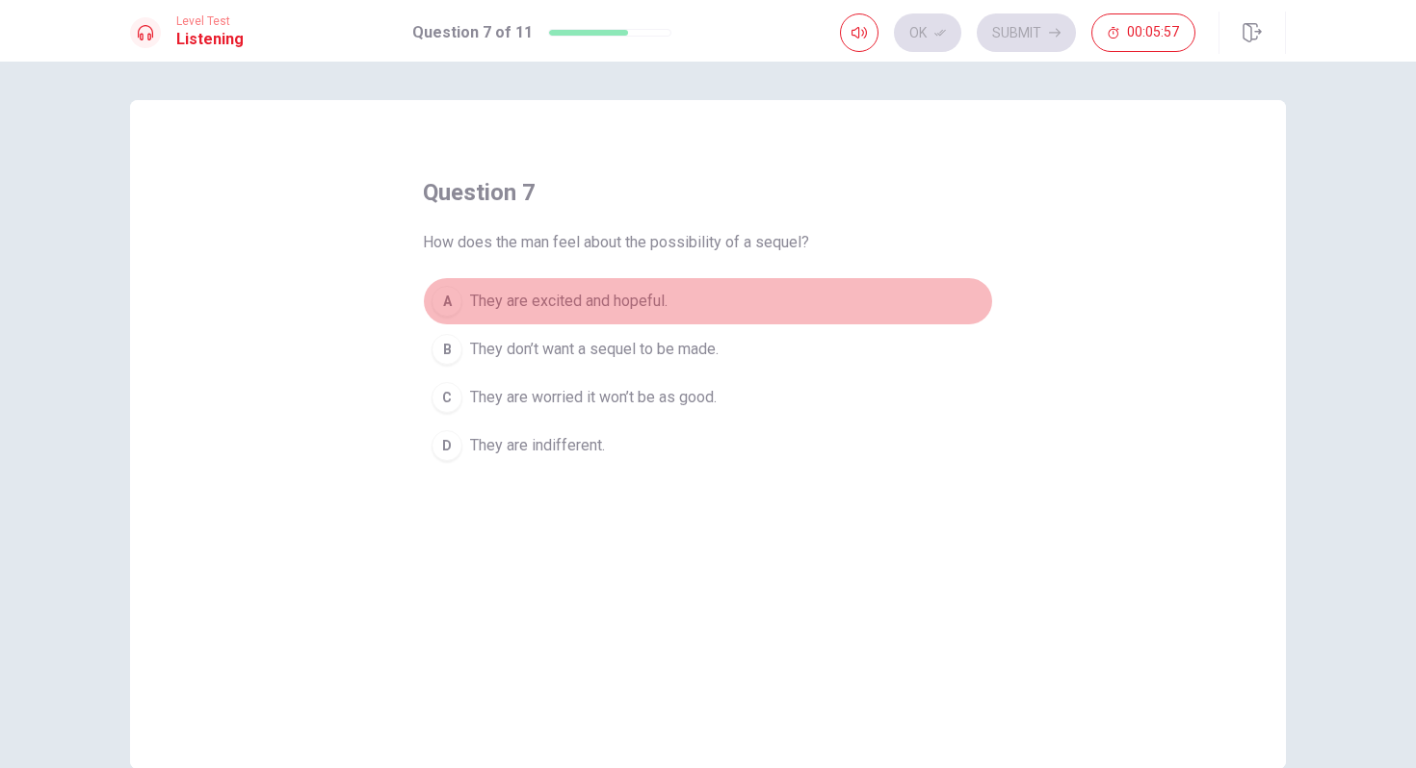
click at [603, 303] on span "They are excited and hopeful." at bounding box center [568, 301] width 197 height 23
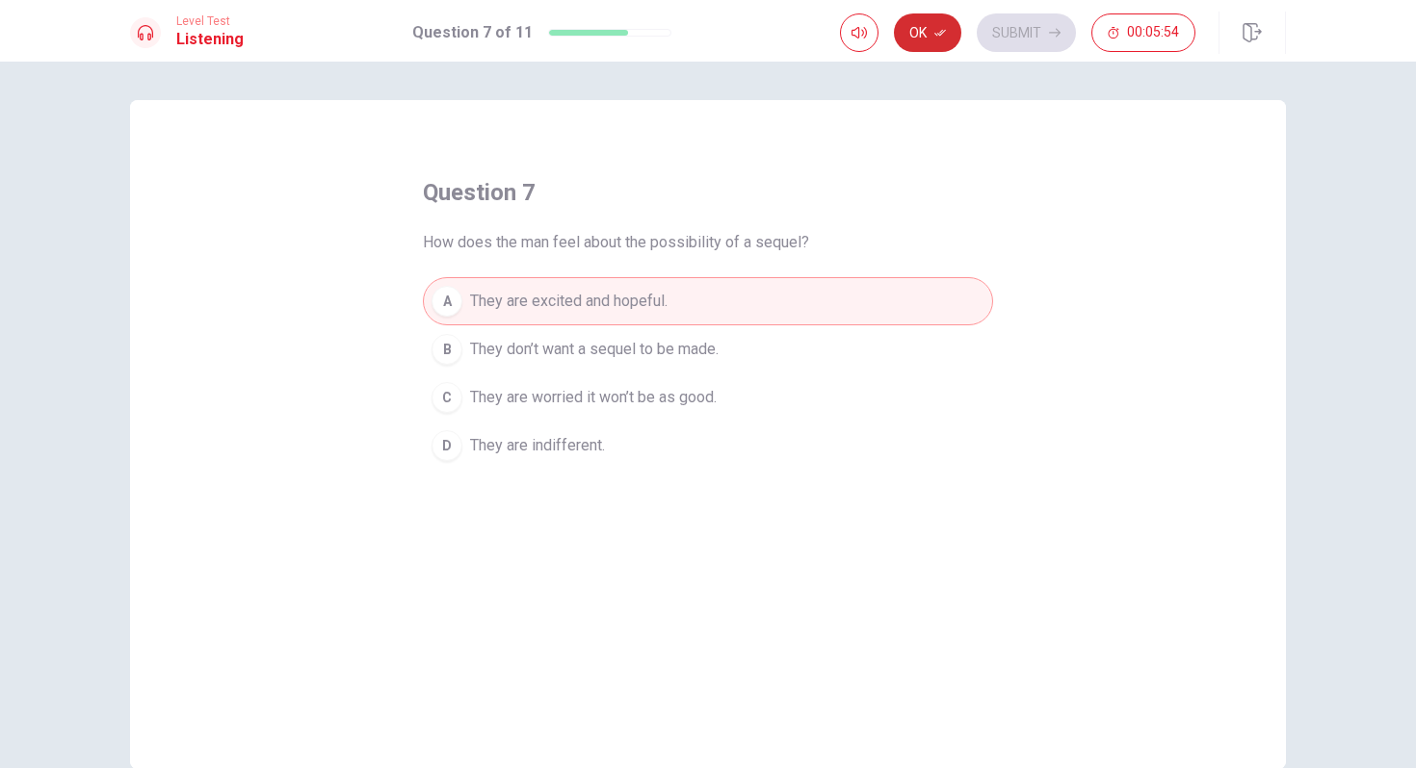
click at [931, 34] on button "Ok" at bounding box center [927, 32] width 67 height 39
click at [1000, 39] on button "Submit" at bounding box center [1026, 32] width 99 height 39
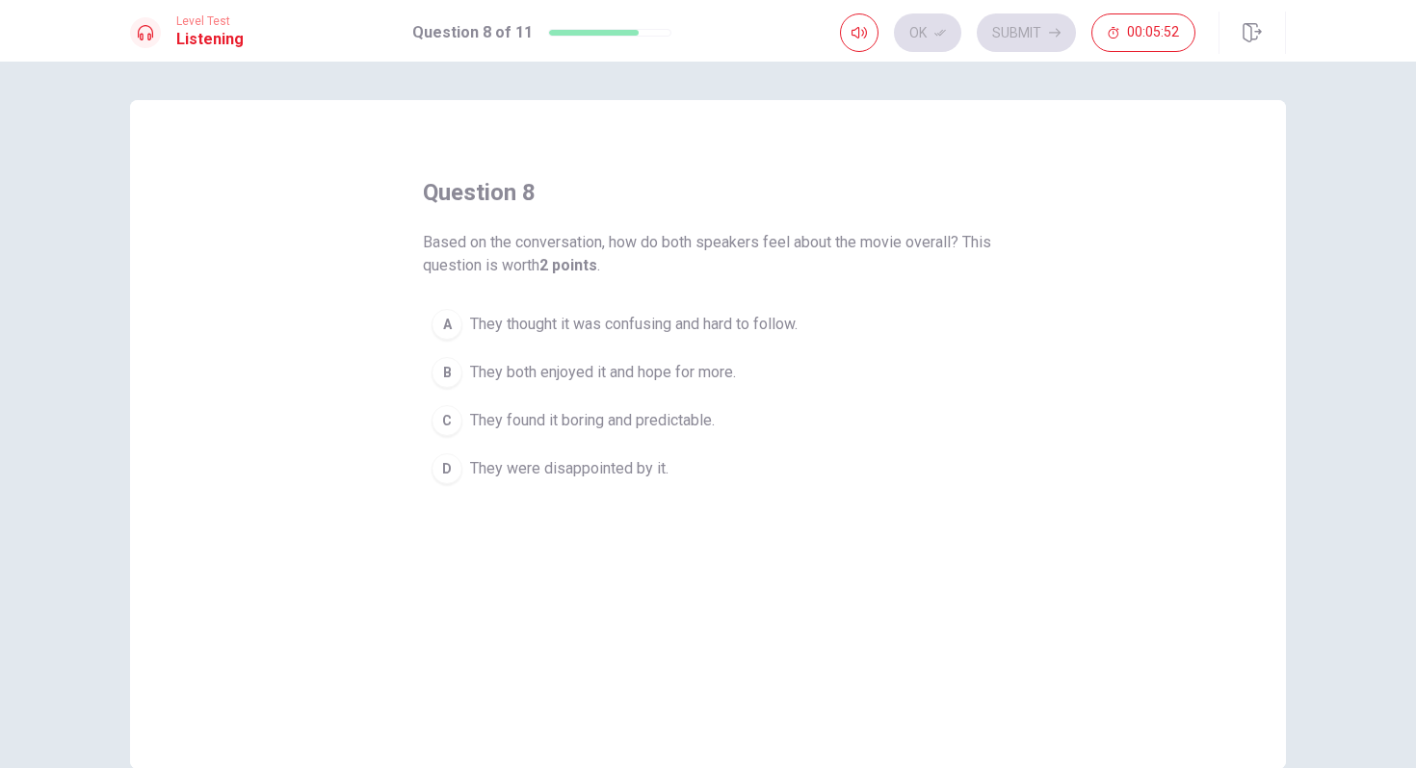
drag, startPoint x: 440, startPoint y: 247, endPoint x: 569, endPoint y: 242, distance: 129.1
click at [570, 244] on span "Based on the conversation, how do both speakers feel about the movie overall? T…" at bounding box center [708, 254] width 570 height 46
click at [706, 382] on span "They both enjoyed it and hope for more." at bounding box center [603, 372] width 266 height 23
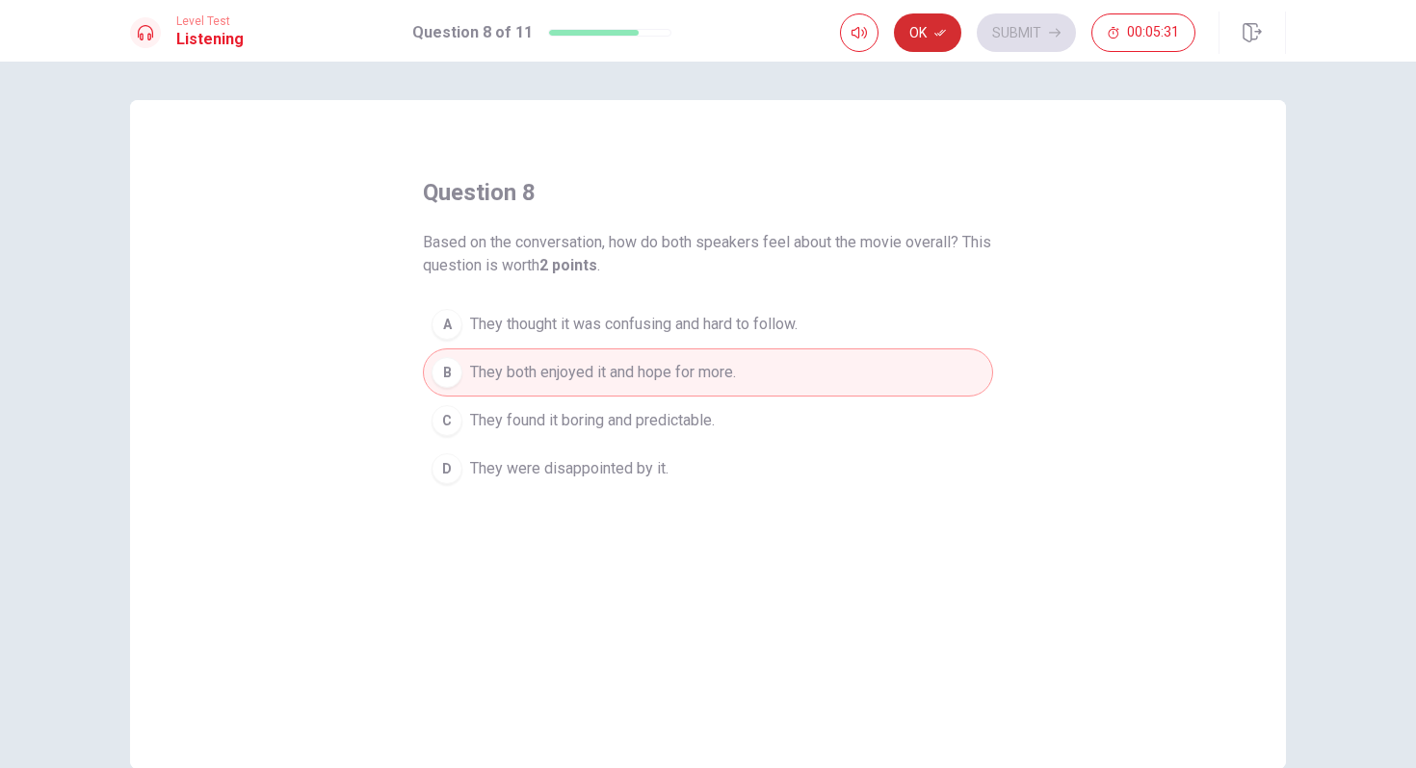
click at [940, 33] on icon "button" at bounding box center [940, 33] width 12 height 7
click at [1024, 39] on button "Submit" at bounding box center [1026, 32] width 99 height 39
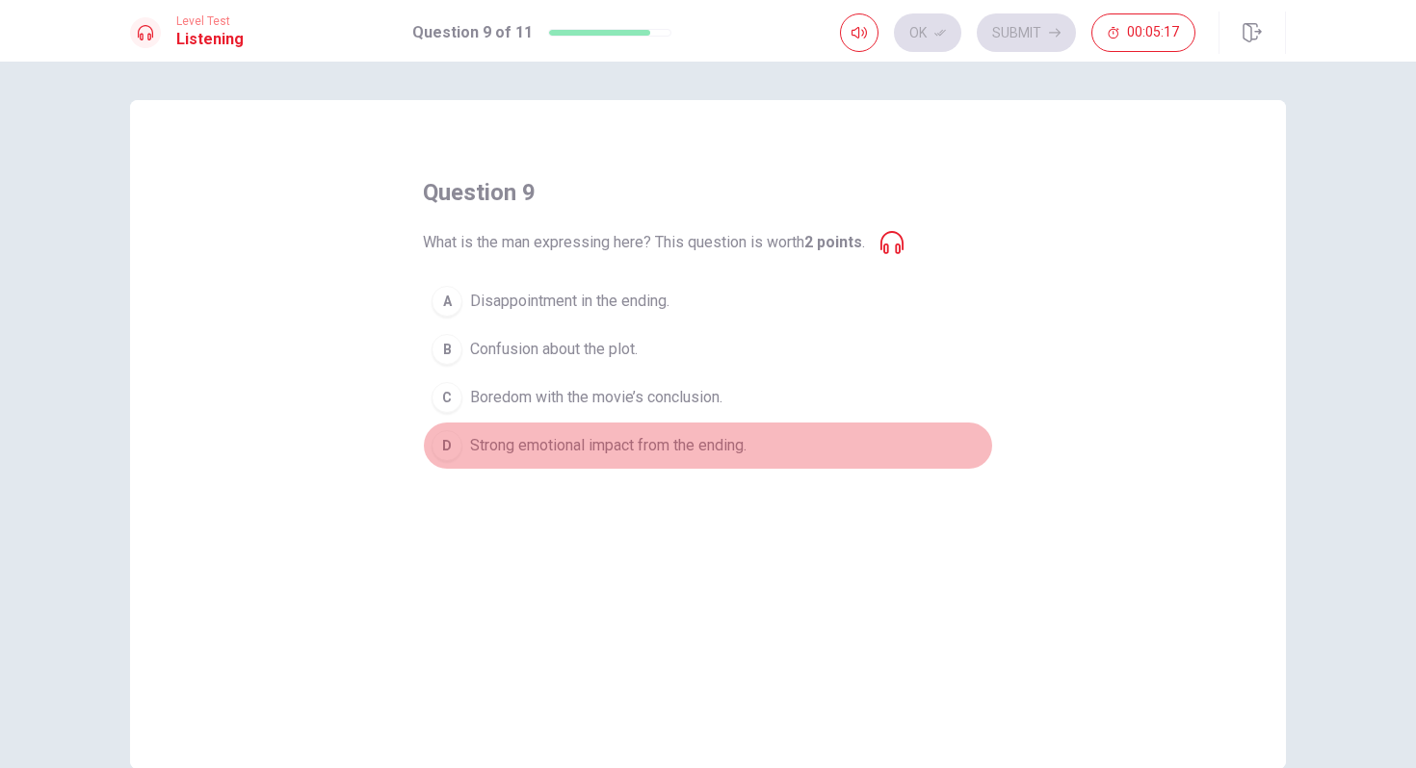
click at [647, 451] on span "Strong emotional impact from the ending." at bounding box center [608, 445] width 276 height 23
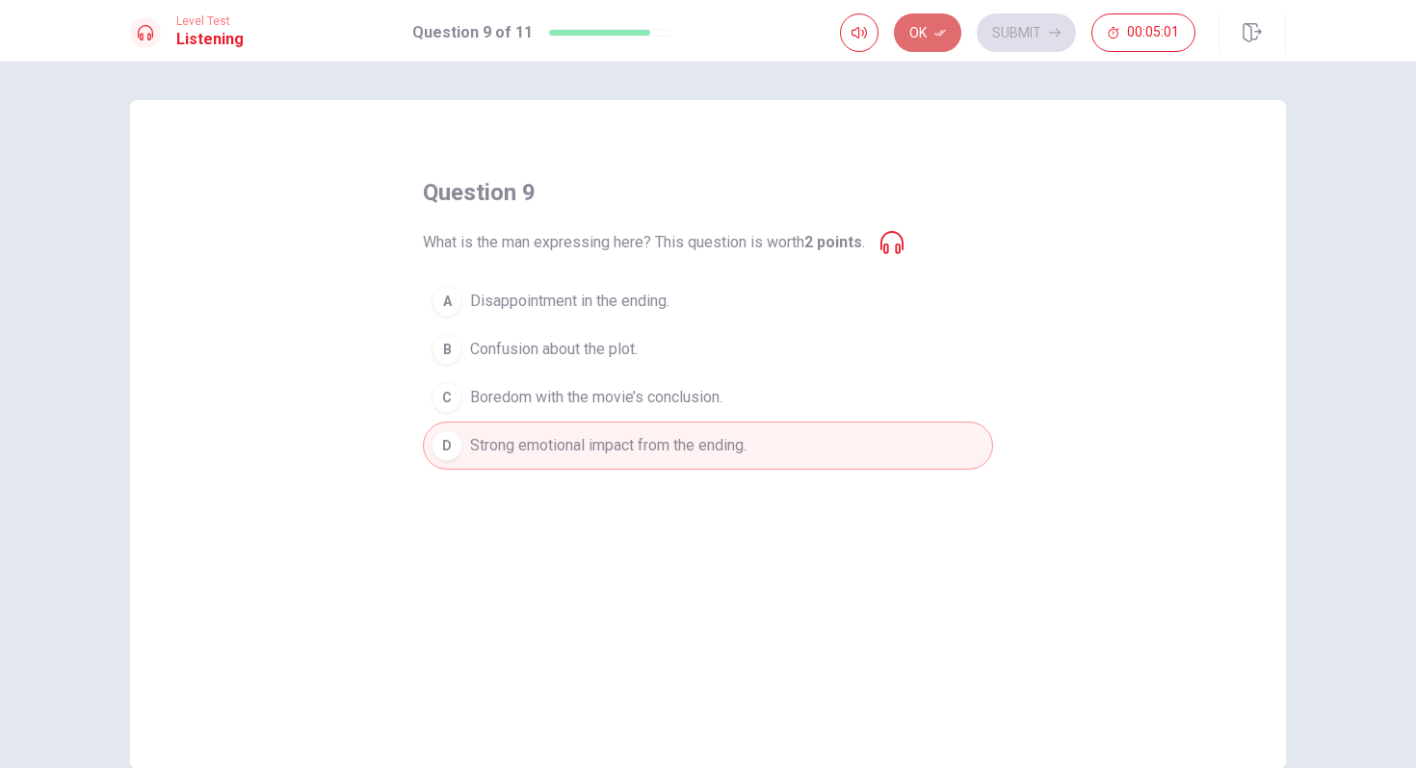
click at [926, 28] on button "Ok" at bounding box center [927, 32] width 67 height 39
click at [1026, 48] on button "Submit" at bounding box center [1026, 32] width 99 height 39
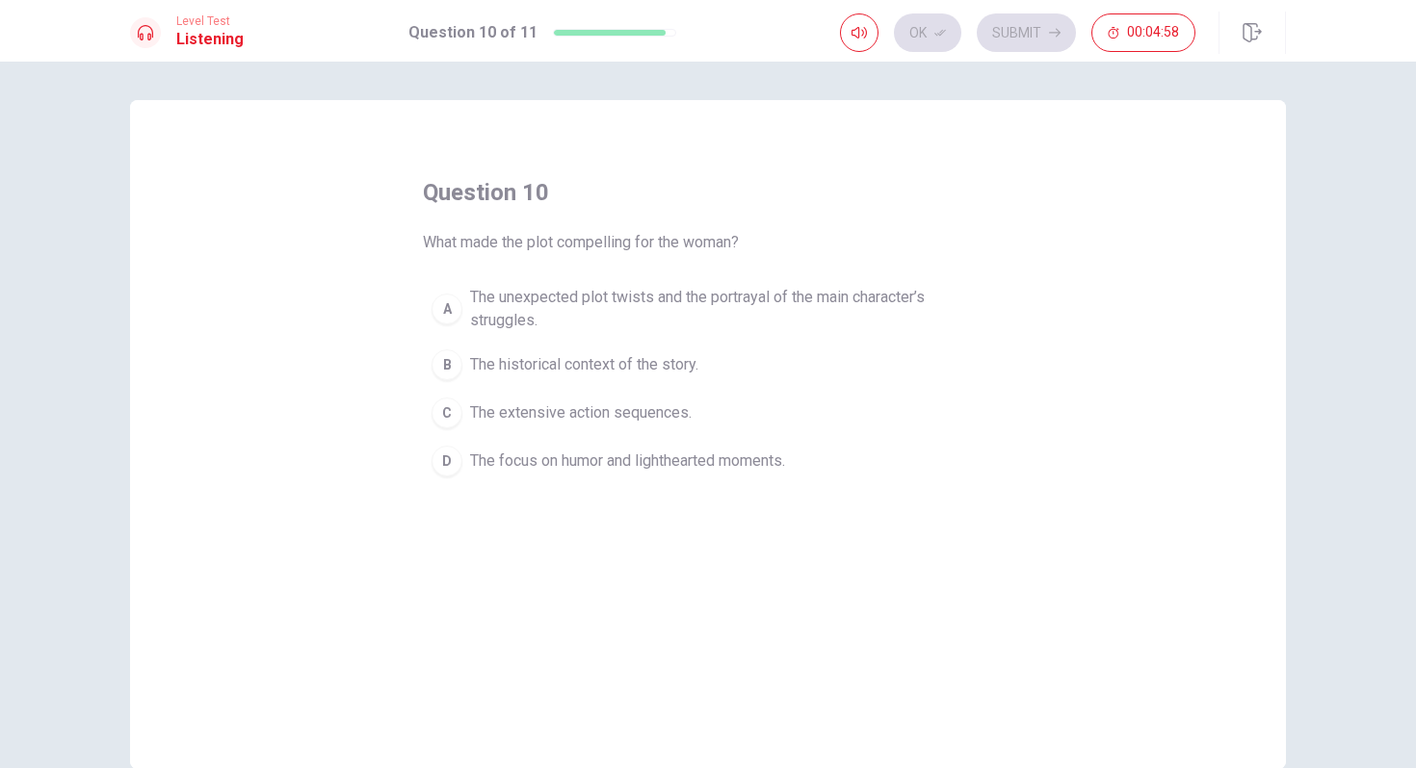
drag, startPoint x: 461, startPoint y: 247, endPoint x: 637, endPoint y: 244, distance: 175.3
click at [638, 245] on span "What made the plot compelling for the woman?" at bounding box center [581, 242] width 316 height 23
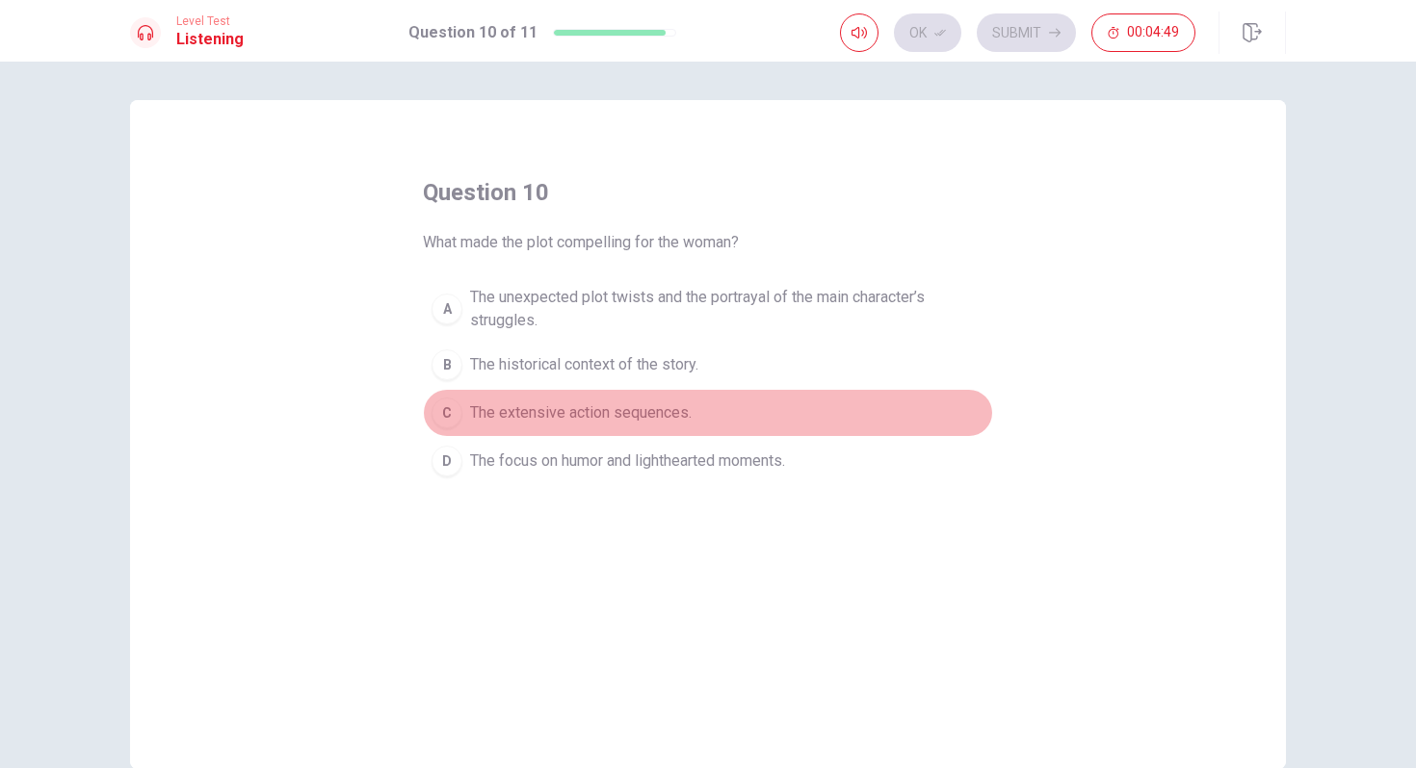
click at [597, 428] on button "C The extensive action sequences." at bounding box center [708, 413] width 570 height 48
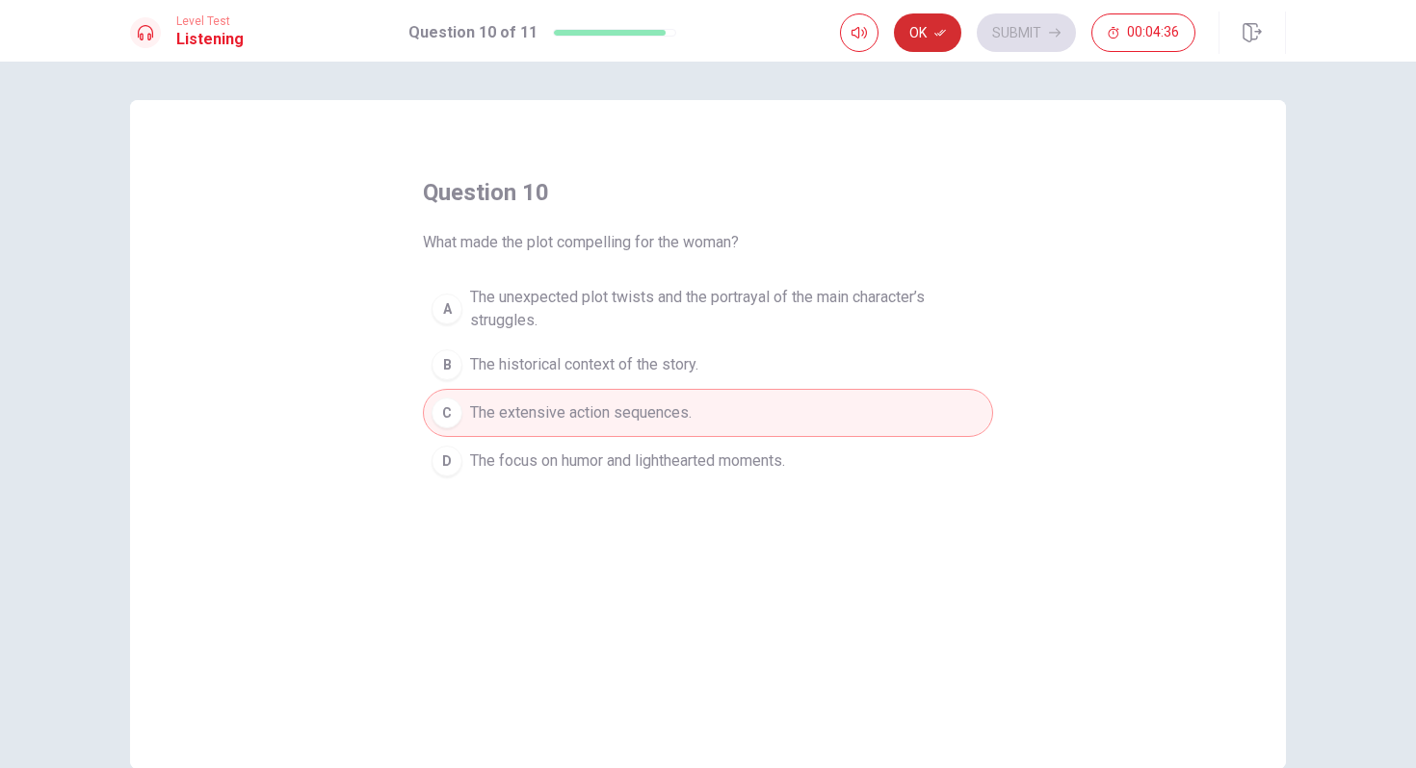
click at [942, 36] on icon "button" at bounding box center [940, 33] width 12 height 12
click at [1008, 36] on button "Submit" at bounding box center [1026, 32] width 99 height 39
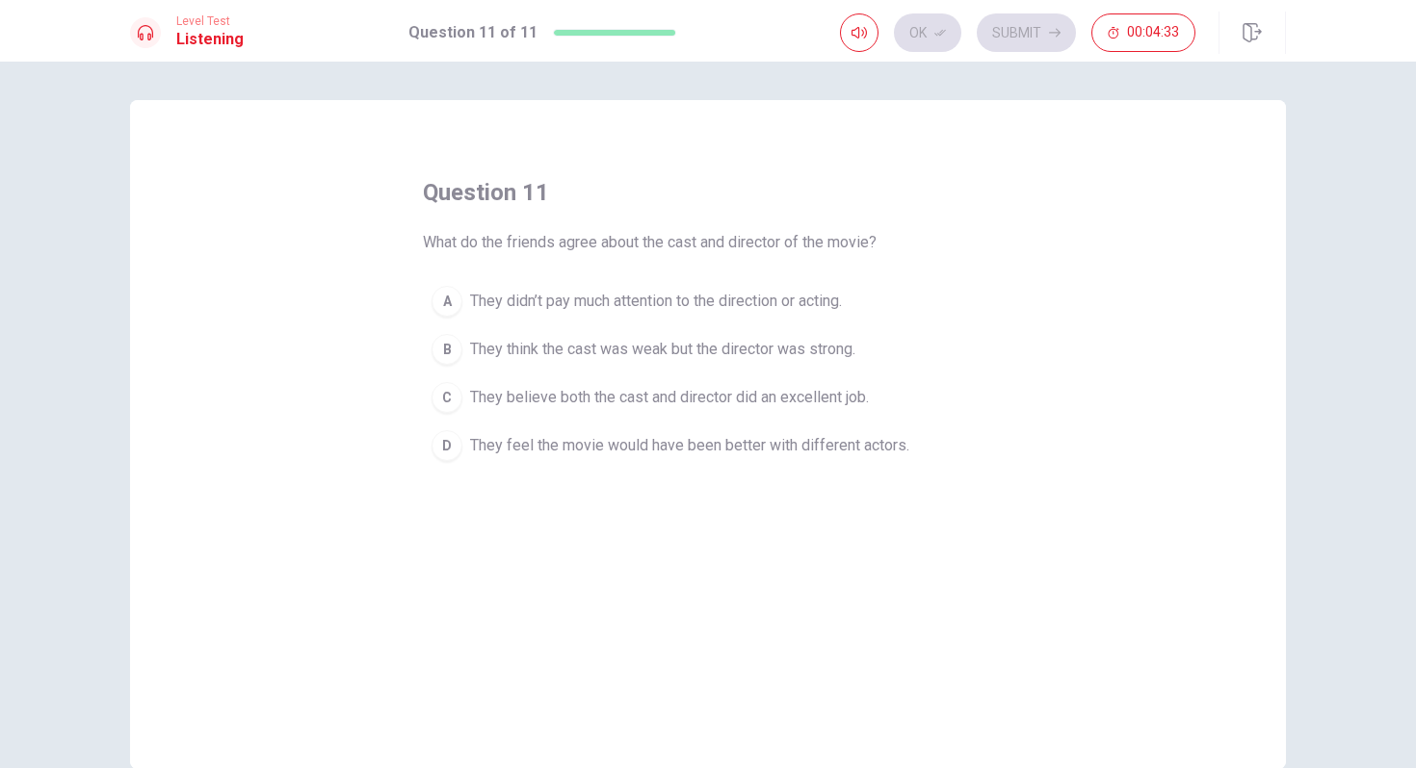
drag, startPoint x: 434, startPoint y: 246, endPoint x: 570, endPoint y: 241, distance: 135.9
click at [570, 243] on span "What do the friends agree about the cast and director of the movie?" at bounding box center [650, 242] width 454 height 23
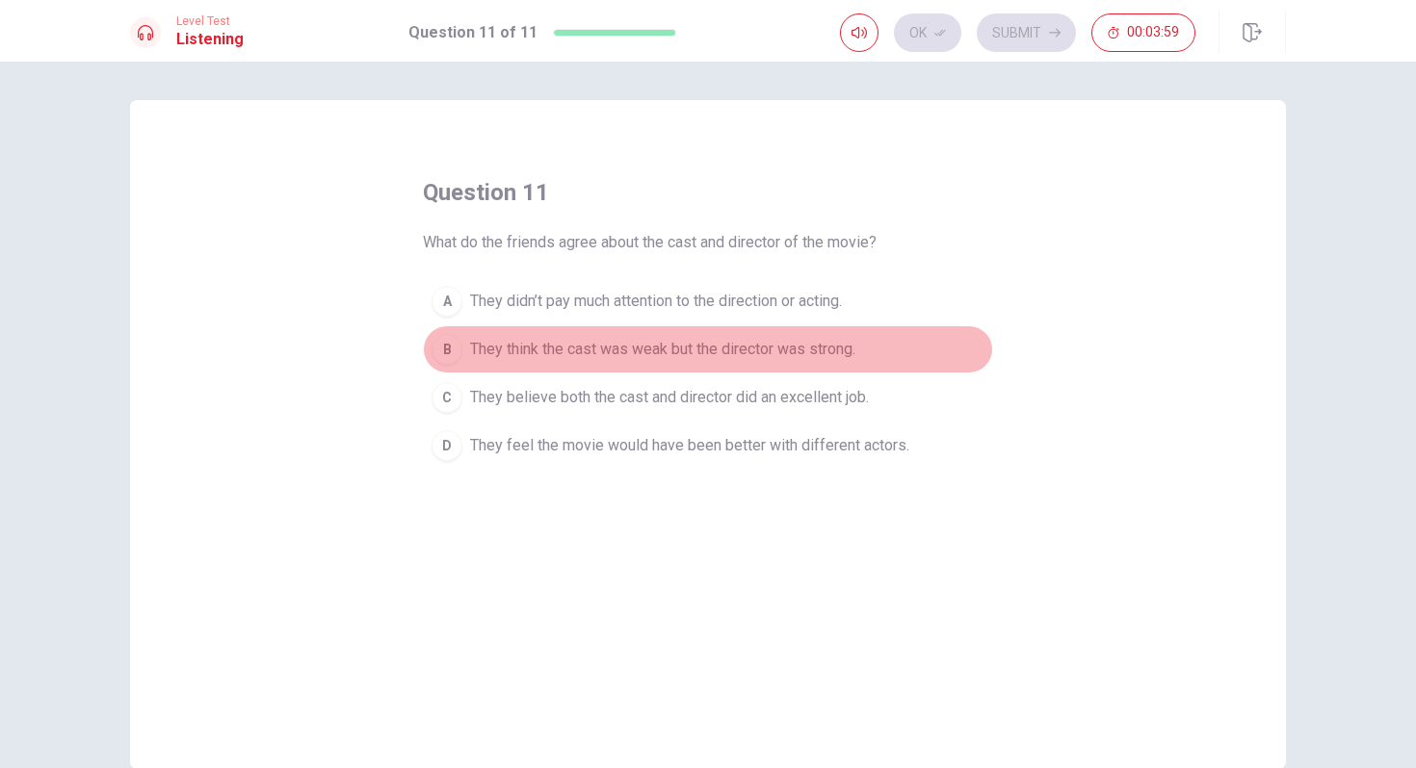
click at [633, 353] on span "They think the cast was weak but the director was strong." at bounding box center [662, 349] width 385 height 23
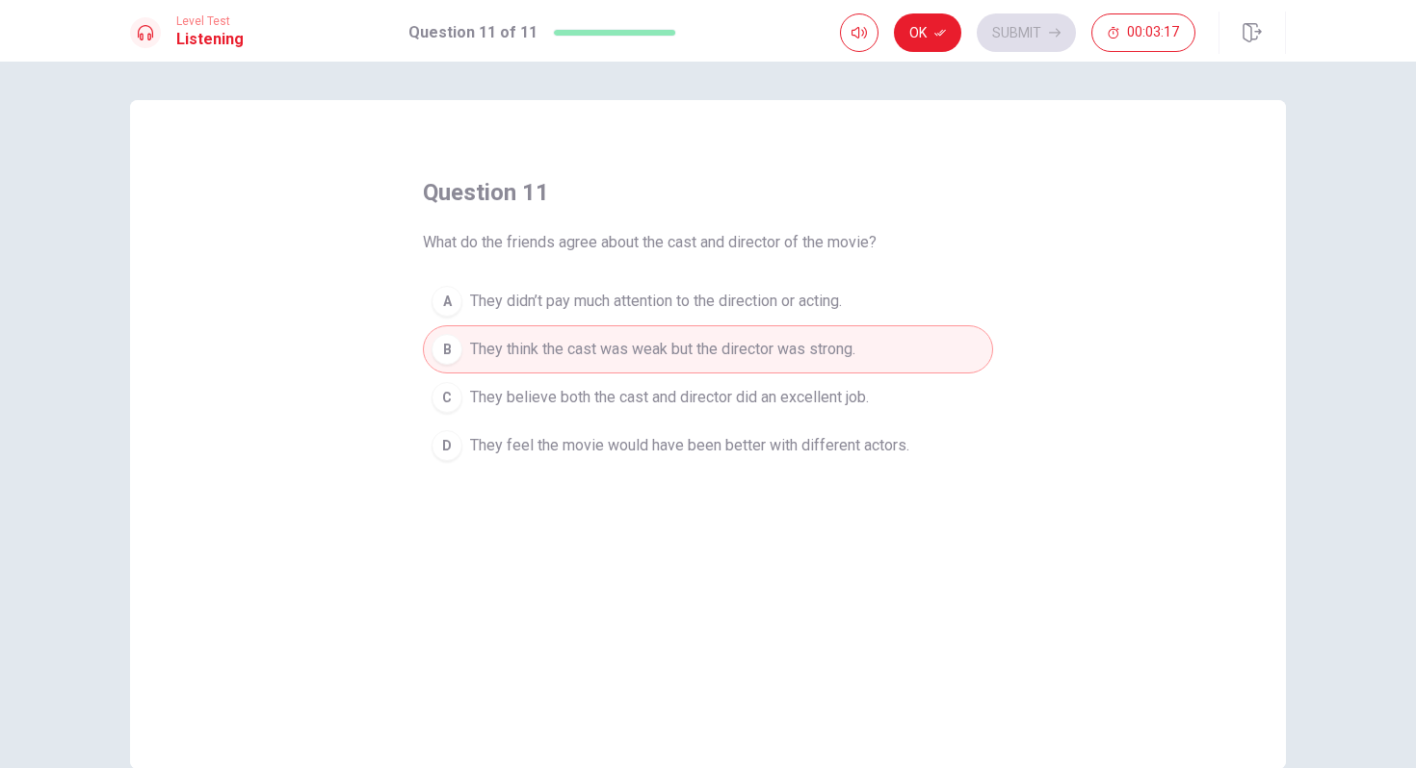
click at [736, 406] on span "They believe both the cast and director did an excellent job." at bounding box center [669, 397] width 399 height 23
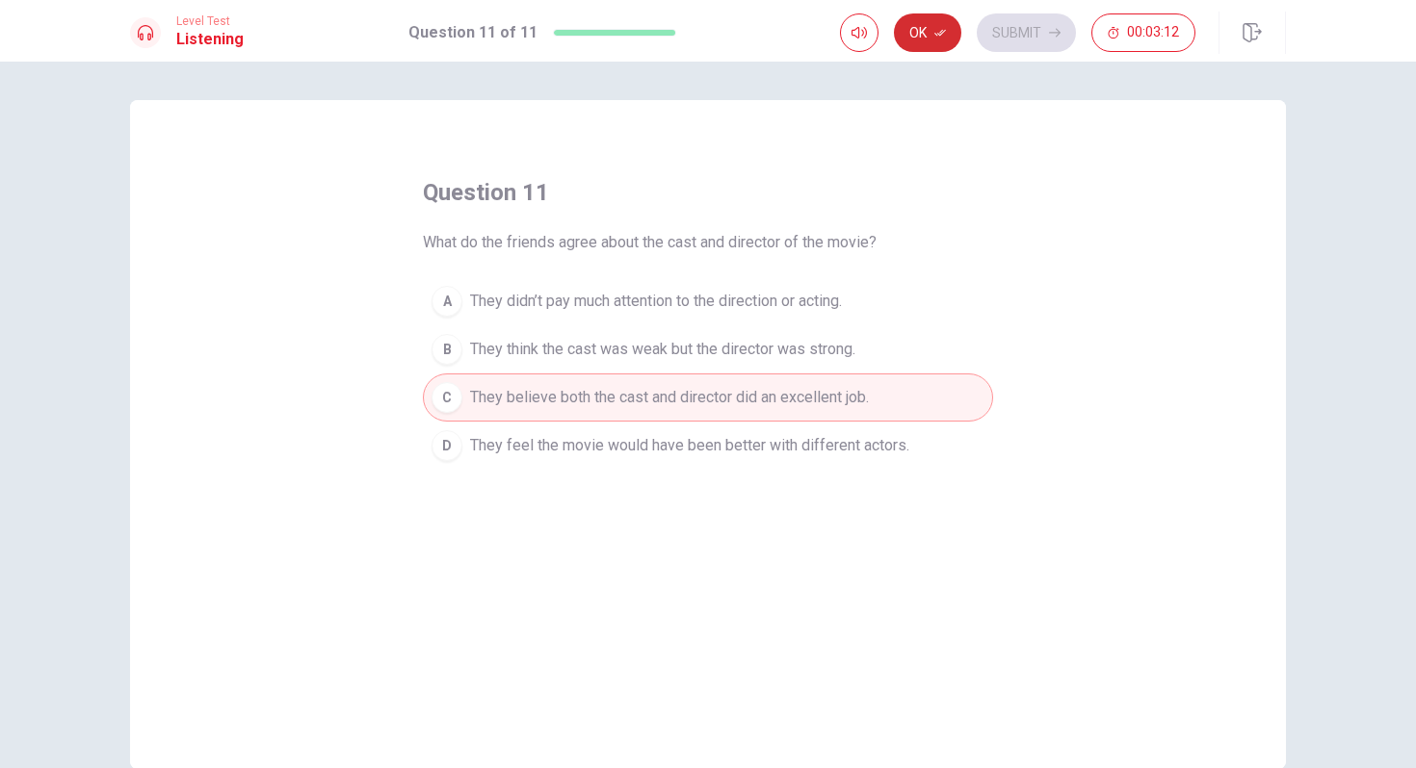
click at [931, 24] on button "Ok" at bounding box center [927, 32] width 67 height 39
click at [1013, 37] on button "Submit" at bounding box center [1026, 32] width 99 height 39
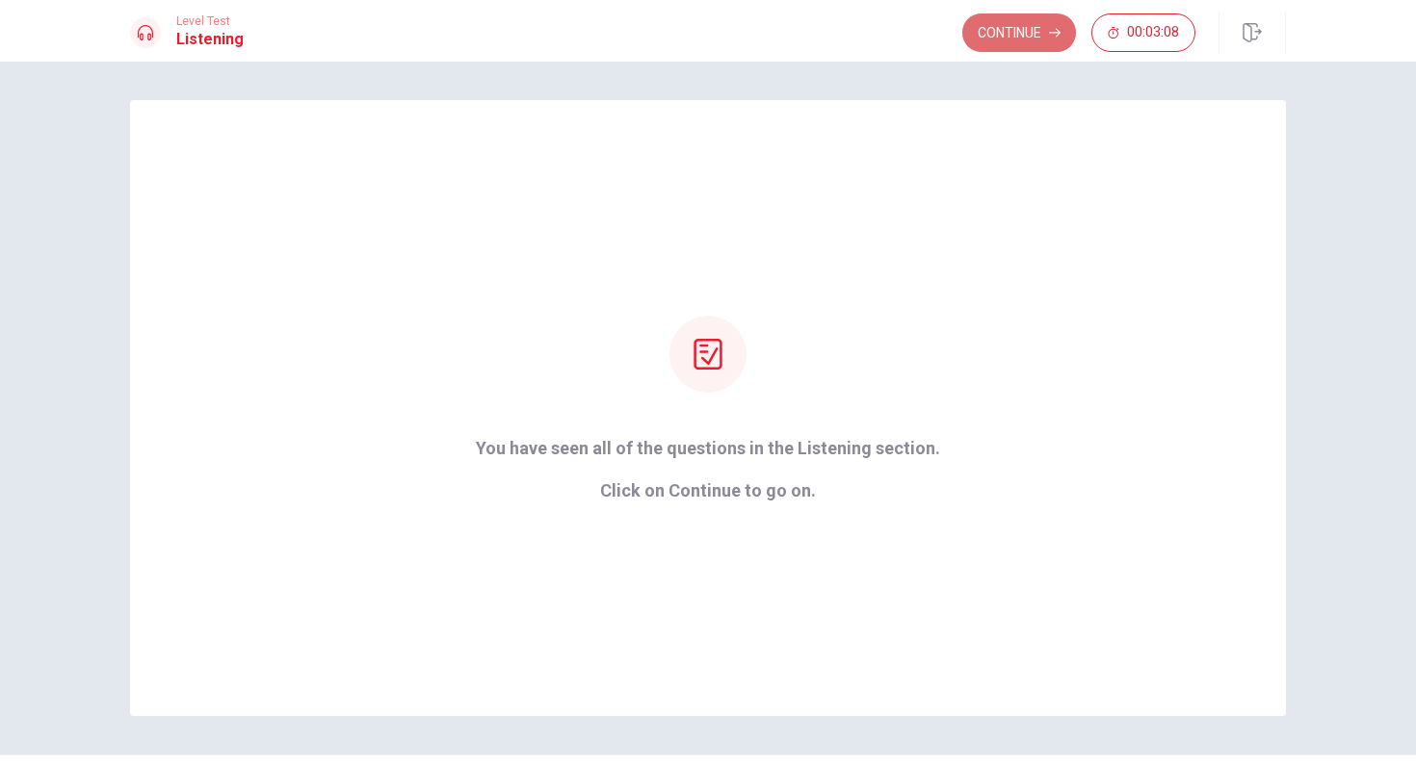
click at [1025, 35] on button "Continue" at bounding box center [1019, 32] width 114 height 39
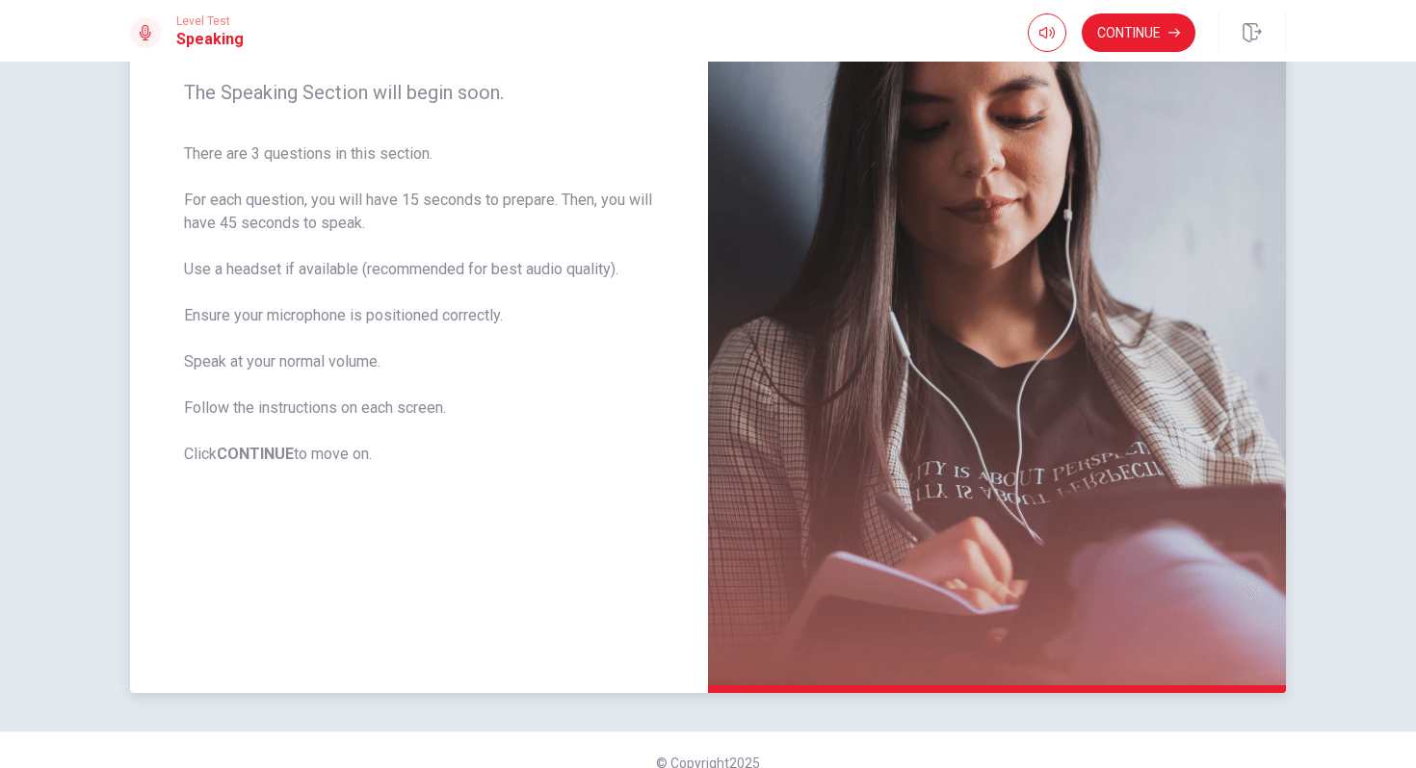
scroll to position [141, 0]
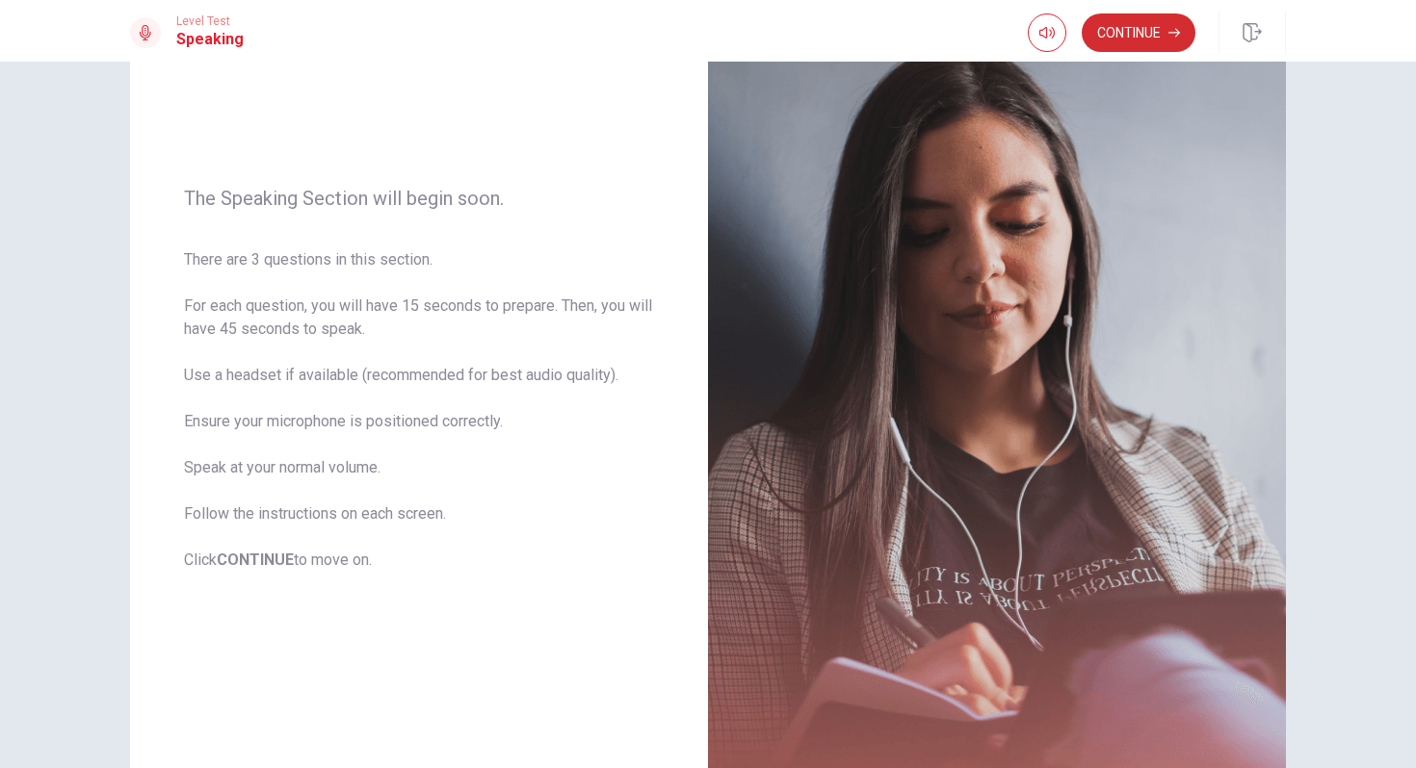
click at [1145, 36] on button "Continue" at bounding box center [1138, 32] width 114 height 39
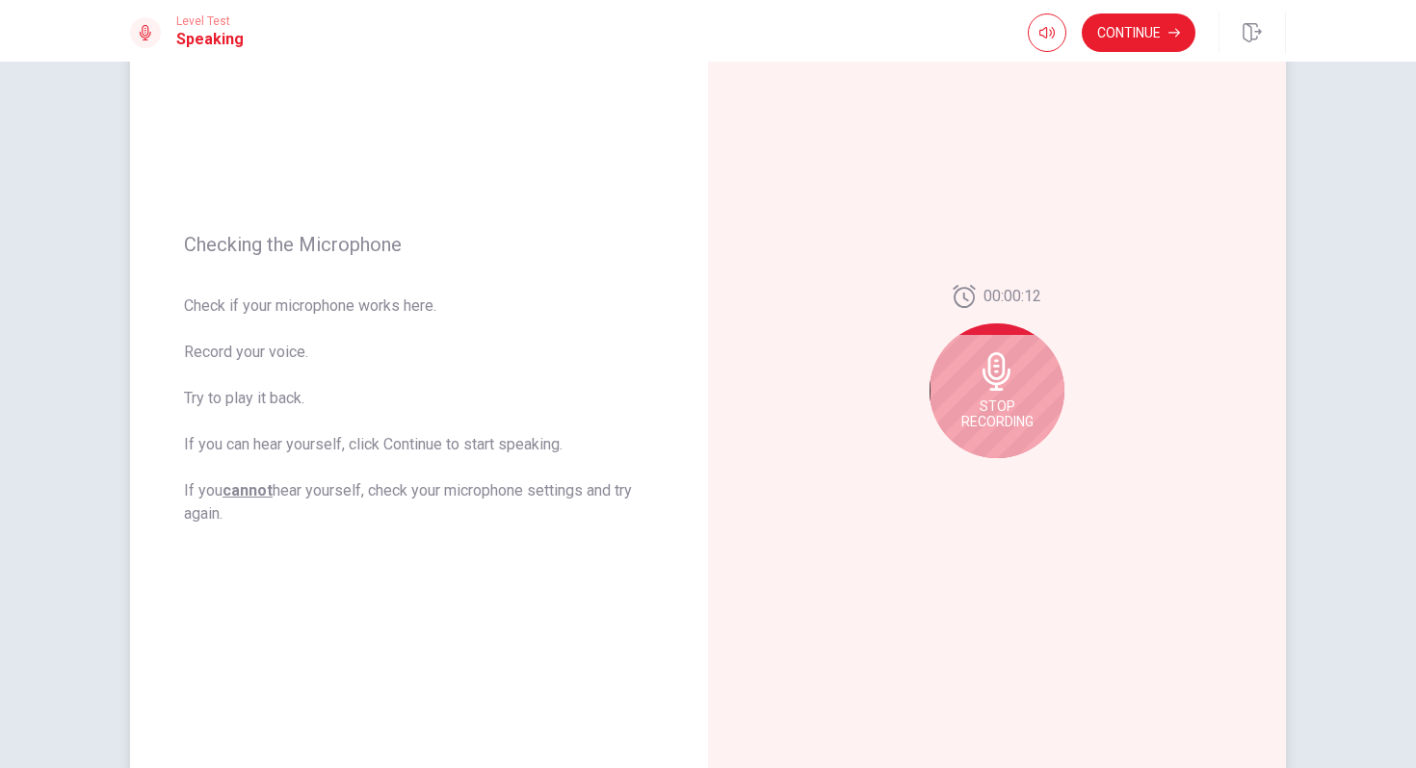
click at [999, 378] on icon at bounding box center [996, 371] width 28 height 39
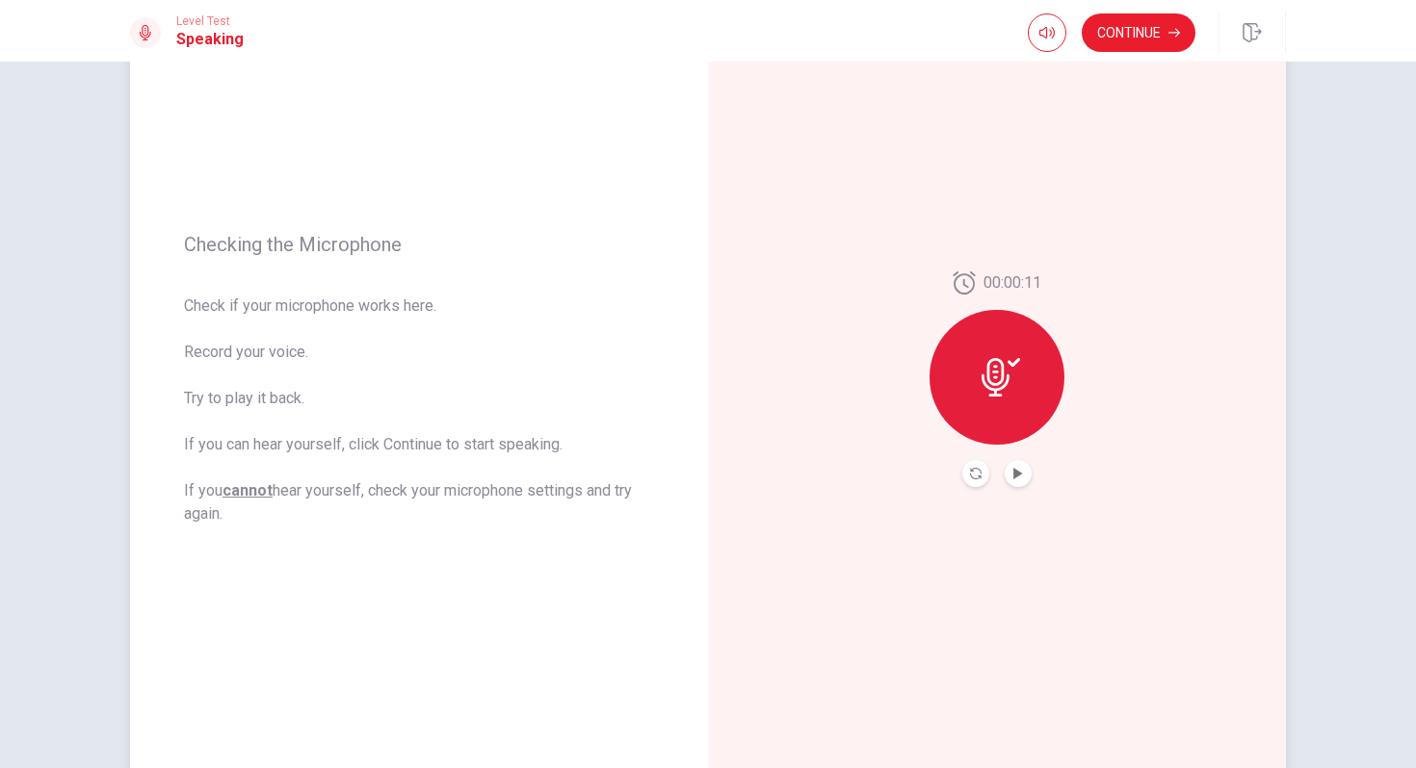
click at [1015, 370] on icon at bounding box center [1000, 377] width 39 height 39
click at [998, 382] on icon at bounding box center [995, 377] width 28 height 39
click at [1028, 472] on button "Play Audio" at bounding box center [1017, 473] width 27 height 27
click at [1024, 479] on button "Play Audio" at bounding box center [1017, 473] width 27 height 27
click at [984, 467] on button "Record Again" at bounding box center [975, 473] width 27 height 27
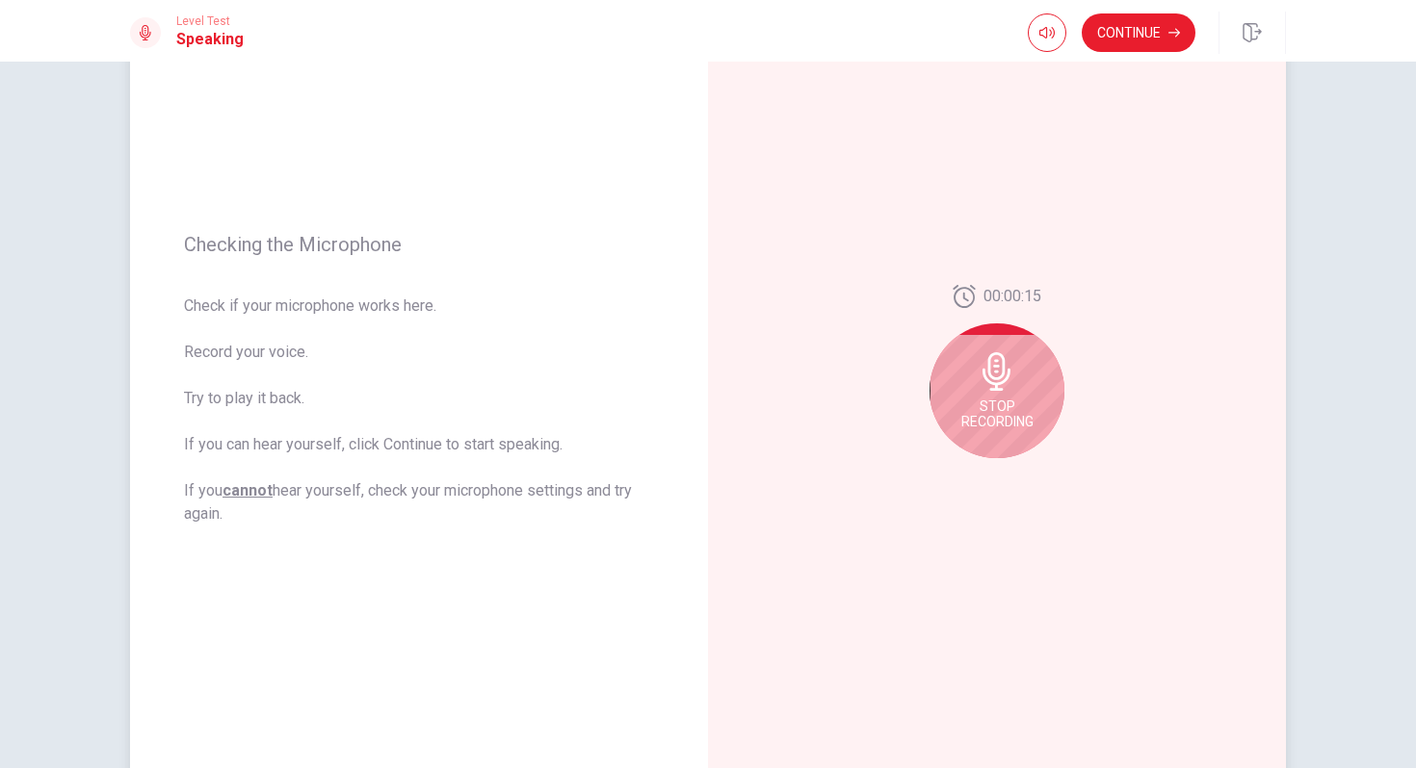
click at [1001, 402] on span "Stop Recording" at bounding box center [997, 414] width 72 height 31
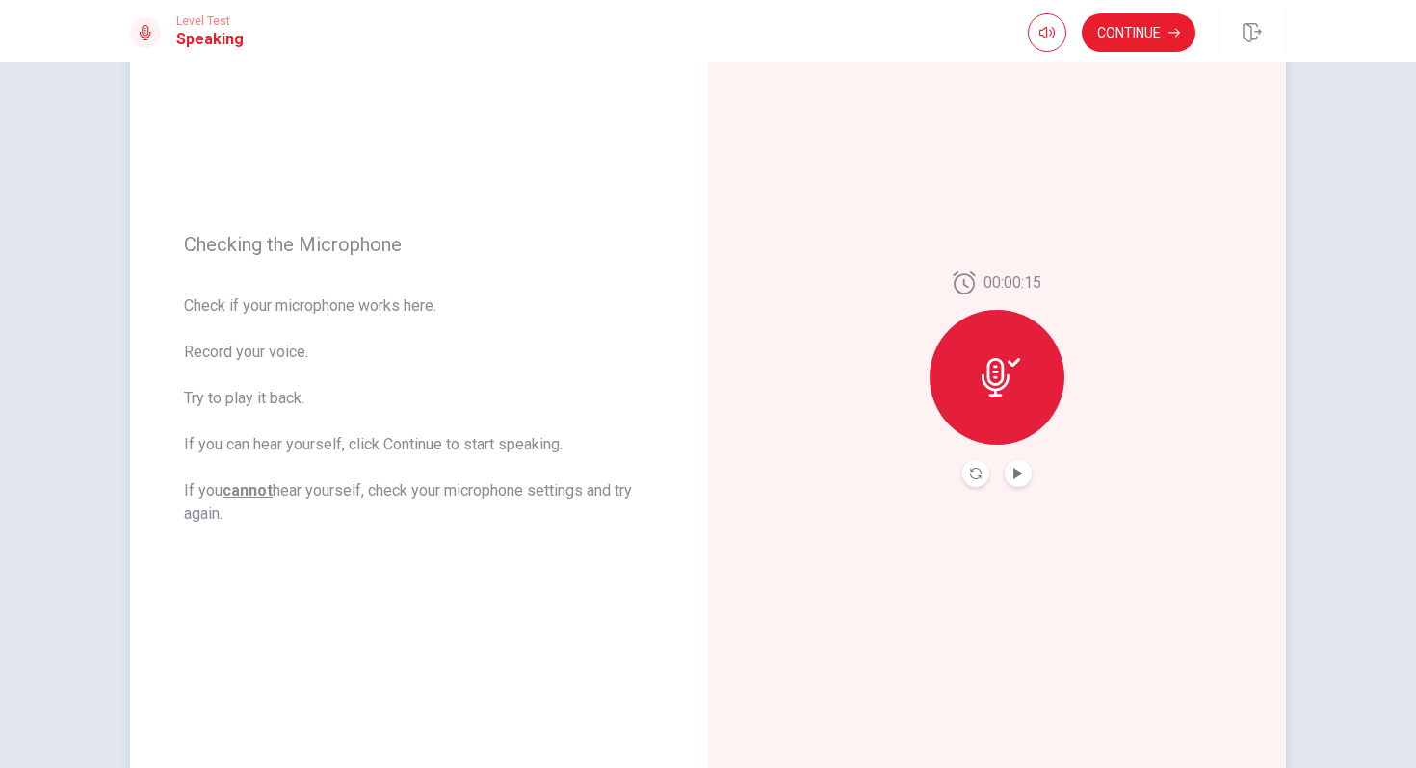
click at [1003, 352] on div at bounding box center [996, 377] width 135 height 135
click at [993, 389] on icon at bounding box center [995, 377] width 28 height 39
click at [997, 378] on icon at bounding box center [1000, 377] width 39 height 39
click at [1021, 468] on icon "Play Audio" at bounding box center [1018, 474] width 12 height 12
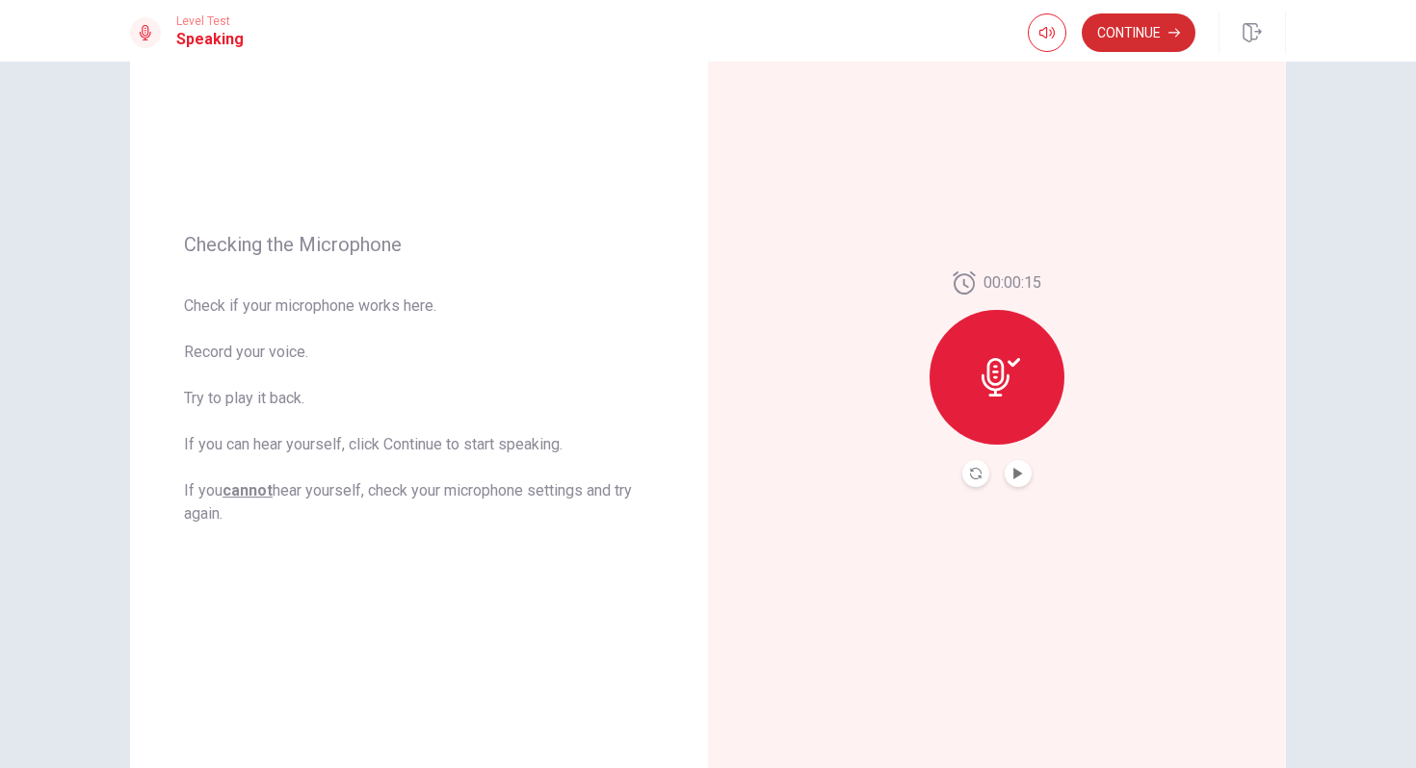
click at [1134, 29] on button "Continue" at bounding box center [1138, 32] width 114 height 39
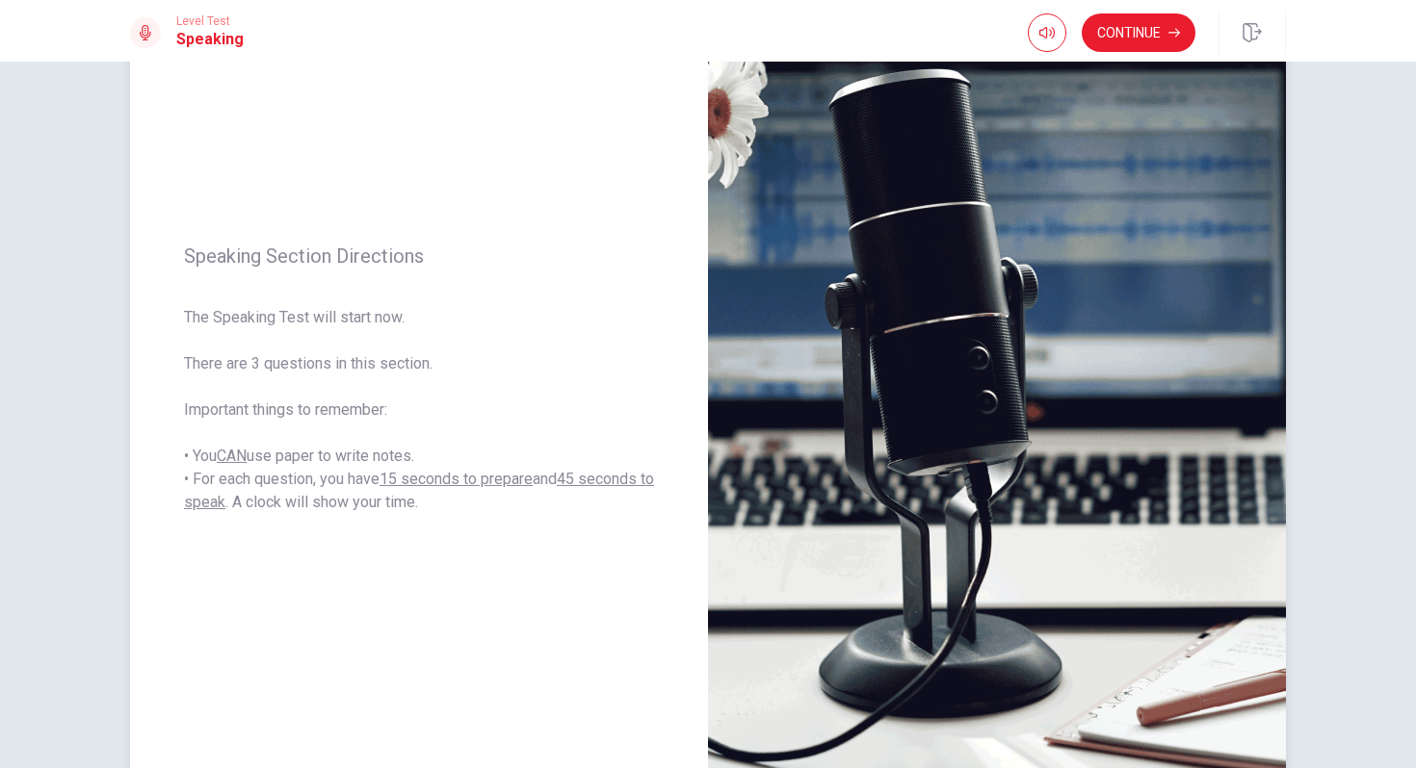
drag, startPoint x: 232, startPoint y: 369, endPoint x: 416, endPoint y: 372, distance: 184.0
click at [416, 376] on span "The Speaking Test will start now. There are 3 questions in this section. Import…" at bounding box center [419, 410] width 470 height 208
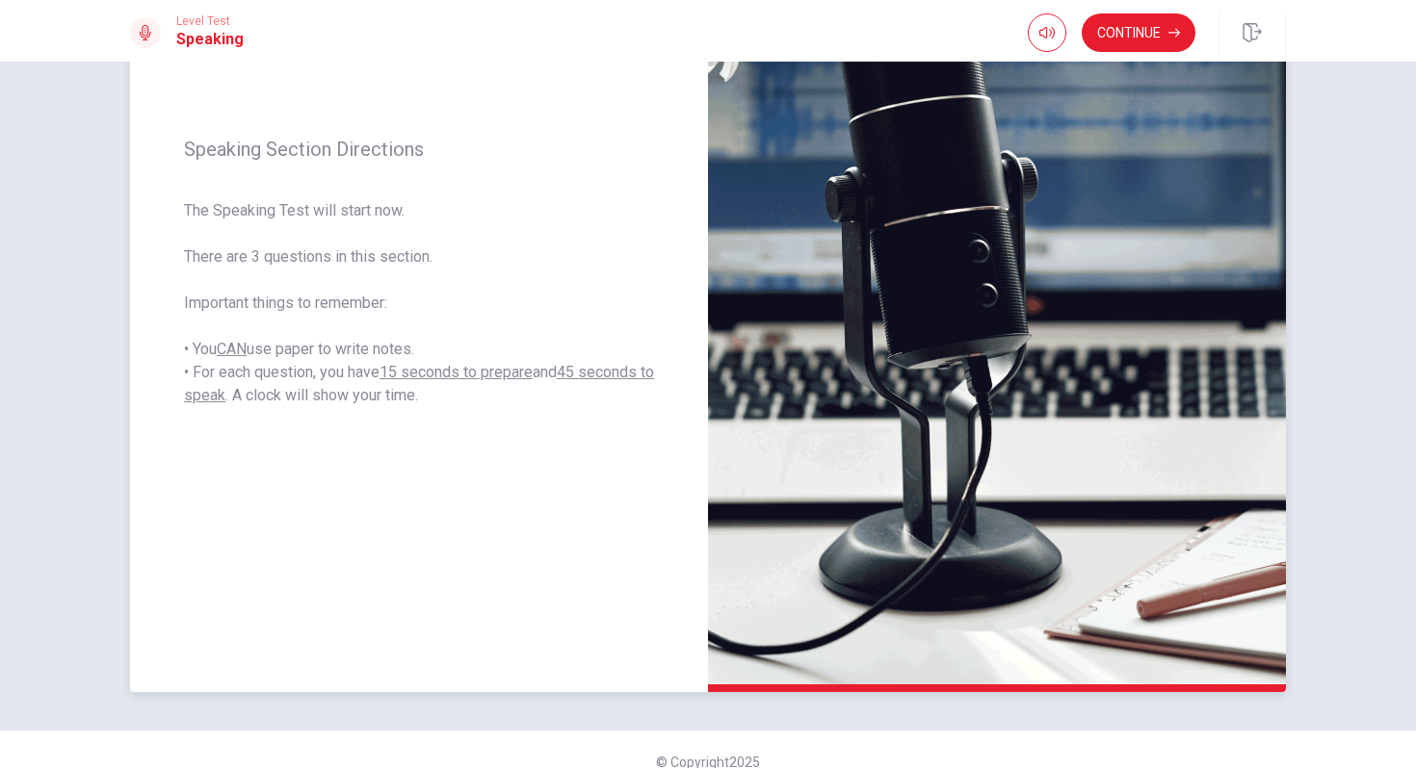
scroll to position [253, 0]
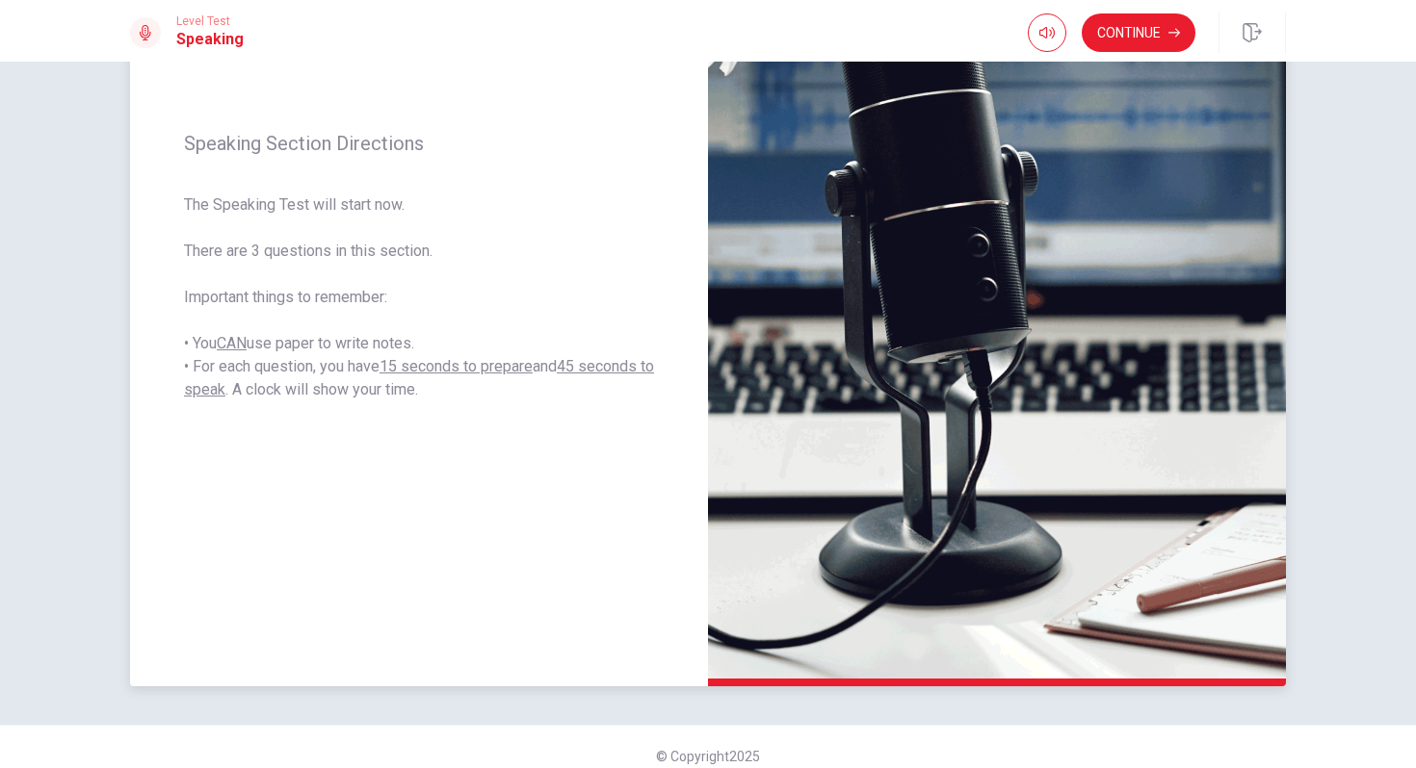
drag, startPoint x: 262, startPoint y: 346, endPoint x: 388, endPoint y: 345, distance: 126.2
click at [389, 345] on span "The Speaking Test will start now. There are 3 questions in this section. Import…" at bounding box center [419, 298] width 470 height 208
drag, startPoint x: 219, startPoint y: 362, endPoint x: 343, endPoint y: 359, distance: 124.3
click at [345, 362] on span "The Speaking Test will start now. There are 3 questions in this section. Import…" at bounding box center [419, 298] width 470 height 208
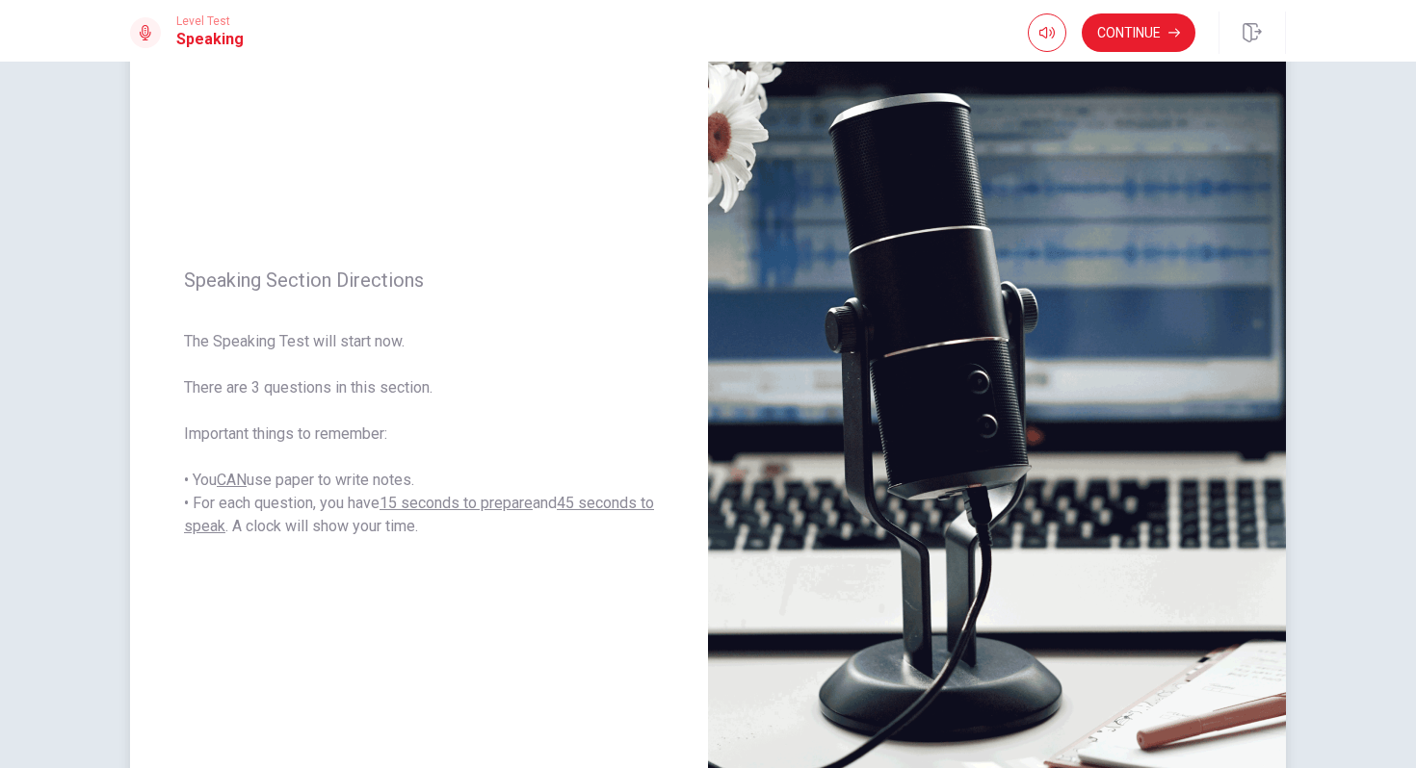
scroll to position [0, 0]
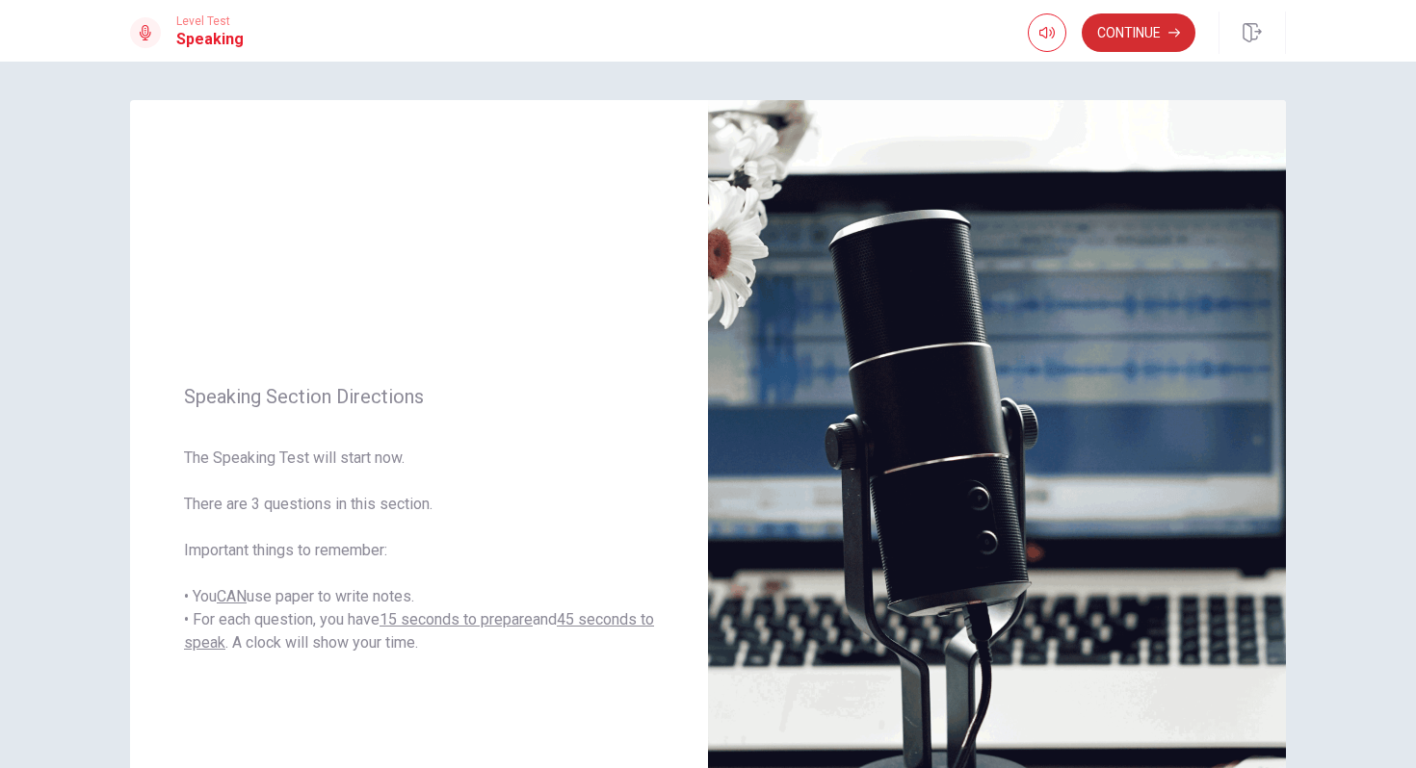
click at [1135, 29] on button "Continue" at bounding box center [1138, 32] width 114 height 39
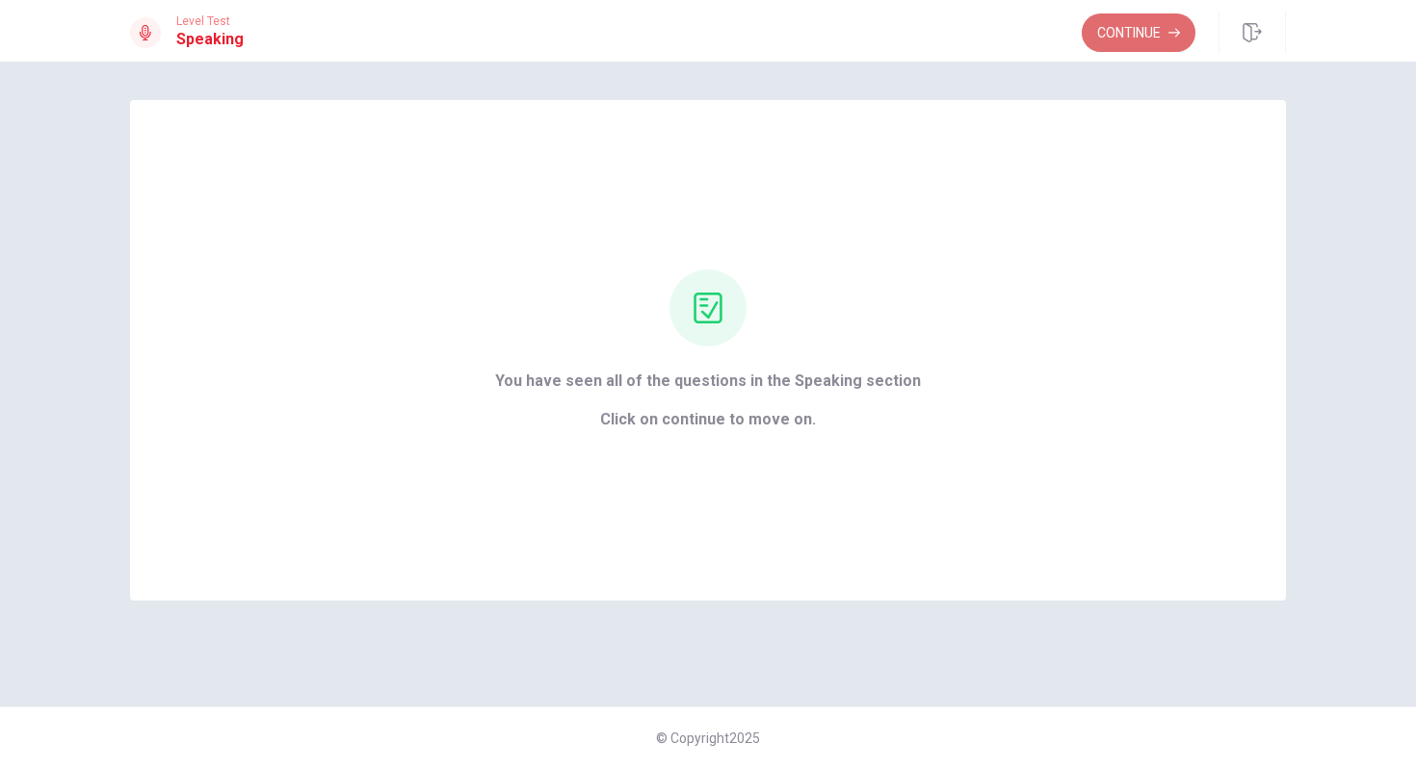
click at [1150, 34] on button "Continue" at bounding box center [1138, 32] width 114 height 39
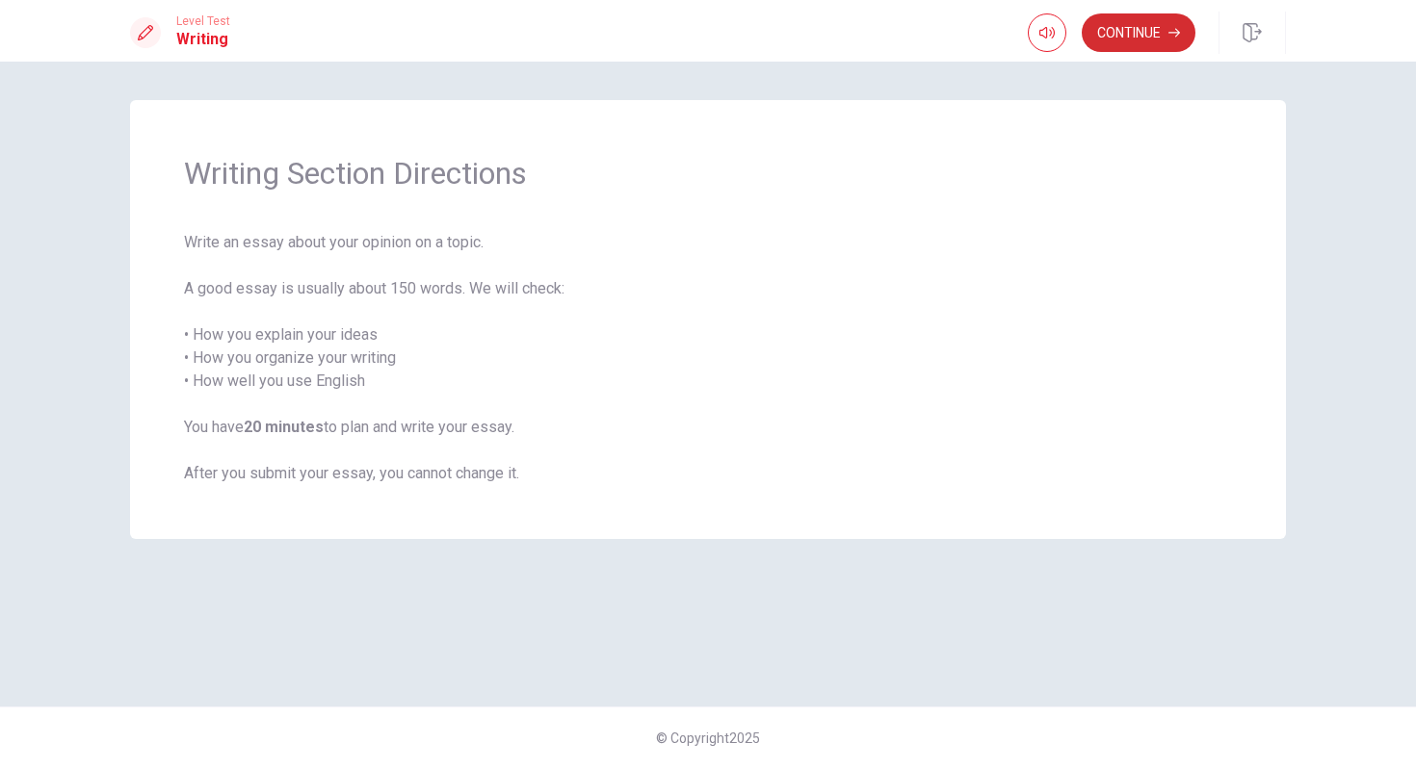
click at [1145, 33] on button "Continue" at bounding box center [1138, 32] width 114 height 39
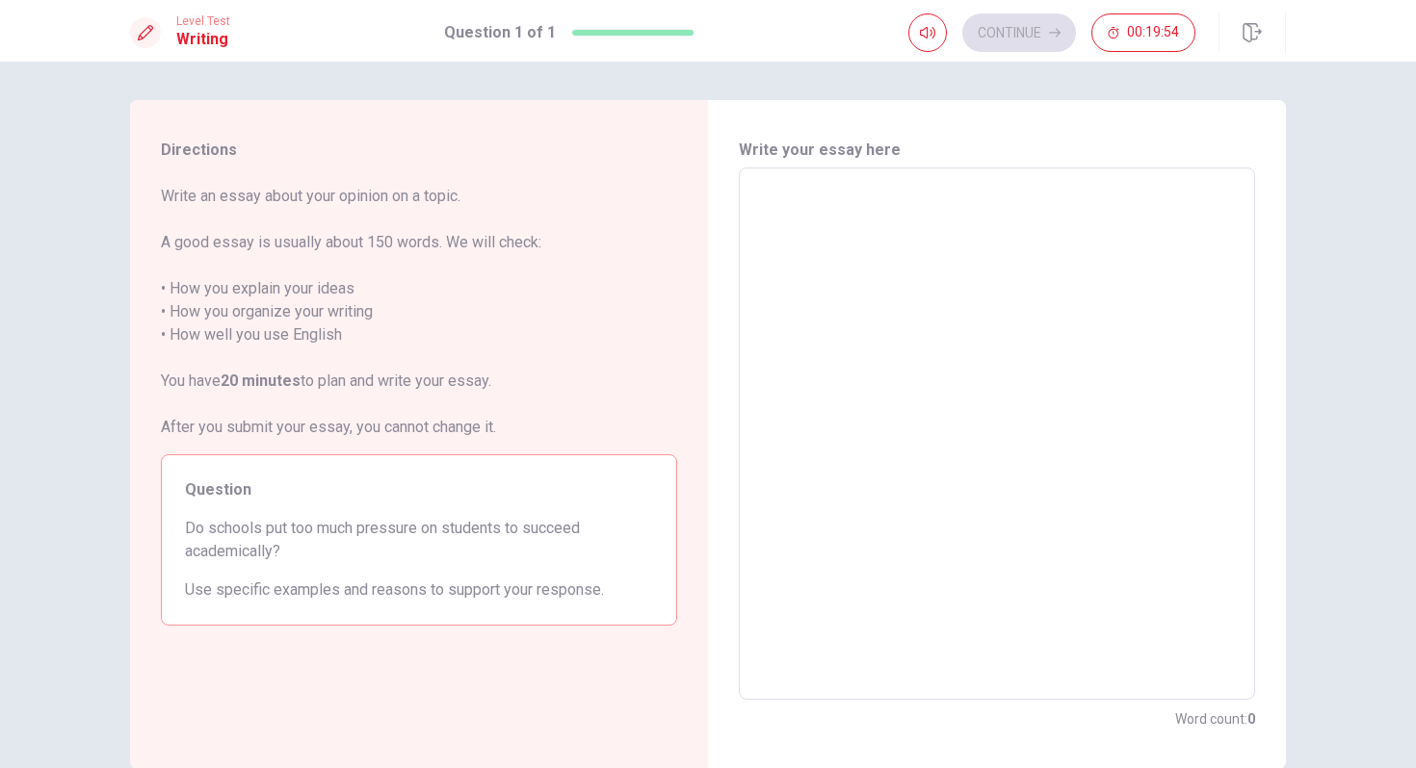
drag, startPoint x: 273, startPoint y: 198, endPoint x: 415, endPoint y: 195, distance: 142.6
click at [415, 195] on span "Write an essay about your opinion on a topic. A good essay is usually about 150…" at bounding box center [419, 312] width 516 height 254
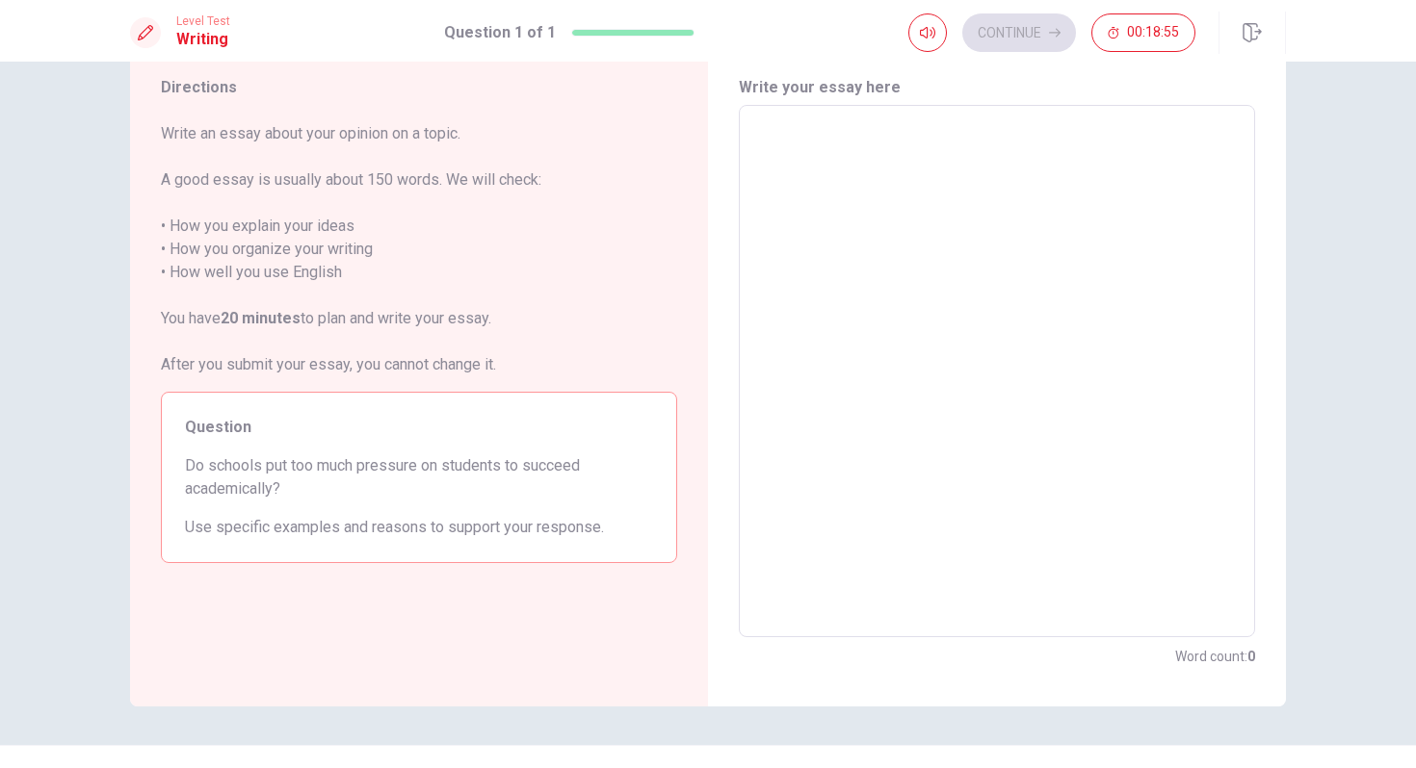
click at [908, 316] on textarea at bounding box center [996, 371] width 489 height 501
type textarea "s"
type textarea "x"
type textarea "sh"
type textarea "x"
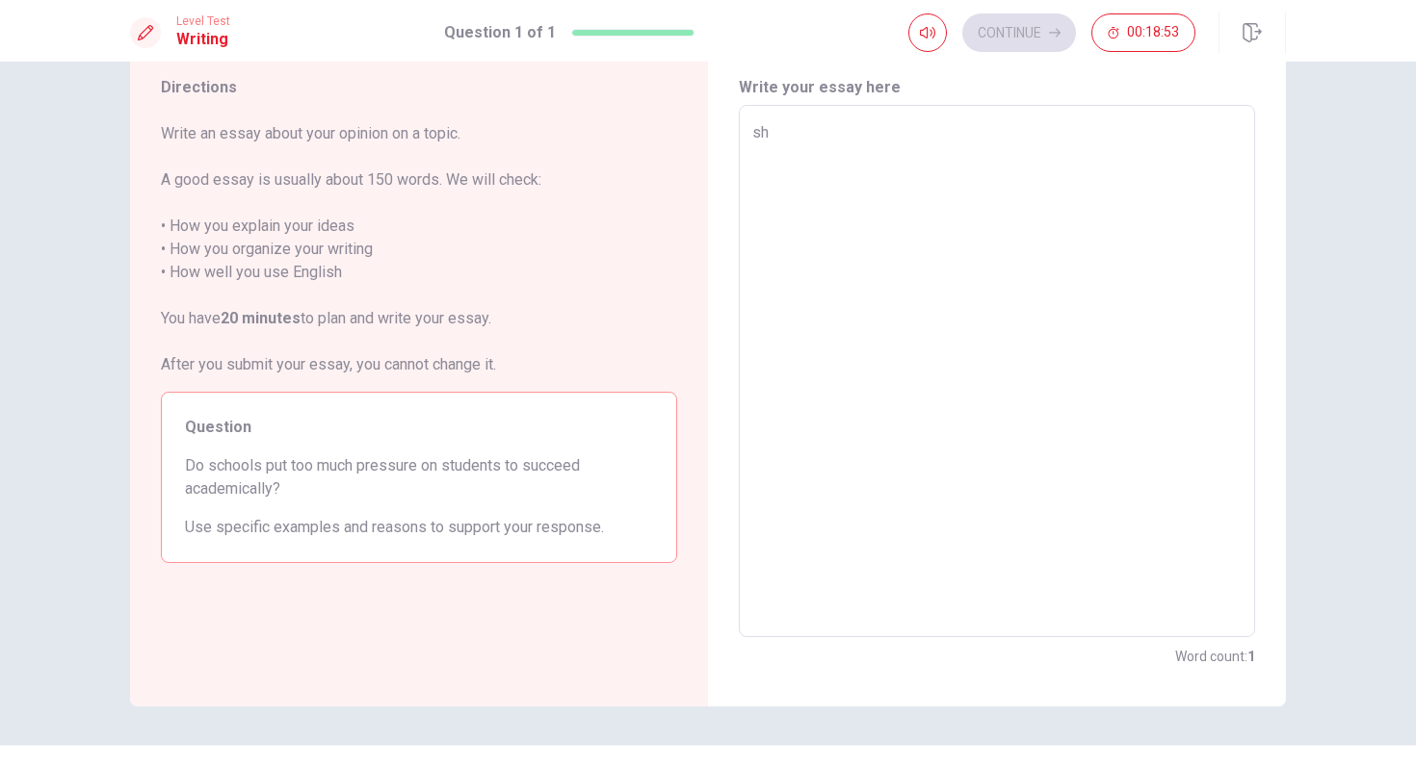
type textarea "s"
type textarea "x"
type textarea "s"
type textarea "x"
type textarea "sh"
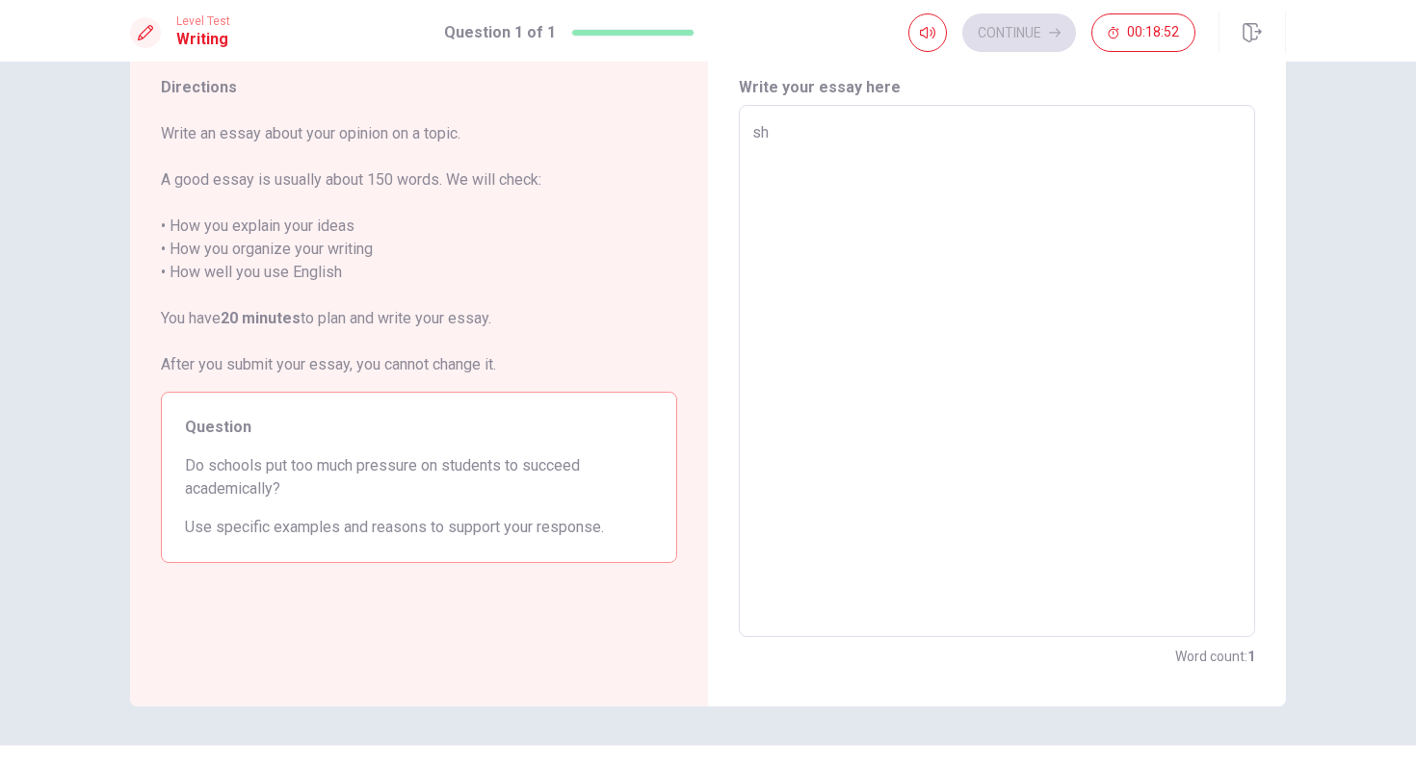
type textarea "x"
type textarea "sho"
type textarea "x"
type textarea "shoo"
type textarea "x"
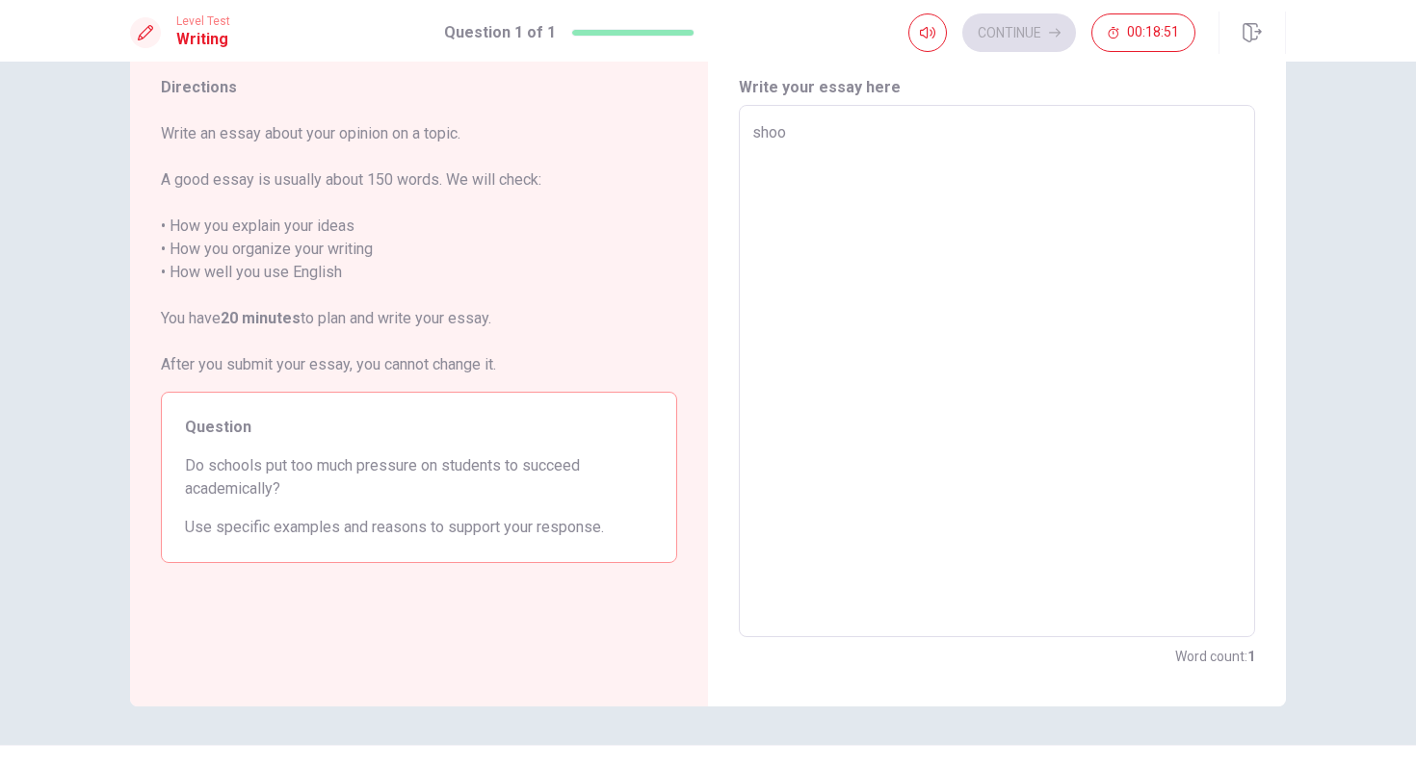
type textarea "shool"
type textarea "x"
type textarea "shools"
type textarea "x"
type textarea "shools"
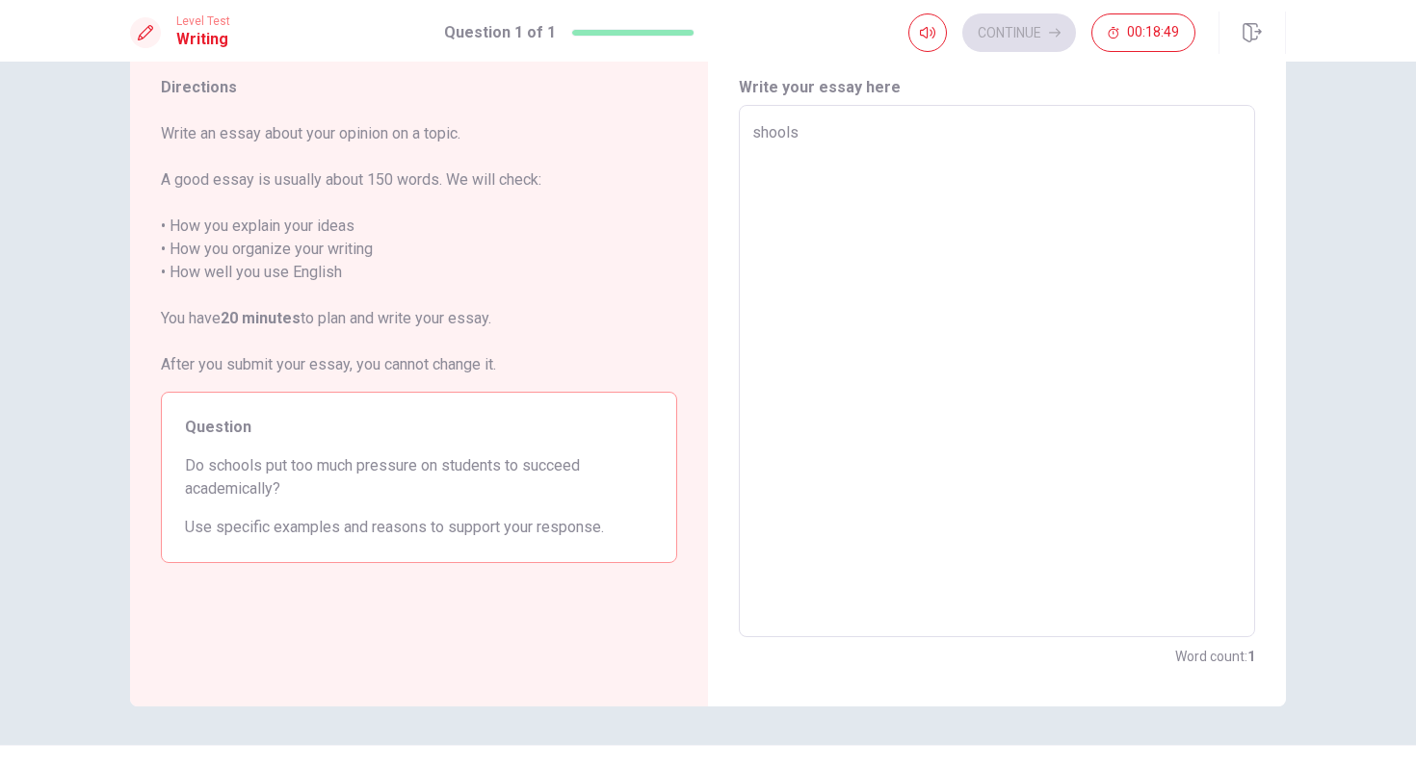
type textarea "x"
type textarea "shools"
type textarea "x"
type textarea "shool"
type textarea "x"
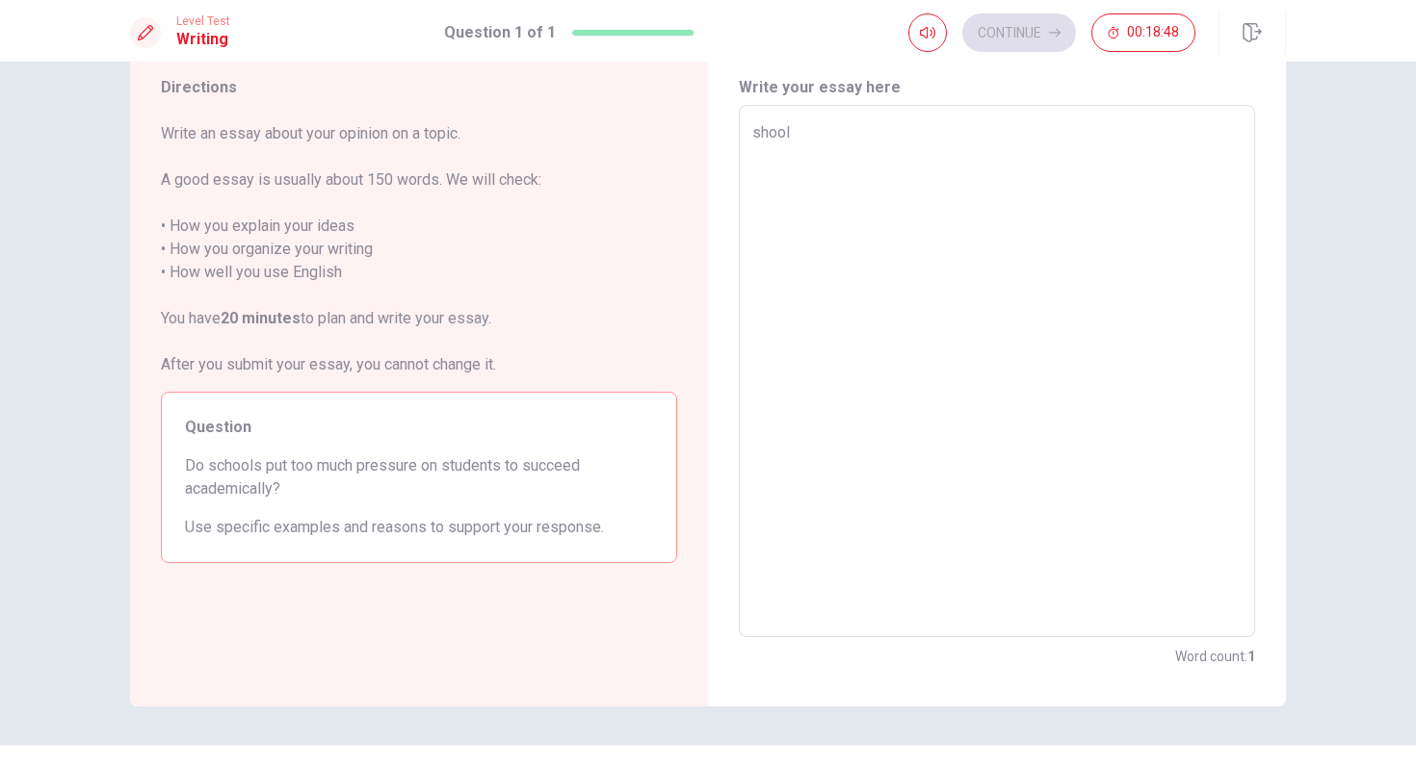
type textarea "shoo"
type textarea "x"
type textarea "sho"
type textarea "x"
type textarea "sh"
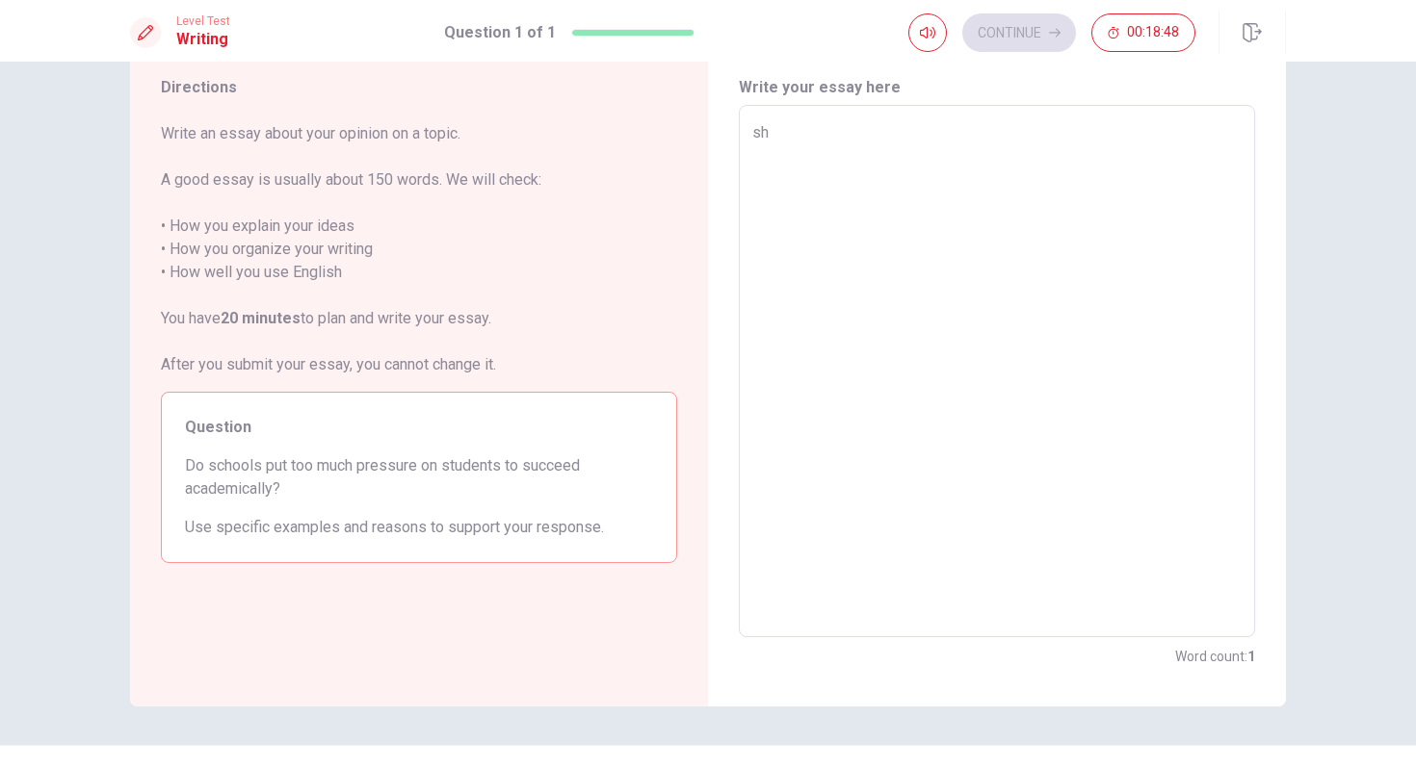
type textarea "x"
type textarea "s"
type textarea "x"
type textarea "i"
type textarea "x"
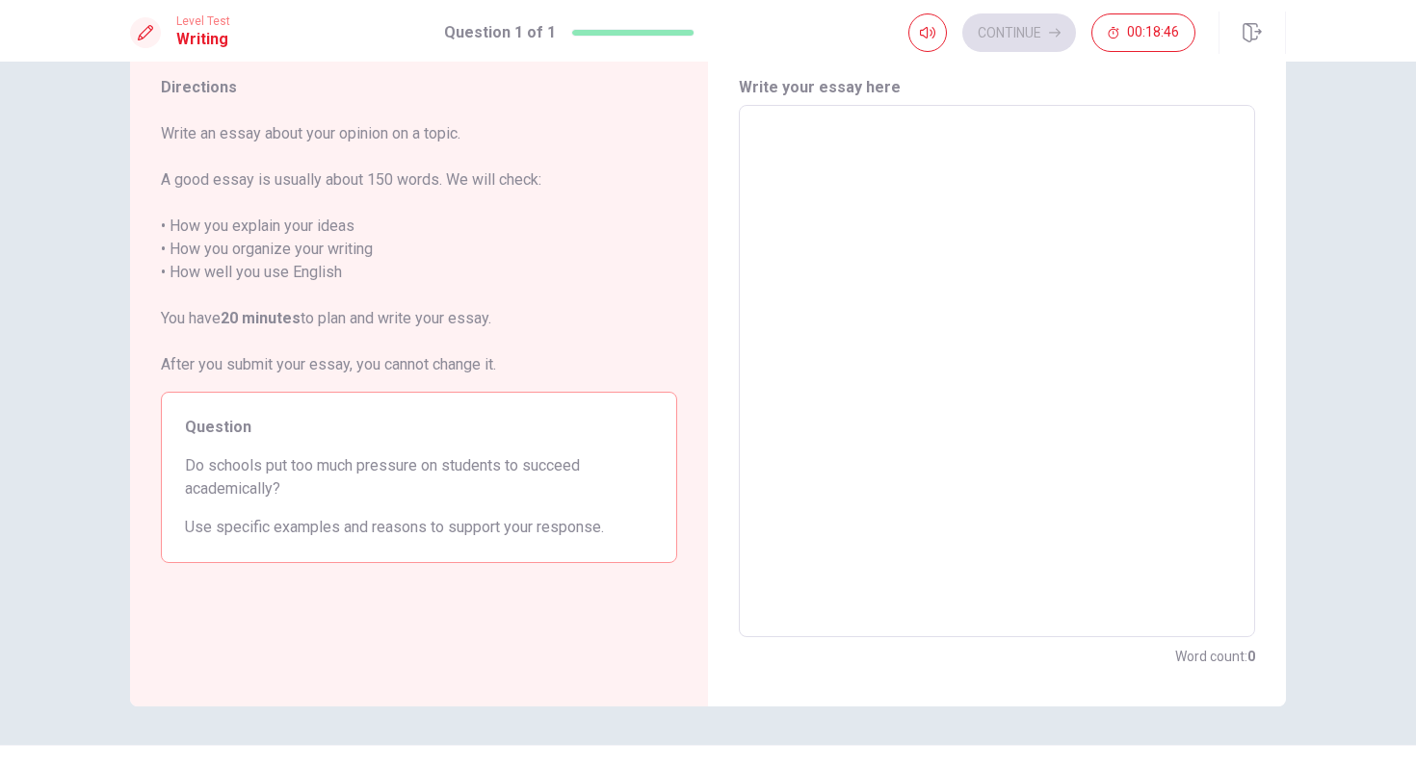
type textarea "I"
type textarea "x"
type textarea "I"
type textarea "x"
type textarea "I t"
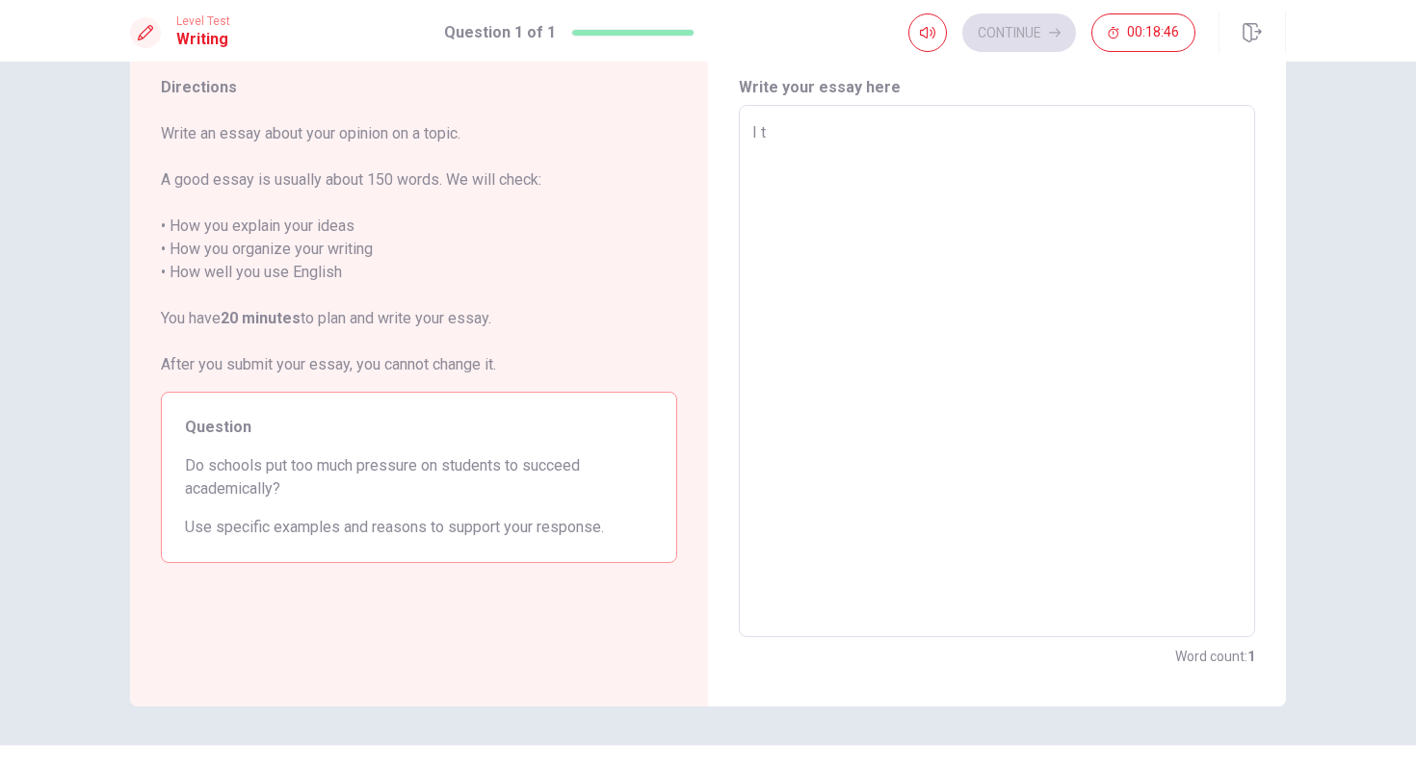
type textarea "x"
type textarea "I th"
type textarea "x"
type textarea "I thi"
type textarea "x"
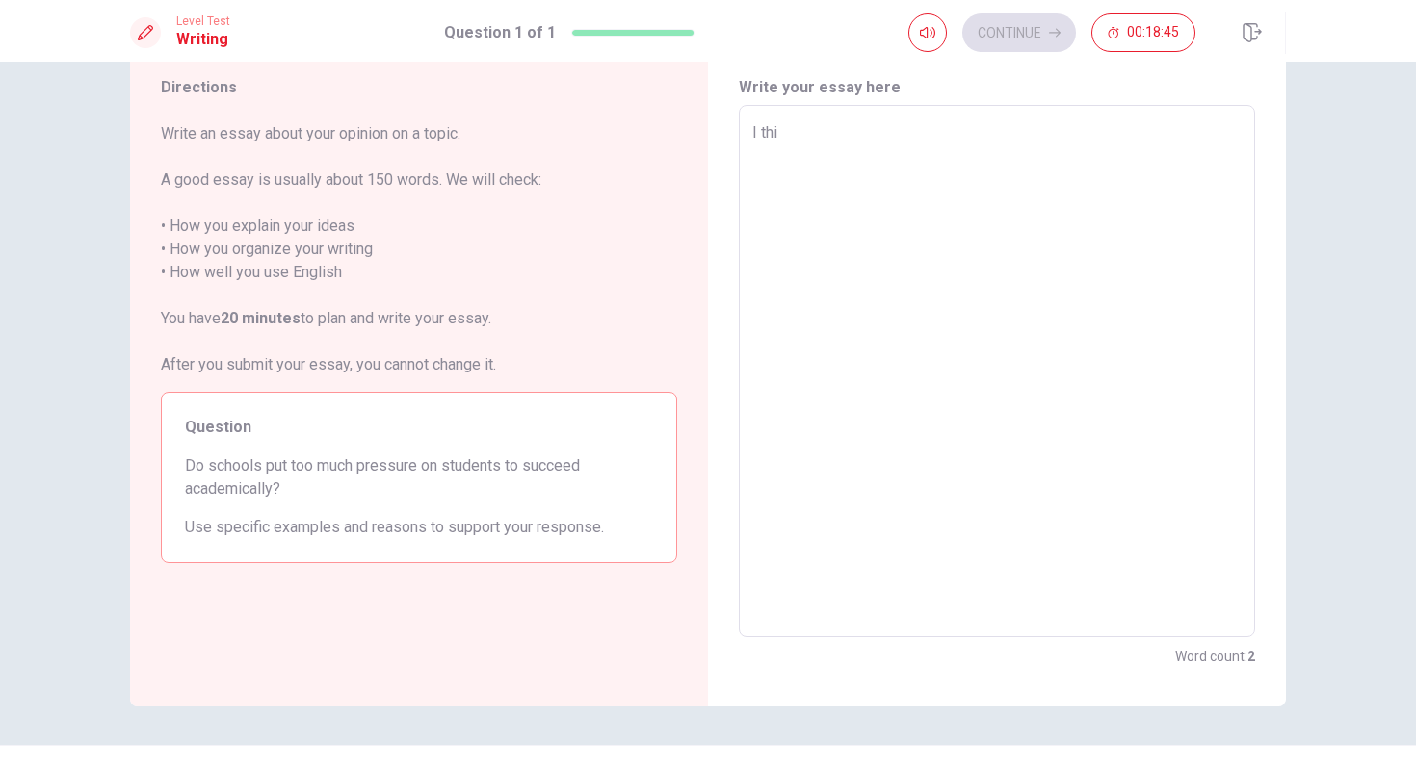
type textarea "I thin"
type textarea "x"
type textarea "I think"
type textarea "x"
type textarea "I think"
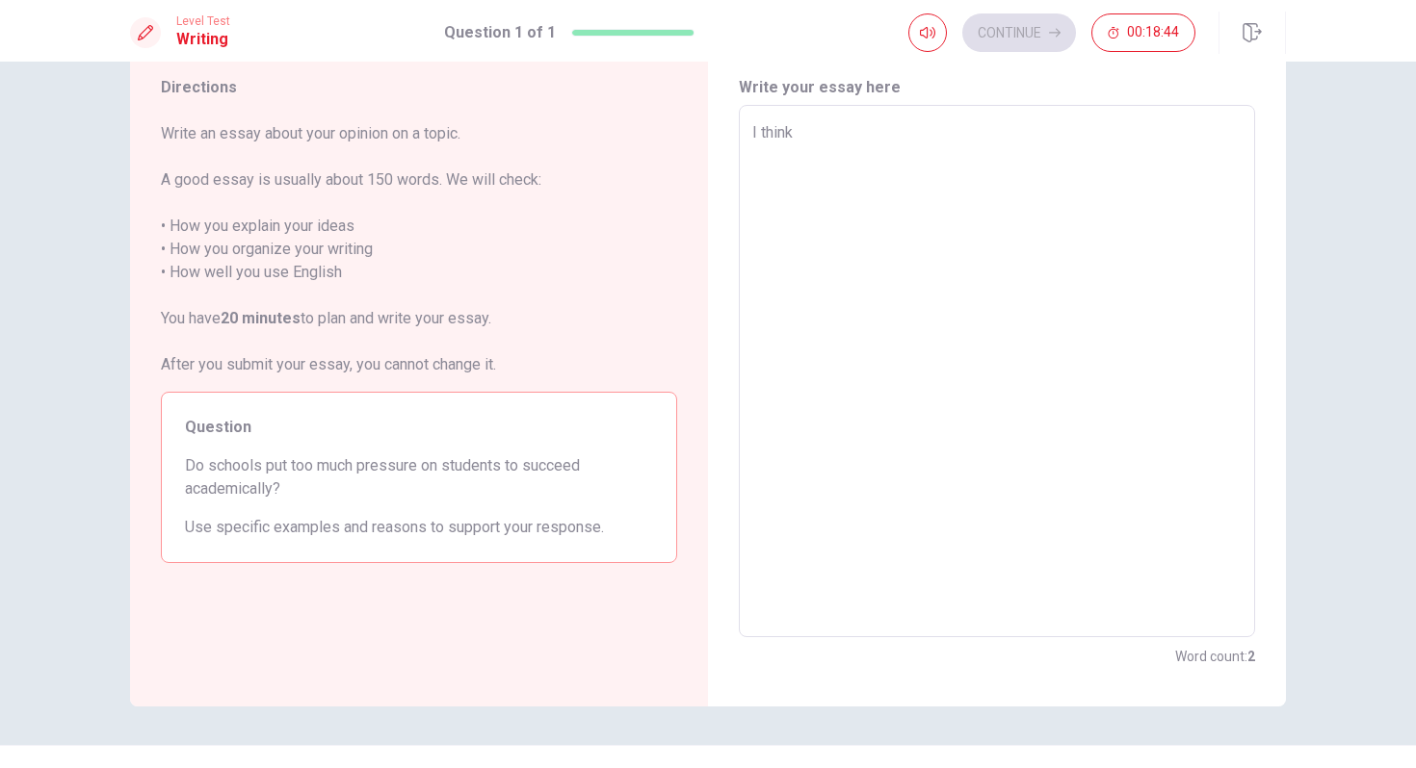
type textarea "x"
type textarea "I think t"
type textarea "x"
type textarea "I think th"
type textarea "x"
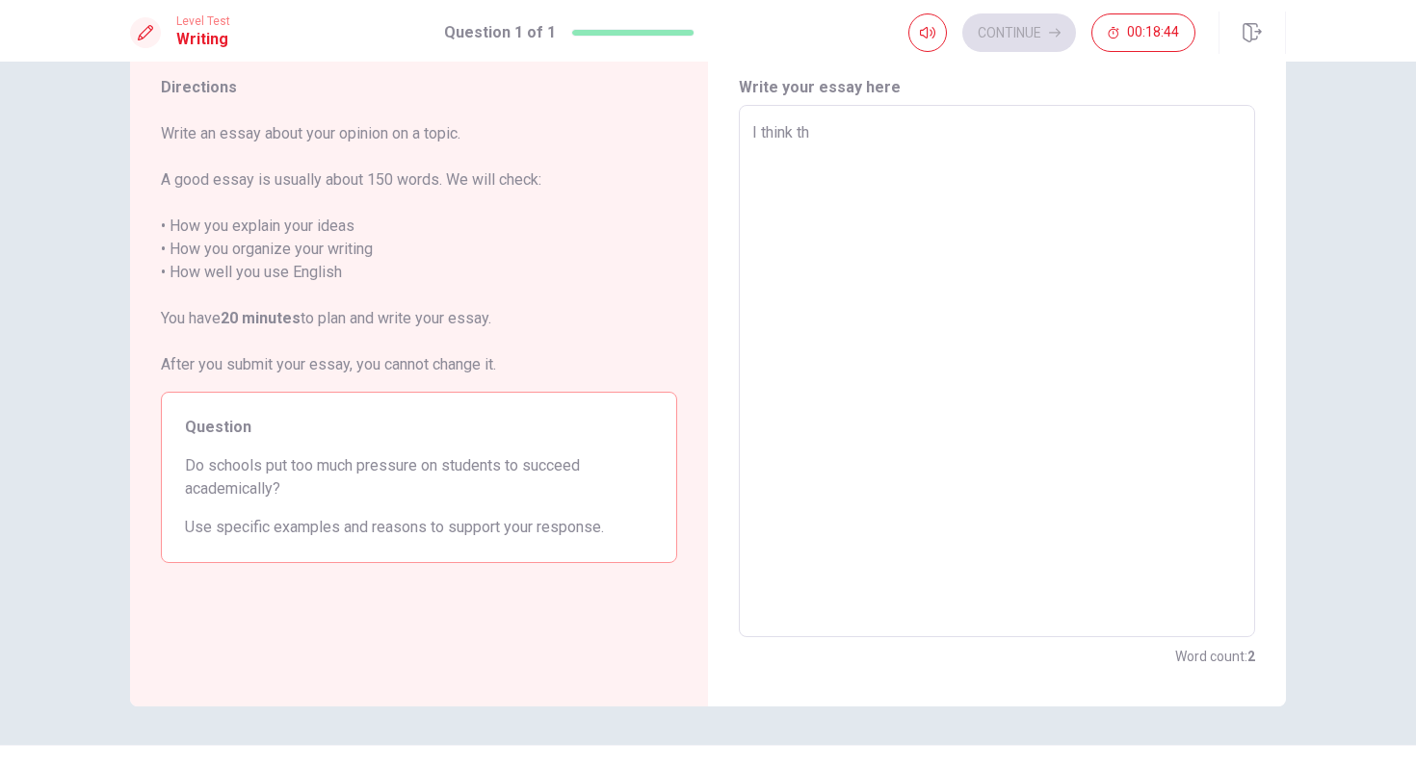
type textarea "I think tha"
type textarea "x"
type textarea "I think that"
type textarea "x"
type textarea "I think that"
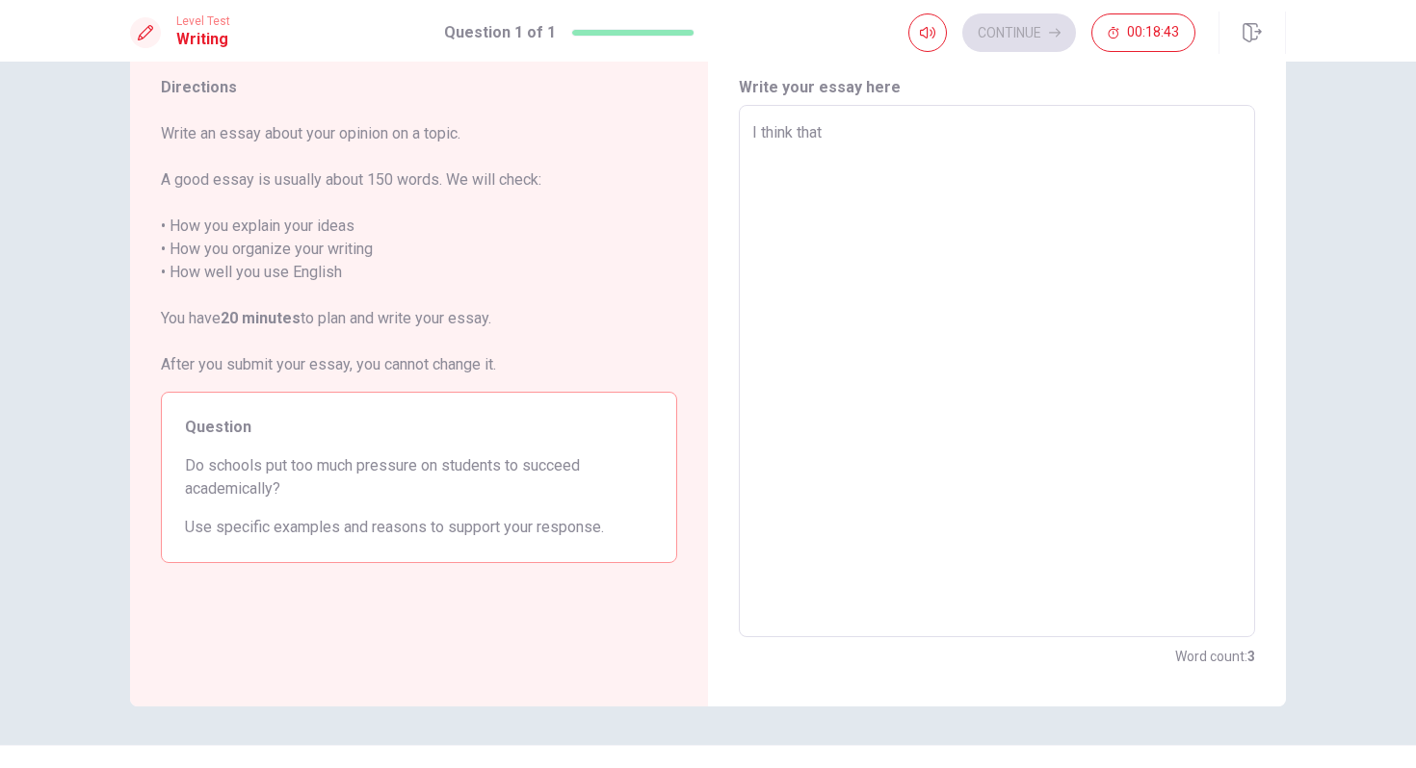
type textarea "x"
type textarea "I think that s"
type textarea "x"
type textarea "I think that sh"
type textarea "x"
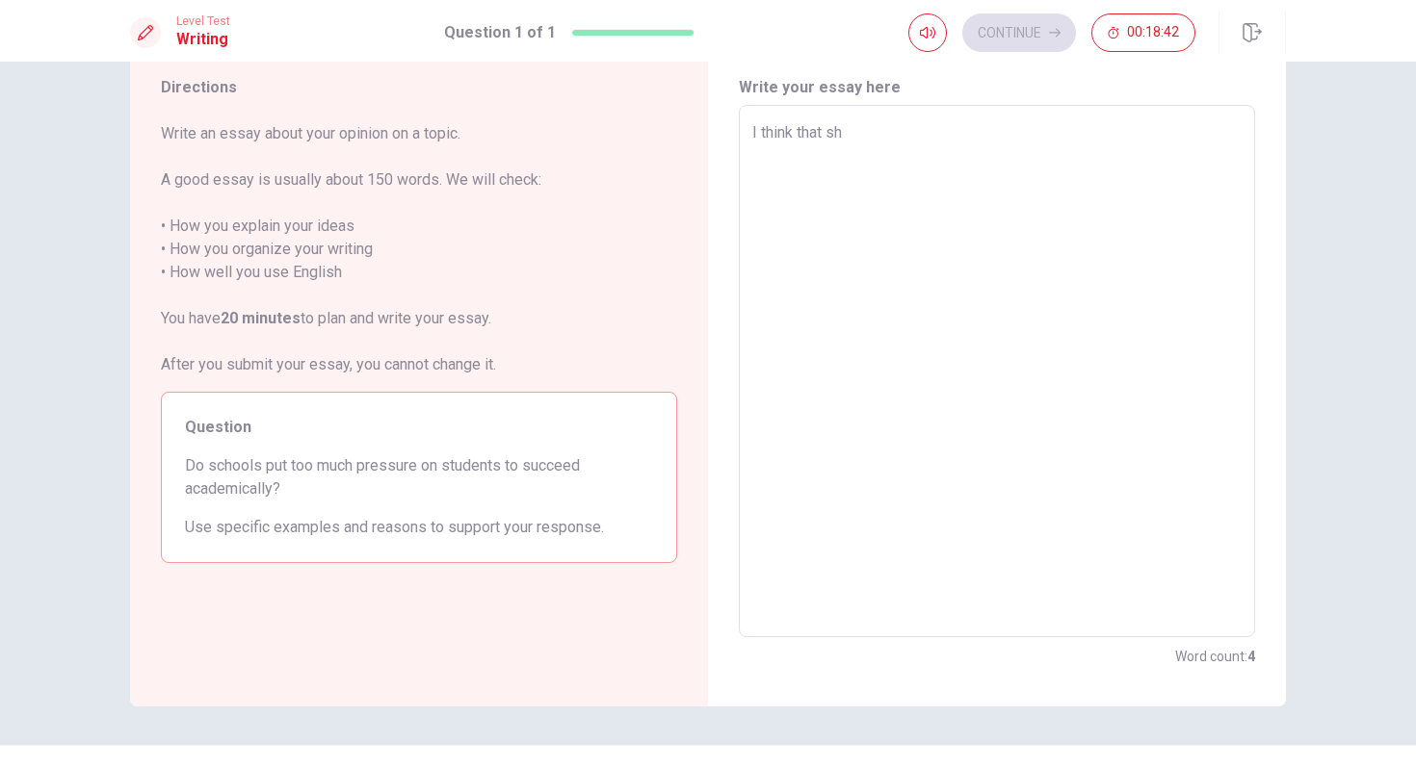
type textarea "I think that she"
type textarea "x"
type textarea "I think that sh"
type textarea "x"
type textarea "I think that s"
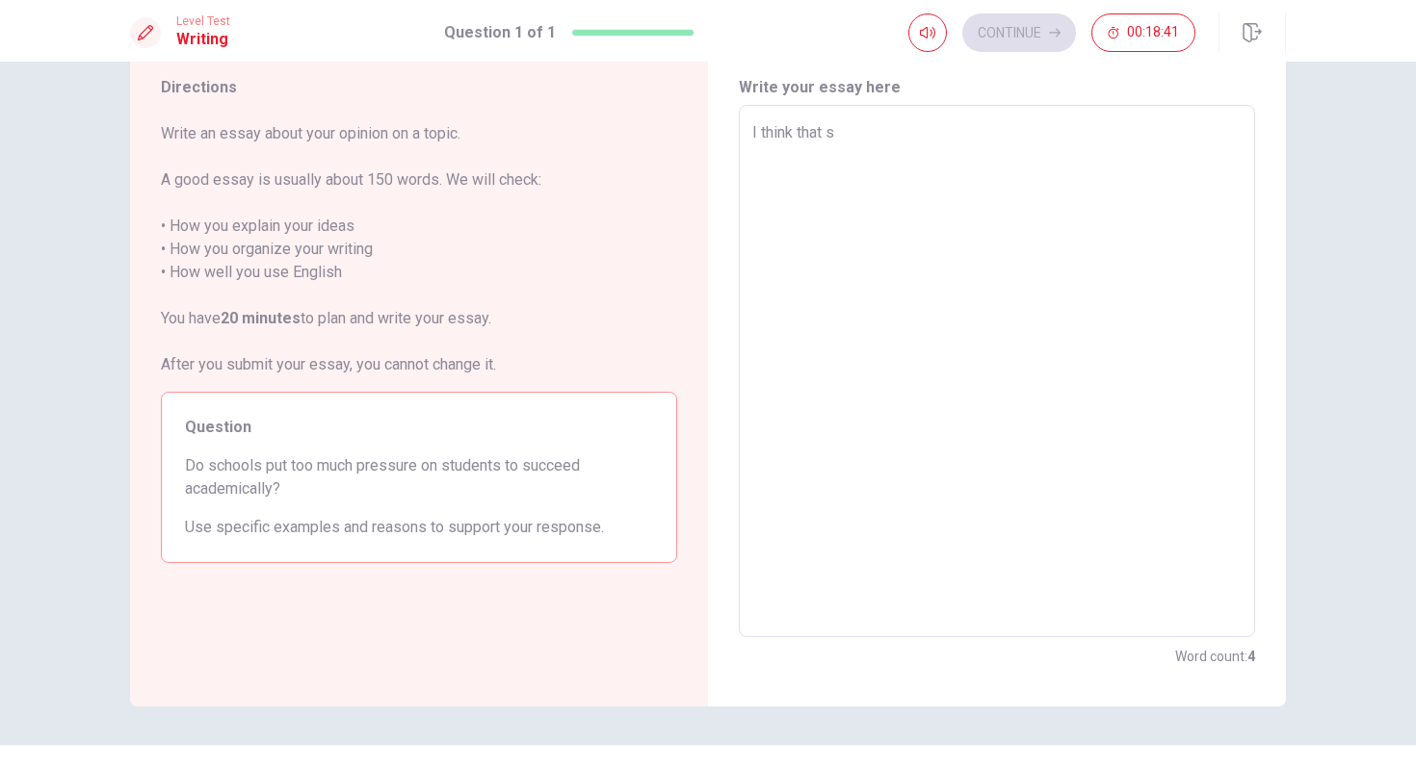
type textarea "x"
type textarea "I think that"
type textarea "x"
type textarea "I think that"
type textarea "x"
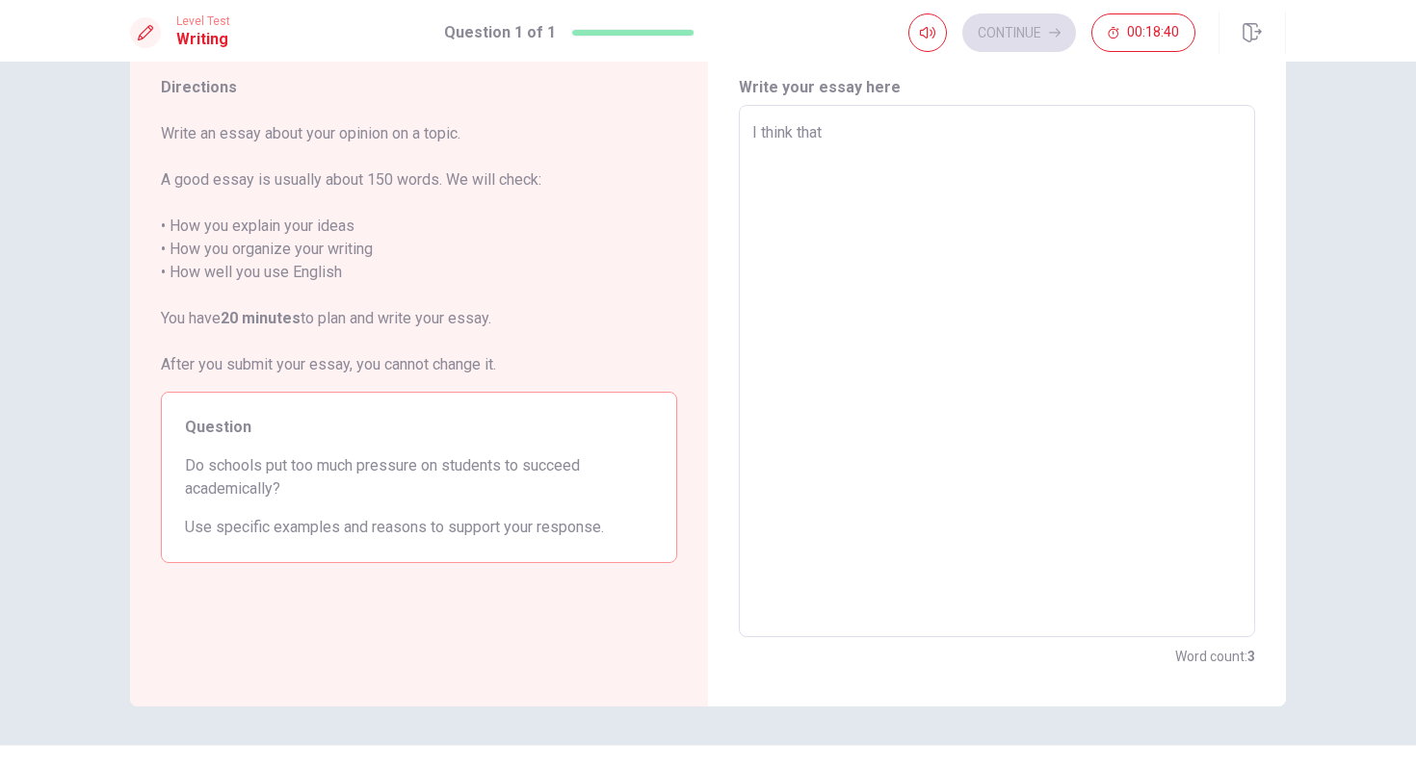
type textarea "I think that t"
type textarea "x"
type textarea "I think that th"
type textarea "x"
type textarea "I think that t"
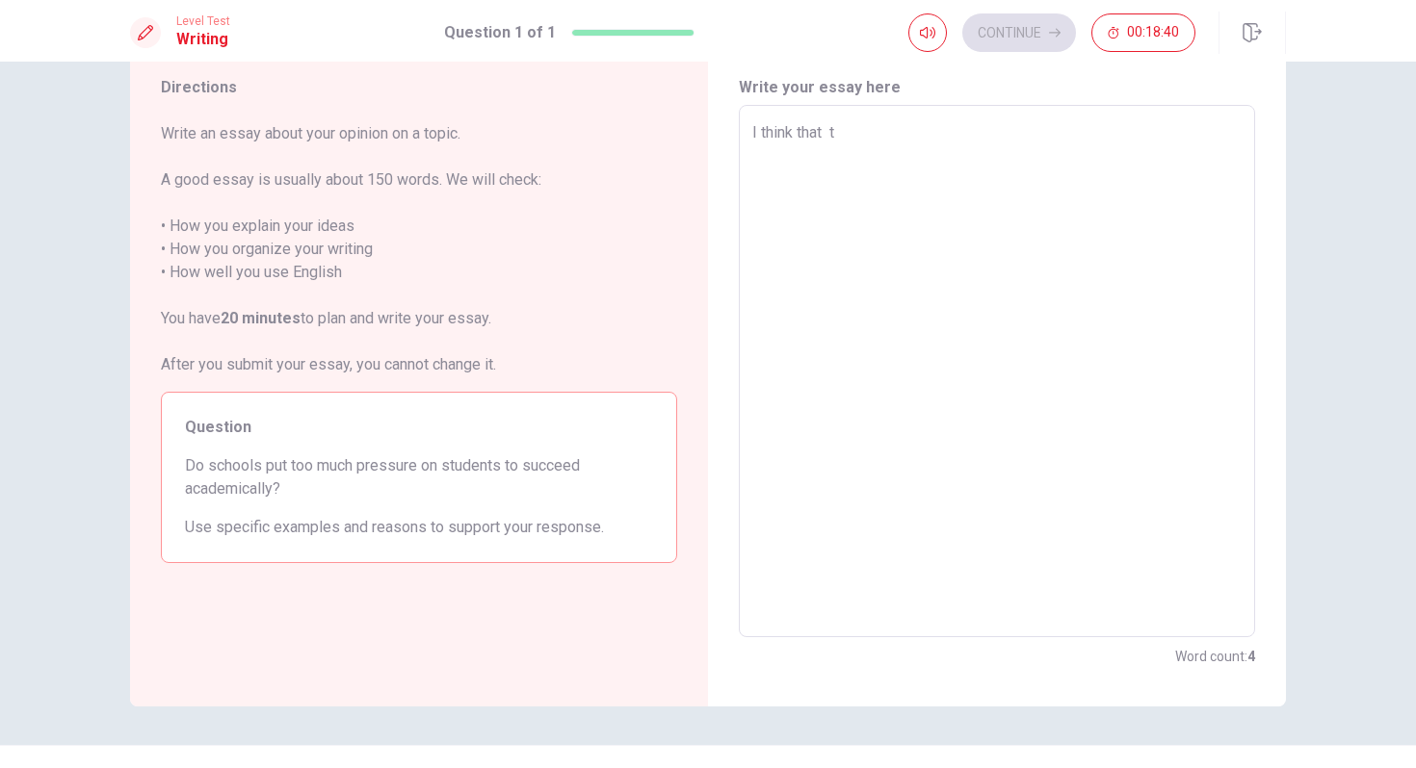
type textarea "x"
type textarea "I think that"
type textarea "x"
type textarea "I think that"
type textarea "x"
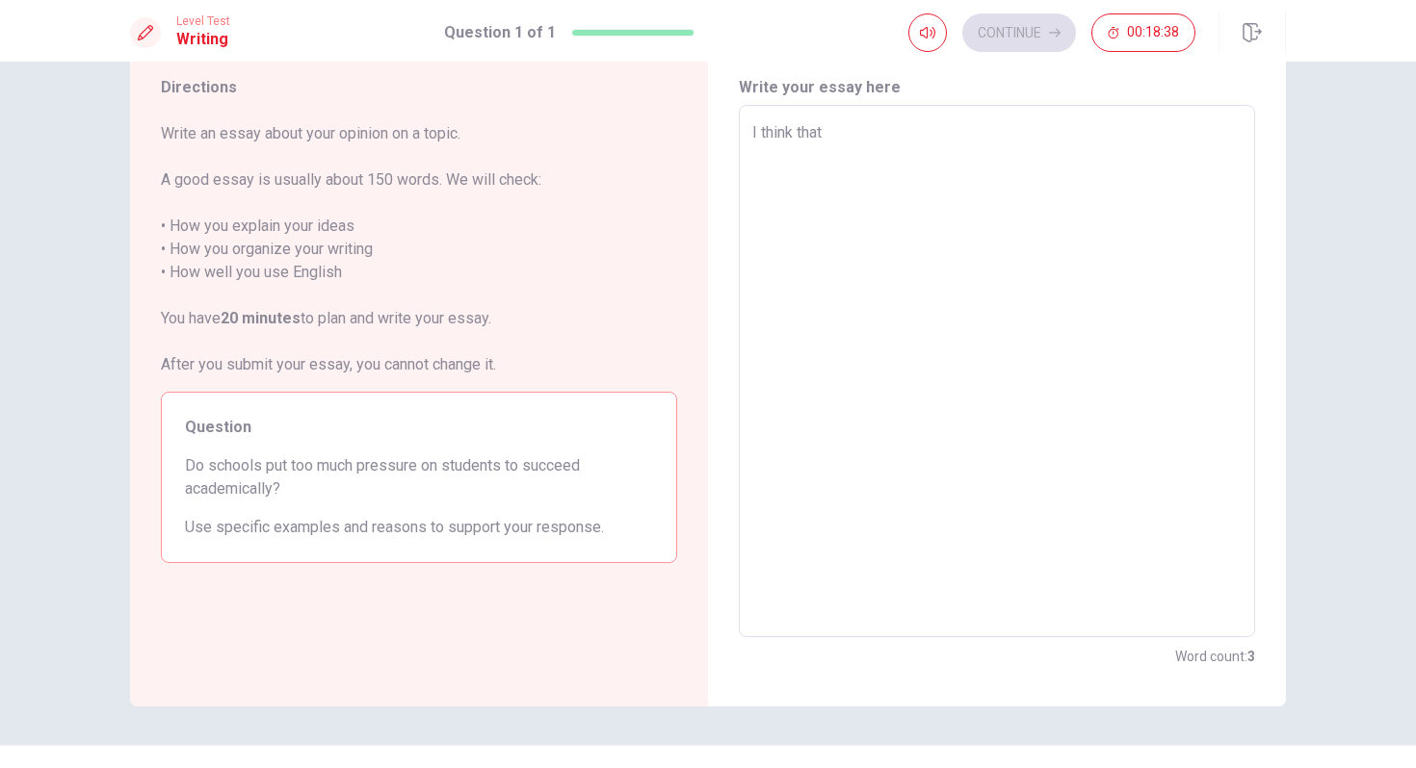
type textarea "I think that t"
type textarea "x"
type textarea "I think that th"
type textarea "x"
type textarea "I think that the"
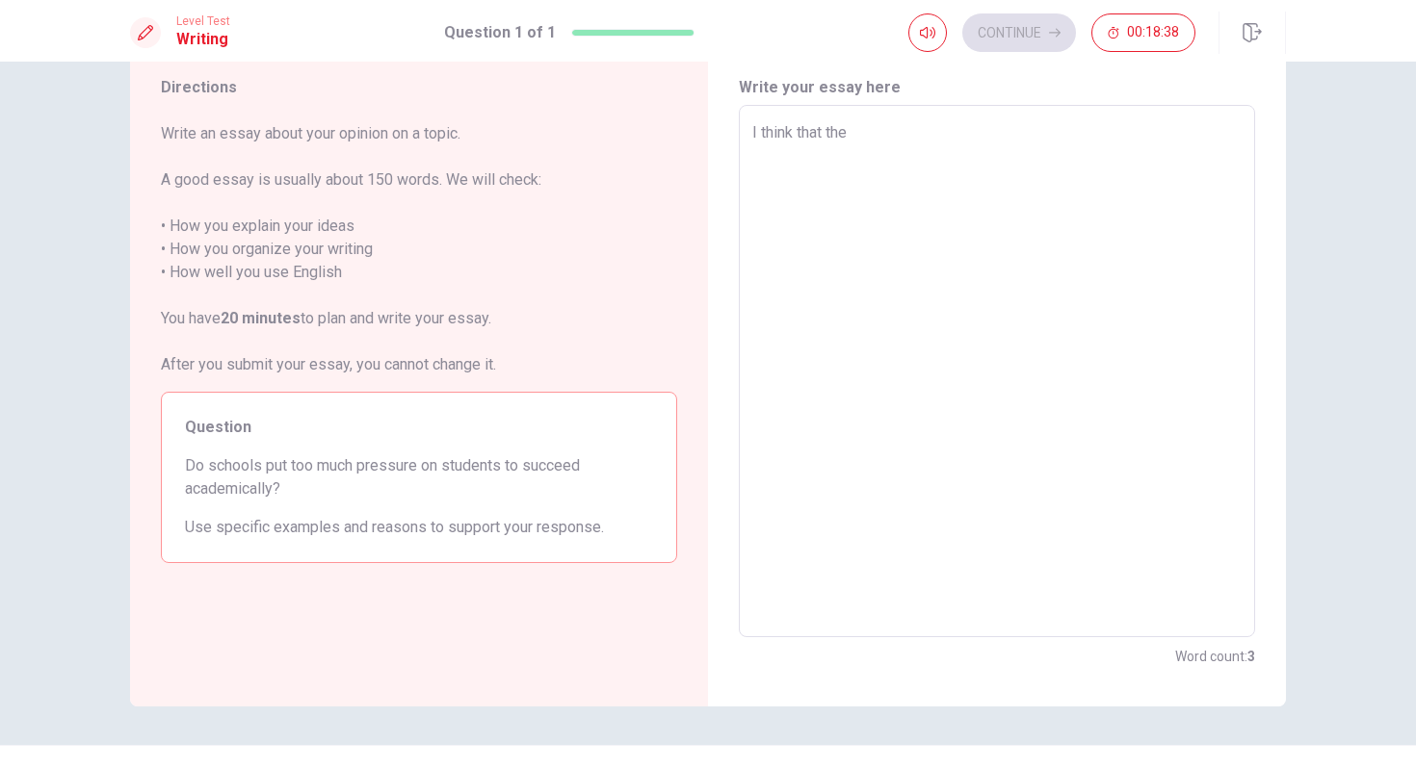
type textarea "x"
type textarea "I think that the"
type textarea "x"
type textarea "I think that the s"
type textarea "x"
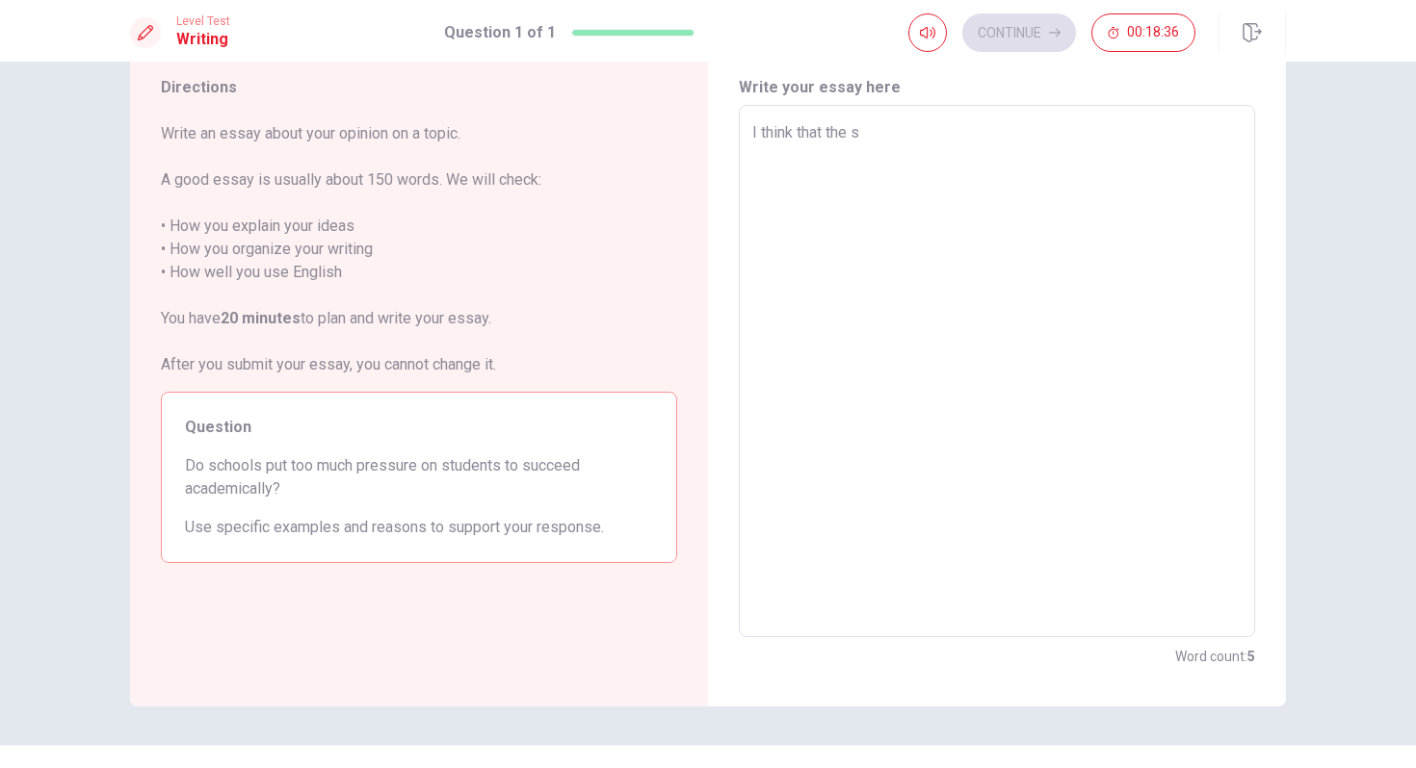
type textarea "I think that the sh"
type textarea "x"
type textarea "I think that the s"
type textarea "x"
type textarea "I think that the sc"
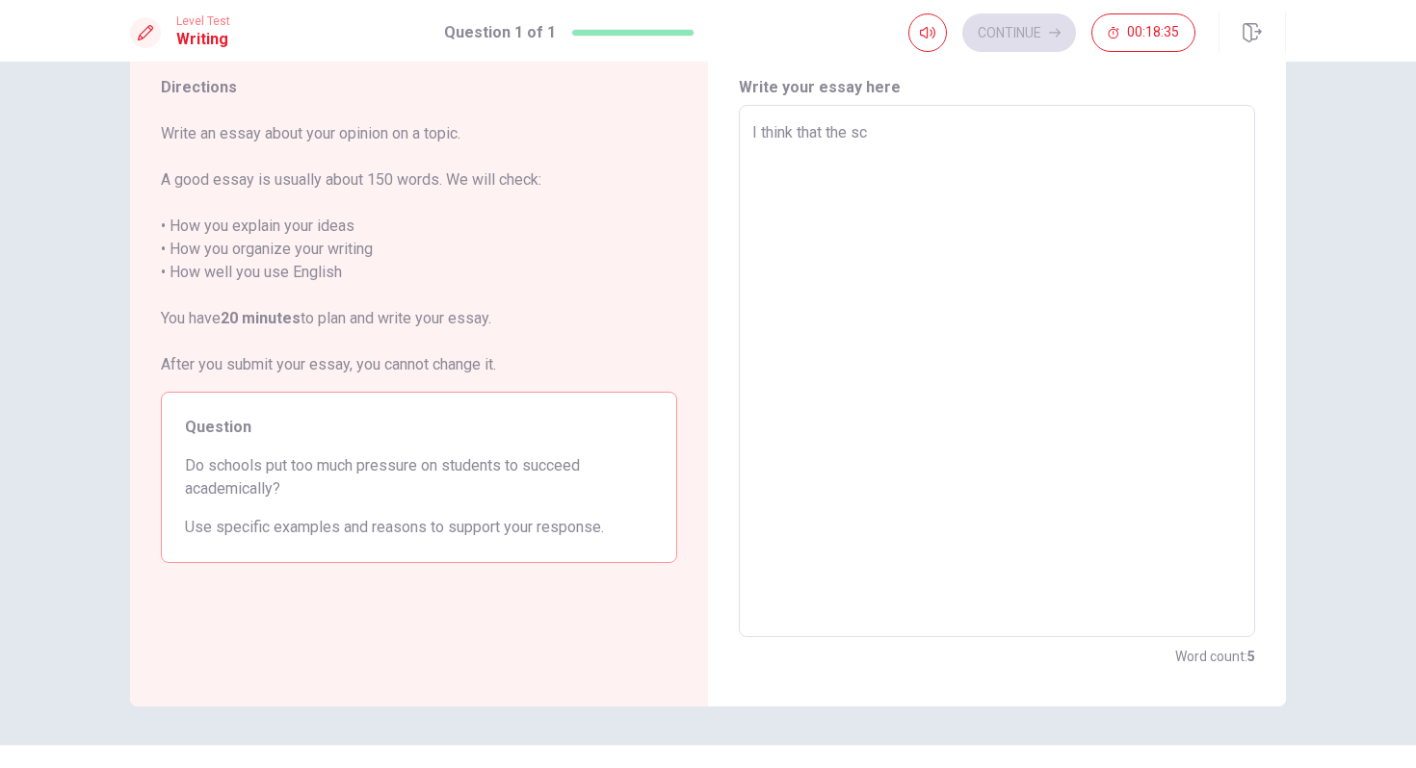
type textarea "x"
type textarea "I think that the sch"
type textarea "x"
type textarea "I think that the scho"
type textarea "x"
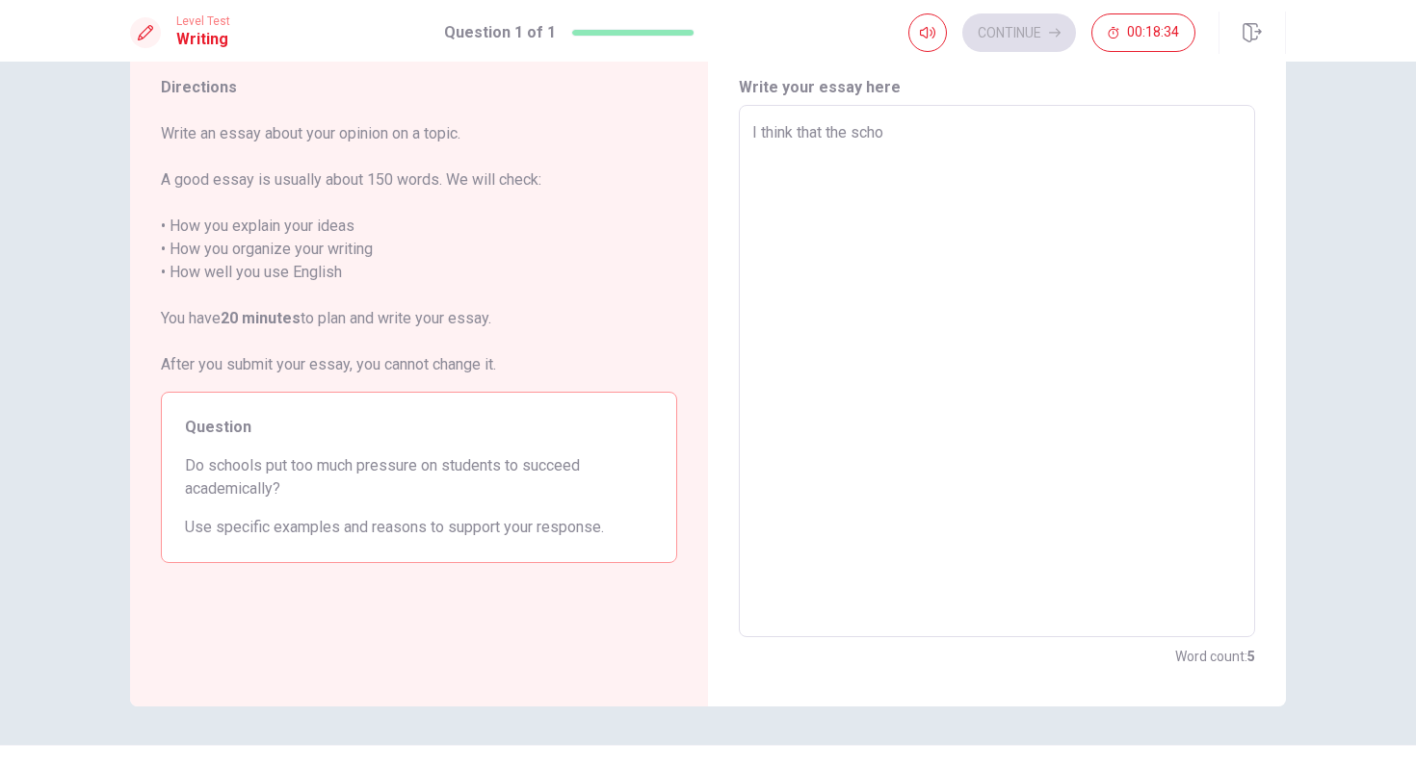
type textarea "I think that the schoo"
type textarea "x"
type textarea "I think that the school"
type textarea "x"
type textarea "I think that the schoold"
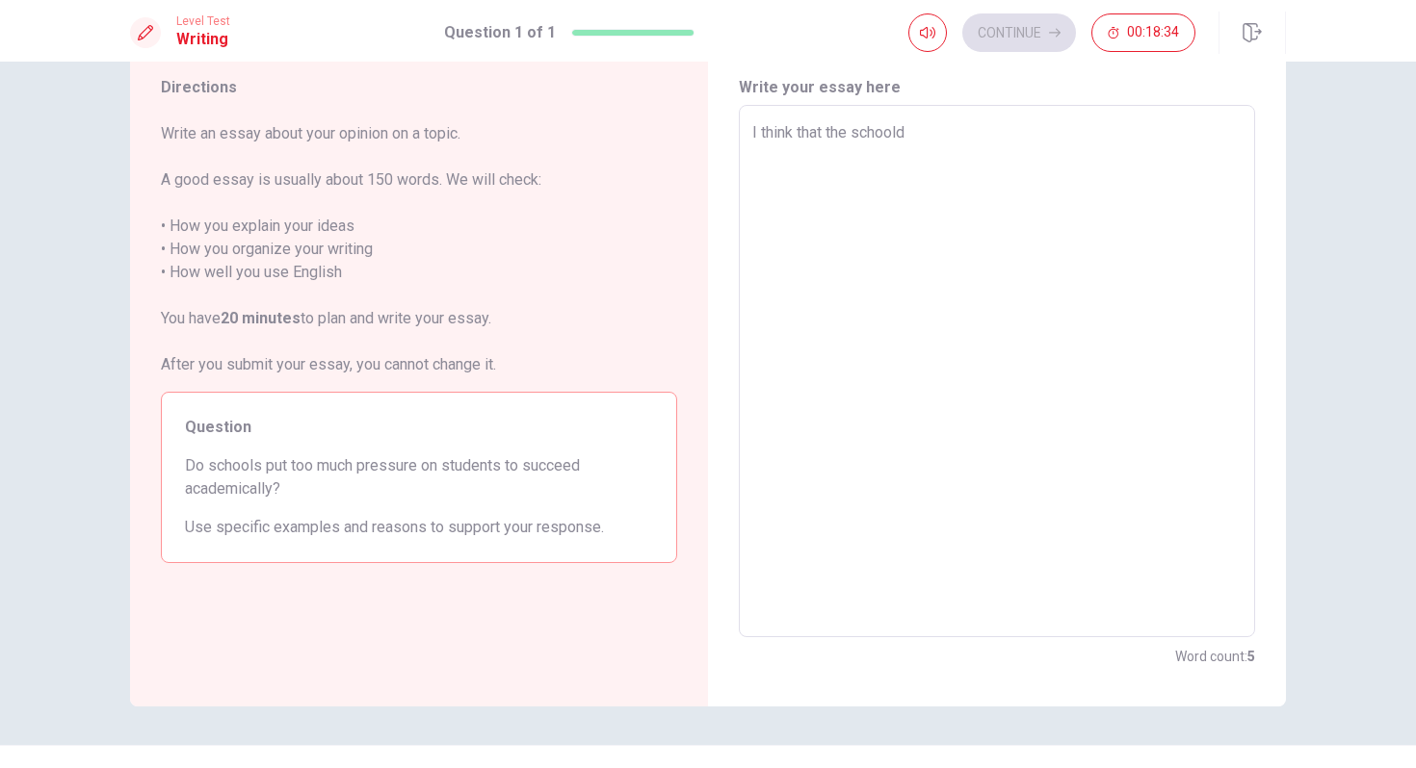
type textarea "x"
type textarea "I think that the school"
type textarea "x"
type textarea "I think that the schools"
type textarea "x"
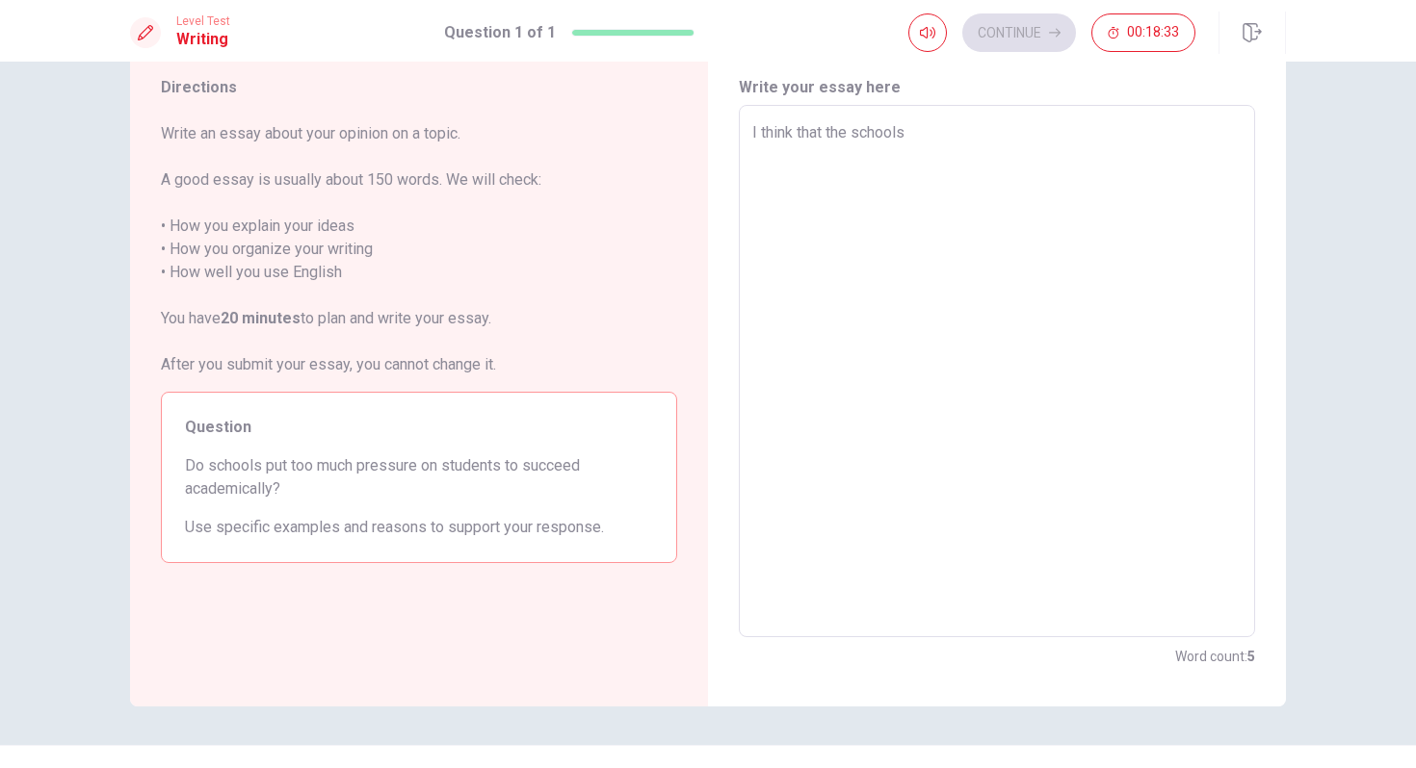
type textarea "I think that the schools"
type textarea "x"
type textarea "I think that the schools p"
type textarea "x"
type textarea "I think that the schools pu"
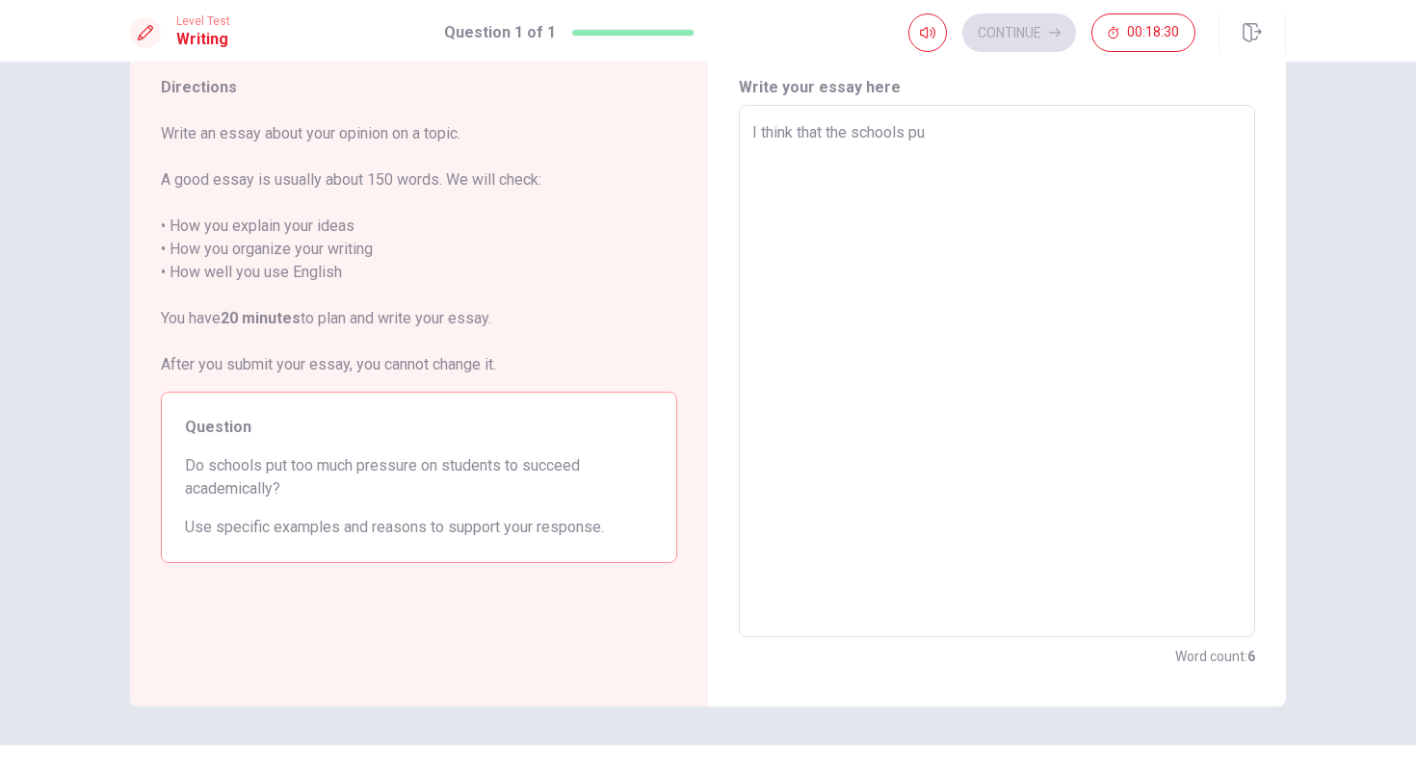
type textarea "x"
type textarea "I think that the schools put"
type textarea "x"
type textarea "I think that the schools put"
type textarea "x"
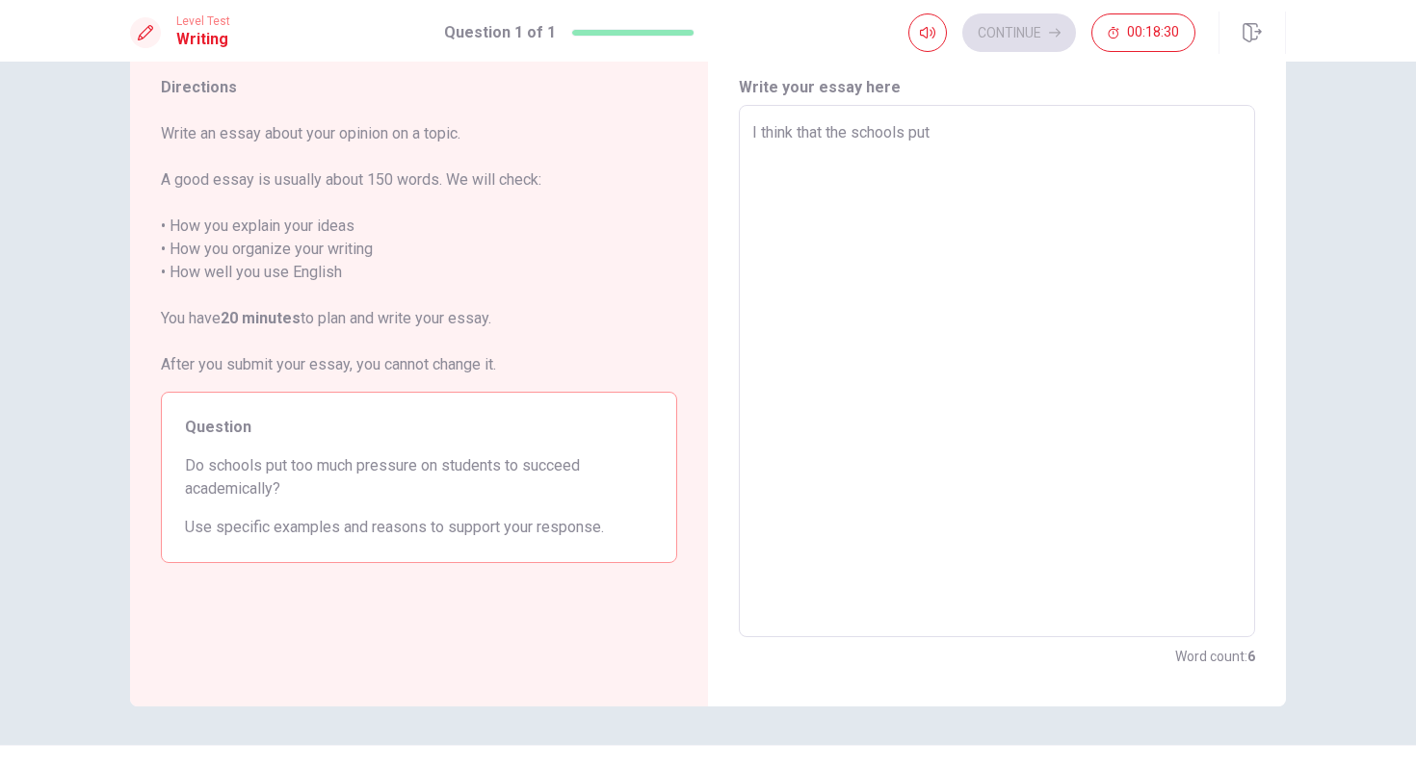
type textarea "I think that the schools put t"
type textarea "x"
type textarea "I think that the schools put to"
type textarea "x"
type textarea "I think that the schools put too"
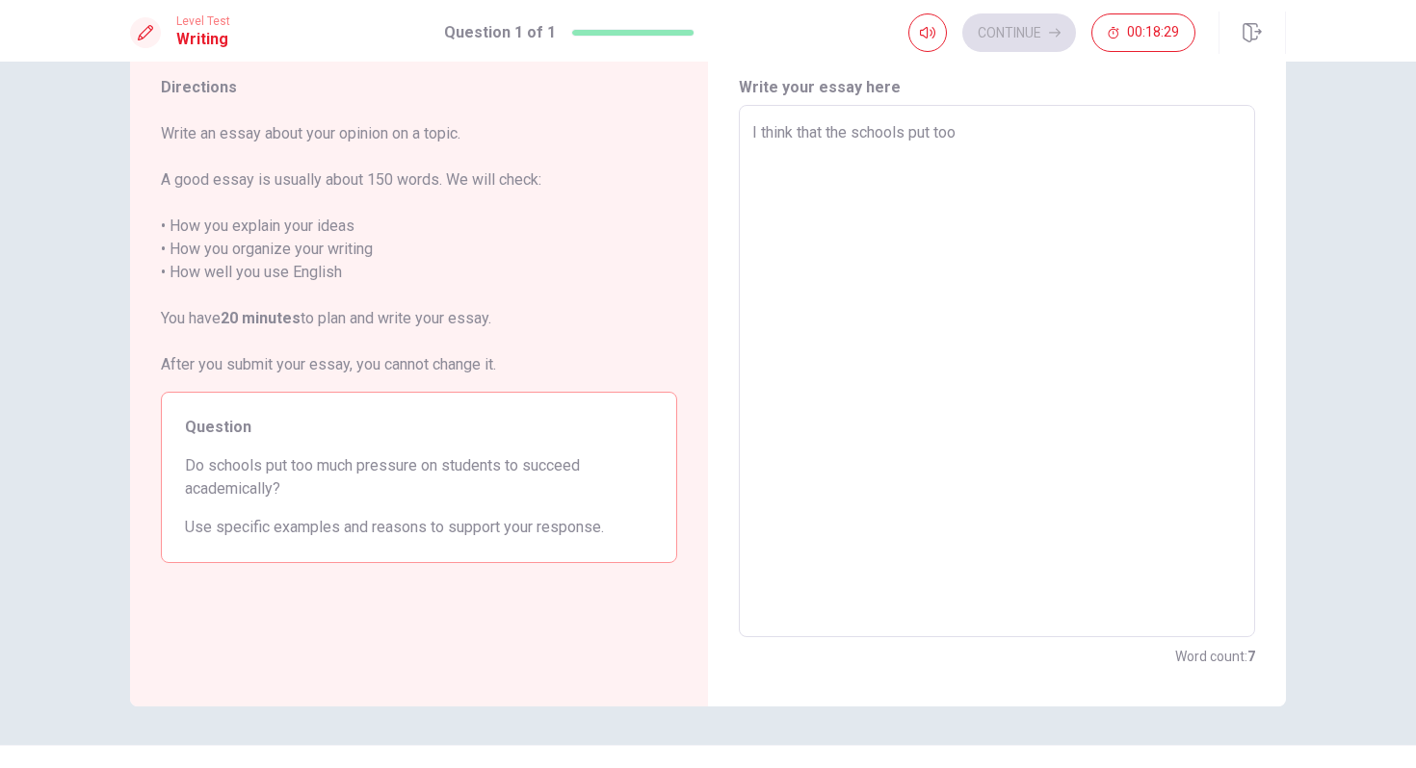
type textarea "x"
type textarea "I think that the schools put too"
type textarea "x"
type textarea "I think that the schools put too m"
type textarea "x"
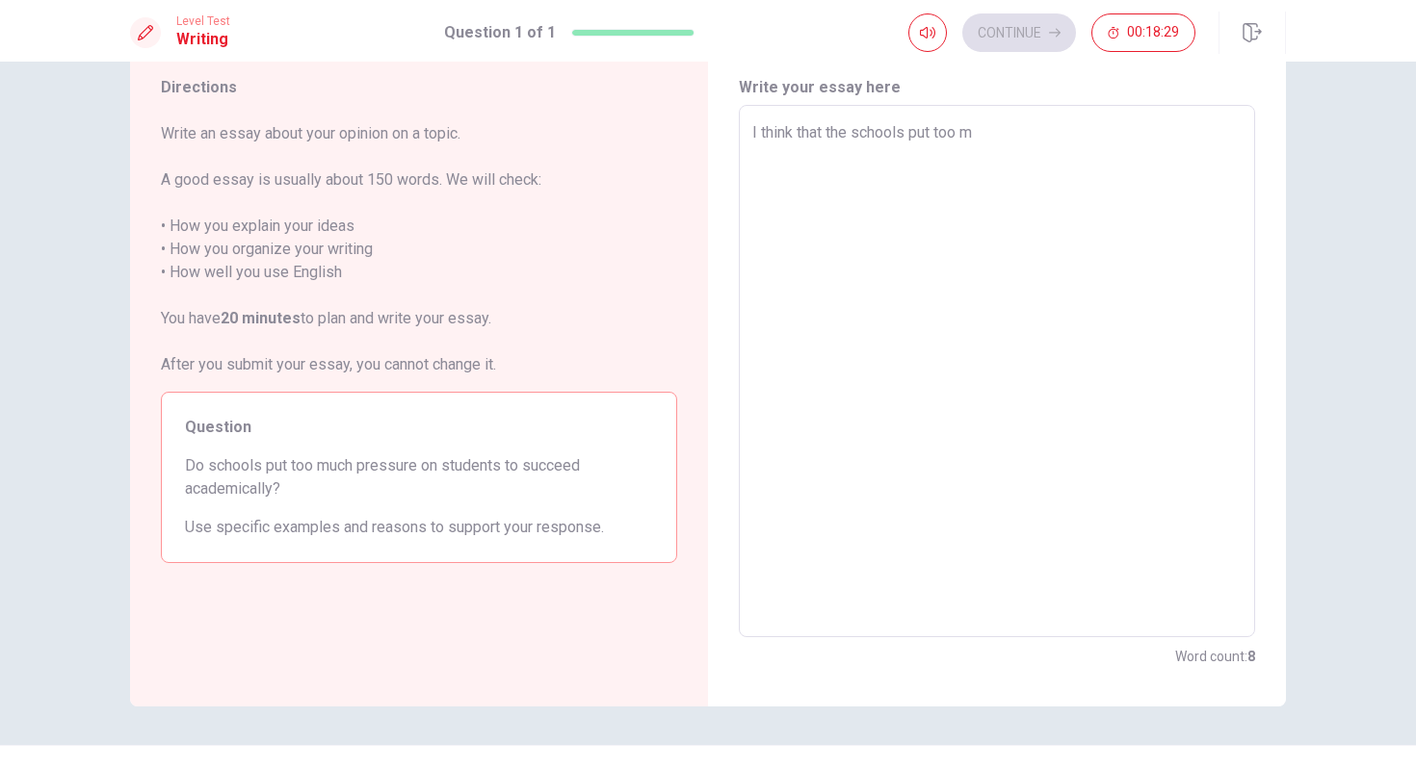
type textarea "I think that the schools put too mu"
type textarea "x"
type textarea "I think that the schools put too muc"
type textarea "x"
type textarea "I think that the schools put too much"
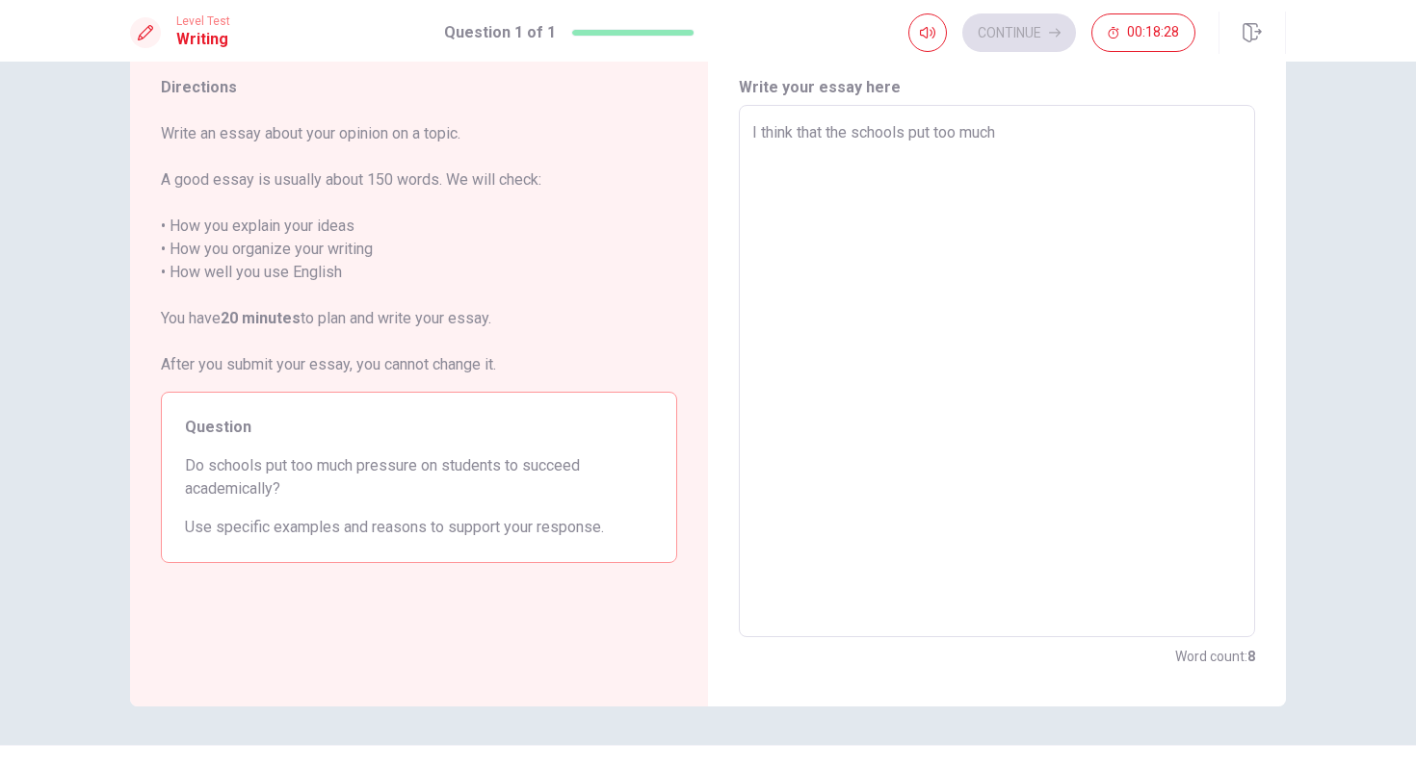
type textarea "x"
type textarea "I think that the schools put too much"
type textarea "x"
type textarea "I think that the schools put too much p"
type textarea "x"
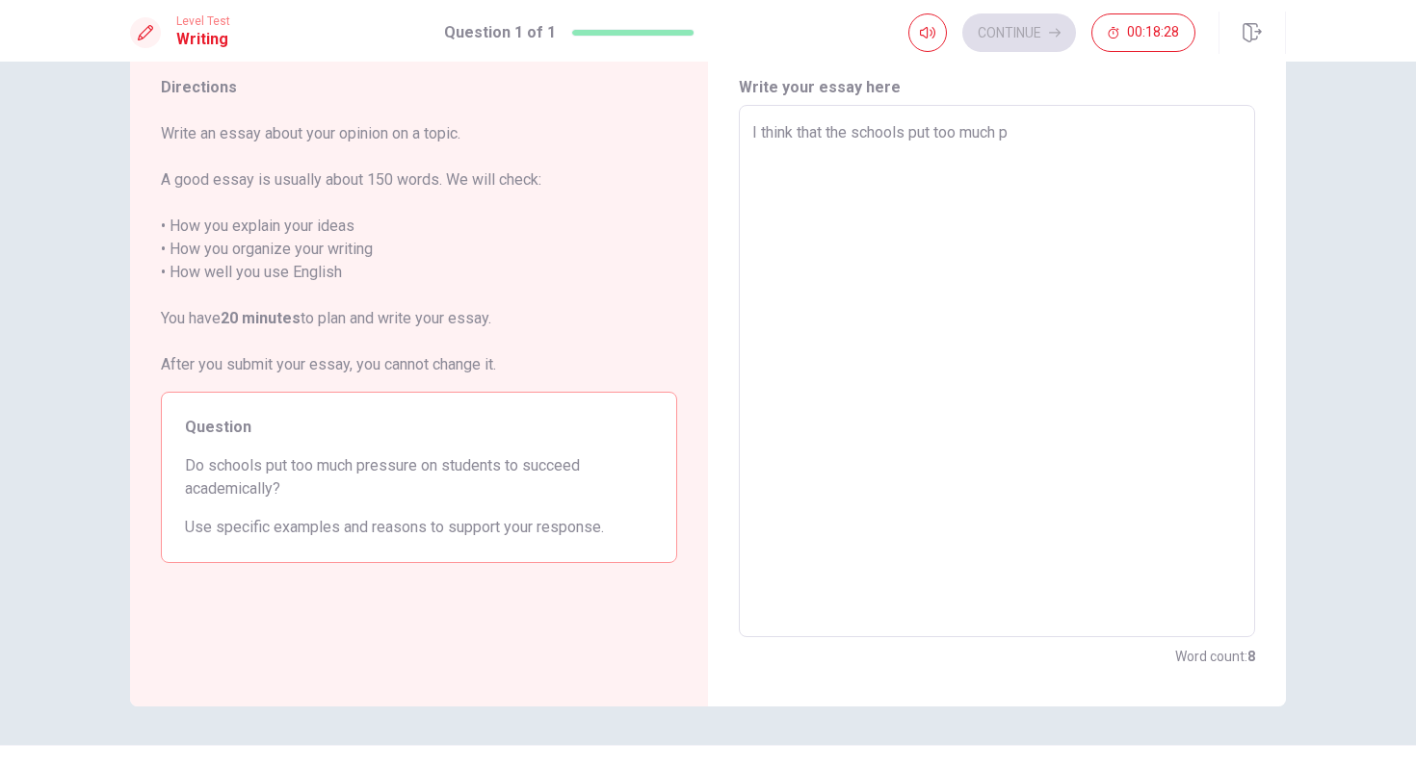
type textarea "I think that the schools put too much pr"
type textarea "x"
type textarea "I think that the schools put too much pre"
type textarea "x"
type textarea "I think that the schools put too much pres"
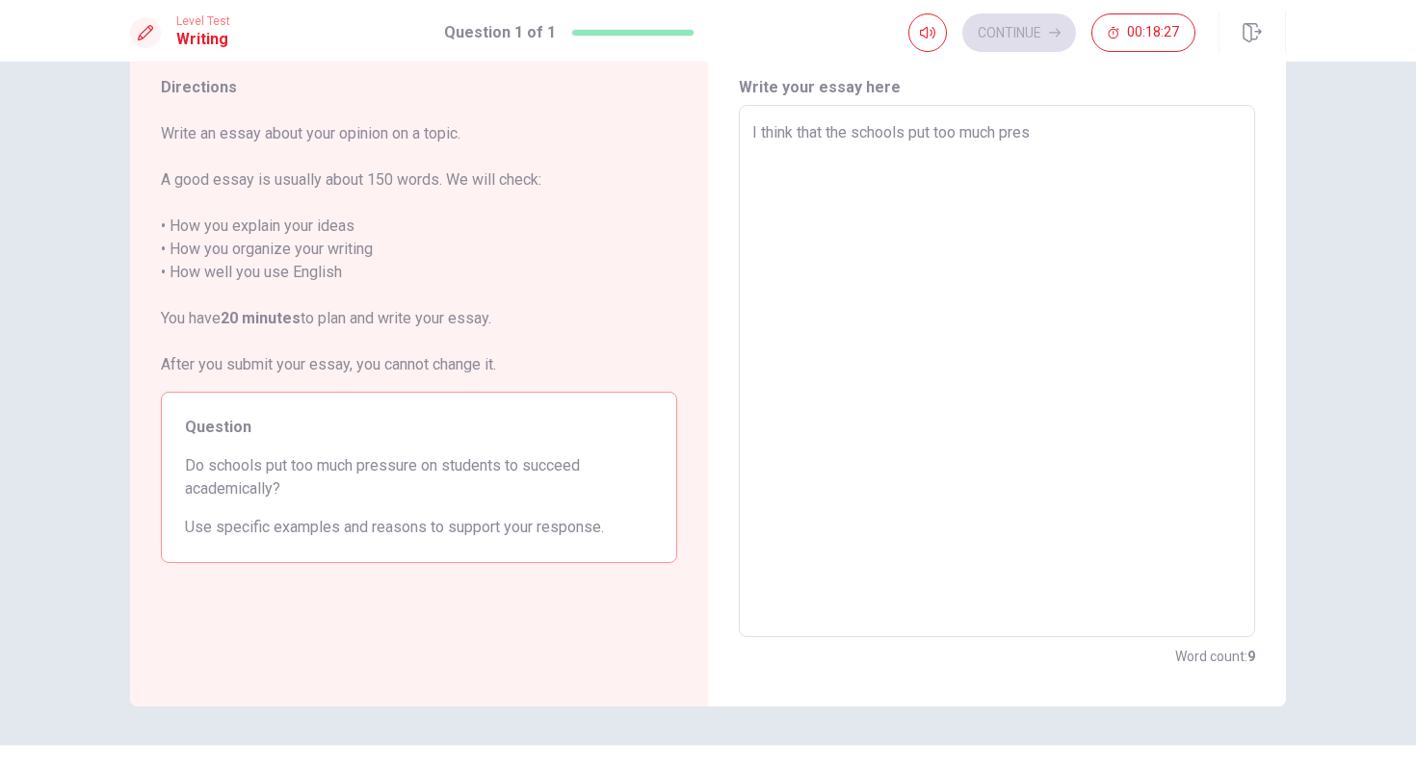
type textarea "x"
type textarea "I think that the schools put too much press"
type textarea "x"
type textarea "I think that the schools put too much pressu"
type textarea "x"
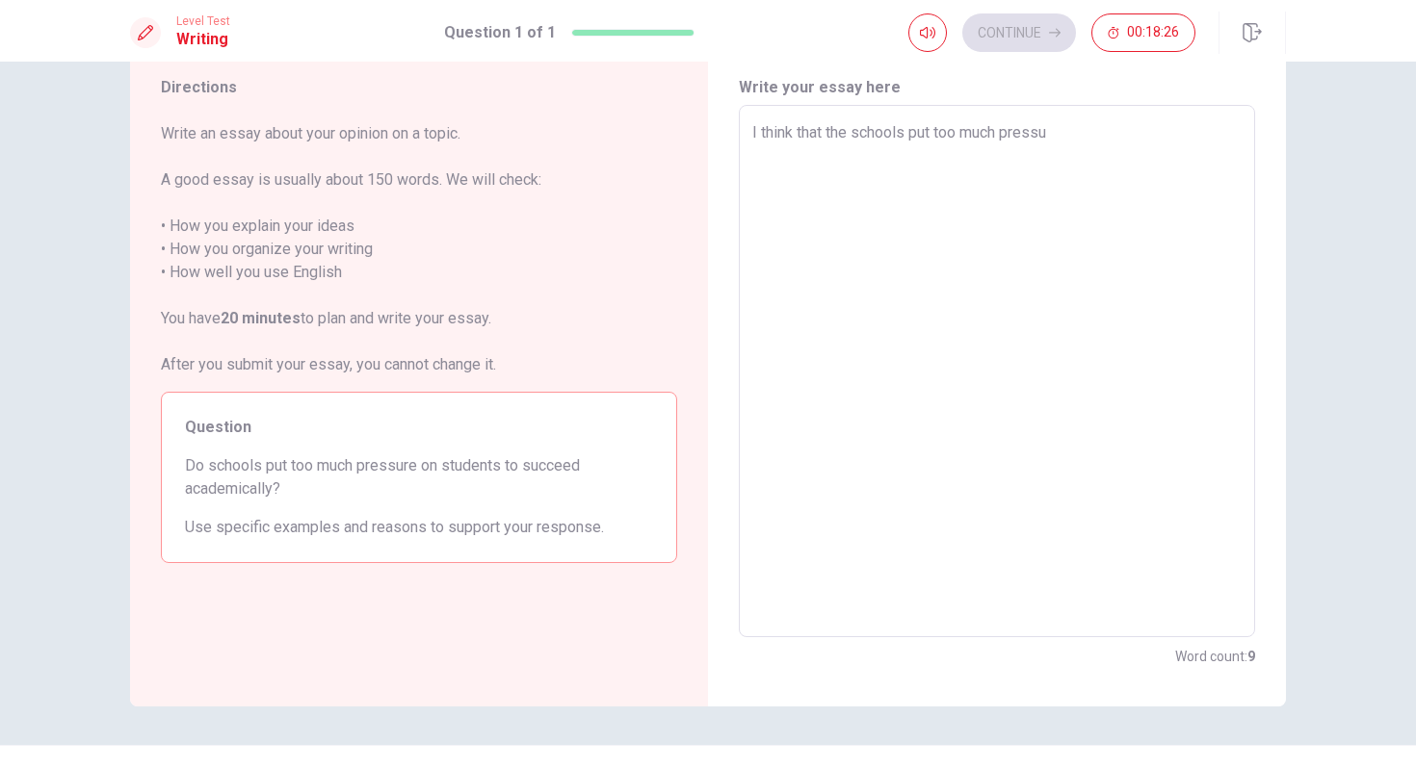
type textarea "I think that the schools put too much pressur"
type textarea "x"
type textarea "I think that the schools put too much pressure"
type textarea "x"
type textarea "I think that the schools put too much pressure"
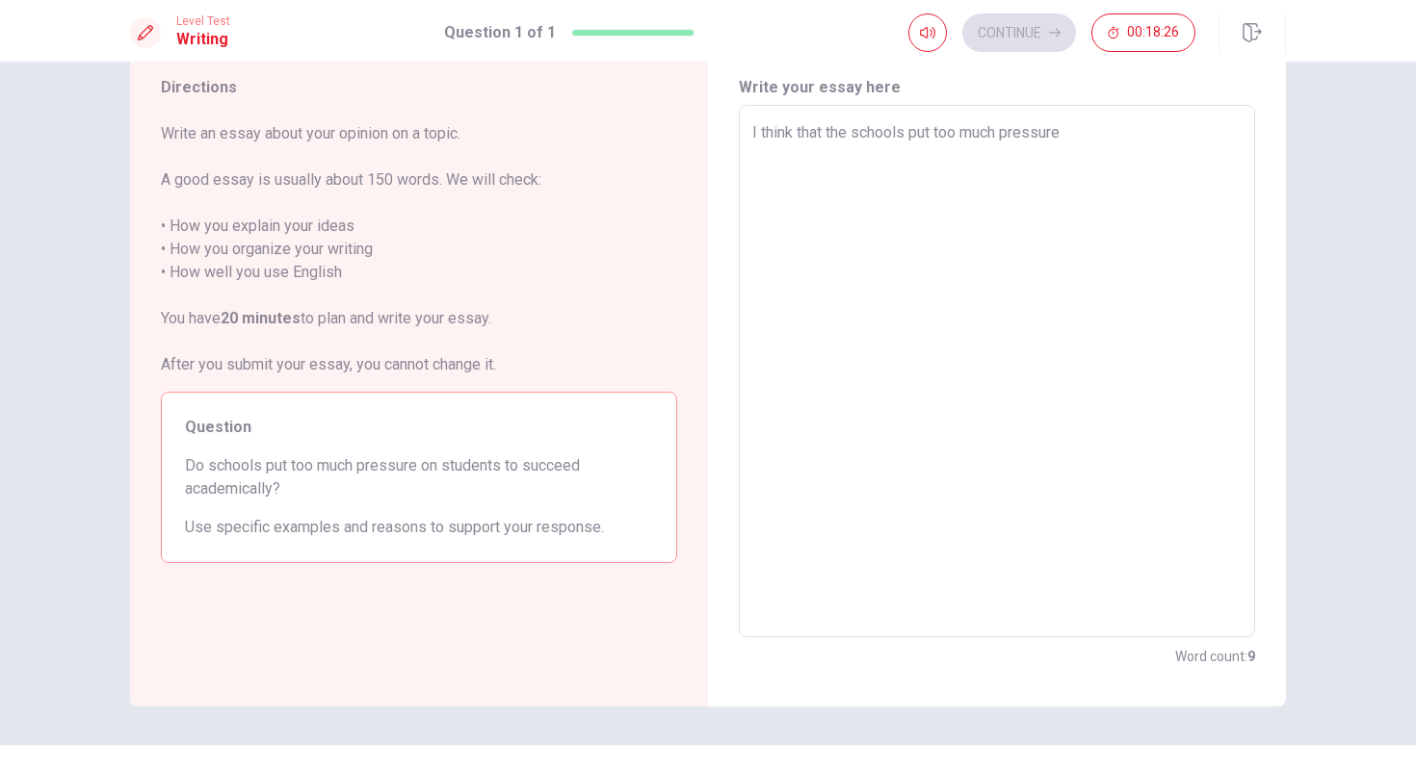
type textarea "x"
type textarea "I think that the schools put too much pressure o"
type textarea "x"
type textarea "I think that the schools put too much pressure on"
type textarea "x"
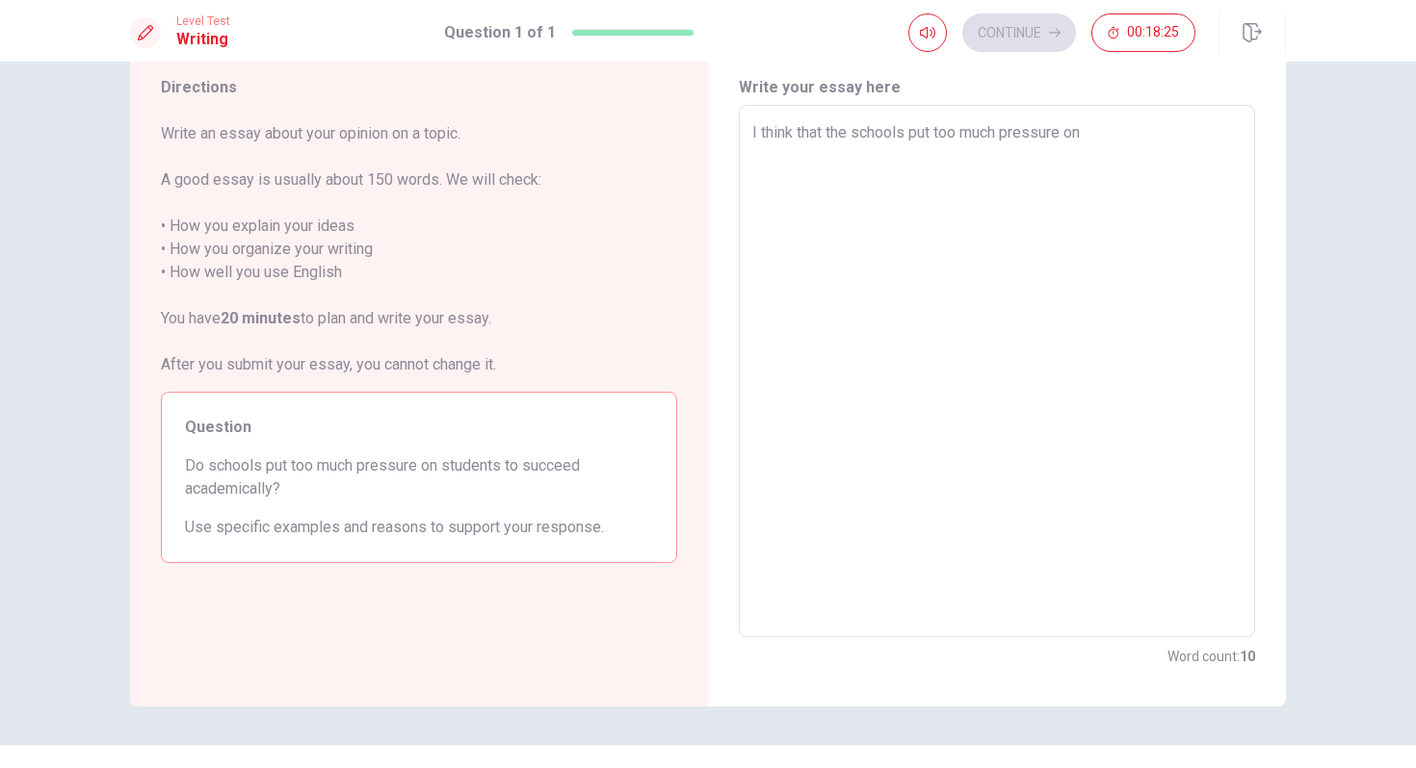
type textarea "I think that the schools put too much pressure on"
type textarea "x"
type textarea "I think that the schools put too much pressure on s"
type textarea "x"
type textarea "I think that the schools put too much pressure on st"
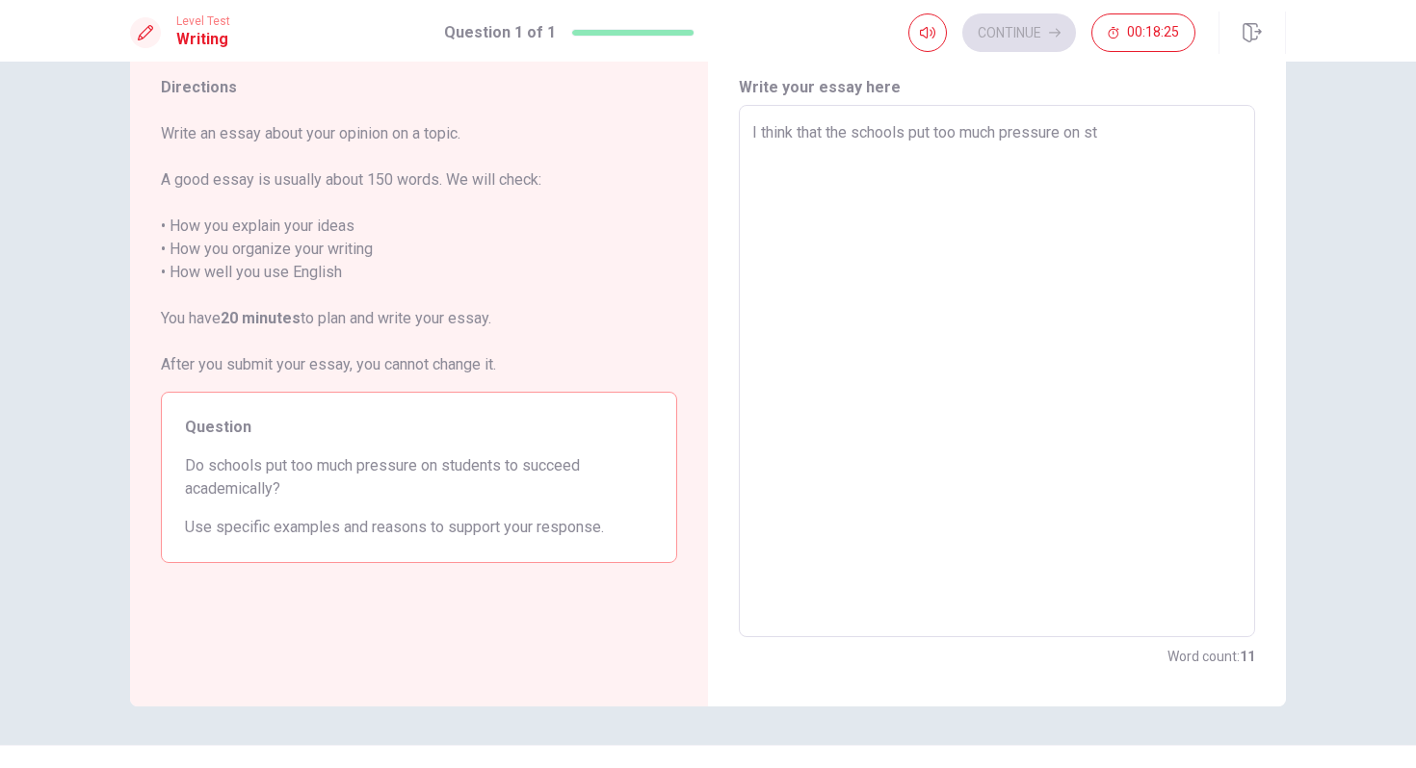
type textarea "x"
type textarea "I think that the schools put too much pressure on stu"
type textarea "x"
type textarea "I think that the schools put too much pressure on stud"
type textarea "x"
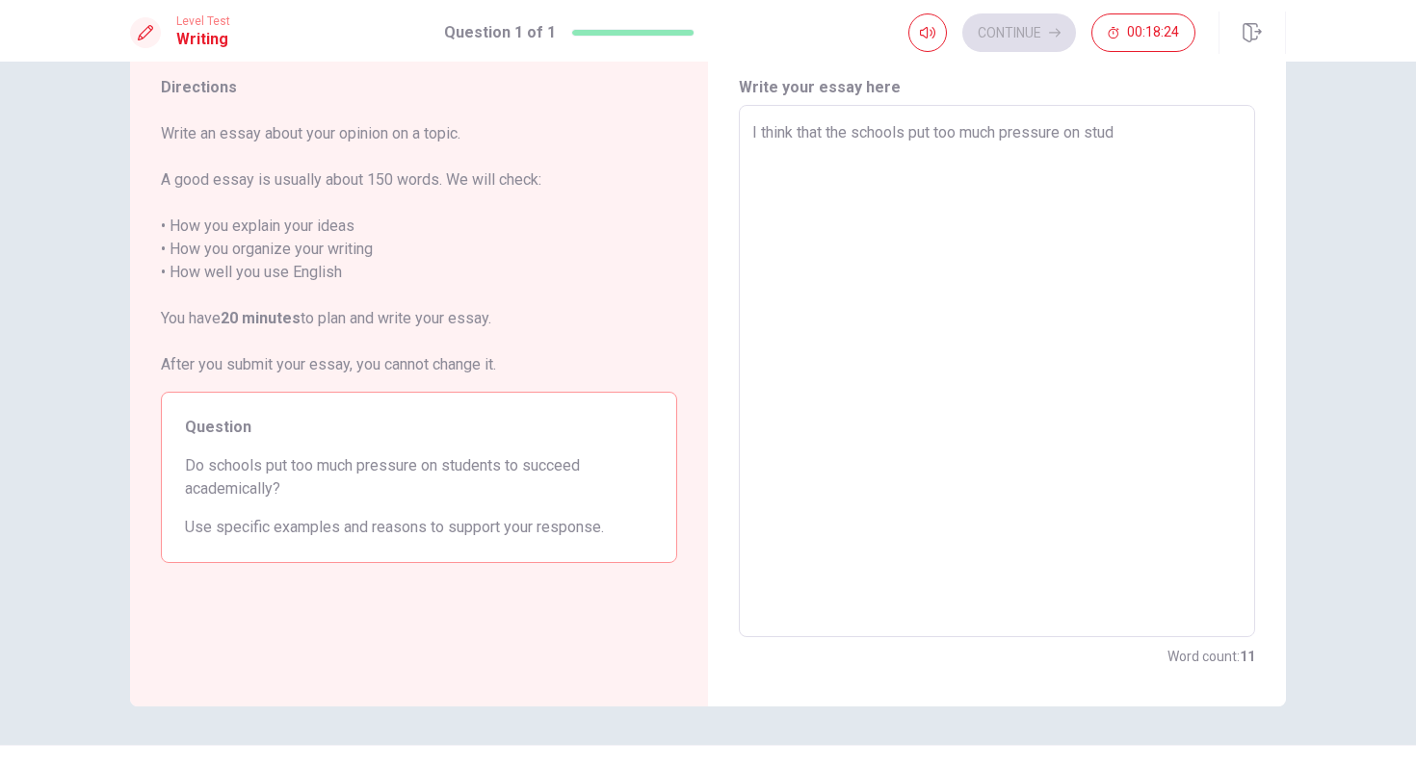
type textarea "I think that the schools put too much pressure on stude"
type textarea "x"
type textarea "I think that the schools put too much pressure on studen"
type textarea "x"
type textarea "I think that the schools put too much pressure on student"
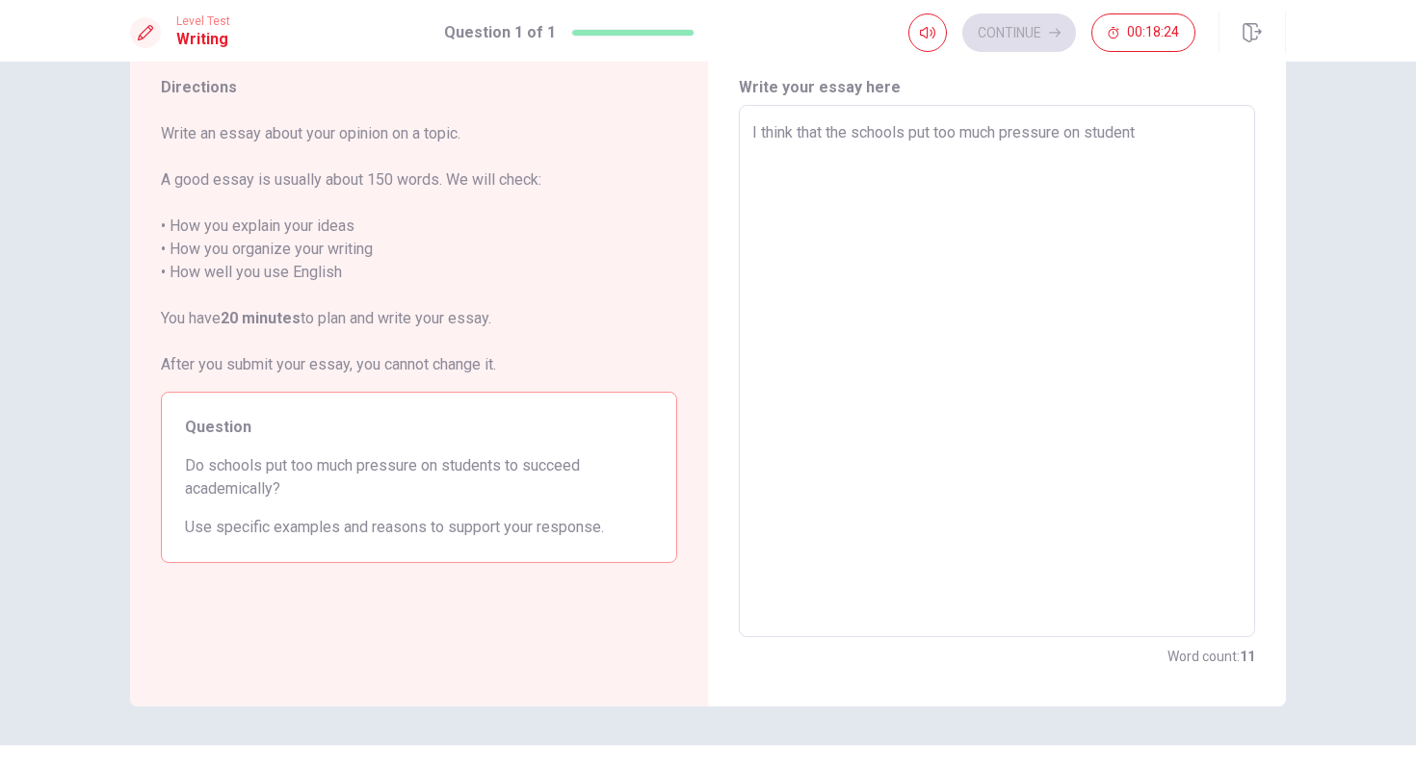
type textarea "x"
type textarea "I think that the schools put too much pressure on students"
type textarea "x"
type textarea "I think that the schools put too much pressure on students"
type textarea "x"
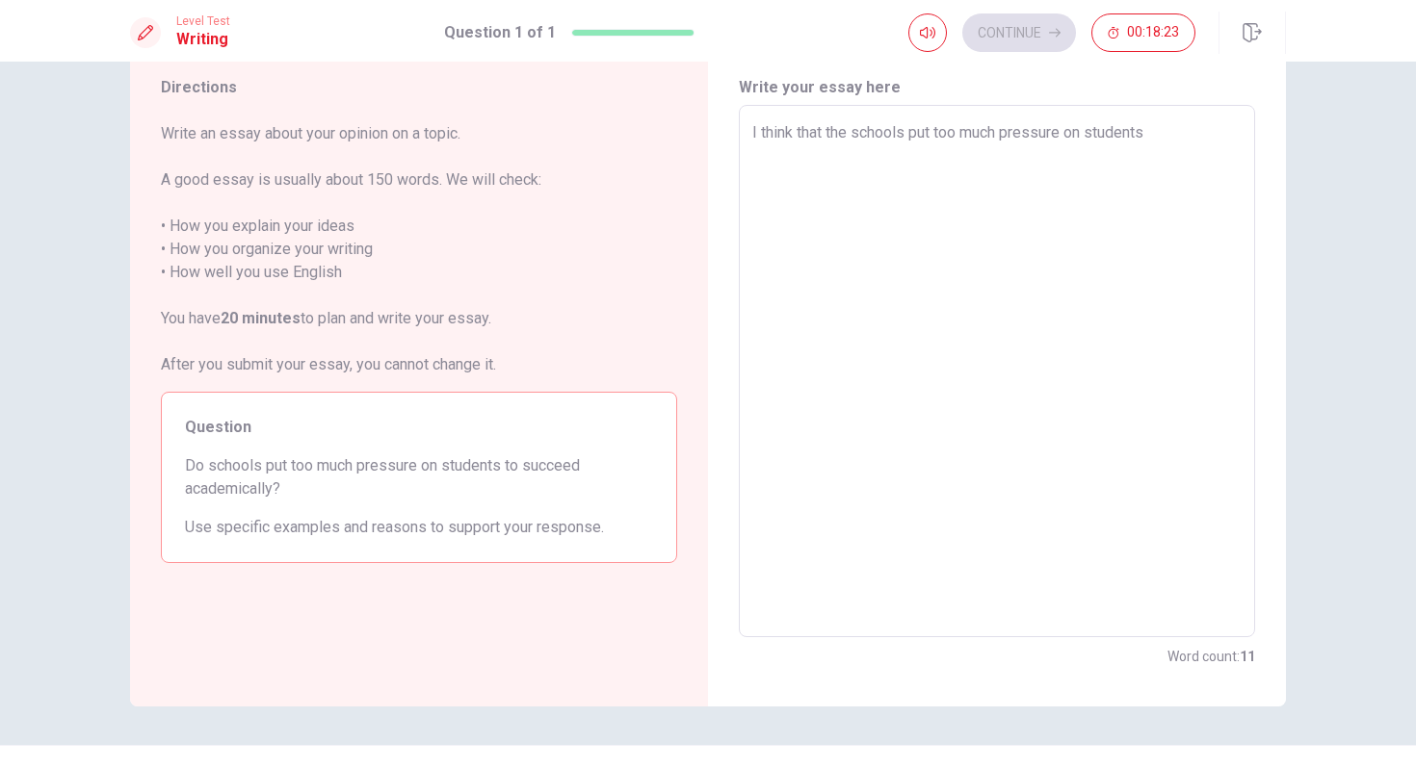
type textarea "I think that the schools put too much pressure on students t"
type textarea "x"
type textarea "I think that the schools put too much pressure on students to"
type textarea "x"
type textarea "I think that the schools put too much pressure on students to"
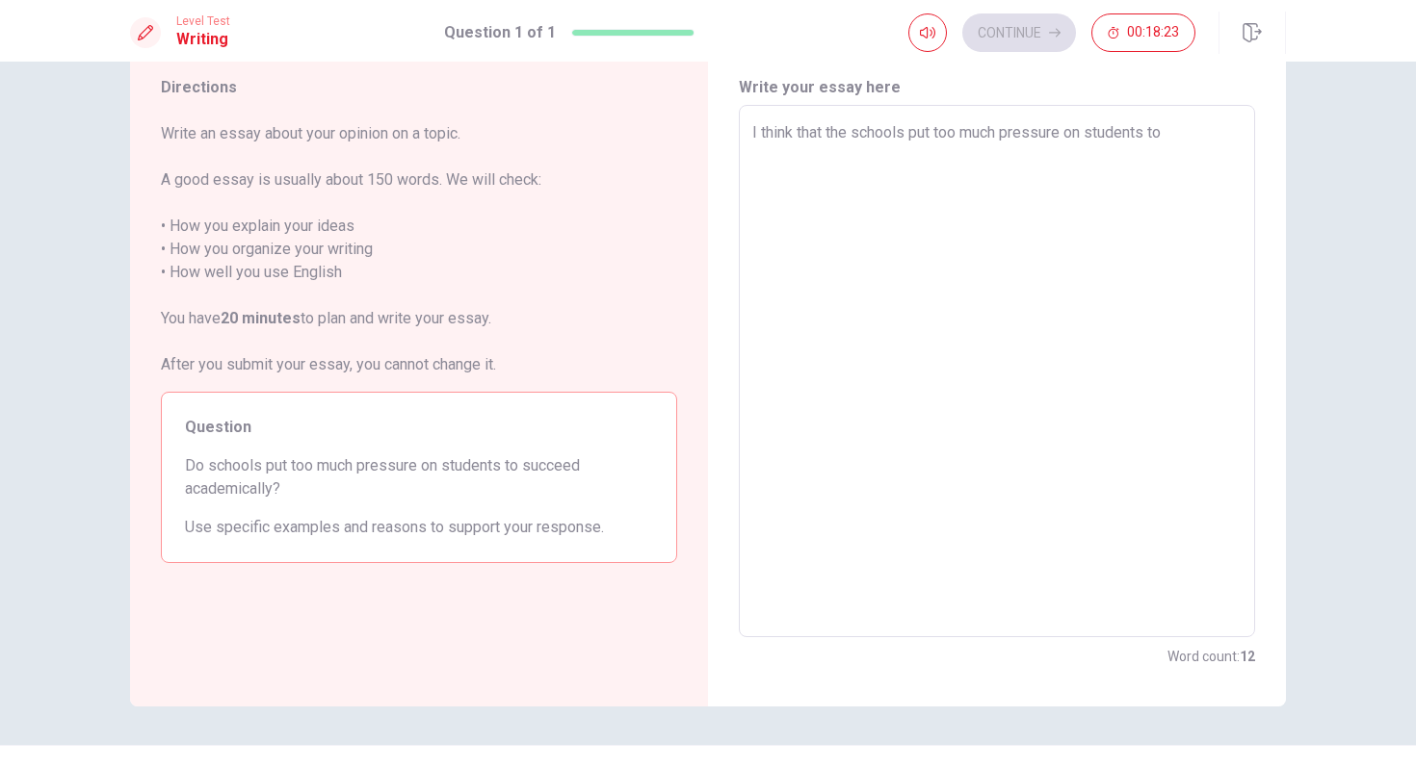
type textarea "x"
type textarea "I think that the schools put too much pressure on students to c"
type textarea "x"
type textarea "I think that the schools put too much pressure on students to cu"
type textarea "x"
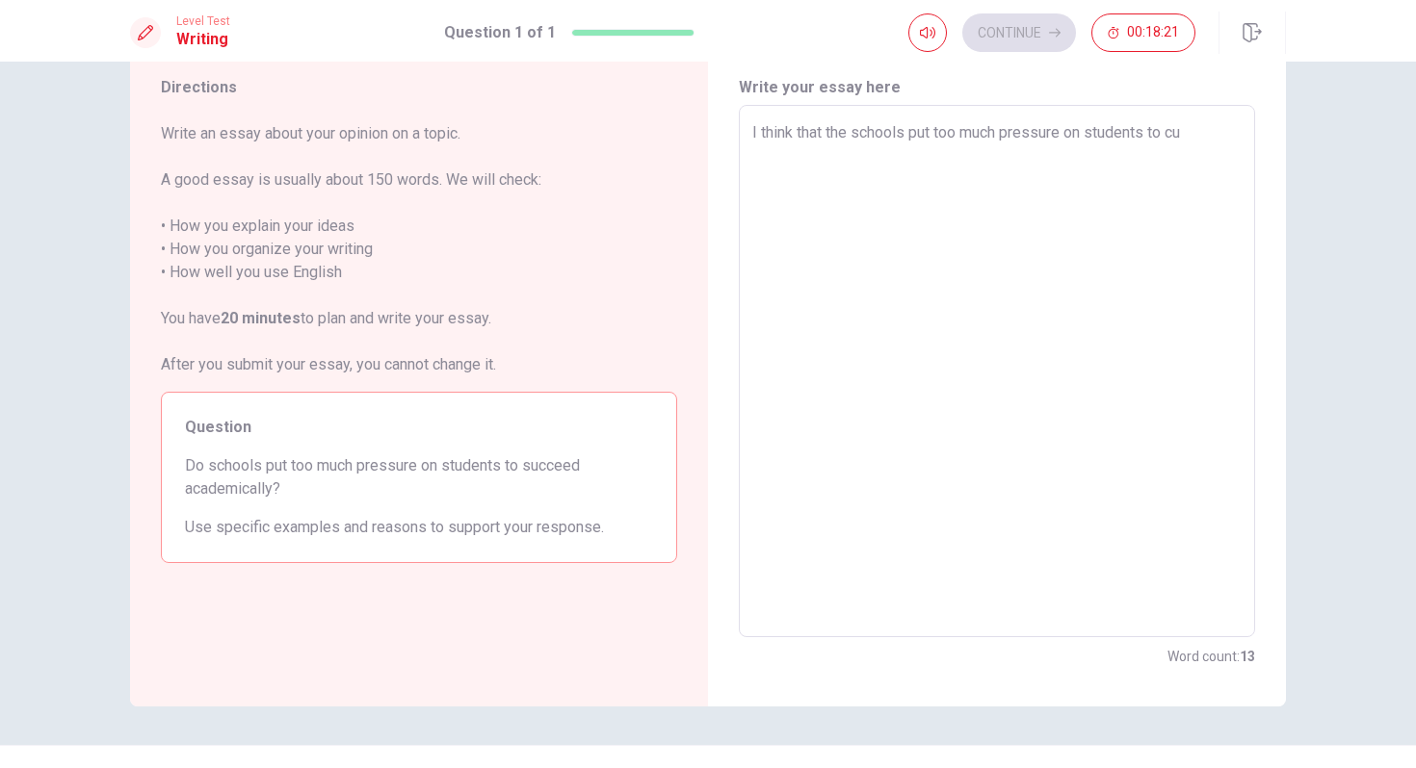
type textarea "I think that the schools put too much pressure on students to c"
type textarea "x"
type textarea "I think that the schools put too much pressure on students to"
type textarea "x"
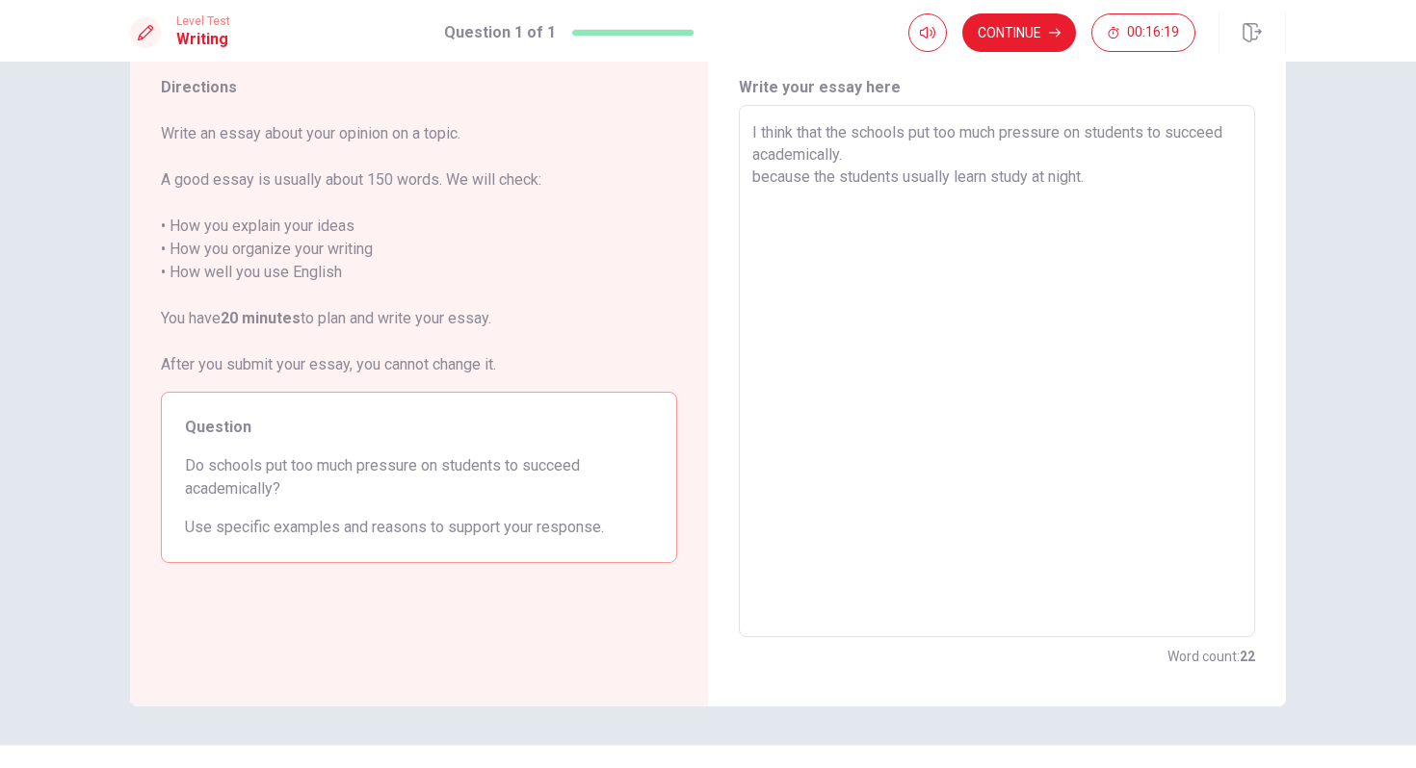
click at [813, 175] on textarea "I think that the schools put too much pressure on students to succeed academica…" at bounding box center [996, 371] width 489 height 501
click at [841, 181] on textarea "I think that the schools put too much pressure on students to succeed academica…" at bounding box center [996, 371] width 489 height 501
drag, startPoint x: 816, startPoint y: 179, endPoint x: 747, endPoint y: 178, distance: 68.4
click at [748, 179] on div "I think that the schools put too much pressure on students to succeed academica…" at bounding box center [997, 371] width 516 height 533
click at [958, 175] on textarea "I think that the schools put too much pressure on students to succeed academica…" at bounding box center [996, 371] width 489 height 501
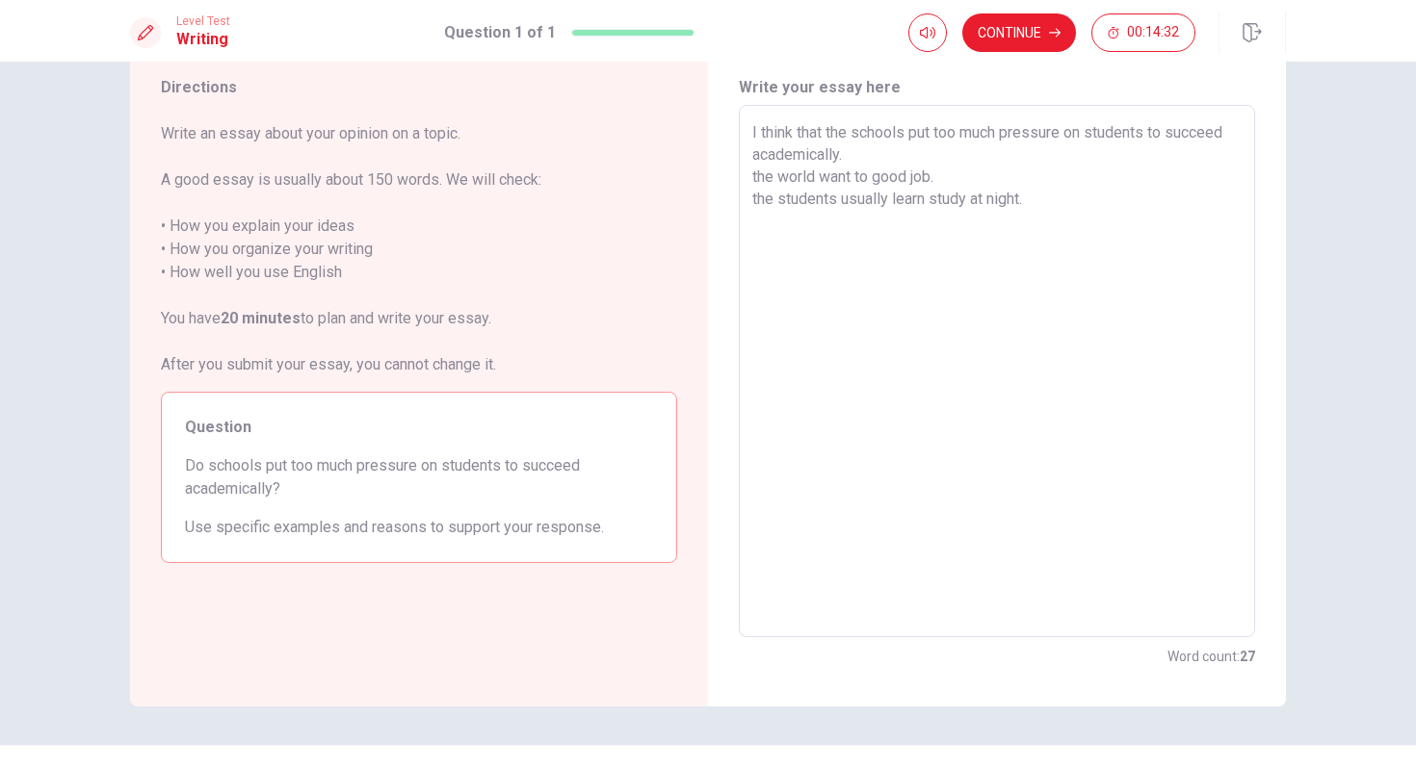
drag, startPoint x: 947, startPoint y: 182, endPoint x: 732, endPoint y: 178, distance: 214.8
click at [733, 181] on div "Write your essay here I think that the schools put too much pressure on student…" at bounding box center [997, 372] width 578 height 669
click at [1044, 207] on textarea "I think that the schools put too much pressure on students to succeed academica…" at bounding box center [996, 371] width 489 height 501
click at [961, 180] on textarea "I think that the schools put too much pressure on students to succeed academica…" at bounding box center [996, 371] width 489 height 501
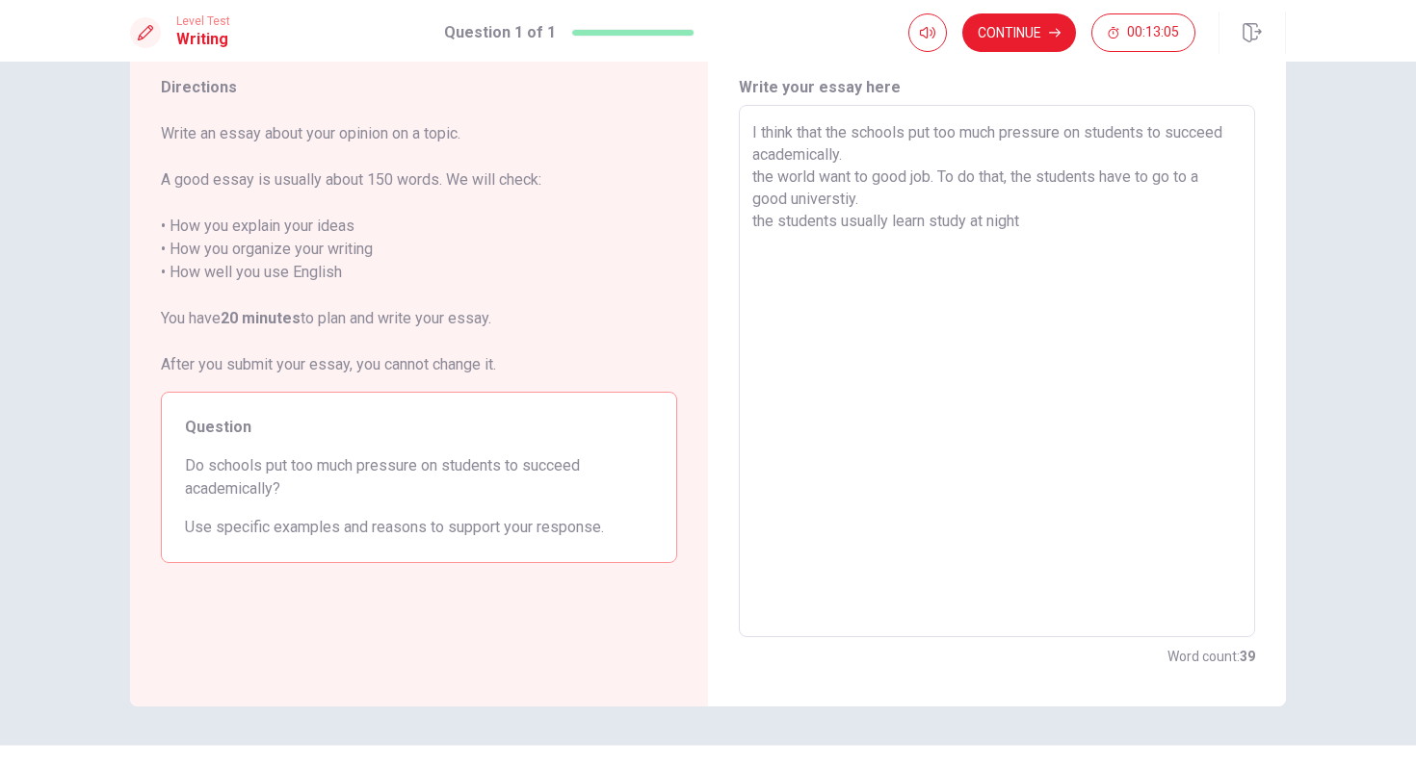
click at [754, 191] on textarea "I think that the schools put too much pressure on students to succeed academica…" at bounding box center [996, 371] width 489 height 501
click at [754, 185] on textarea "I think that the schools put too much pressure on students to succeed academica…" at bounding box center [996, 371] width 489 height 501
click at [1057, 221] on textarea "I think that the schools put too much pressure on students to succeed academica…" at bounding box center [996, 371] width 489 height 501
click at [928, 221] on textarea "I think that the schools put too much pressure on students to succeed academica…" at bounding box center [996, 371] width 489 height 501
click at [848, 253] on textarea "I think that the schools put too much pressure on students to succeed academica…" at bounding box center [996, 371] width 489 height 501
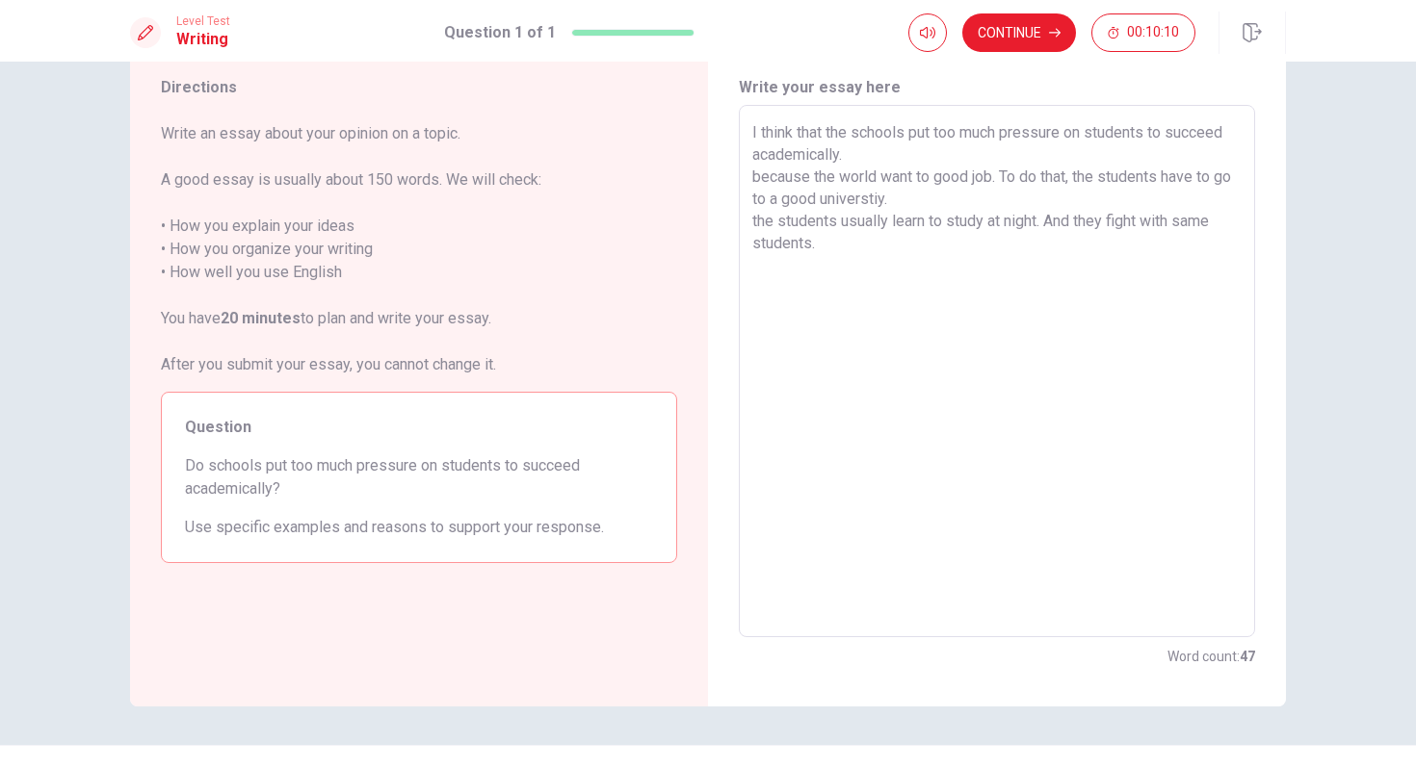
click at [844, 225] on textarea "I think that the schools put too much pressure on students to succeed academica…" at bounding box center [996, 371] width 489 height 501
click at [857, 225] on textarea "I think that the schools put too much pressure on students to succeed academica…" at bounding box center [996, 371] width 489 height 501
drag, startPoint x: 779, startPoint y: 222, endPoint x: 721, endPoint y: 219, distance: 57.9
click at [721, 221] on div "Write your essay here I think that the schools put too much pressure on student…" at bounding box center [997, 372] width 578 height 669
click at [1108, 178] on textarea "I think that the schools put too much pressure on students to succeed academica…" at bounding box center [996, 371] width 489 height 501
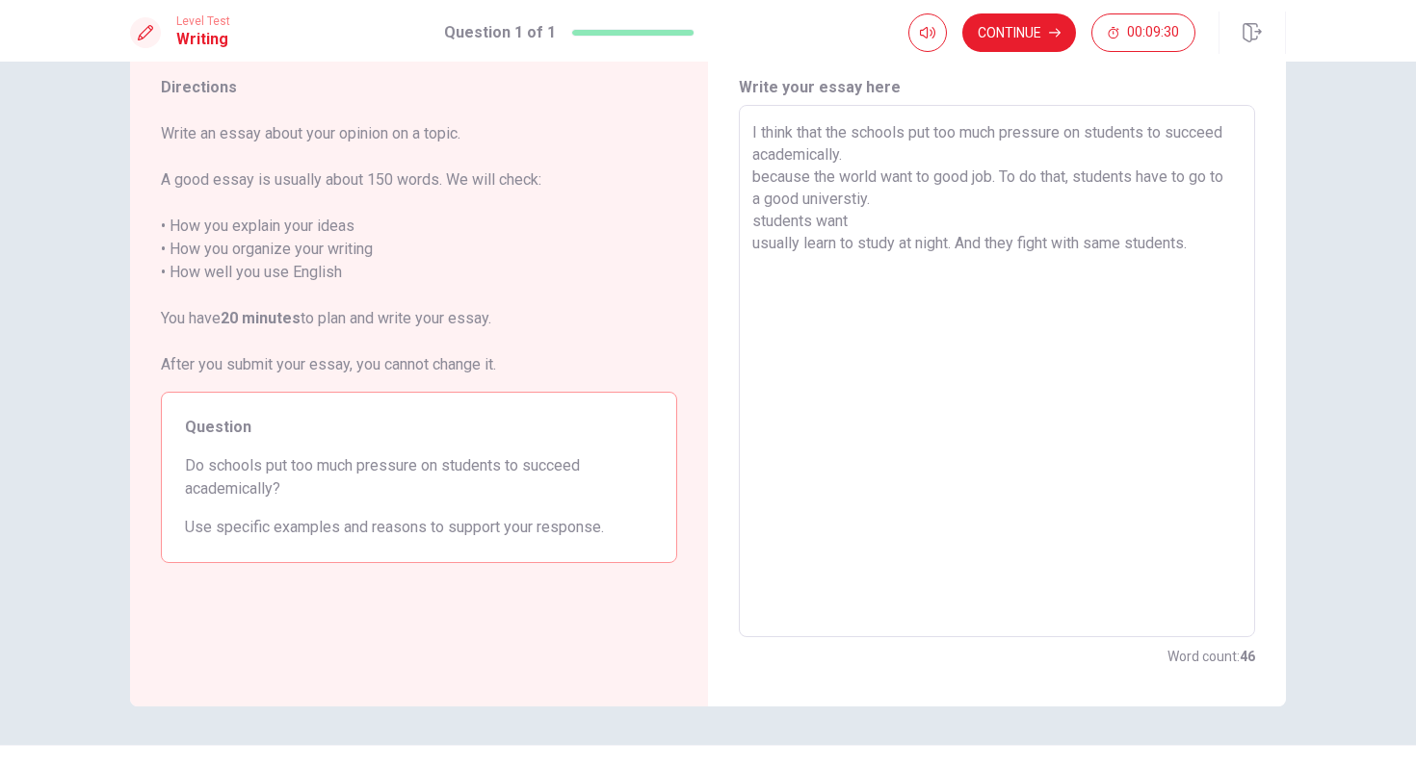
click at [866, 227] on textarea "I think that the schools put too much pressure on students to succeed academica…" at bounding box center [996, 371] width 489 height 501
click at [754, 245] on textarea "I think that the schools put too much pressure on students to succeed academica…" at bounding box center [996, 371] width 489 height 501
click at [1061, 224] on textarea "I think that the schools put too much pressure on students to succeed academica…" at bounding box center [996, 371] width 489 height 501
click at [806, 249] on textarea "I think that the schools put too much pressure on students to succeed academica…" at bounding box center [996, 371] width 489 height 501
click at [825, 245] on textarea "I think that the schools put too much pressure on students to succeed academica…" at bounding box center [996, 371] width 489 height 501
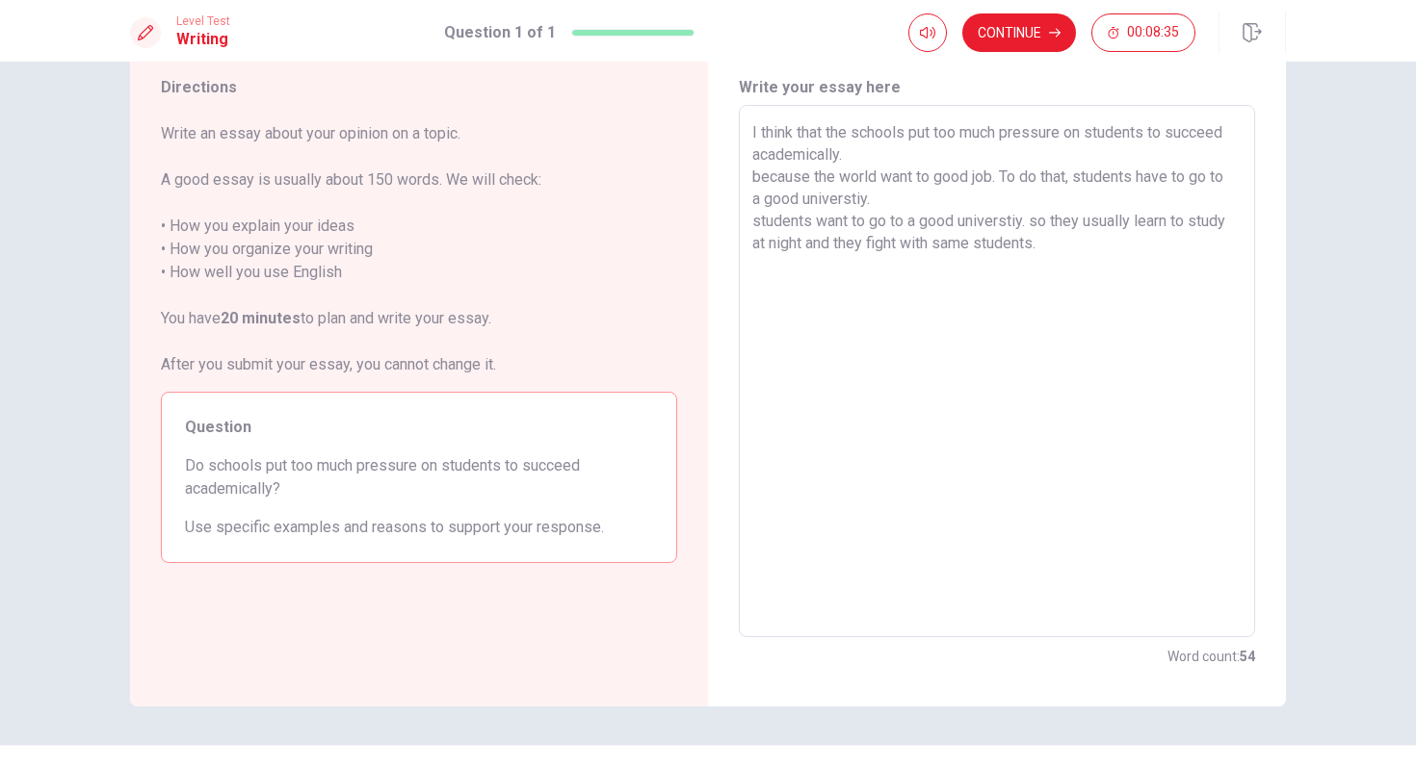
click at [1046, 253] on textarea "I think that the schools put too much pressure on students to succeed academica…" at bounding box center [996, 371] width 489 height 501
click at [1051, 241] on textarea "I think that the schools put too much pressure on students to succeed academica…" at bounding box center [996, 371] width 489 height 501
click at [855, 140] on textarea "I think that the schools put too much pressure on students to succeed academica…" at bounding box center [996, 371] width 489 height 501
click at [1082, 251] on textarea "I think that schools put too much pressure on students to succeed academically.…" at bounding box center [996, 371] width 489 height 501
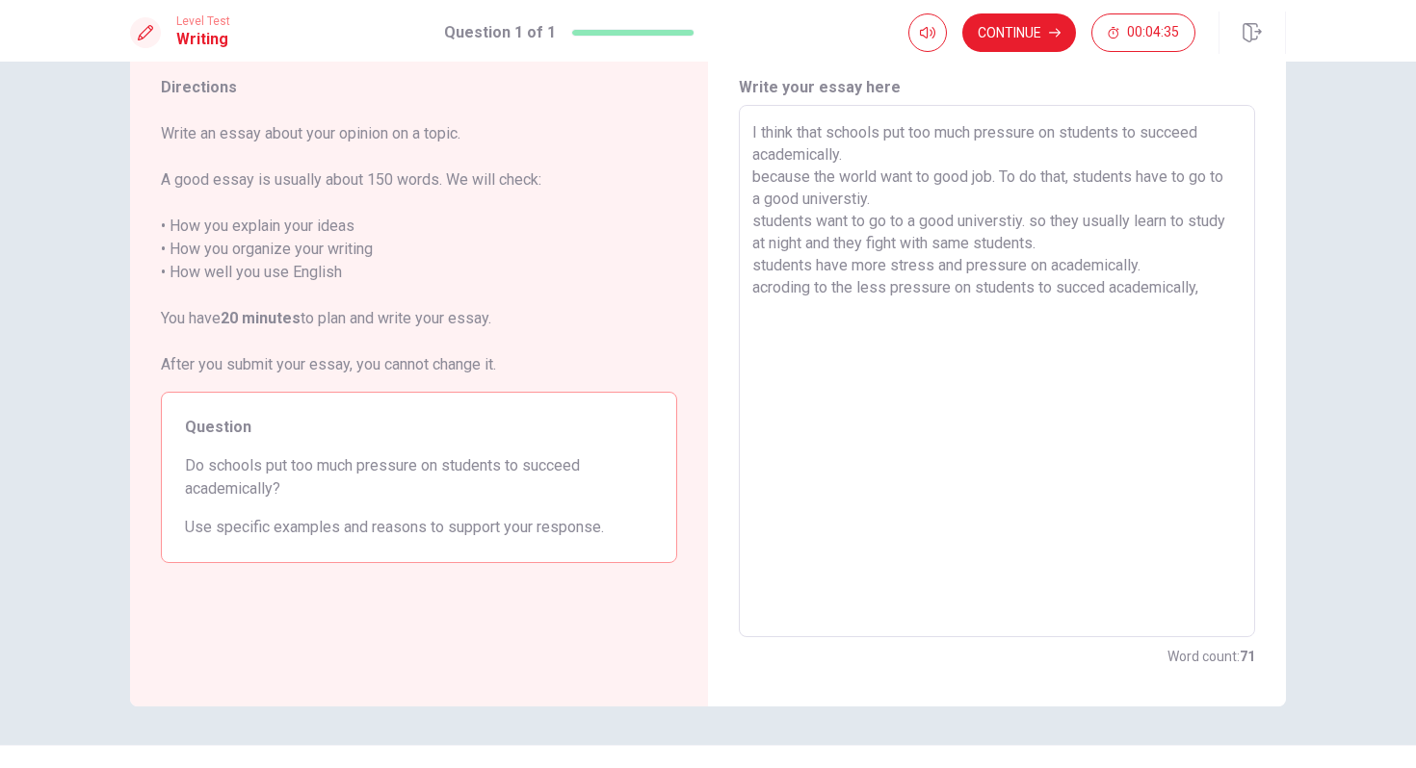
click at [894, 294] on textarea "I think that schools put too much pressure on students to succeed academically.…" at bounding box center [996, 371] width 489 height 501
click at [1220, 291] on textarea "I think that schools put too much pressure on students to succeed academically.…" at bounding box center [996, 371] width 489 height 501
click at [833, 315] on textarea "I think that schools put too much pressure on students to succeed academically.…" at bounding box center [996, 371] width 489 height 501
drag, startPoint x: 887, startPoint y: 312, endPoint x: 835, endPoint y: 313, distance: 52.0
click at [835, 313] on textarea "I think that schools put too much pressure on students to succeed academically.…" at bounding box center [996, 371] width 489 height 501
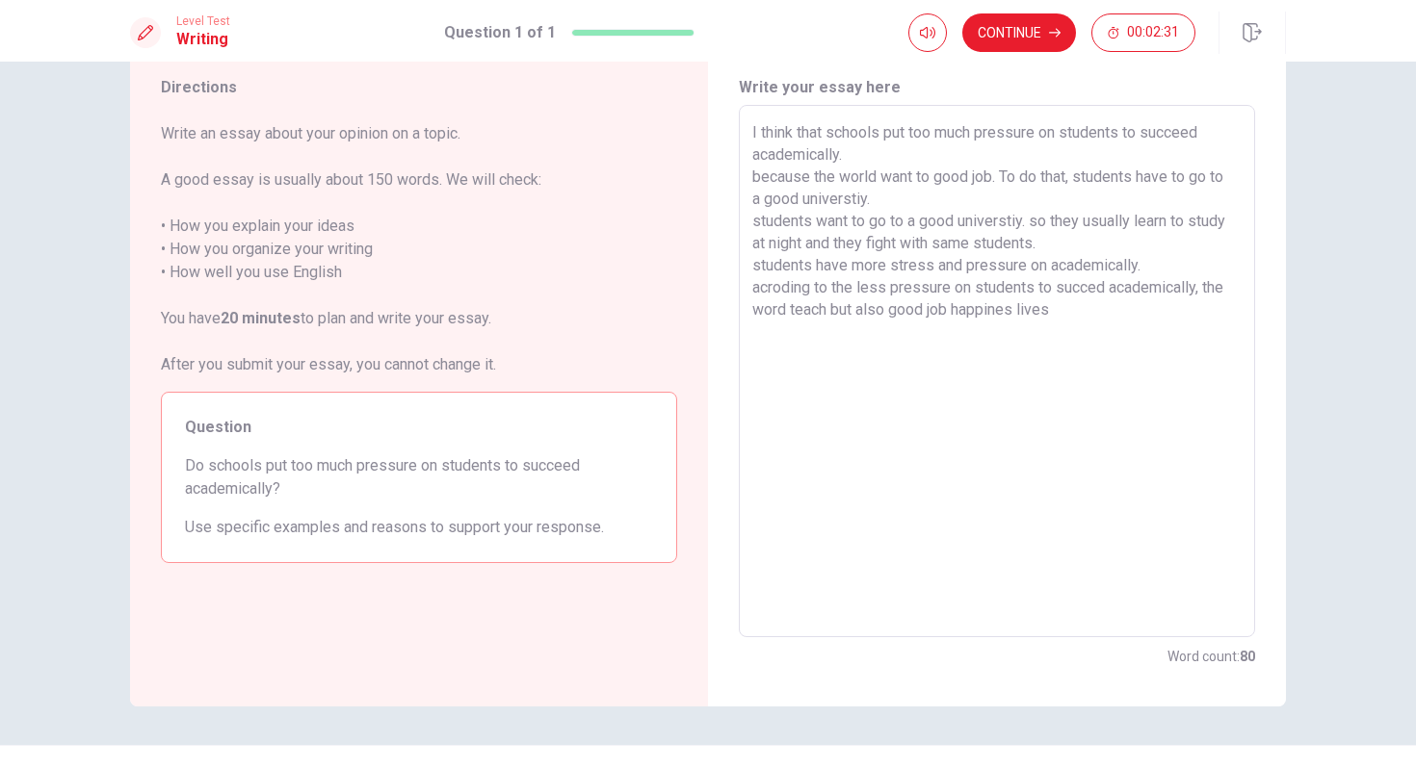
click at [954, 309] on textarea "I think that schools put too much pressure on students to succeed academically.…" at bounding box center [996, 371] width 489 height 501
click at [886, 315] on textarea "I think that schools put too much pressure on students to succeed academically.…" at bounding box center [996, 371] width 489 height 501
click at [951, 306] on textarea "I think that schools put too much pressure on students to succeed academically.…" at bounding box center [996, 371] width 489 height 501
click at [833, 316] on textarea "I think that schools put too much pressure on students to succeed academically.…" at bounding box center [996, 371] width 489 height 501
click at [1143, 308] on textarea "I think that schools put too much pressure on students to succeed academically.…" at bounding box center [996, 371] width 489 height 501
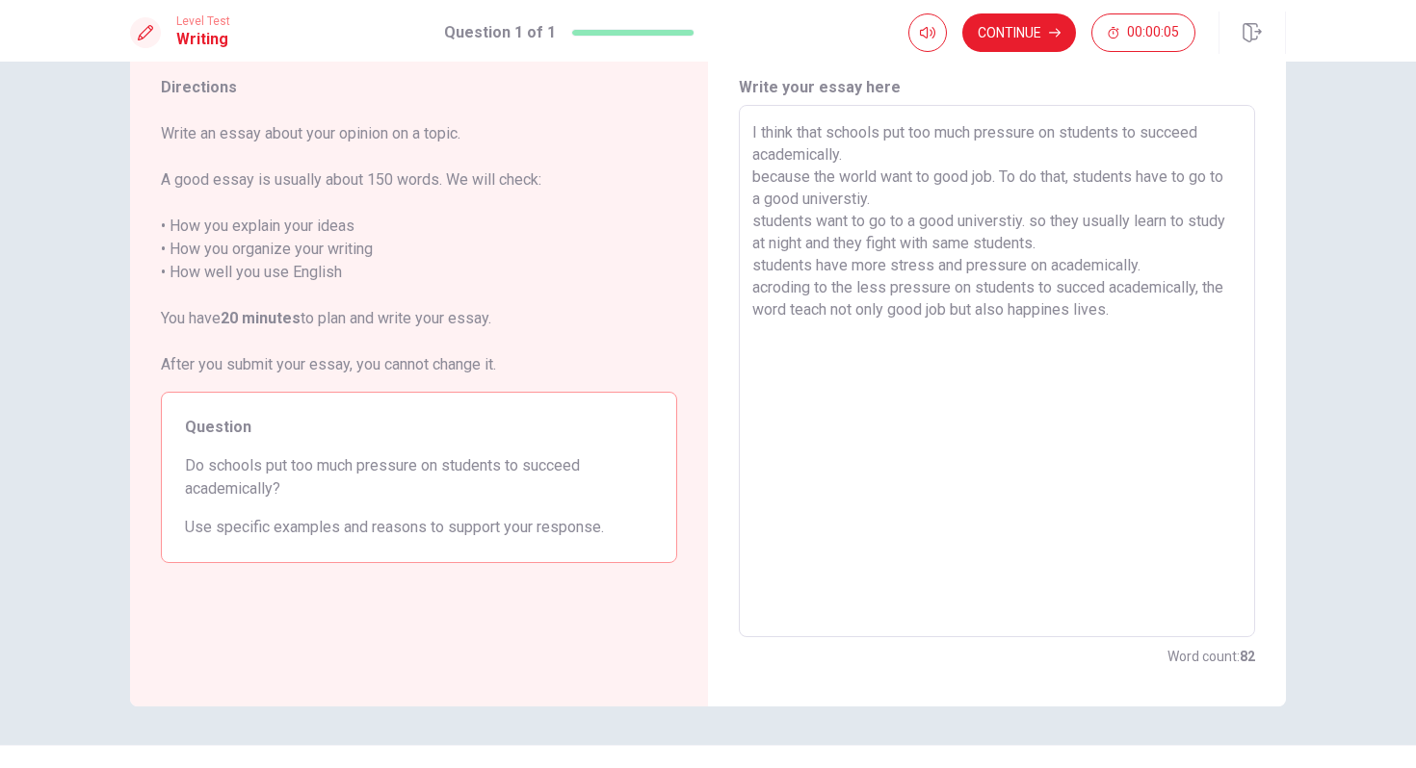
click at [994, 180] on textarea "I think that schools put too much pressure on students to succeed academically.…" at bounding box center [996, 371] width 489 height 501
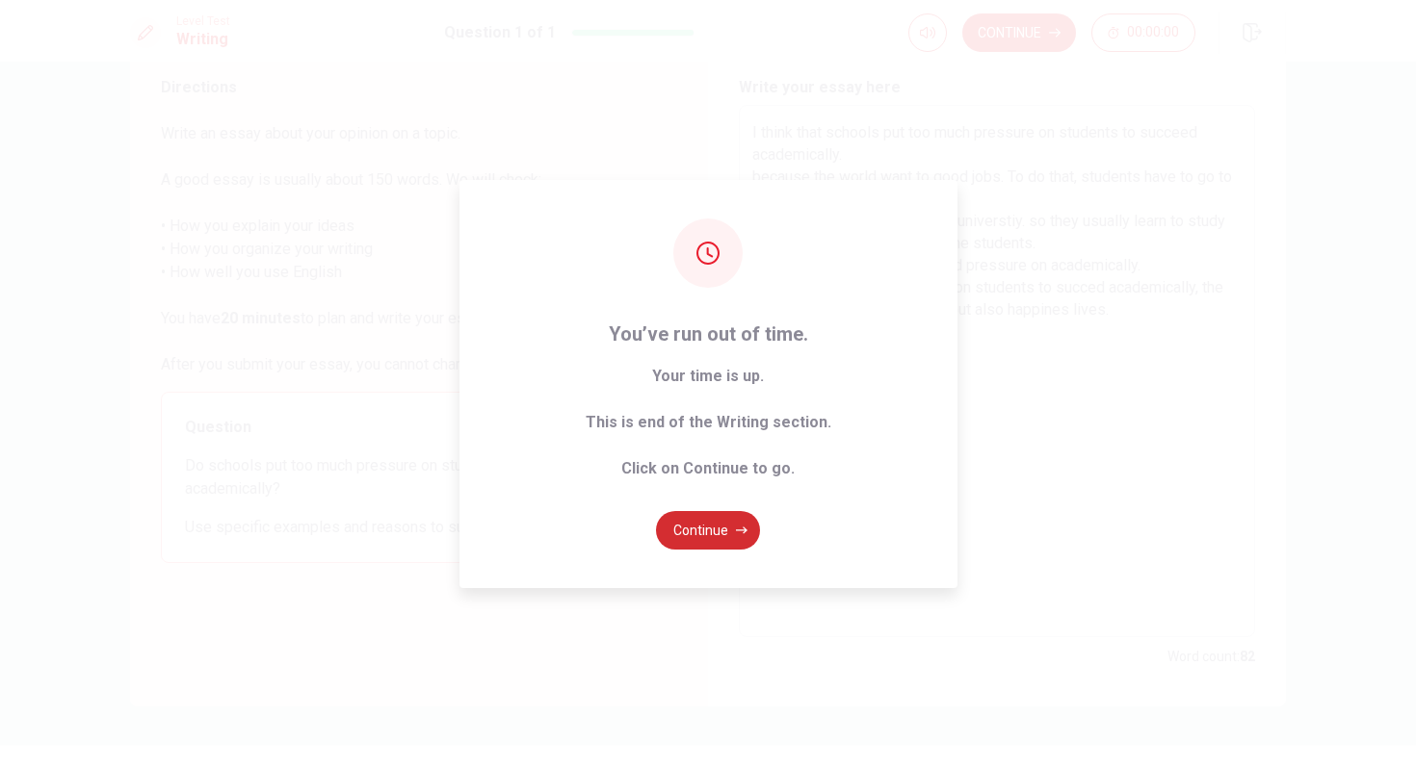
click at [714, 535] on button "Continue" at bounding box center [708, 530] width 104 height 39
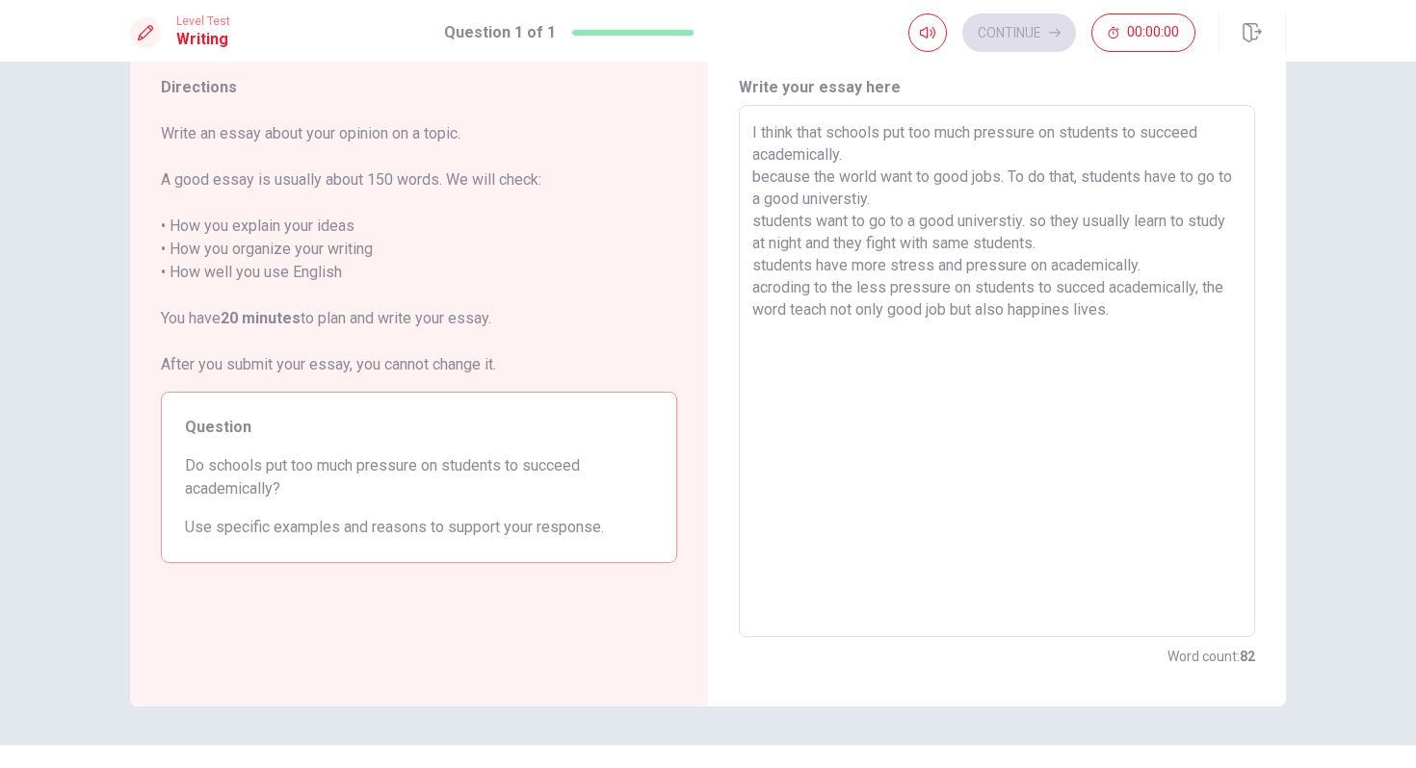
scroll to position [0, 0]
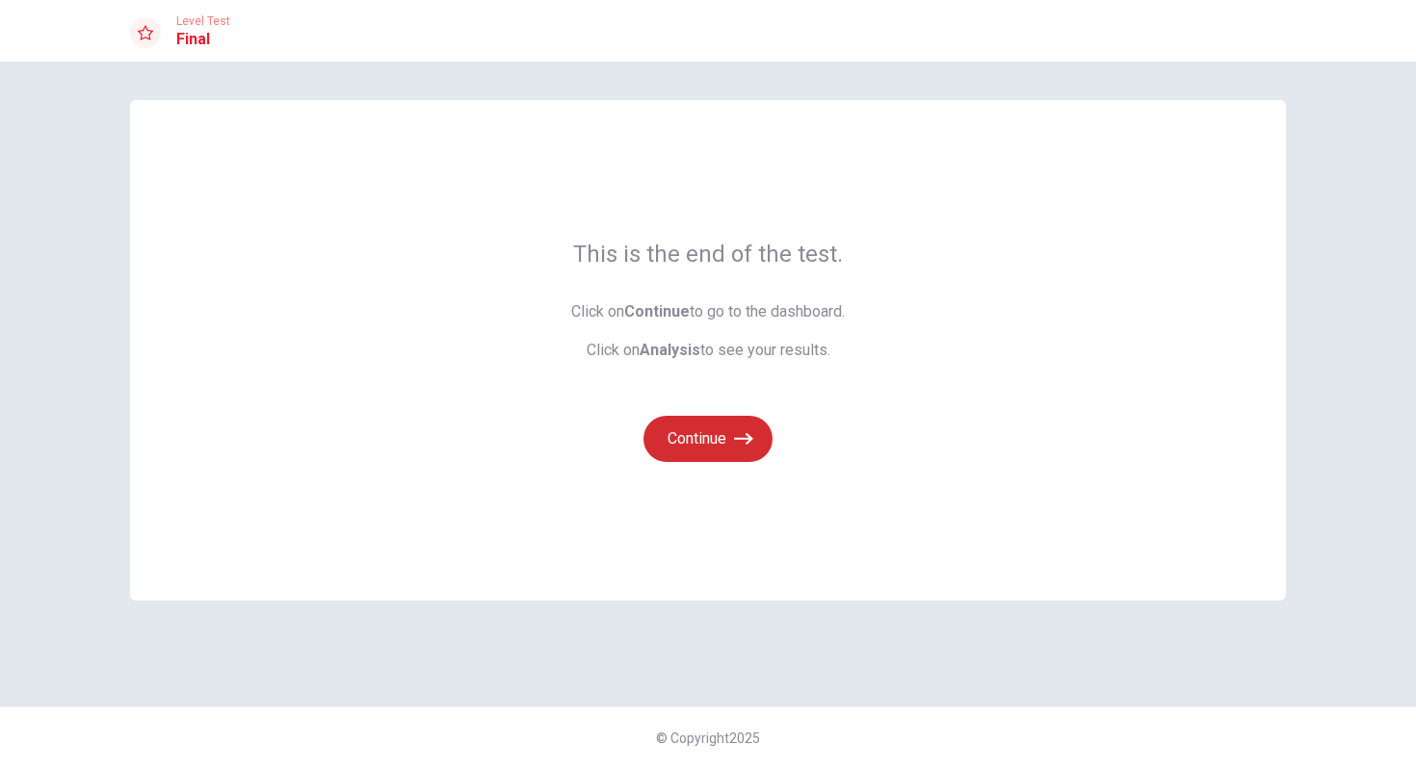
click at [709, 460] on button "Continue" at bounding box center [707, 439] width 129 height 46
